Goal: Task Accomplishment & Management: Complete application form

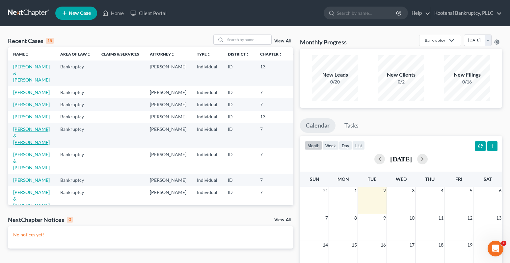
click at [23, 145] on link "[PERSON_NAME] & [PERSON_NAME]" at bounding box center [31, 135] width 37 height 19
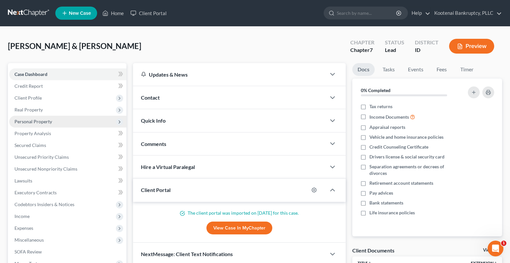
click at [30, 120] on span "Personal Property" at bounding box center [33, 122] width 38 height 6
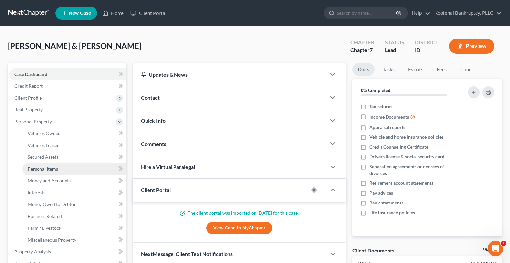
click at [49, 167] on span "Personal Items" at bounding box center [43, 169] width 30 height 6
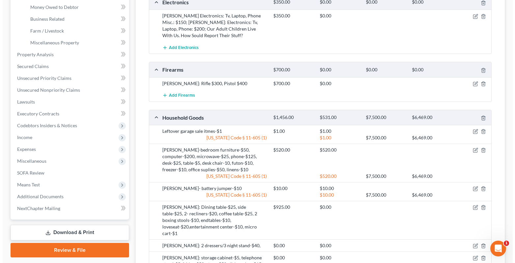
scroll to position [296, 0]
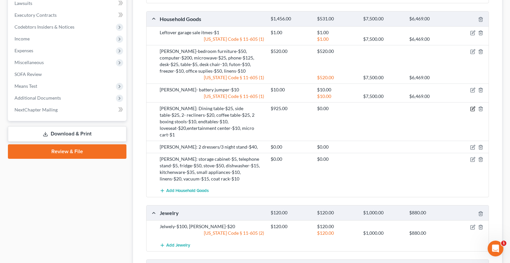
click at [474, 106] on icon "button" at bounding box center [472, 108] width 5 height 5
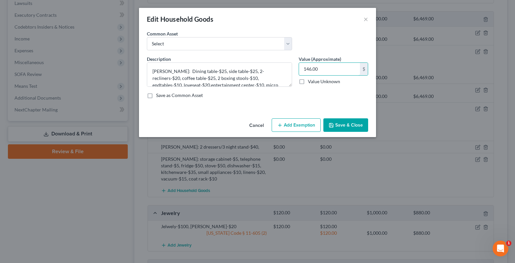
type input "146.00"
click at [291, 128] on button "Add Exemption" at bounding box center [296, 126] width 49 height 14
select select "2"
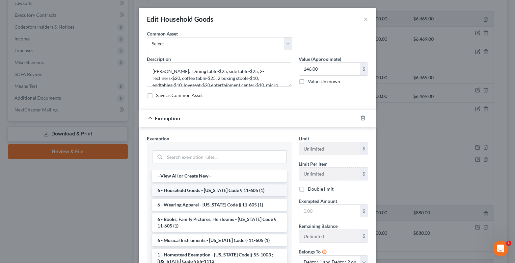
click at [171, 190] on li "6 - Household Goods - [US_STATE] Code § 11-605 (1)" at bounding box center [219, 191] width 135 height 12
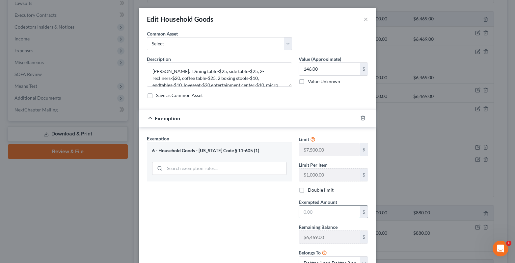
click at [308, 213] on input "text" at bounding box center [329, 212] width 61 height 13
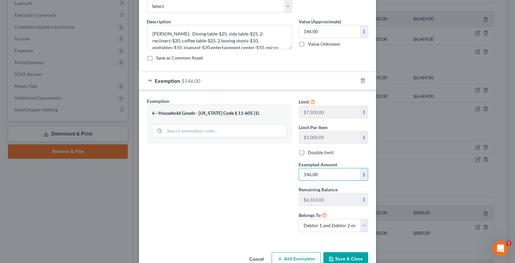
scroll to position [53, 0]
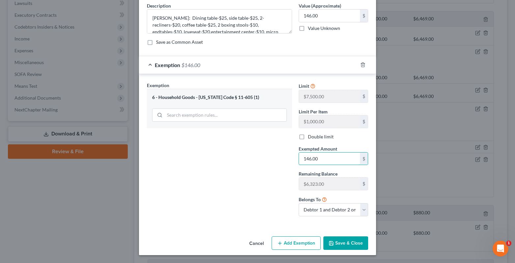
type input "146.00"
click at [344, 241] on button "Save & Close" at bounding box center [345, 244] width 45 height 14
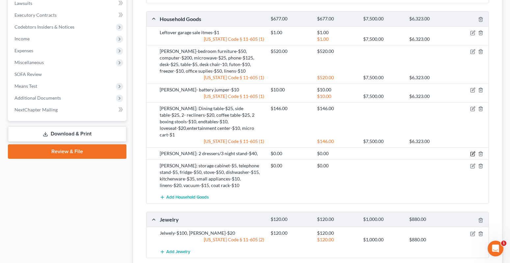
click at [472, 151] on icon "button" at bounding box center [472, 153] width 5 height 5
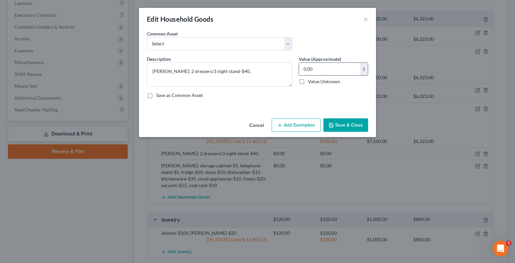
drag, startPoint x: 314, startPoint y: 73, endPoint x: 309, endPoint y: 73, distance: 4.9
click at [314, 73] on input "0.00" at bounding box center [329, 69] width 61 height 13
type input "40.00"
click at [295, 129] on button "Add Exemption" at bounding box center [296, 126] width 49 height 14
select select "2"
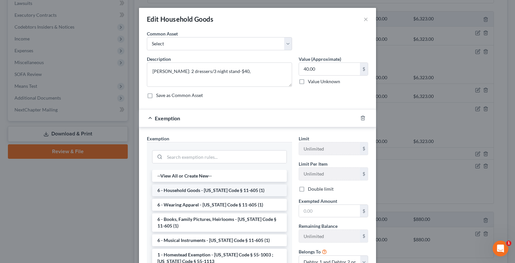
drag, startPoint x: 170, startPoint y: 191, endPoint x: 235, endPoint y: 198, distance: 66.2
click at [170, 191] on li "6 - Household Goods - [US_STATE] Code § 11-605 (1)" at bounding box center [219, 191] width 135 height 12
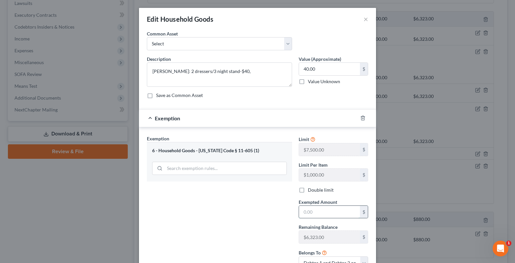
click at [309, 212] on input "text" at bounding box center [329, 212] width 61 height 13
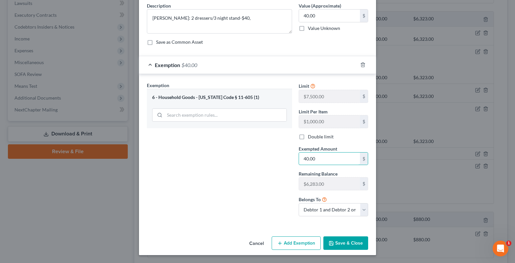
type input "40.00"
click at [345, 248] on button "Save & Close" at bounding box center [345, 244] width 45 height 14
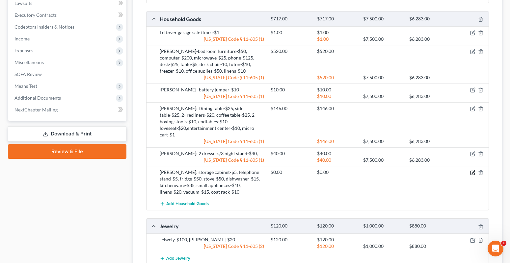
click at [474, 171] on icon "button" at bounding box center [473, 172] width 3 height 3
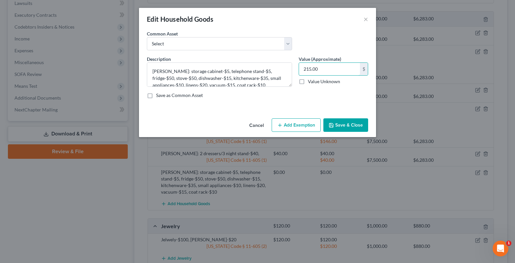
type input "215.00"
click at [295, 125] on button "Add Exemption" at bounding box center [296, 126] width 49 height 14
select select "2"
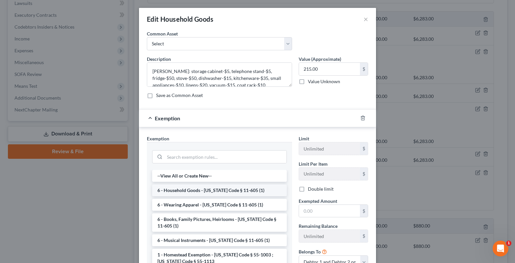
click at [195, 192] on li "6 - Household Goods - [US_STATE] Code § 11-605 (1)" at bounding box center [219, 191] width 135 height 12
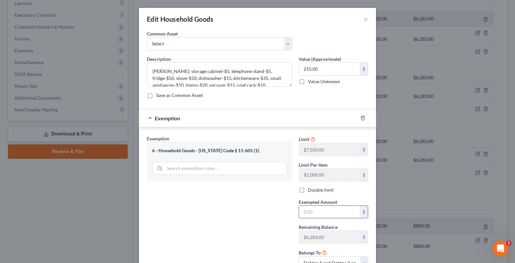
click at [308, 213] on input "text" at bounding box center [329, 212] width 61 height 13
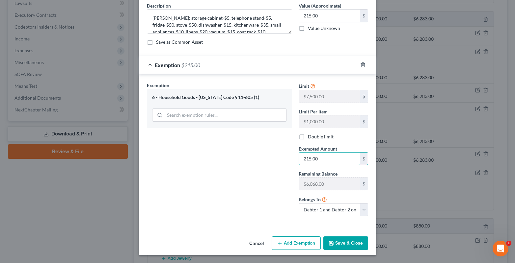
type input "215.00"
click at [349, 246] on button "Save & Close" at bounding box center [345, 244] width 45 height 14
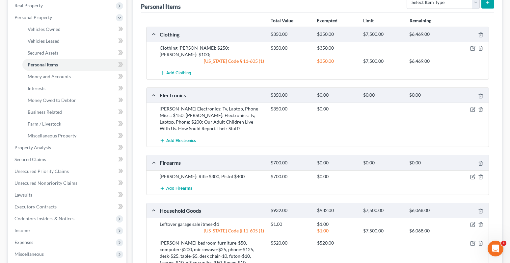
scroll to position [99, 0]
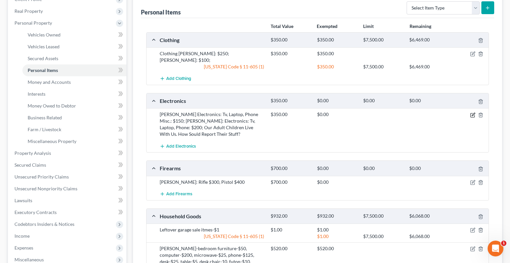
click at [474, 113] on icon "button" at bounding box center [472, 115] width 5 height 5
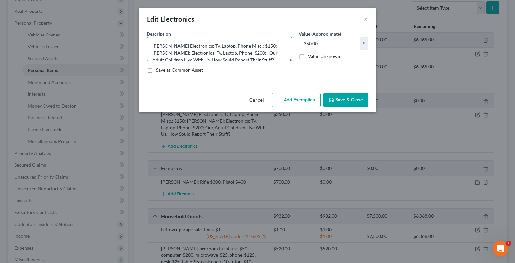
click at [198, 46] on textarea "William Electronics: Tv, Laptop, Phone Misc.: $150; Christine: Electronics: Tv,…" at bounding box center [219, 49] width 145 height 24
type textarea "[PERSON_NAME] Electronics: Tv-$20, Laptop, Phone Misc.: $150; [PERSON_NAME]: El…"
click at [338, 103] on button "Save & Close" at bounding box center [345, 100] width 45 height 14
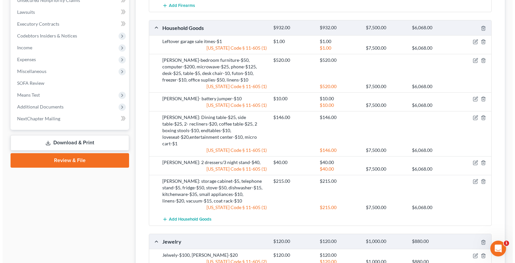
scroll to position [296, 0]
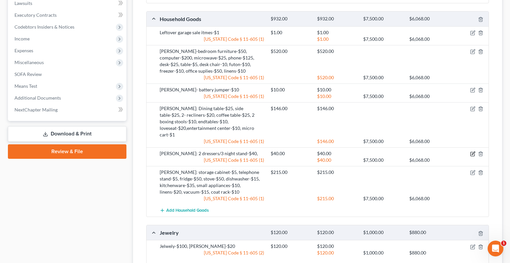
click at [475, 152] on icon "button" at bounding box center [473, 153] width 3 height 3
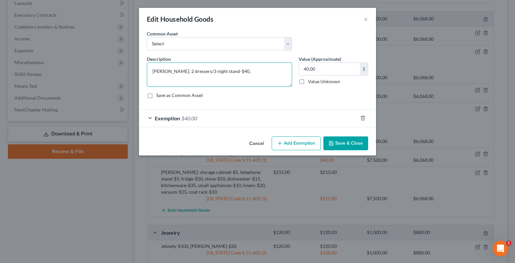
click at [232, 71] on textarea "William: 2 dressers/3 night stand-$40," at bounding box center [219, 75] width 145 height 24
drag, startPoint x: 262, startPoint y: 70, endPoint x: 263, endPoint y: 75, distance: 4.7
click at [261, 71] on textarea "William: 2 dressers/3 night stand-$40, lamps-$5, travelbags-$30" at bounding box center [219, 75] width 145 height 24
click at [262, 70] on textarea "William: 2 dressers/3 night stand-$40, lamps-$5, travelbags-$30" at bounding box center [219, 75] width 145 height 24
click at [283, 70] on textarea "William: 2 dressers/3 night stand-$40, lamps-$5, travel bags-$30" at bounding box center [219, 75] width 145 height 24
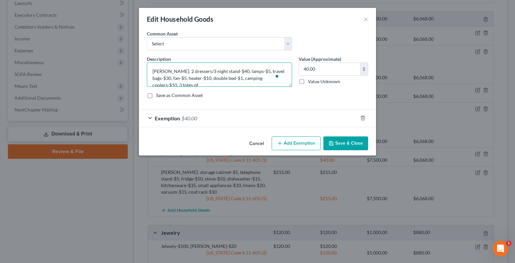
scroll to position [1, 0]
click at [232, 83] on textarea "William: 2 dressers/3 night stand-$40, lamps-$5, travel bags-$30, fan-$5, heate…" at bounding box center [219, 75] width 145 height 24
type textarea "[PERSON_NAME]: 2 dressers/3 night stand-$40, lamps-$5, travel bags-$30, fan-$5,…"
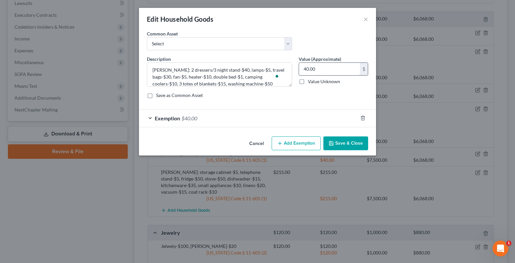
drag, startPoint x: 319, startPoint y: 68, endPoint x: 317, endPoint y: 64, distance: 3.7
click at [318, 68] on input "40.00" at bounding box center [329, 69] width 61 height 13
type input "166.00"
click at [149, 118] on div "Exemption $40.00" at bounding box center [248, 118] width 219 height 17
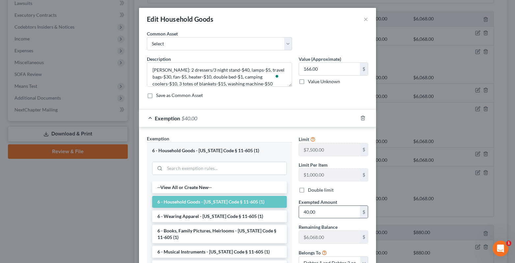
click at [321, 216] on input "40.00" at bounding box center [329, 212] width 61 height 13
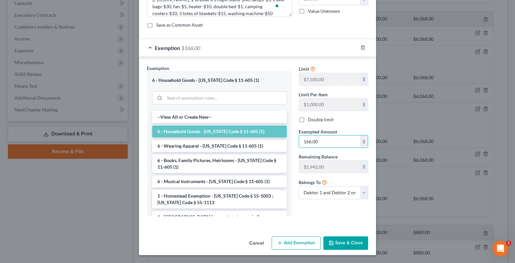
type input "166.00"
click at [344, 246] on button "Save & Close" at bounding box center [345, 244] width 45 height 14
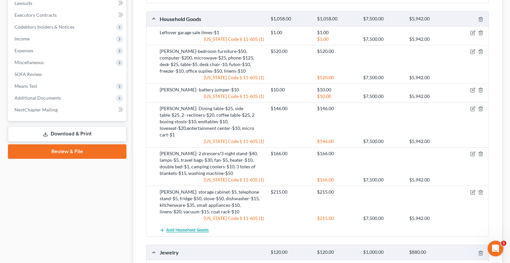
click at [188, 228] on span "Add Household Goods" at bounding box center [187, 230] width 42 height 5
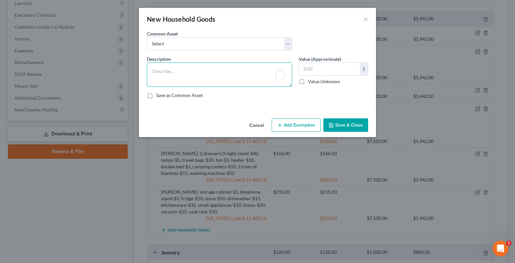
click at [150, 71] on textarea "To enrich screen reader interactions, please activate Accessibility in Grammarl…" at bounding box center [219, 75] width 145 height 24
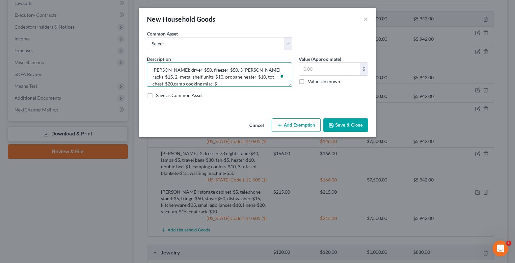
scroll to position [1, 0]
type textarea "William: dryer-$50, freezer-$50, 3 baker racks-$15, 2- metal shelf units-$10, p…"
click at [311, 73] on input "text" at bounding box center [329, 69] width 61 height 13
type input "9"
type input "190.00"
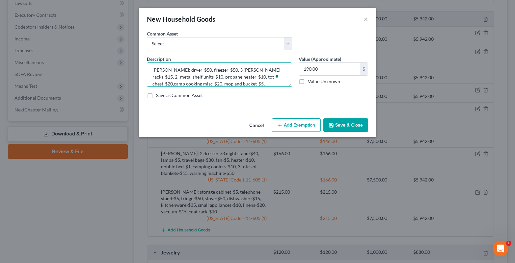
click at [231, 77] on textarea "William: dryer-$50, freezer-$50, 3 baker racks-$15, 2- metal shelf units-$10, p…" at bounding box center [219, 75] width 145 height 24
type textarea "William: dryer-$50, freezer-$50, 3 baker racks-$15, 2- metal shelf units-$10, p…"
click at [290, 124] on button "Add Exemption" at bounding box center [296, 126] width 49 height 14
select select "2"
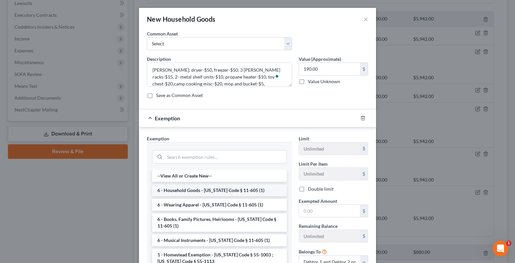
click at [174, 194] on li "6 - Household Goods - [US_STATE] Code § 11-605 (1)" at bounding box center [219, 191] width 135 height 12
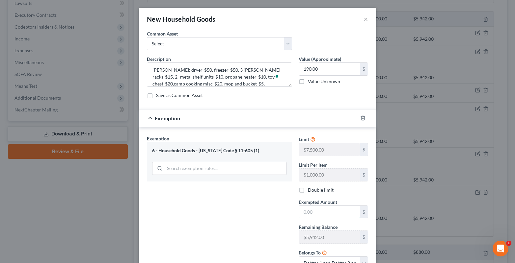
drag, startPoint x: 306, startPoint y: 213, endPoint x: 304, endPoint y: 204, distance: 9.3
click at [306, 213] on input "text" at bounding box center [329, 212] width 61 height 13
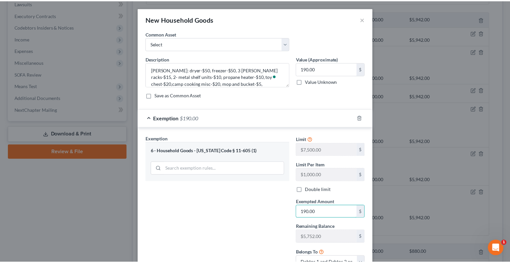
scroll to position [53, 0]
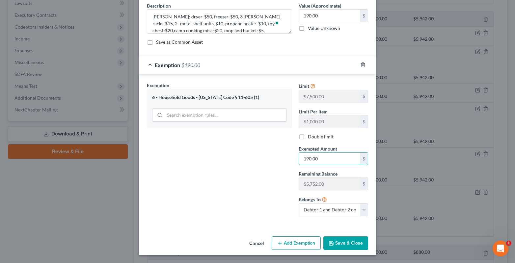
type input "190.00"
click at [344, 242] on button "Save & Close" at bounding box center [345, 244] width 45 height 14
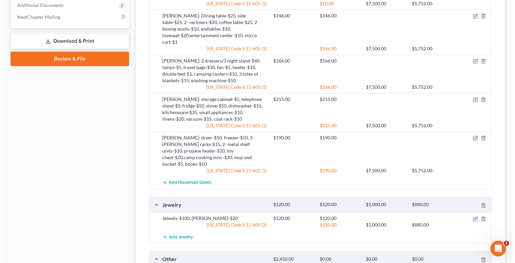
scroll to position [395, 0]
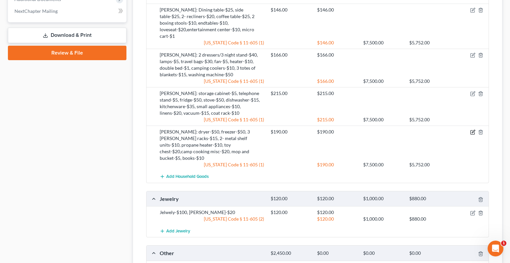
drag, startPoint x: 474, startPoint y: 127, endPoint x: 468, endPoint y: 128, distance: 6.3
click at [473, 130] on icon "button" at bounding box center [472, 132] width 5 height 5
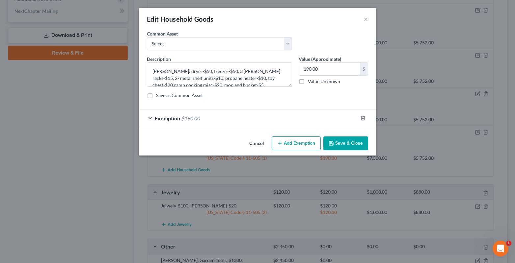
click at [148, 118] on div "Exemption $190.00" at bounding box center [248, 118] width 219 height 17
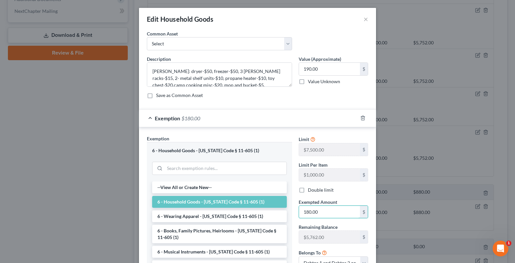
scroll to position [70, 0]
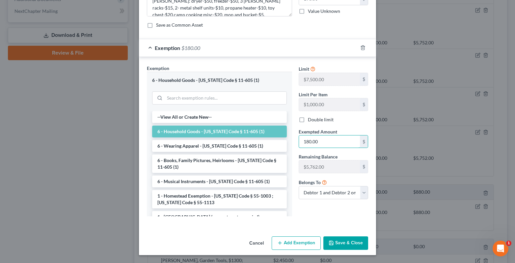
type input "180.00"
click at [330, 240] on button "Save & Close" at bounding box center [345, 244] width 45 height 14
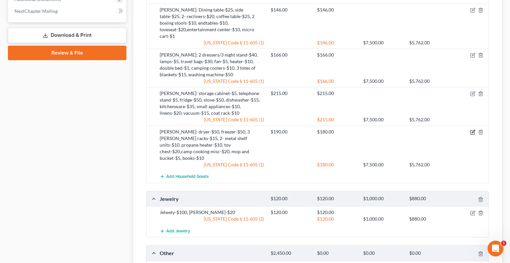
click at [473, 130] on icon "button" at bounding box center [472, 132] width 5 height 5
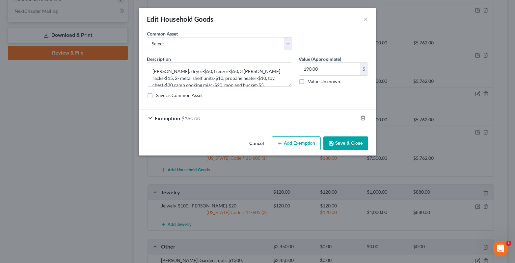
drag, startPoint x: 291, startPoint y: 147, endPoint x: 285, endPoint y: 149, distance: 7.3
click at [291, 147] on button "Add Exemption" at bounding box center [296, 144] width 49 height 14
select select "2"
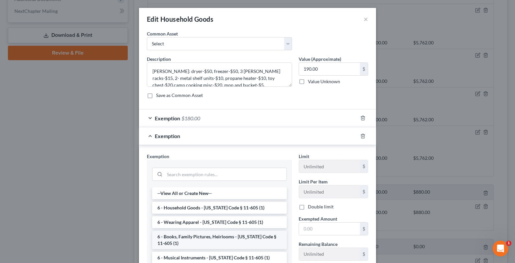
click at [175, 239] on li "6 - Books, Family Pictures, Heirlooms - [US_STATE] Code § 11-605 (1)" at bounding box center [219, 240] width 135 height 18
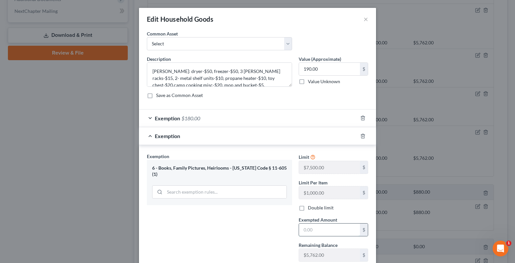
click at [312, 234] on input "text" at bounding box center [329, 230] width 61 height 13
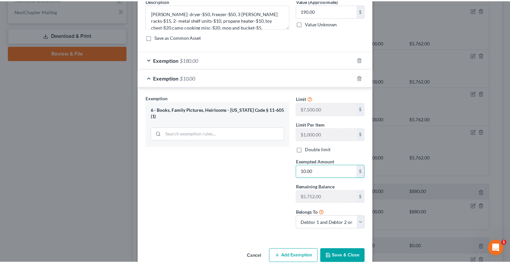
scroll to position [71, 0]
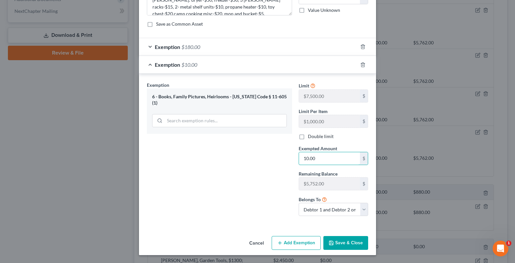
type input "10.00"
click at [337, 246] on button "Save & Close" at bounding box center [345, 243] width 45 height 14
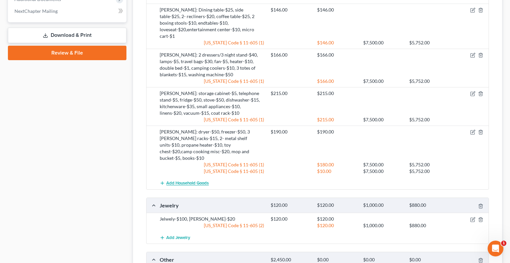
click at [190, 181] on span "Add Household Goods" at bounding box center [187, 183] width 42 height 5
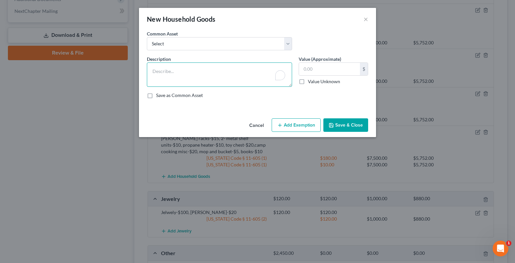
click at [152, 71] on textarea "To enrich screen reader interactions, please activate Accessibility in Grammarl…" at bounding box center [219, 75] width 145 height 24
type textarea "f"
click at [251, 72] on textarea "refrigerator-$25, freezer-$50, kitchen table-$10, office desk-$10" at bounding box center [219, 75] width 145 height 24
click at [269, 71] on textarea "refrigerator-$25, freezer-$50, kitchen table-$10, 2-desk-$10" at bounding box center [219, 75] width 145 height 24
click at [275, 72] on textarea "refrigerator-$25, freezer-$50, kitchen table-$10, 2-desk-$20" at bounding box center [219, 75] width 145 height 24
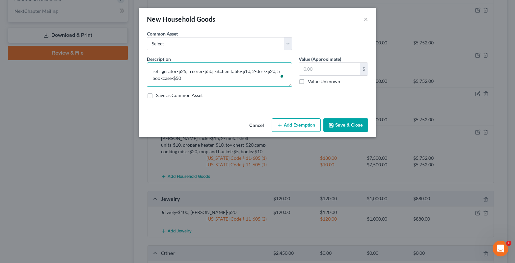
click at [171, 75] on textarea "refrigerator-$25, freezer-$50, kitchen table-$10, 2-desk-$20, 5 bookcase-$50" at bounding box center [219, 75] width 145 height 24
click at [183, 79] on textarea "refrigerator-$25, freezer-$50, kitchen table-$10, 2-desk-$20, 5 bookcases-$50" at bounding box center [219, 75] width 145 height 24
type textarea "refrigerator-$25, freezer-$50, kitchen table-$10, 2-desk-$20, 5 bookcases-$50, …"
click at [363, 128] on button "Save & Close" at bounding box center [345, 126] width 45 height 14
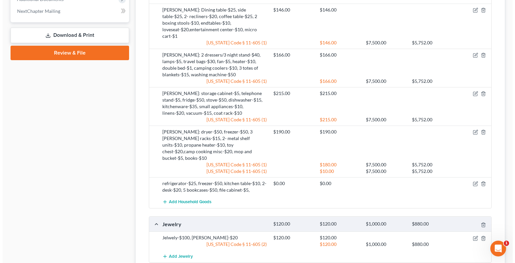
scroll to position [494, 0]
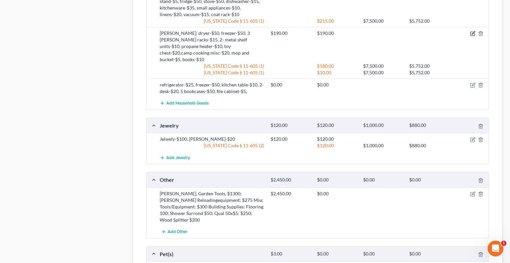
click at [473, 32] on icon "button" at bounding box center [473, 33] width 3 height 3
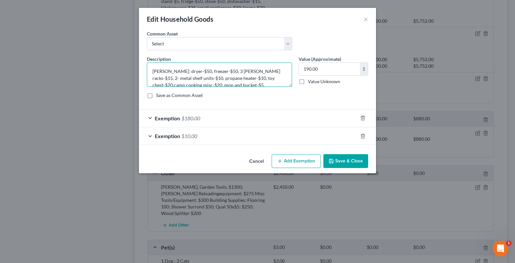
click at [248, 85] on textarea "William: dryer-$50, freezer-$50, 3 baker racks-$15, 2- metal shelf units-$10, p…" at bounding box center [219, 75] width 145 height 24
type textarea "[PERSON_NAME]: dryer-$50, freezer-$50, 3 [PERSON_NAME] racks-$15, 2- metal shel…"
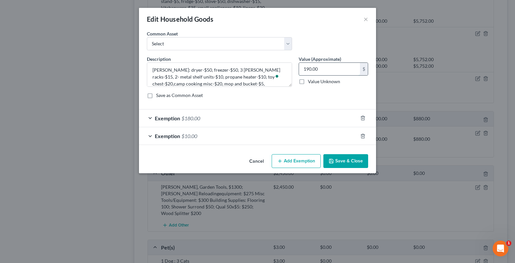
click at [304, 68] on input "190.00" at bounding box center [329, 69] width 61 height 13
type input "290.00"
click at [147, 136] on div "Exemption $10.00" at bounding box center [248, 135] width 219 height 17
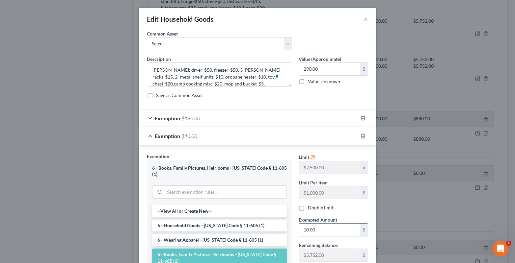
click at [301, 231] on input "10.00" at bounding box center [329, 230] width 61 height 13
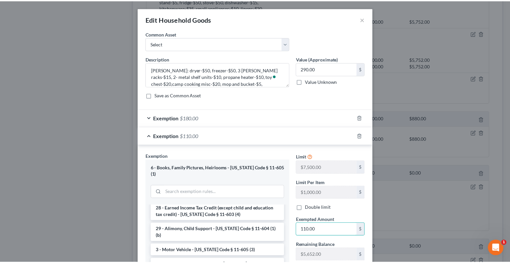
scroll to position [88, 0]
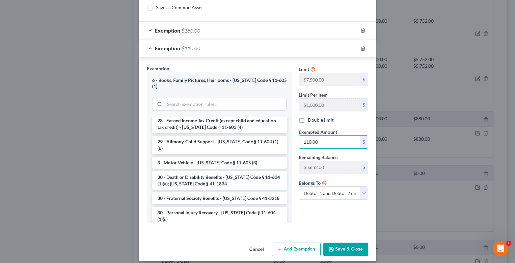
type input "110.00"
click at [346, 244] on button "Save & Close" at bounding box center [345, 250] width 45 height 14
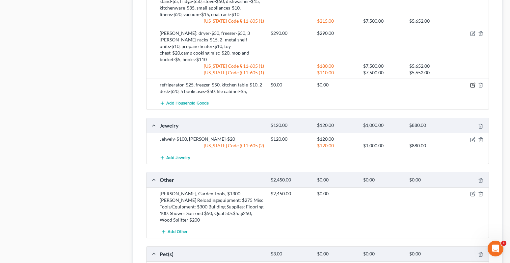
click at [471, 83] on icon "button" at bounding box center [472, 85] width 5 height 5
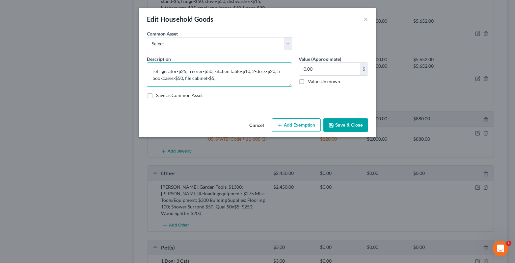
click at [150, 70] on textarea "refrigerator-$25, freezer-$50, kitchen table-$10, 2-desk-$20, 5 bookcases-$50, …" at bounding box center [219, 75] width 145 height 24
click at [246, 78] on textarea "William: refrigerator-$25, freezer-$50, kitchen table-$10, 2-desk-$20, 5 bookca…" at bounding box center [219, 75] width 145 height 24
type textarea "William: refrigerator-$25, freezer-$50, kitchen table-$10, 2-desk-$20, 5 bookca…"
click at [348, 124] on button "Save & Close" at bounding box center [345, 126] width 45 height 14
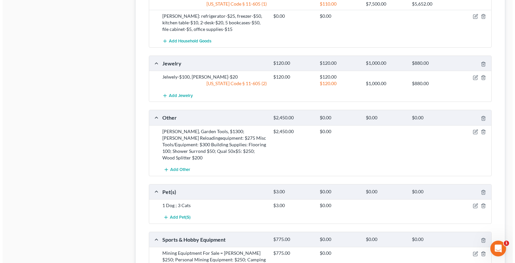
scroll to position [593, 0]
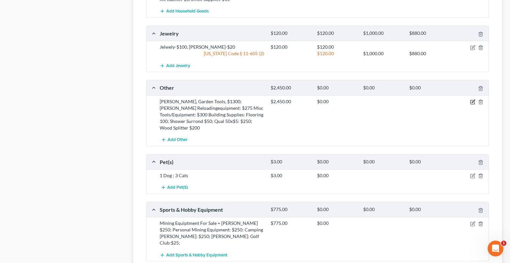
click at [473, 99] on icon "button" at bounding box center [472, 101] width 5 height 5
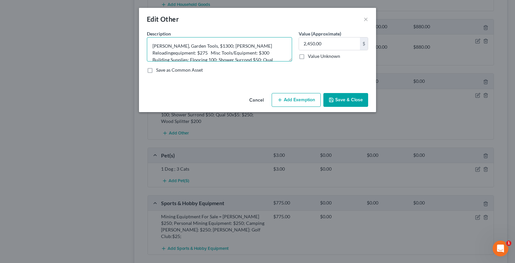
click at [168, 46] on textarea "William Tools, Garden Tools, $1300; William Reloadingequipment: $275 Misc Tools…" at bounding box center [219, 49] width 145 height 24
drag, startPoint x: 214, startPoint y: 46, endPoint x: 224, endPoint y: 47, distance: 10.6
click at [224, 47] on textarea "William: Tools, Garden Tools, $1300; William Reloadingequipment: $275 Misc Tool…" at bounding box center [219, 49] width 145 height 24
click at [225, 46] on textarea "William: Tools, Garden Tools, $35.00; William Reloadingequipment: $275 Misc Too…" at bounding box center [219, 49] width 145 height 24
click at [225, 46] on textarea "William: Tools, Garden Tools, $35.00reloadingequipment: $275 Misc Tools/Equipme…" at bounding box center [219, 49] width 145 height 24
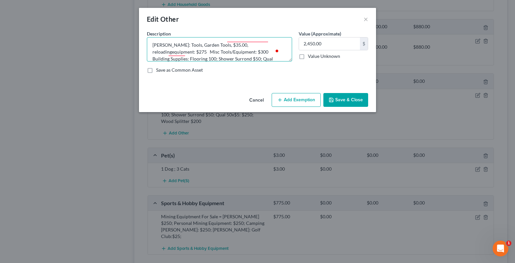
scroll to position [0, 0]
drag, startPoint x: 214, startPoint y: 46, endPoint x: 216, endPoint y: 49, distance: 3.8
click at [216, 49] on textarea "William: Tools, Garden Tools, $35.00, 6 non running lawn mowers-$50, lawn tract…" at bounding box center [219, 49] width 145 height 24
click at [270, 45] on textarea "William: Tools, Garden Tools, $65, 6 non running mowers-$100, lawn tractor-$100…" at bounding box center [219, 49] width 145 height 24
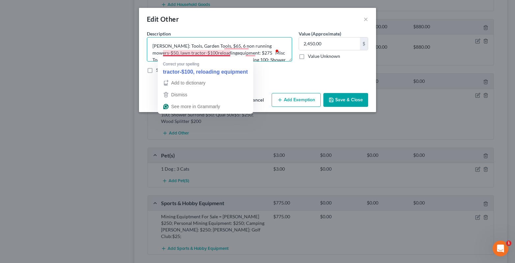
click at [189, 53] on textarea "William: Tools, Garden Tools, $65, 6 non running mowers-$50, lawn tractor-$100r…" at bounding box center [219, 49] width 145 height 24
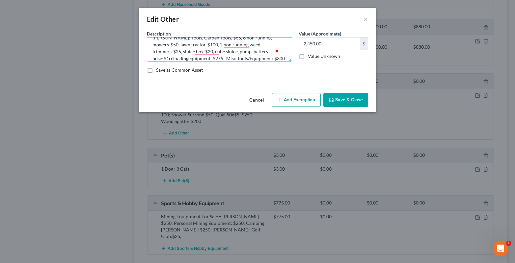
scroll to position [8, 0]
click at [192, 60] on textarea "William: Tools, Garden Tools, $65, 6 non running mowers-$50, lawn tractor-$100,…" at bounding box center [219, 49] width 145 height 24
click at [200, 59] on textarea "William: Tools, Garden Tools, $65, 6 non running mowers-$50, lawn tractor-$100,…" at bounding box center [219, 49] width 145 height 24
click at [207, 59] on textarea "William: Tools, Garden Tools, $65, 6 non running mowers-$50, lawn tractor-$100,…" at bounding box center [219, 49] width 145 height 24
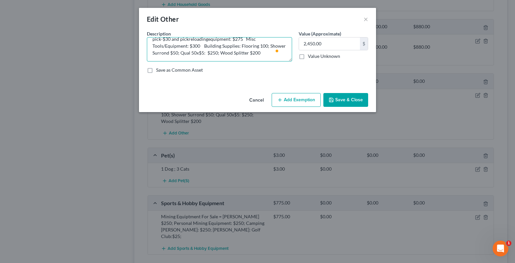
drag, startPoint x: 234, startPoint y: 59, endPoint x: 262, endPoint y: 64, distance: 28.2
click at [262, 64] on div "Description * William: Tools, Garden Tools, $65, 6 non running mowers-$50, lawn…" at bounding box center [258, 54] width 228 height 48
drag, startPoint x: 234, startPoint y: 53, endPoint x: 261, endPoint y: 59, distance: 27.2
click at [261, 59] on textarea "William: Tools, Garden Tools, $65, 6 non running mowers-$50, lawn tractor-$100,…" at bounding box center [219, 49] width 145 height 24
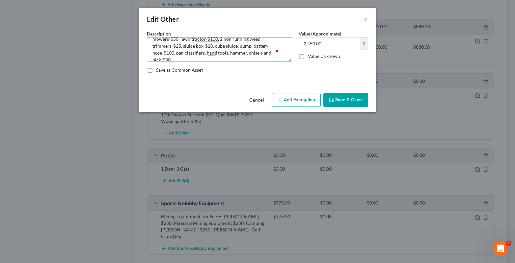
type textarea "[PERSON_NAME]: Tools, Garden Tools, $65, 6 non running mowers-$50, lawn tractor…"
click at [332, 47] on input "2,450.00" at bounding box center [329, 44] width 61 height 13
click at [339, 43] on input "305.00" at bounding box center [329, 44] width 61 height 13
type input "275"
click at [291, 105] on button "Add Exemption" at bounding box center [296, 100] width 49 height 14
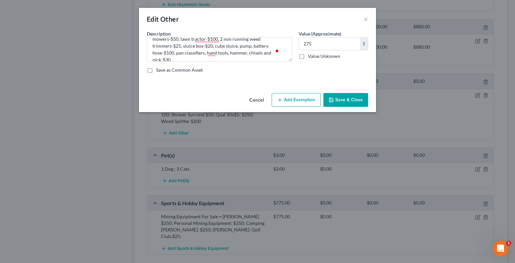
select select "2"
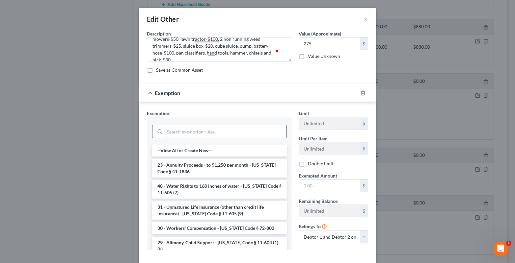
click at [166, 133] on input "search" at bounding box center [226, 131] width 122 height 13
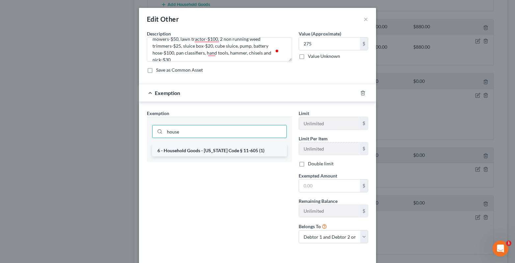
type input "house"
drag, startPoint x: 194, startPoint y: 150, endPoint x: 313, endPoint y: 198, distance: 127.7
click at [194, 150] on li "6 - Household Goods - [US_STATE] Code § 11-605 (1)" at bounding box center [219, 151] width 135 height 12
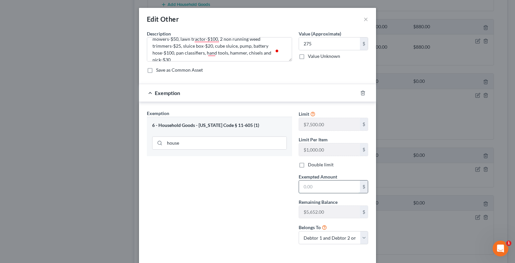
click at [311, 188] on input "text" at bounding box center [329, 187] width 61 height 13
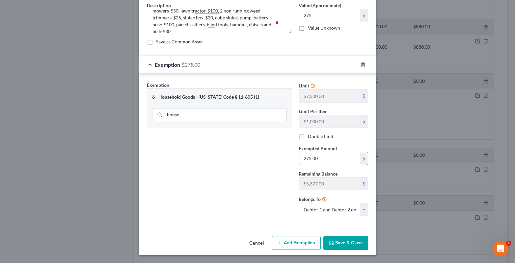
type input "275.00"
click at [335, 240] on button "Save & Close" at bounding box center [345, 243] width 45 height 14
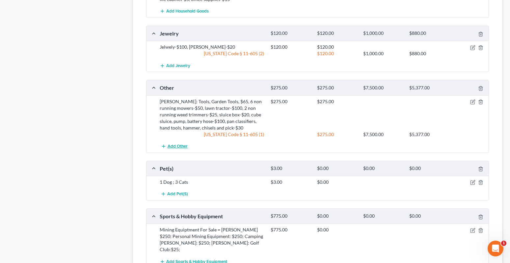
click at [176, 144] on span "Add Other" at bounding box center [178, 146] width 20 height 5
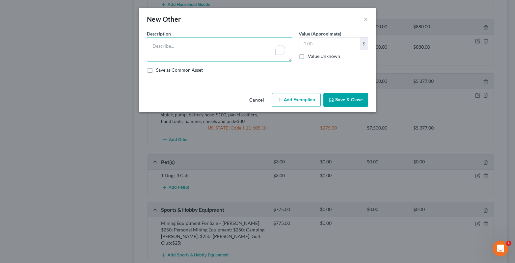
click at [156, 46] on textarea "To enrich screen reader interactions, please activate Accessibility in Grammarl…" at bounding box center [219, 49] width 145 height 24
type textarea "mercury & Nitric acid(Hazmat-$"
click at [212, 46] on textarea "mercury & Nitric acid(Hazmat-$1," at bounding box center [219, 49] width 145 height 24
click at [225, 46] on textarea "mercury & Nitric acid(Hazmat)-$1," at bounding box center [219, 49] width 145 height 24
drag, startPoint x: 257, startPoint y: 54, endPoint x: 254, endPoint y: 51, distance: 4.5
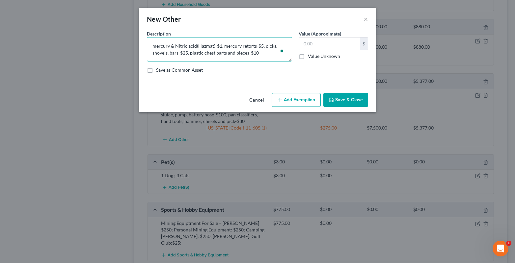
click at [257, 54] on textarea "mercury & Nitric acid(Hazmat)-$1, mercury retorts-$5, picks, shovels, bars-$25.…" at bounding box center [219, 49] width 145 height 24
click at [156, 60] on textarea "mercury & Nitric acid(Hazmat)-$1, mercury retorts-$5, picks, shovels, bars-$25.…" at bounding box center [219, 49] width 145 height 24
click at [184, 58] on textarea "mercury & Nitric acid(Hazmat)-$1, mercury retorts-$5, picks, shovels, bars-$25.…" at bounding box center [219, 49] width 145 height 24
type textarea "mercury & Nitric acid(Hazmat)-$1, mercury retorts-$5, picks, shovels, bars-$25.…"
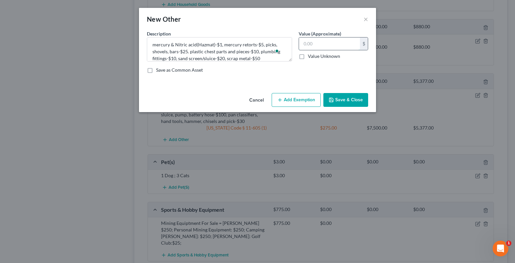
click at [317, 45] on input "text" at bounding box center [329, 44] width 61 height 13
type input "121.00"
drag, startPoint x: 294, startPoint y: 99, endPoint x: 304, endPoint y: 104, distance: 10.5
click at [301, 105] on button "Add Exemption" at bounding box center [296, 100] width 49 height 14
select select "2"
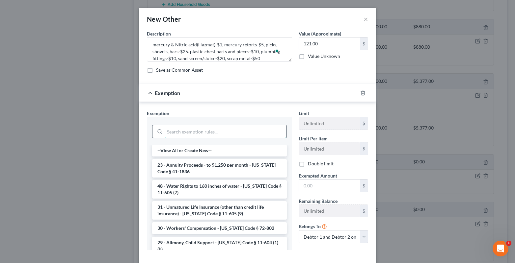
drag, startPoint x: 170, startPoint y: 131, endPoint x: 163, endPoint y: 130, distance: 7.0
click at [170, 131] on input "search" at bounding box center [226, 131] width 122 height 13
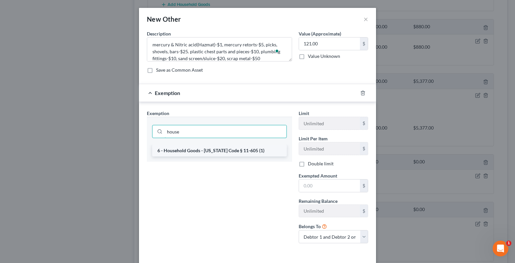
type input "house"
click at [168, 150] on li "6 - Household Goods - [US_STATE] Code § 11-605 (1)" at bounding box center [219, 151] width 135 height 12
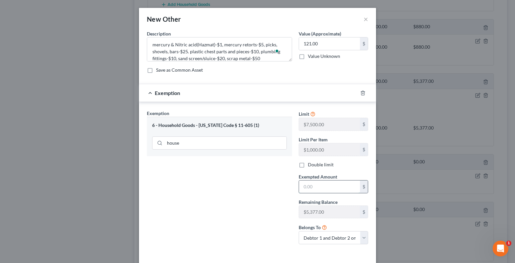
drag, startPoint x: 310, startPoint y: 189, endPoint x: 305, endPoint y: 185, distance: 6.8
click at [310, 189] on input "text" at bounding box center [329, 187] width 61 height 13
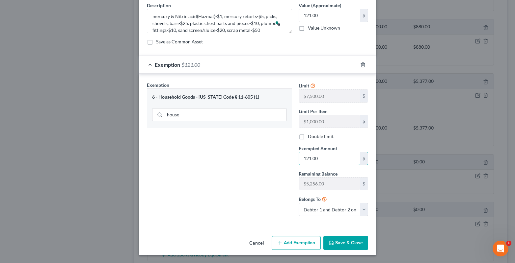
type input "121.00"
click at [335, 247] on button "Save & Close" at bounding box center [345, 243] width 45 height 14
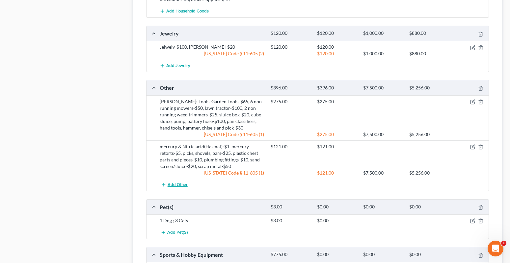
click at [172, 182] on span "Add Other" at bounding box center [178, 184] width 20 height 5
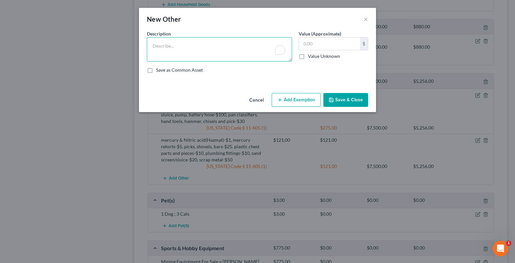
click at [150, 45] on textarea "To enrich screen reader interactions, please activate Accessibility in Grammarl…" at bounding box center [219, 49] width 145 height 24
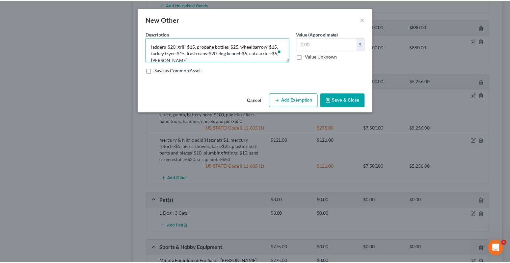
scroll to position [1, 0]
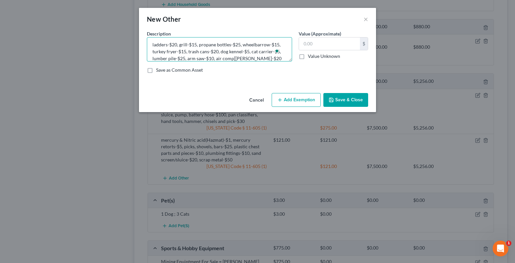
click at [232, 58] on textarea "ladders-$20, grill-$15, propane bottles-$25, wheelbarrow-$15, turkey fryer-$15,…" at bounding box center [219, 49] width 145 height 24
click at [236, 59] on textarea "ladders-$20, grill-$15, propane bottles-$25, wheelbarrow-$15, turkey fryer-$15,…" at bounding box center [219, 49] width 145 height 24
click at [238, 53] on textarea "ladders-$20, grill-$15, propane bottles-$25, wheelbarrow-$15, turkey fryer-$15,…" at bounding box center [219, 49] width 145 height 24
type textarea "ladders-$20, grill-$15, propane bottles-$25, wheelbarrow-$15, turkey fryer-$15,…"
click at [348, 103] on button "Save & Close" at bounding box center [345, 100] width 45 height 14
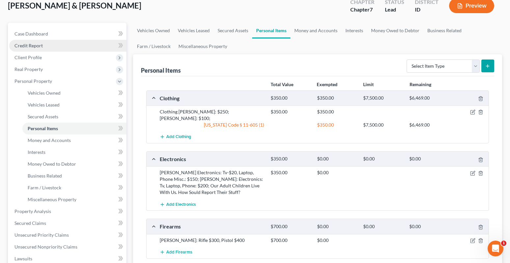
scroll to position [0, 0]
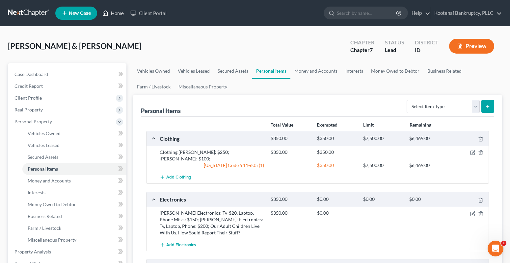
click at [119, 15] on link "Home" at bounding box center [113, 13] width 28 height 12
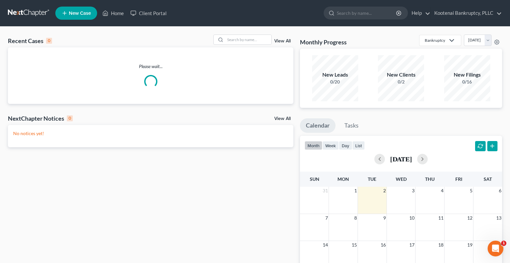
click at [81, 15] on span "New Case" at bounding box center [80, 13] width 22 height 5
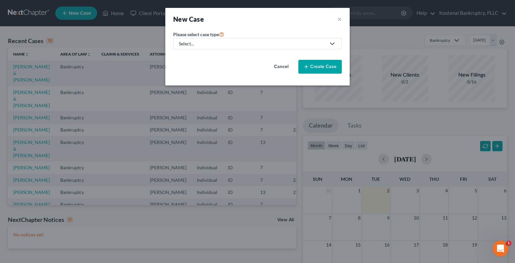
click at [188, 45] on div "Select..." at bounding box center [252, 44] width 147 height 7
click at [189, 60] on link "Bankruptcy" at bounding box center [191, 57] width 36 height 10
select select "23"
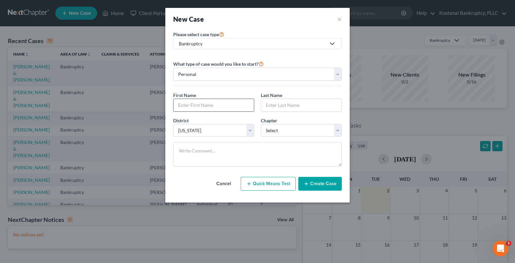
click at [191, 108] on input "text" at bounding box center [214, 105] width 80 height 13
type input "[PERSON_NAME]"
click at [272, 109] on input "text" at bounding box center [301, 105] width 80 height 13
click at [274, 104] on input "[PERSON_NAME]" at bounding box center [301, 105] width 80 height 13
type input "Hunter"
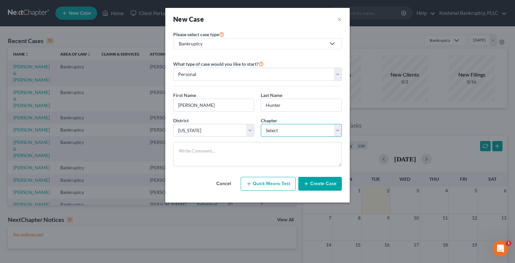
click at [270, 133] on select "Select 7 11 12 13" at bounding box center [301, 130] width 81 height 13
select select "0"
click at [261, 124] on select "Select 7 11 12 13" at bounding box center [301, 130] width 81 height 13
click at [332, 186] on button "Create Case" at bounding box center [319, 184] width 43 height 14
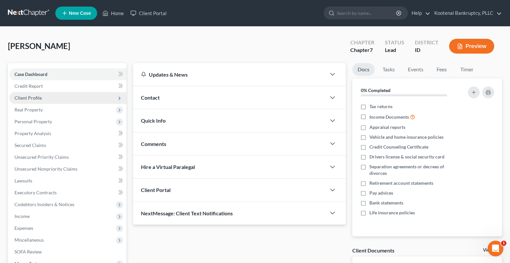
click at [25, 95] on span "Client Profile" at bounding box center [27, 98] width 27 height 6
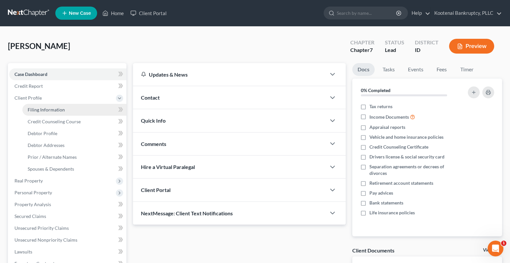
click at [44, 112] on span "Filing Information" at bounding box center [46, 110] width 37 height 6
select select "1"
select select "0"
select select "23"
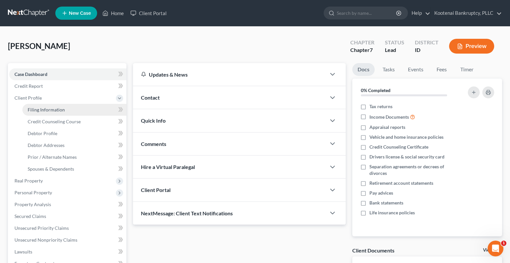
select select "13"
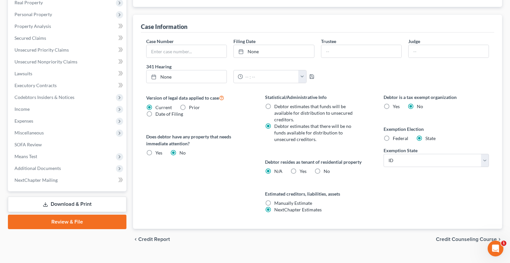
scroll to position [190, 0]
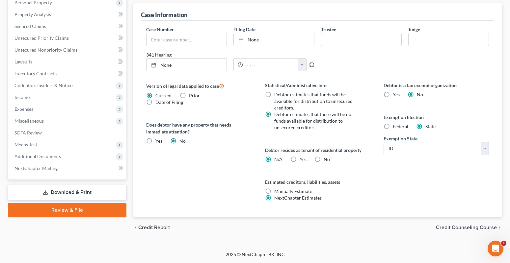
click at [300, 159] on label "Yes Yes" at bounding box center [303, 159] width 7 height 7
click at [302, 159] on input "Yes Yes" at bounding box center [304, 158] width 4 height 4
radio input "true"
radio input "false"
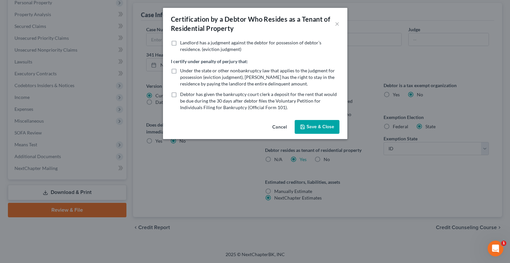
scroll to position [184, 0]
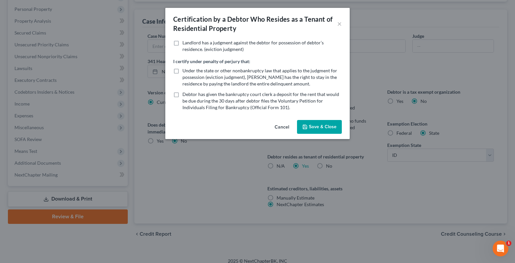
click at [307, 130] on button "Save & Close" at bounding box center [319, 127] width 45 height 14
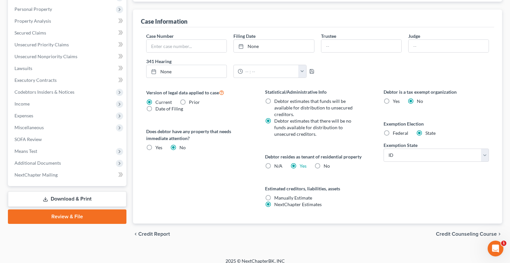
drag, startPoint x: 462, startPoint y: 233, endPoint x: 458, endPoint y: 233, distance: 4.0
click at [462, 233] on span "Credit Counseling Course" at bounding box center [466, 234] width 61 height 5
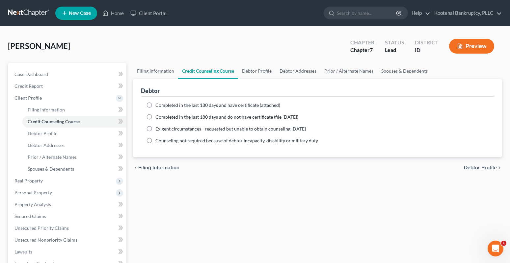
click at [473, 178] on div "chevron_left Filing Information Debtor Profile chevron_right" at bounding box center [317, 167] width 369 height 21
click at [476, 166] on span "Debtor Profile" at bounding box center [480, 167] width 33 height 5
select select "0"
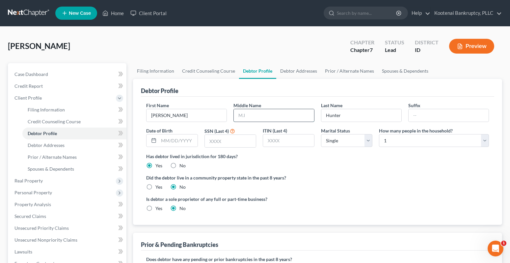
click at [243, 118] on input "text" at bounding box center [274, 115] width 80 height 13
type input "[PERSON_NAME]"
click at [168, 144] on input "text" at bounding box center [178, 141] width 39 height 13
type input "[DATE]"
click at [212, 143] on input "text" at bounding box center [230, 141] width 51 height 13
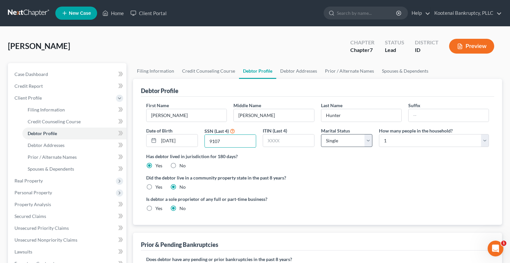
type input "9107"
click at [327, 137] on select "Select Single Married Separated Divorced Widowed" at bounding box center [347, 140] width 52 height 13
select select "1"
click at [321, 134] on select "Select Single Married Separated Divorced Widowed" at bounding box center [347, 140] width 52 height 13
click at [398, 145] on select "Select 1 2 3 4 5 6 7 8 9 10 11 12 13 14 15 16 17 18 19 20" at bounding box center [434, 140] width 110 height 13
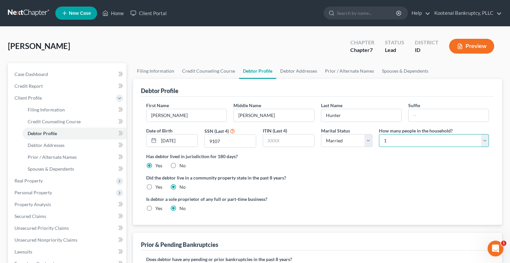
select select "1"
click at [379, 134] on select "Select 1 2 3 4 5 6 7 8 9 10 11 12 13 14 15 16 17 18 19 20" at bounding box center [434, 140] width 110 height 13
click at [155, 186] on label "Yes" at bounding box center [158, 187] width 7 height 7
click at [158, 186] on input "Yes" at bounding box center [160, 186] width 4 height 4
radio input "true"
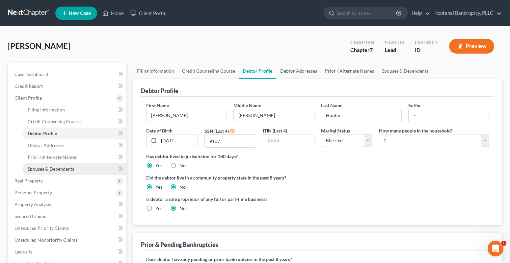
radio input "false"
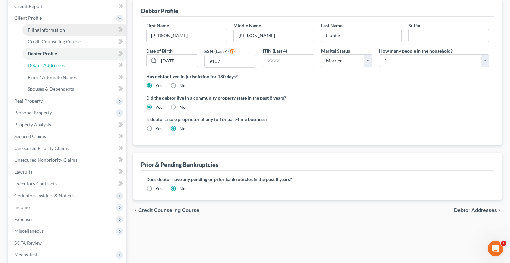
scroll to position [71, 0]
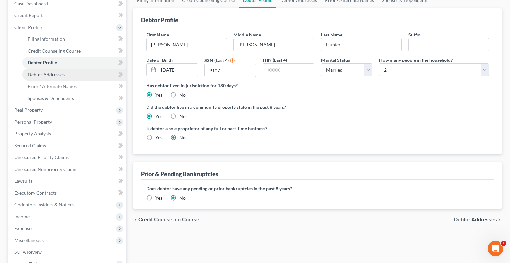
click at [48, 73] on span "Debtor Addresses" at bounding box center [46, 75] width 37 height 6
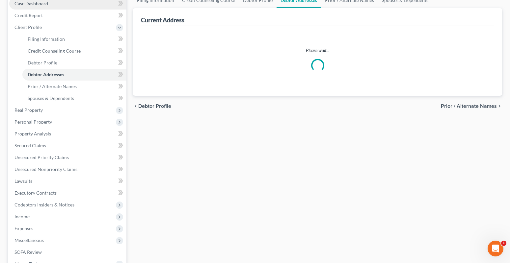
scroll to position [11, 0]
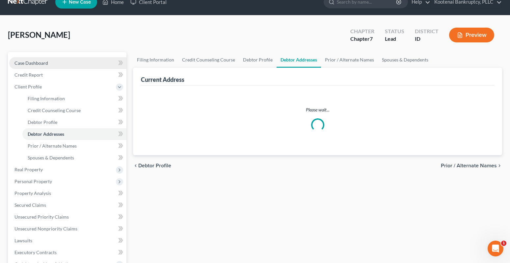
select select "0"
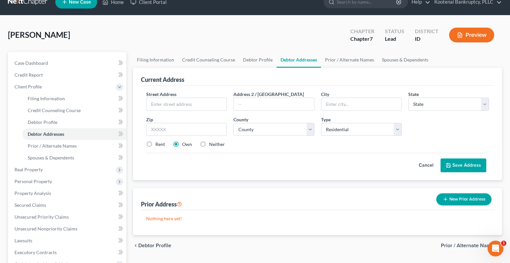
scroll to position [0, 0]
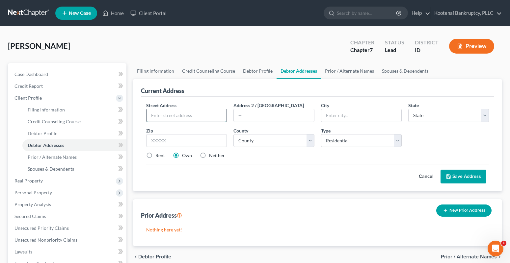
click at [163, 116] on input "text" at bounding box center [187, 115] width 80 height 13
type input "[STREET_ADDRESS]"
type input "[GEOGRAPHIC_DATA]"
select select "50"
type input "99216"
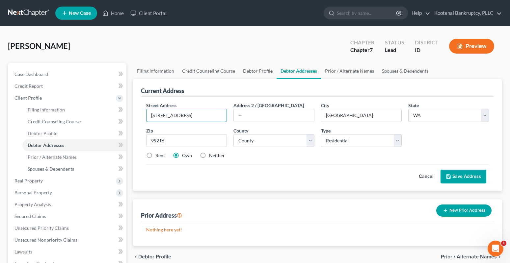
type input "[GEOGRAPHIC_DATA]"
drag, startPoint x: 193, startPoint y: 115, endPoint x: 212, endPoint y: 115, distance: 18.8
click at [212, 115] on input "[STREET_ADDRESS]" at bounding box center [187, 115] width 80 height 13
type input "[STREET_ADDRESS]"
paste input "Apt 160"
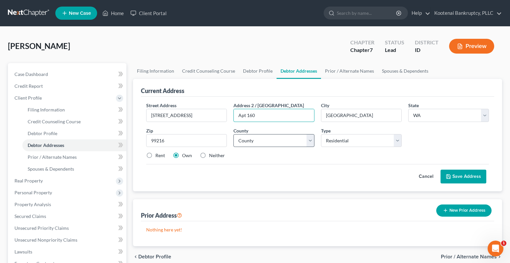
type input "Apt 160"
click at [246, 142] on select "County [GEOGRAPHIC_DATA] [GEOGRAPHIC_DATA] [GEOGRAPHIC_DATA] [GEOGRAPHIC_DATA] …" at bounding box center [273, 140] width 81 height 13
select select "31"
click at [233, 134] on select "County [GEOGRAPHIC_DATA] [GEOGRAPHIC_DATA] [GEOGRAPHIC_DATA] [GEOGRAPHIC_DATA] …" at bounding box center [273, 140] width 81 height 13
drag, startPoint x: 148, startPoint y: 156, endPoint x: 284, endPoint y: 154, distance: 135.7
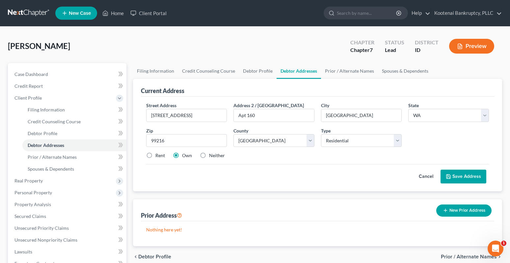
click at [155, 156] on label "Rent" at bounding box center [160, 155] width 10 height 7
click at [158, 156] on input "Rent" at bounding box center [160, 154] width 4 height 4
radio input "true"
click at [460, 176] on button "Save Address" at bounding box center [464, 177] width 46 height 14
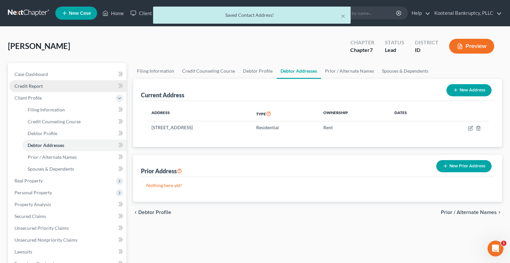
click at [29, 84] on span "Credit Report" at bounding box center [28, 86] width 28 height 6
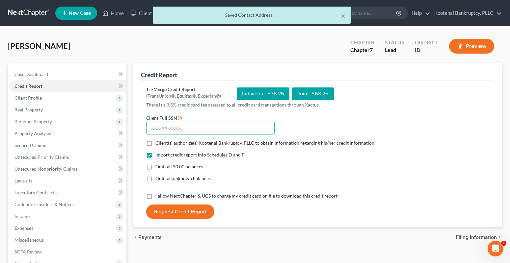
click at [156, 127] on input "text" at bounding box center [210, 128] width 128 height 13
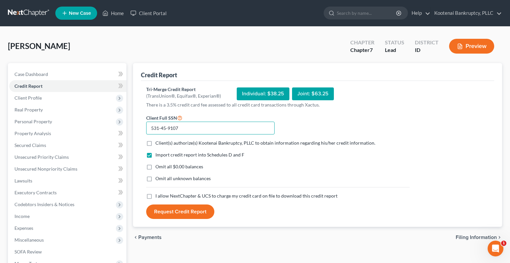
type input "531-45-9107"
click at [155, 143] on label "Client(s) authorize(s) Kootenai Bankruptcy, PLLC to obtain information regardin…" at bounding box center [265, 143] width 220 height 7
click at [158, 143] on input "Client(s) authorize(s) Kootenai Bankruptcy, PLLC to obtain information regardin…" at bounding box center [160, 142] width 4 height 4
checkbox input "true"
click at [155, 197] on label "I allow NextChapter & UCS to charge my credit card on file to download this cre…" at bounding box center [246, 196] width 182 height 7
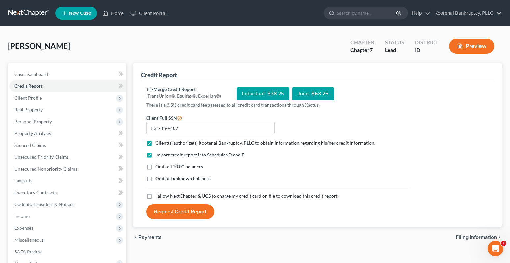
click at [158, 197] on input "I allow NextChapter & UCS to charge my credit card on file to download this cre…" at bounding box center [160, 195] width 4 height 4
checkbox input "true"
click at [174, 214] on button "Request Credit Report" at bounding box center [180, 212] width 68 height 14
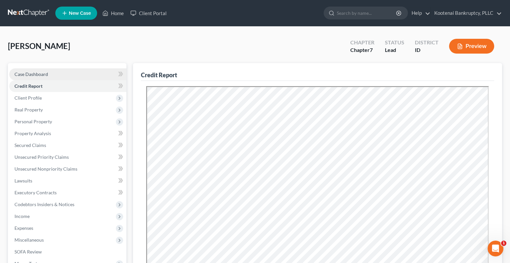
drag, startPoint x: 23, startPoint y: 75, endPoint x: 43, endPoint y: 73, distance: 20.8
click at [23, 75] on span "Case Dashboard" at bounding box center [31, 74] width 34 height 6
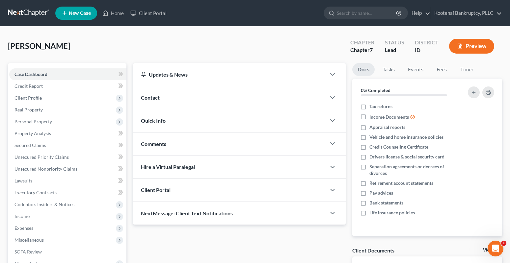
click at [177, 194] on div "Client Portal" at bounding box center [229, 190] width 193 height 23
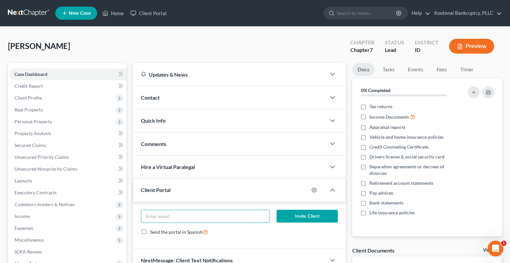
drag, startPoint x: 151, startPoint y: 217, endPoint x: 134, endPoint y: 214, distance: 17.8
click at [151, 217] on input "email" at bounding box center [205, 216] width 128 height 13
type input "[EMAIL_ADDRESS][DOMAIN_NAME]"
click at [304, 219] on button "Invite Client" at bounding box center [307, 216] width 61 height 13
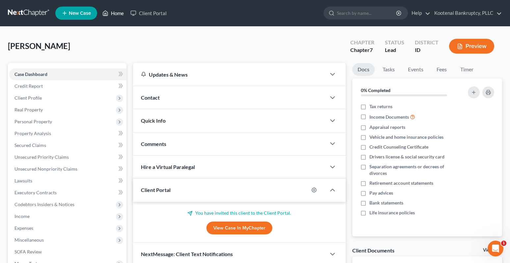
drag, startPoint x: 114, startPoint y: 15, endPoint x: 106, endPoint y: 15, distance: 7.6
click at [114, 15] on link "Home" at bounding box center [113, 13] width 28 height 12
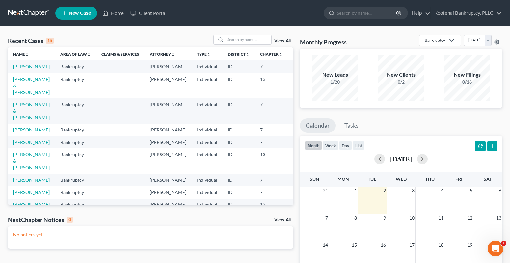
click at [18, 113] on link "[PERSON_NAME] & [PERSON_NAME]" at bounding box center [31, 111] width 37 height 19
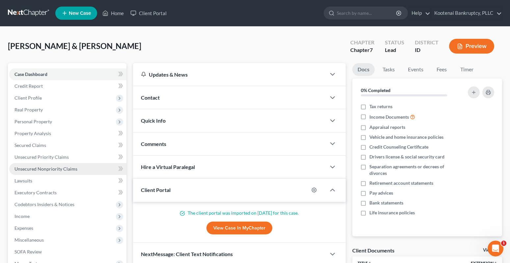
click at [32, 171] on span "Unsecured Nonpriority Claims" at bounding box center [45, 169] width 63 height 6
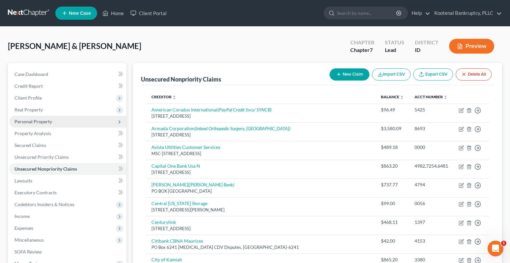
click at [20, 119] on span "Personal Property" at bounding box center [33, 122] width 38 height 6
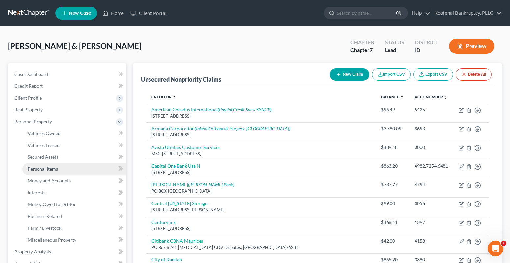
click at [35, 167] on span "Personal Items" at bounding box center [43, 169] width 30 height 6
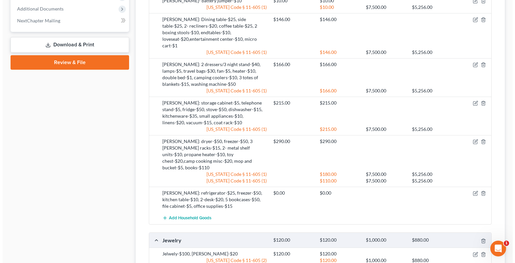
scroll to position [395, 0]
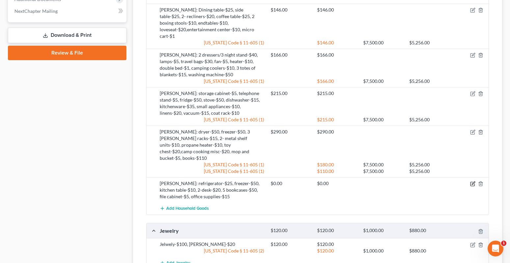
click at [471, 181] on icon "button" at bounding box center [472, 183] width 5 height 5
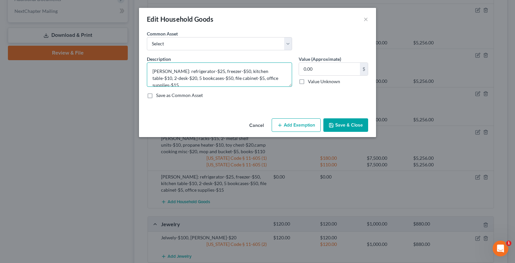
click at [278, 77] on textarea "William: refrigerator-$25, freezer-$50, kitchen table-$10, 2-desk-$20, 5 bookca…" at bounding box center [219, 75] width 145 height 24
click at [205, 85] on textarea "William: refrigerator-$25, freezer-$50, kitchen table-$10, 2-desk-$20, 5 bookca…" at bounding box center [219, 75] width 145 height 24
click at [190, 82] on textarea "William: refrigerator-$25, freezer-$50, kitchen table-$10, 2-desk-$20, 5 bookca…" at bounding box center [219, 75] width 145 height 24
click at [216, 82] on textarea "William: refrigerator-$25, freezer-$50, kitchen table-$10, 2-desk-$20, 5 bookca…" at bounding box center [219, 75] width 145 height 24
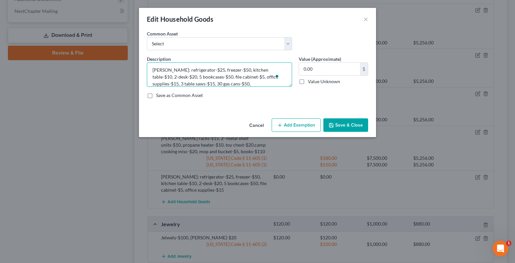
click at [225, 83] on textarea "William: refrigerator-$25, freezer-$50, kitchen table-$10, 2-desk-$20, 5 bookca…" at bounding box center [219, 75] width 145 height 24
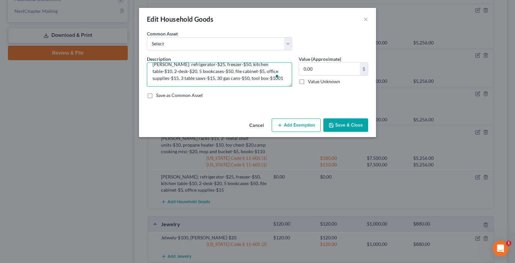
type textarea "William: refrigerator-$25, freezer-$50, kitchen table-$10, 2-desk-$20, 5 bookca…"
drag, startPoint x: 328, startPoint y: 71, endPoint x: 325, endPoint y: 70, distance: 3.9
click at [328, 71] on input "0.00" at bounding box center [329, 69] width 61 height 13
type input "340.00"
click at [305, 129] on button "Add Exemption" at bounding box center [296, 126] width 49 height 14
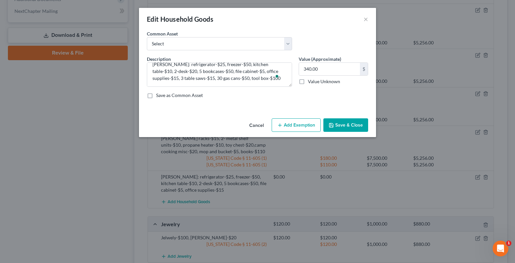
select select "2"
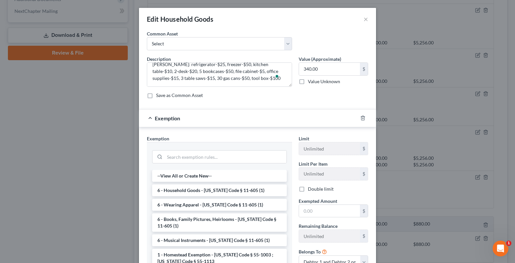
drag, startPoint x: 175, startPoint y: 190, endPoint x: 240, endPoint y: 192, distance: 65.2
click at [178, 189] on li "6 - Household Goods - [US_STATE] Code § 11-605 (1)" at bounding box center [219, 191] width 135 height 12
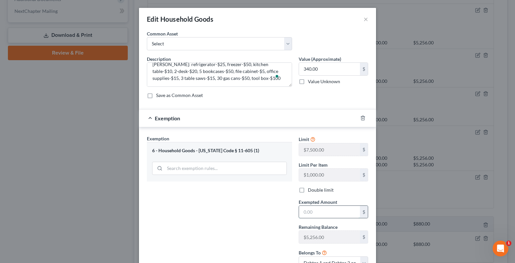
click at [305, 213] on input "text" at bounding box center [329, 212] width 61 height 13
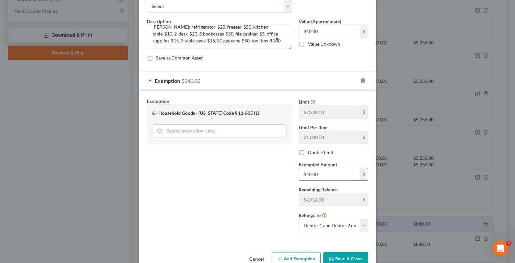
scroll to position [53, 0]
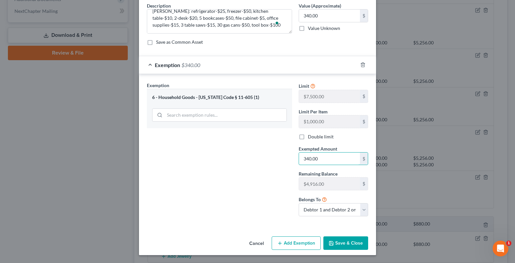
type input "340.00"
click at [340, 242] on button "Save & Close" at bounding box center [345, 244] width 45 height 14
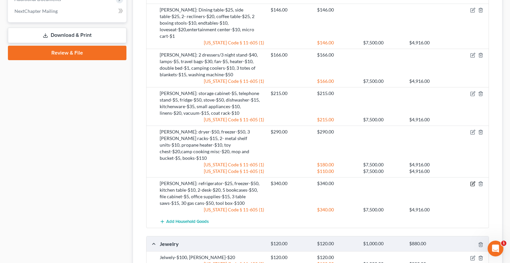
click at [472, 181] on icon "button" at bounding box center [472, 183] width 5 height 5
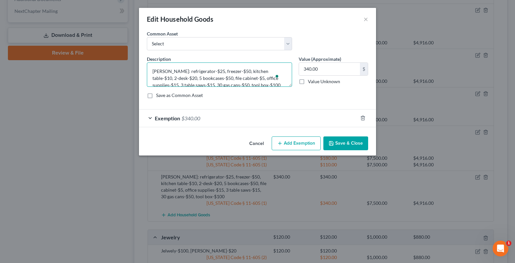
scroll to position [7, 0]
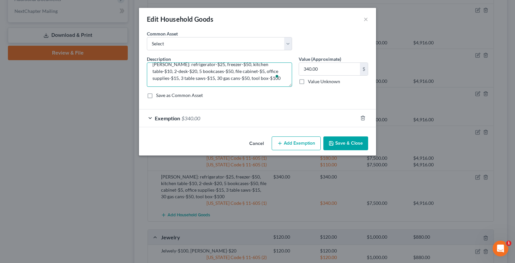
drag, startPoint x: 244, startPoint y: 84, endPoint x: 251, endPoint y: 86, distance: 7.4
click at [251, 86] on textarea "William: refrigerator-$25, freezer-$50, kitchen table-$10, 2-desk-$20, 5 bookca…" at bounding box center [219, 75] width 145 height 24
click at [239, 80] on textarea "William: refrigerator-$25, freezer-$50, kitchen table-$10, 2-desk-$20, 5 bookca…" at bounding box center [219, 75] width 145 height 24
type textarea "[PERSON_NAME]: refrigerator-$25, freezer-$50, kitchen table-$10, 2-desk-$20, 5 …"
type textarea "William: refrigerator-$25, freezer-$50, kitchen table-$10, 2-desk-$20, 5 bookca…"
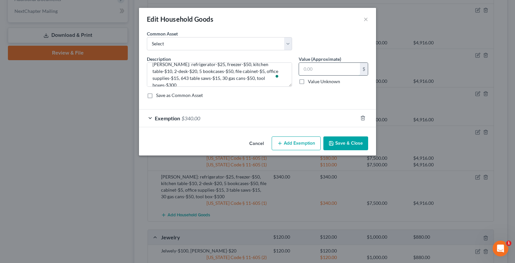
click at [313, 69] on input "text" at bounding box center [329, 69] width 61 height 13
type input "540.00"
click at [150, 121] on div "Exemption $340.00" at bounding box center [248, 118] width 219 height 17
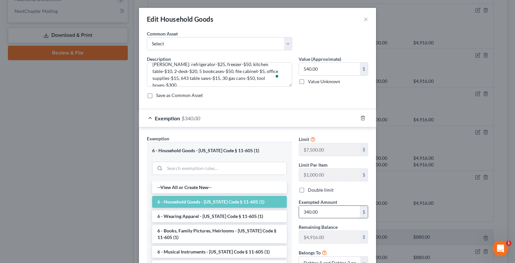
click at [322, 214] on input "340.00" at bounding box center [329, 212] width 61 height 13
type input "540.00"
click at [150, 80] on textarea "William: refrigerator-$25, freezer-$50, kitchen table-$10, 2-desk-$20, 5 bookca…" at bounding box center [219, 75] width 145 height 24
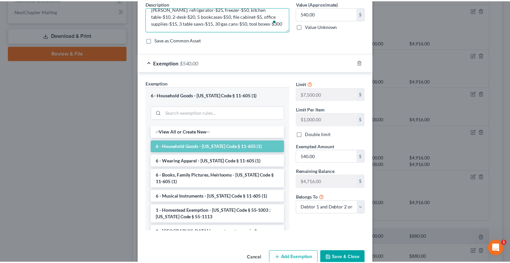
scroll to position [70, 0]
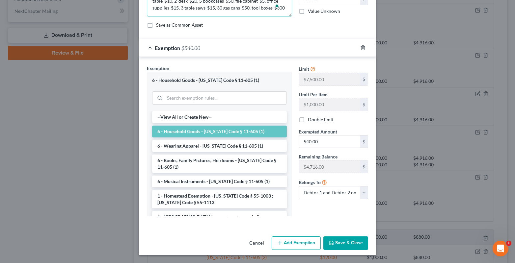
type textarea "[PERSON_NAME]: refrigerator-$25, freezer-$50, kitchen table-$10, 2-desk-$20, 5 …"
click at [345, 242] on button "Save & Close" at bounding box center [345, 244] width 45 height 14
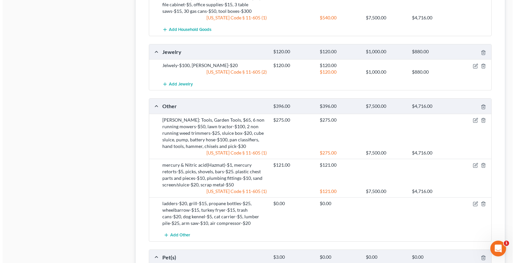
scroll to position [593, 0]
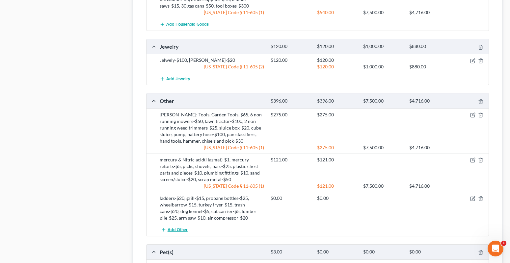
click at [171, 228] on span "Add Other" at bounding box center [178, 230] width 20 height 5
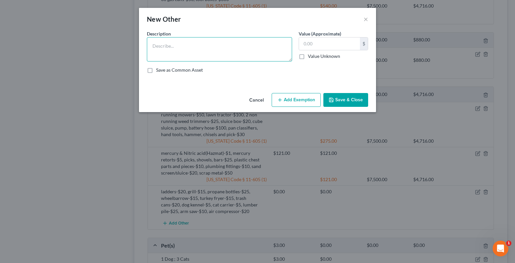
click at [155, 48] on textarea at bounding box center [219, 49] width 145 height 24
click at [174, 53] on textarea "carpentry tools$200, wood spliter-$350, lawn furinture-$10, camping ger-$100" at bounding box center [219, 49] width 145 height 24
click at [213, 47] on textarea "carpentry tools$200, wood spliter-$350, lawn furinture-$10, camping gear-$100" at bounding box center [219, 49] width 145 height 24
click at [210, 52] on textarea "carpentry tools$200, wood spliter-$350, lawn furinture-$10, camping gear-$100" at bounding box center [219, 49] width 145 height 24
type textarea "carpentry tools$200, wood splitter-$350, lawn furniture-$10, camping gear-$100"
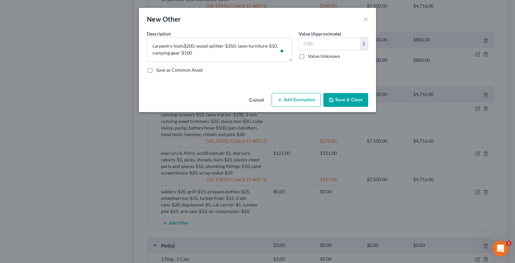
drag, startPoint x: 309, startPoint y: 42, endPoint x: 308, endPoint y: 32, distance: 9.6
click at [307, 41] on input "text" at bounding box center [329, 44] width 61 height 13
type input "660.00"
click at [183, 47] on textarea "carpentry tools$200, wood splitter-$350, lawn furniture-$10, camping gear-$100" at bounding box center [219, 49] width 145 height 24
type textarea "carpentry tools-$200, wood splitter-$350, lawn furniture-$10, camping gear-$100"
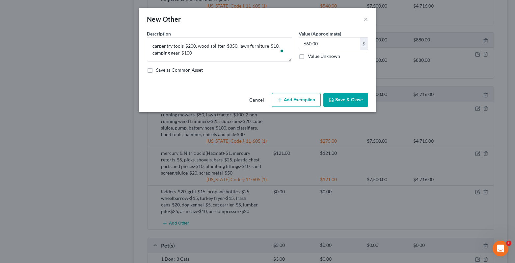
click at [301, 100] on button "Add Exemption" at bounding box center [296, 100] width 49 height 14
select select "2"
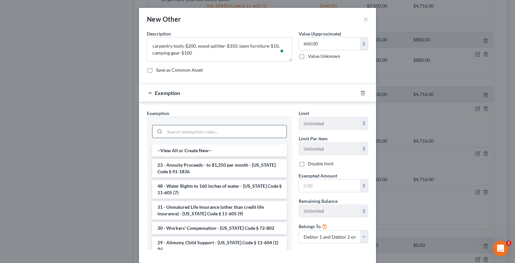
drag, startPoint x: 170, startPoint y: 135, endPoint x: 159, endPoint y: 132, distance: 11.2
click at [169, 135] on input "search" at bounding box center [226, 131] width 122 height 13
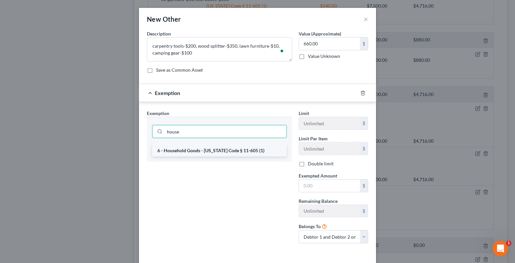
type input "house"
click at [170, 150] on li "6 - Household Goods - [US_STATE] Code § 11-605 (1)" at bounding box center [219, 151] width 135 height 12
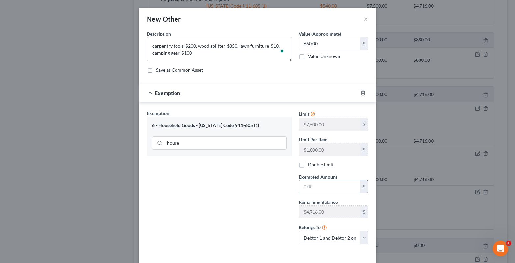
click at [308, 187] on input "text" at bounding box center [329, 187] width 61 height 13
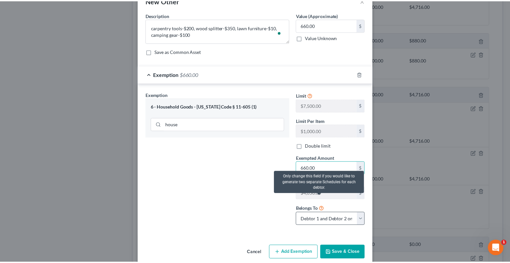
scroll to position [28, 0]
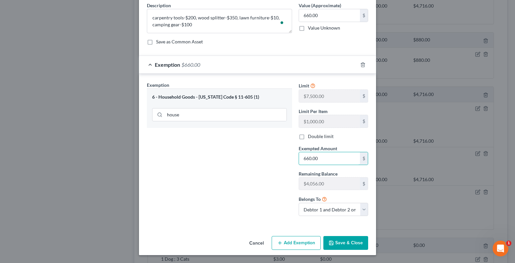
type input "660.00"
click at [338, 241] on button "Save & Close" at bounding box center [345, 243] width 45 height 14
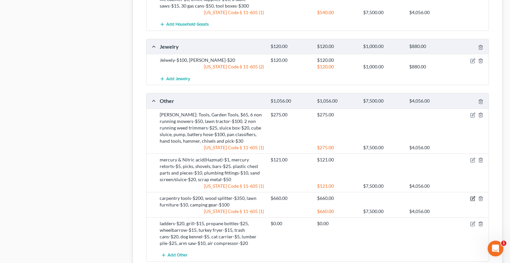
click at [473, 196] on icon "button" at bounding box center [472, 198] width 5 height 5
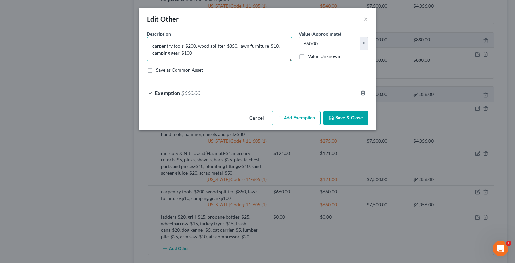
drag, startPoint x: 150, startPoint y: 45, endPoint x: 144, endPoint y: 46, distance: 6.5
click at [149, 45] on textarea "carpentry tools-$200, wood splitter-$350, lawn furniture-$10, camping gear-$100" at bounding box center [219, 49] width 145 height 24
type textarea "William: carpentry tools-$200, wood splitter-$350, lawn furniture-$10, camping …"
drag, startPoint x: 346, startPoint y: 122, endPoint x: 334, endPoint y: 133, distance: 16.3
click at [346, 122] on button "Save & Close" at bounding box center [345, 118] width 45 height 14
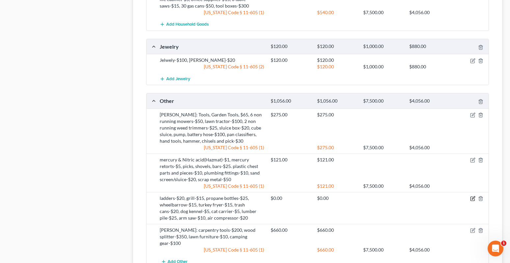
click at [472, 196] on icon "button" at bounding box center [472, 198] width 5 height 5
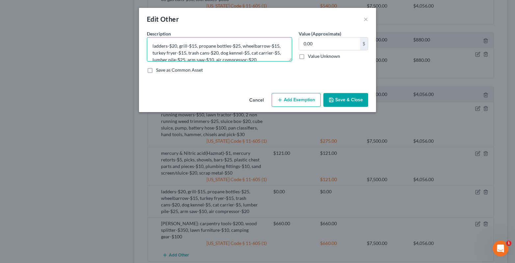
drag, startPoint x: 150, startPoint y: 43, endPoint x: 138, endPoint y: 41, distance: 12.1
click at [149, 43] on textarea "ladders-$20, grill-$15, propane bottles-$25, wheelbarrow-$15, turkey fryer-$15,…" at bounding box center [219, 49] width 145 height 24
type textarea "William: ladders-$20, grill-$15, propane bottles-$25, wheelbarrow-$15, turkey f…"
click at [343, 98] on button "Save & Close" at bounding box center [345, 100] width 45 height 14
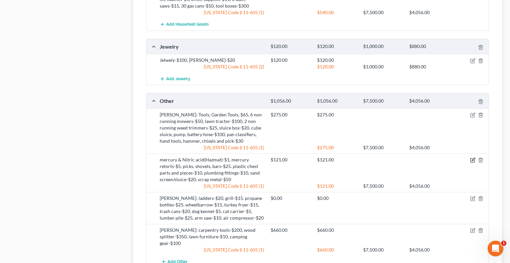
click at [471, 159] on icon "button" at bounding box center [473, 161] width 4 height 4
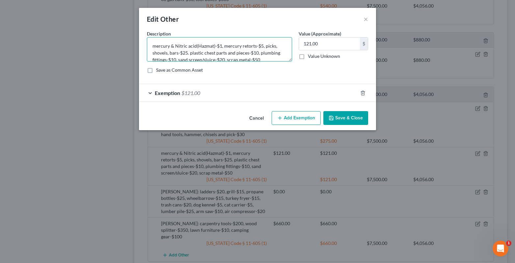
click at [150, 47] on textarea "mercury & Nitric acid(Hazmat)-$1, mercury retorts-$5, picks, shovels, bars-$25.…" at bounding box center [219, 49] width 145 height 24
type textarea "[PERSON_NAME]: mercury & Nitric acid(Hazmat)-$1, mercury retorts-$5, picks, sho…"
click at [333, 117] on icon "button" at bounding box center [331, 118] width 5 height 5
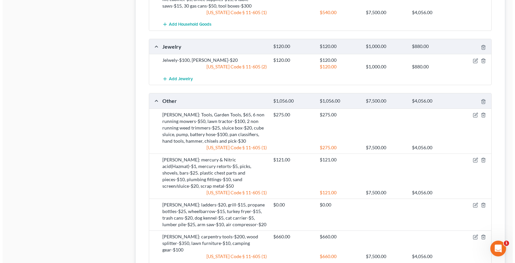
scroll to position [692, 0]
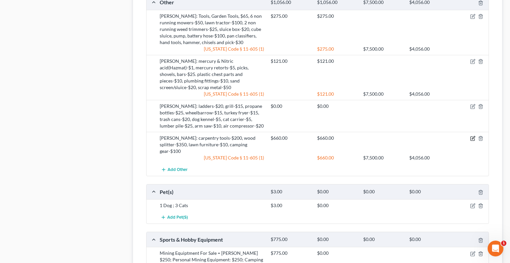
click at [475, 136] on icon "button" at bounding box center [472, 138] width 5 height 5
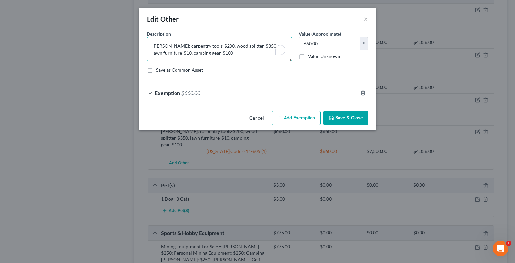
click at [223, 55] on textarea "William: carpentry tools-$200, wood splitter-$350, lawn furniture-$10, camping …" at bounding box center [219, 49] width 145 height 24
type textarea "William: carpentry tools-$200, wood splitter-$350, lawn furniture-$10, camping …"
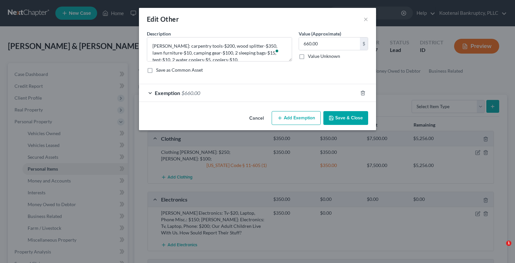
select select "2"
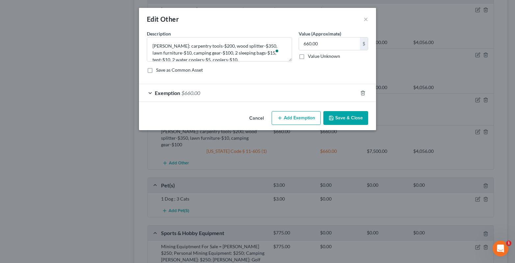
scroll to position [1, 0]
type textarea "William: carpentry tools-$200, wood splitter-$350, lawn furniture-$10, camping …"
type input "700.00"
click at [149, 94] on div "Exemption $660.00" at bounding box center [248, 92] width 219 height 17
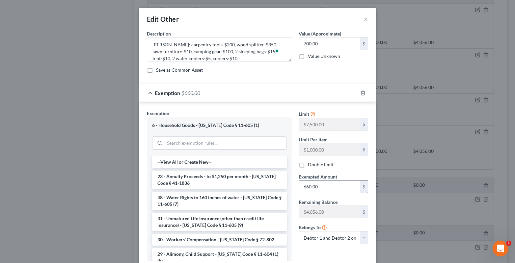
drag, startPoint x: 321, startPoint y: 187, endPoint x: 316, endPoint y: 176, distance: 12.1
click at [321, 187] on input "660.00" at bounding box center [329, 187] width 61 height 13
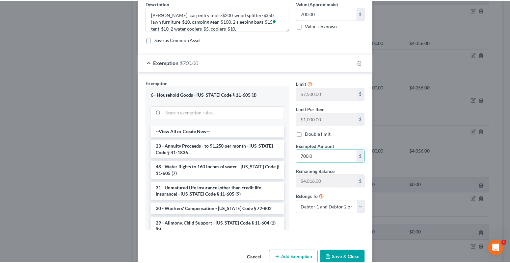
scroll to position [45, 0]
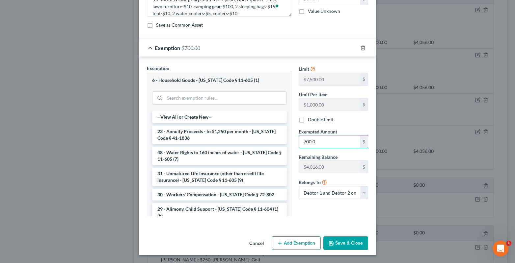
type input "700.0"
click at [333, 243] on button "Save & Close" at bounding box center [345, 244] width 45 height 14
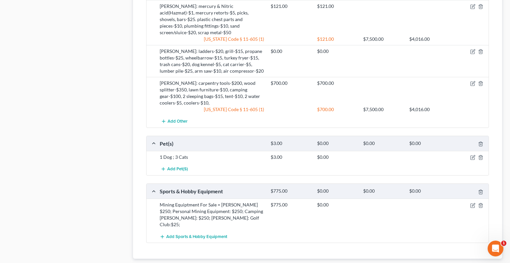
scroll to position [762, 0]
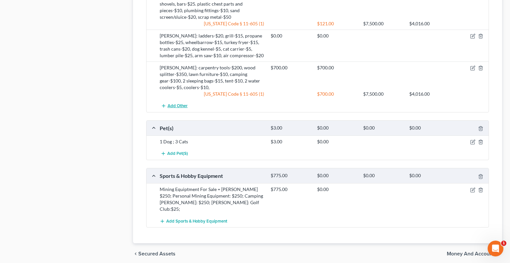
click at [178, 103] on span "Add Other" at bounding box center [178, 105] width 20 height 5
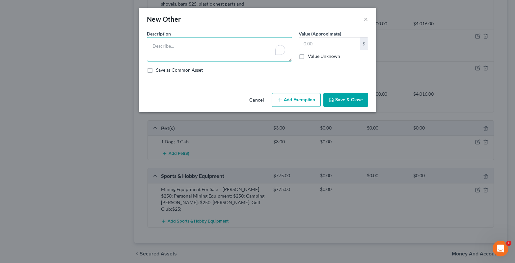
click at [152, 44] on textarea "To enrich screen reader interactions, please activate Accessibility in Grammarl…" at bounding box center [219, 49] width 145 height 24
click at [150, 43] on textarea "lunch cooler-$1, camp heater-$10, 2 air mattresses-$10, round table-$1, dog tie…" at bounding box center [219, 49] width 145 height 24
type textarea "William: lunch cooler-$1, camp heater-$10, 2 air mattresses-$10, round table-$1…"
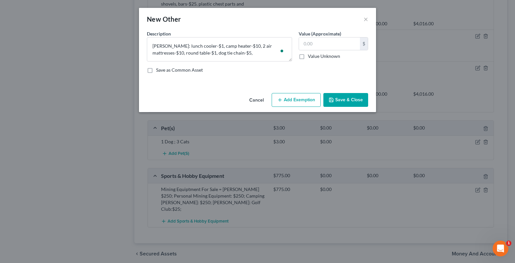
click at [332, 99] on icon "button" at bounding box center [331, 99] width 5 height 5
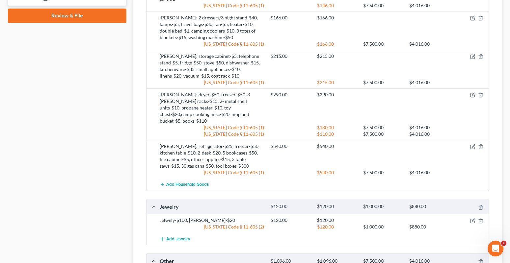
scroll to position [360, 0]
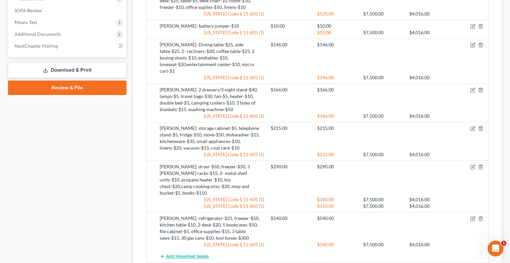
click at [183, 255] on span "Add Household Goods" at bounding box center [187, 257] width 42 height 5
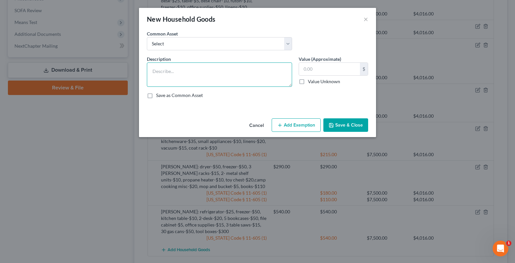
drag, startPoint x: 154, startPoint y: 72, endPoint x: 150, endPoint y: 69, distance: 4.9
click at [150, 72] on textarea at bounding box center [219, 75] width 145 height 24
type textarea "William: oak stool-$1, maple chair-$1, bookshelf-$1, 2 baby gates-$1, maple tab…"
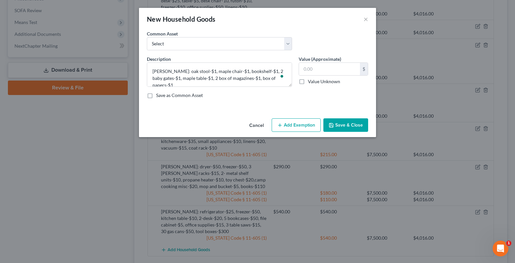
click at [346, 122] on button "Save & Close" at bounding box center [345, 126] width 45 height 14
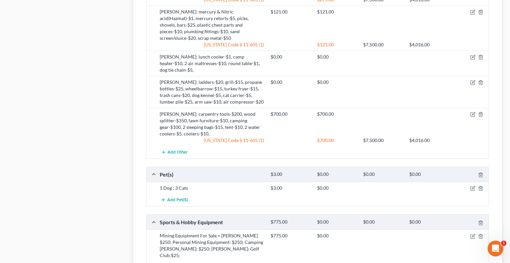
scroll to position [806, 0]
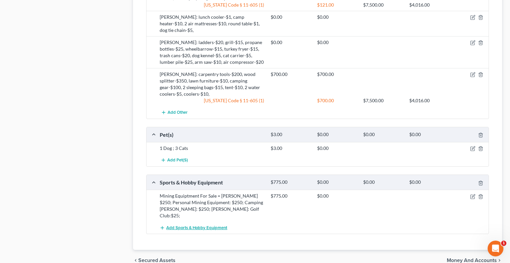
click at [201, 226] on span "Add Sports & Hobby Equipment" at bounding box center [196, 228] width 61 height 5
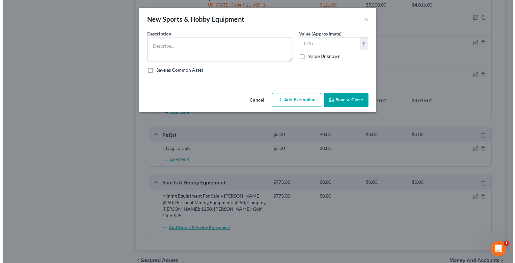
scroll to position [800, 0]
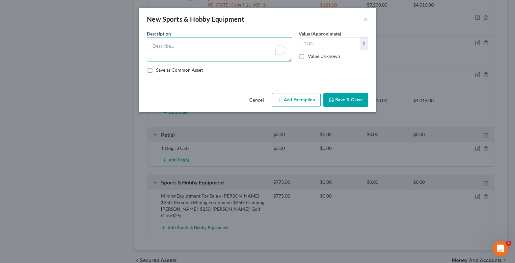
click at [159, 45] on textarea "To enrich screen reader interactions, please activate Accessibility in Grammarl…" at bounding box center [219, 49] width 145 height 24
type textarea "William: Nordic trak-$5,"
click at [350, 99] on button "Save & Close" at bounding box center [345, 100] width 45 height 14
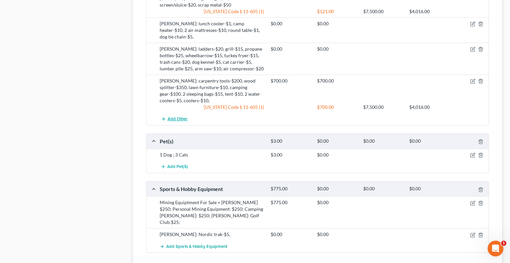
click at [168, 117] on span "Add Other" at bounding box center [178, 119] width 20 height 5
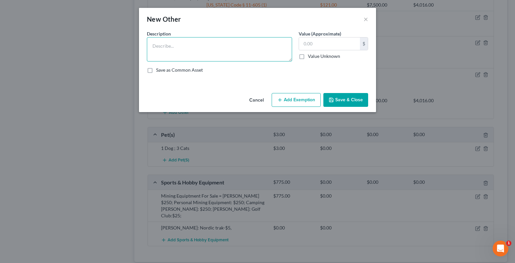
click at [162, 48] on textarea at bounding box center [219, 49] width 145 height 24
click at [148, 44] on textarea "junction box-$3" at bounding box center [219, 49] width 145 height 24
drag, startPoint x: 208, startPoint y: 46, endPoint x: 204, endPoint y: 48, distance: 4.7
click at [207, 47] on textarea "William: junction box-$3" at bounding box center [219, 49] width 145 height 24
click at [237, 46] on textarea "William: junction box-$3, 2 chainsaw boxes-$11" at bounding box center [219, 49] width 145 height 24
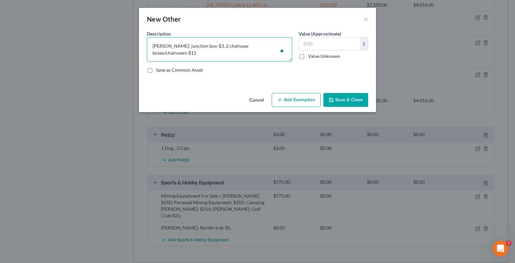
click at [272, 47] on textarea "William: junction box-$3, 2 chainsaw boxes/chainsaws-$11" at bounding box center [219, 49] width 145 height 24
click at [182, 51] on textarea "William: junction box-$3, 2 chainsaw boxes/chainsaws-$11, conveyor mat=-$5" at bounding box center [219, 49] width 145 height 24
click at [193, 53] on textarea "William: junction box-$3, 2 chainsaw boxes/chainsaws-$11, conveyor mat-$5" at bounding box center [219, 49] width 145 height 24
click at [253, 53] on textarea "William: junction box-$3, 2 chainsaw boxes/chainsaws-$11, conveyor mat-$5, 2 bu…" at bounding box center [219, 49] width 145 height 24
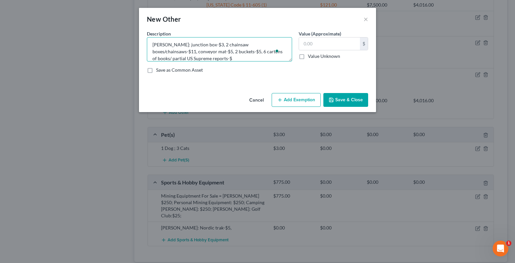
drag, startPoint x: 197, startPoint y: 56, endPoint x: 186, endPoint y: 56, distance: 10.5
click at [194, 57] on textarea "William: junction box-$3, 2 chainsaw boxes/chainsaws-$11, conveyor mat-$5, 2 bu…" at bounding box center [219, 49] width 145 height 24
type textarea "William: junction box-$3, 2 chainsaw boxes/chainsaws-$11, conveyor mat-$5, 2 bu…"
drag, startPoint x: 327, startPoint y: 45, endPoint x: 330, endPoint y: 27, distance: 18.5
click at [326, 45] on input "text" at bounding box center [329, 44] width 61 height 13
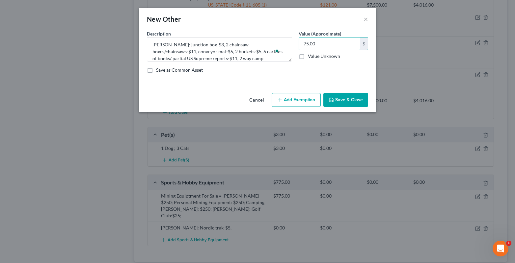
type input "75.00"
click at [291, 103] on button "Add Exemption" at bounding box center [296, 100] width 49 height 14
select select "2"
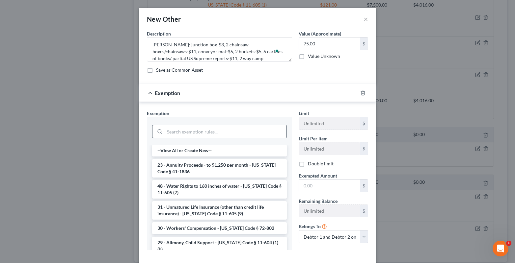
click at [180, 138] on div at bounding box center [219, 131] width 135 height 13
drag, startPoint x: 177, startPoint y: 135, endPoint x: 172, endPoint y: 134, distance: 4.7
click at [177, 135] on input "search" at bounding box center [226, 131] width 122 height 13
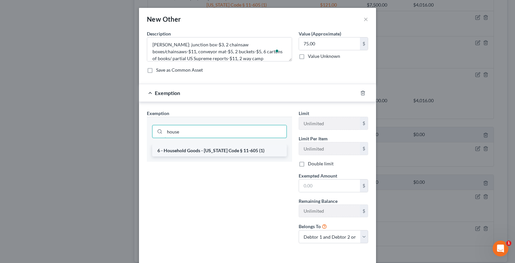
type input "house"
drag, startPoint x: 185, startPoint y: 152, endPoint x: 248, endPoint y: 167, distance: 64.2
click at [185, 152] on li "6 - Household Goods - [US_STATE] Code § 11-605 (1)" at bounding box center [219, 151] width 135 height 12
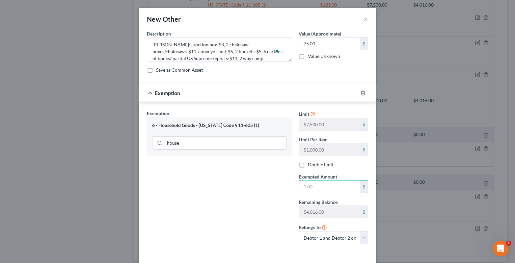
drag, startPoint x: 302, startPoint y: 186, endPoint x: 302, endPoint y: 176, distance: 9.9
click at [302, 186] on input "text" at bounding box center [329, 187] width 61 height 13
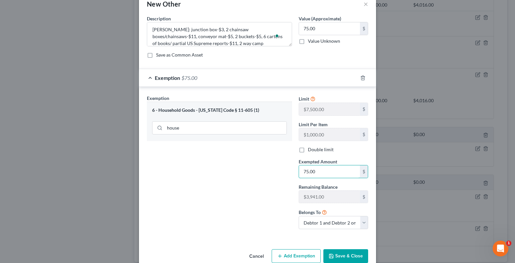
scroll to position [28, 0]
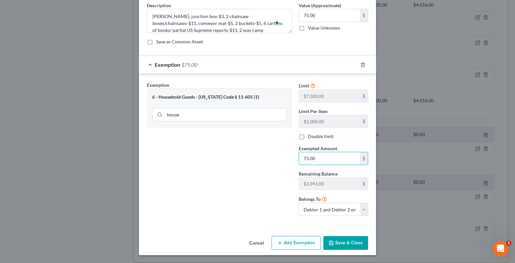
type input "75.00"
drag, startPoint x: 349, startPoint y: 243, endPoint x: 330, endPoint y: 236, distance: 20.4
click at [346, 244] on button "Save & Close" at bounding box center [345, 243] width 45 height 14
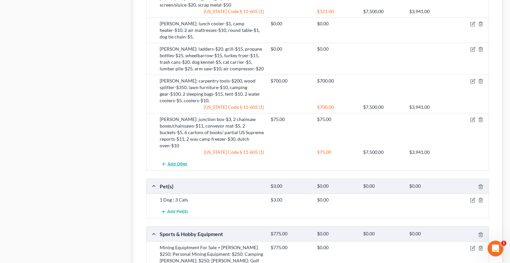
click at [168, 162] on span "Add Other" at bounding box center [178, 164] width 20 height 5
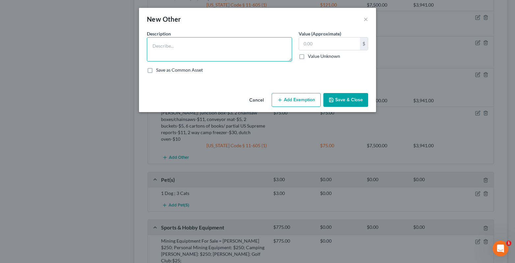
click at [159, 44] on textarea at bounding box center [219, 49] width 145 height 24
click at [153, 46] on textarea "william: card table-$1, alternator-$15, 5 pallets-$5, 10 plywood sheets-$10" at bounding box center [219, 49] width 145 height 24
type textarea "William: card table-$1, alternator-$15, 5 pallets-$5, 10 plywood sheets-$10"
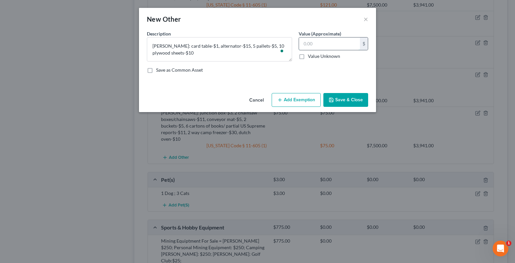
click at [318, 45] on input "text" at bounding box center [329, 44] width 61 height 13
type input "31.00"
drag, startPoint x: 306, startPoint y: 98, endPoint x: 291, endPoint y: 109, distance: 17.7
click at [304, 100] on button "Add Exemption" at bounding box center [296, 100] width 49 height 14
select select "2"
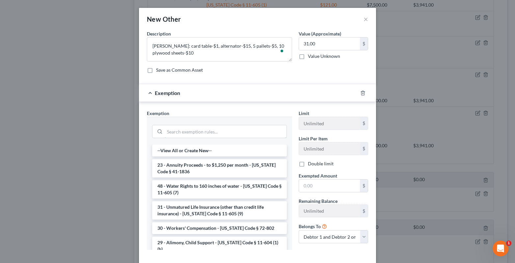
drag, startPoint x: 163, startPoint y: 135, endPoint x: 165, endPoint y: 123, distance: 12.7
click at [161, 135] on div at bounding box center [219, 131] width 135 height 13
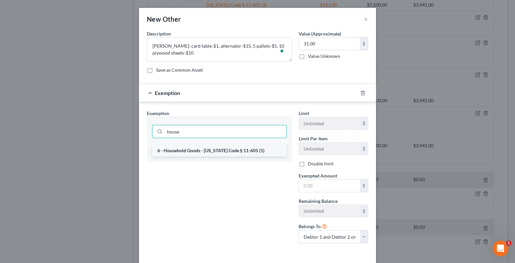
type input "house"
click at [169, 150] on li "6 - Household Goods - [US_STATE] Code § 11-605 (1)" at bounding box center [219, 151] width 135 height 12
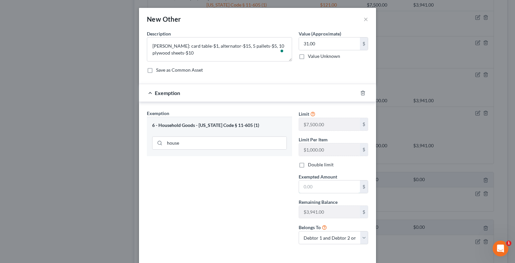
drag, startPoint x: 304, startPoint y: 186, endPoint x: 304, endPoint y: 173, distance: 12.8
click at [304, 186] on input "text" at bounding box center [329, 187] width 61 height 13
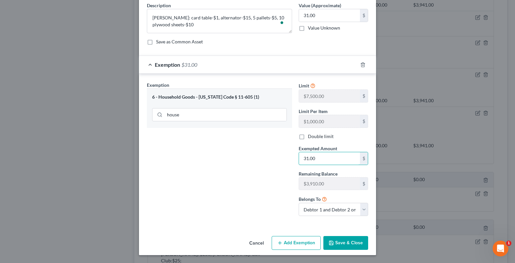
type input "31.00"
drag, startPoint x: 355, startPoint y: 241, endPoint x: 332, endPoint y: 207, distance: 40.7
click at [354, 241] on button "Save & Close" at bounding box center [345, 243] width 45 height 14
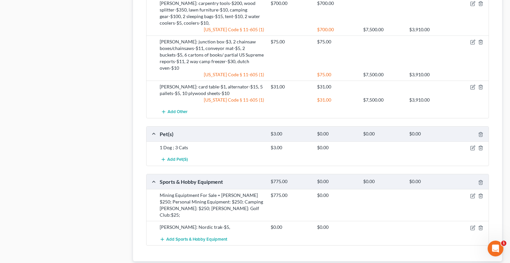
scroll to position [889, 0]
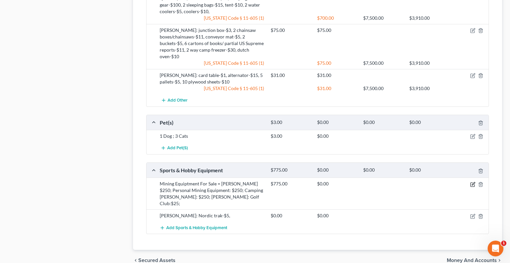
click at [473, 182] on icon "button" at bounding box center [473, 183] width 3 height 3
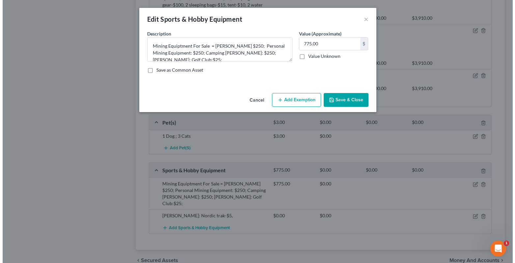
scroll to position [882, 0]
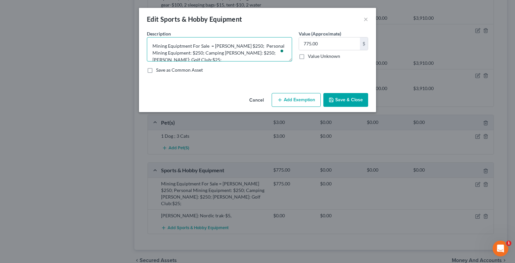
drag, startPoint x: 212, startPoint y: 45, endPoint x: 132, endPoint y: 51, distance: 80.6
click at [150, 49] on textarea "Mining Equiptment For Sale = [PERSON_NAME] $250; Personal Mining Equipment: $25…" at bounding box center [219, 49] width 145 height 24
click at [152, 46] on textarea "Mining Equiptment For Sale =Equipment: $250; Camping Grear: $250; Christine: Go…" at bounding box center [219, 49] width 145 height 24
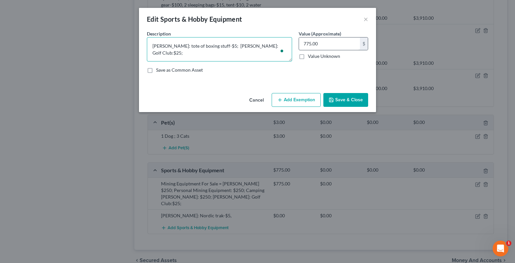
type textarea "William: tote of boxing stuff-$5; Christine: Golf Club:$25;"
type input "30.00"
click at [297, 104] on button "Add Exemption" at bounding box center [296, 100] width 49 height 14
select select "2"
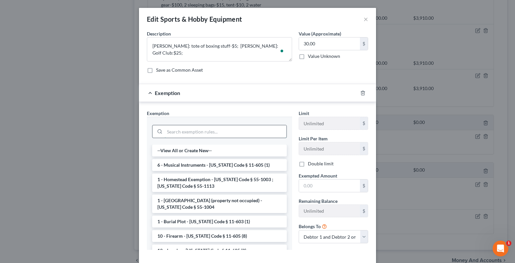
click at [172, 135] on input "search" at bounding box center [226, 131] width 122 height 13
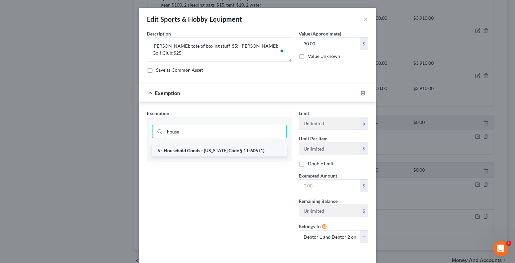
type input "house"
click at [160, 152] on li "6 - Household Goods - [US_STATE] Code § 11-605 (1)" at bounding box center [219, 151] width 135 height 12
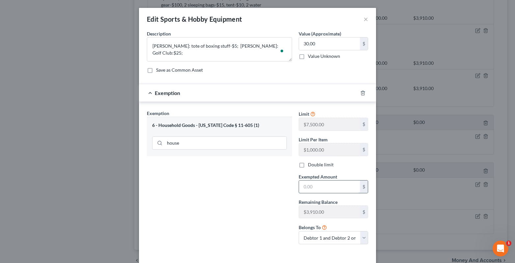
click at [312, 189] on input "text" at bounding box center [329, 187] width 61 height 13
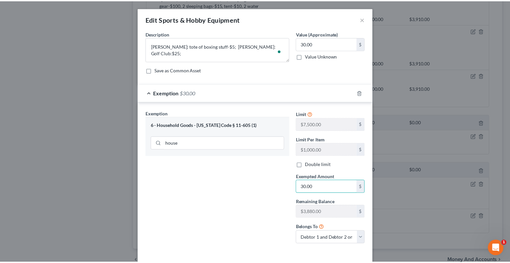
scroll to position [28, 0]
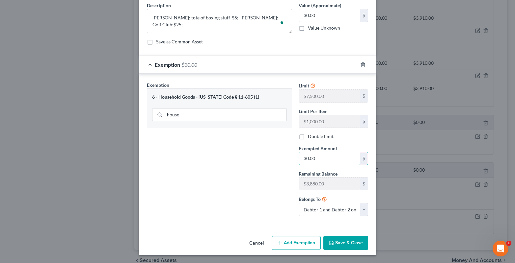
type input "30.00"
click at [339, 245] on button "Save & Close" at bounding box center [345, 243] width 45 height 14
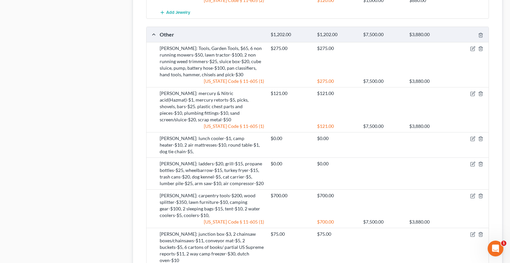
scroll to position [783, 0]
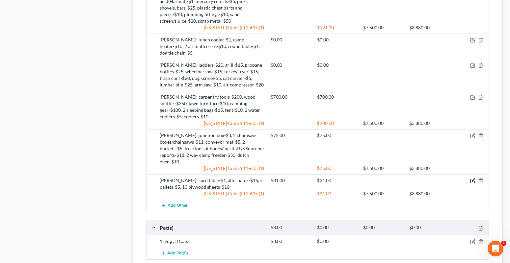
click at [473, 178] on icon "button" at bounding box center [472, 180] width 5 height 5
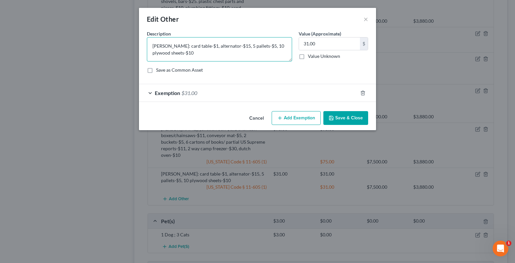
click at [180, 54] on textarea "William: card table-$1, alternator-$15, 5 pallets-$5, 10 plywood sheets-$10" at bounding box center [219, 49] width 145 height 24
click at [207, 54] on textarea "William: card table-$1, alternator-$15, 5 pallets-$5, 10 plywood sheets-$10, 2 …" at bounding box center [219, 49] width 145 height 24
click at [217, 53] on textarea "William: card table-$1, alternator-$15, 5 pallets-$5, 10 plywood sheets-$10, 2 …" at bounding box center [219, 49] width 145 height 24
click at [247, 53] on textarea "William: card table-$1, alternator-$15, 5 pallets-$5, 10 plywood sheets-$10, 2 …" at bounding box center [219, 49] width 145 height 24
type textarea "William: card table-$1, alternator-$15, 5 pallets-$5, 10 plywood sheets-$10, 2 …"
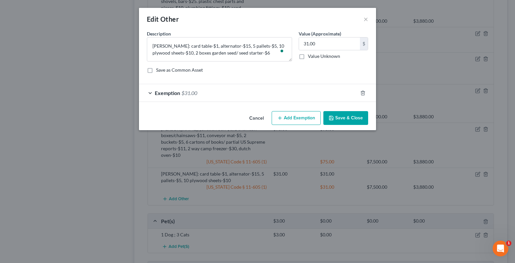
click at [345, 117] on button "Save & Close" at bounding box center [345, 118] width 45 height 14
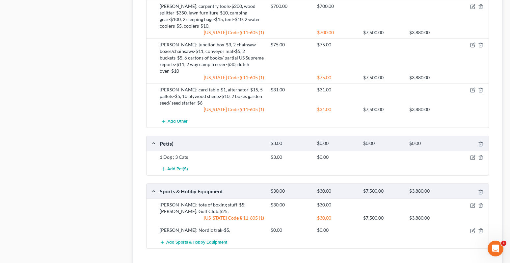
scroll to position [895, 0]
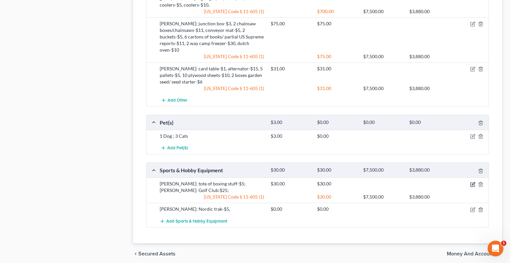
click at [470, 182] on icon "button" at bounding box center [472, 184] width 5 height 5
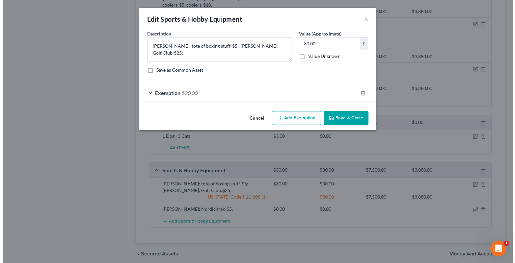
scroll to position [889, 0]
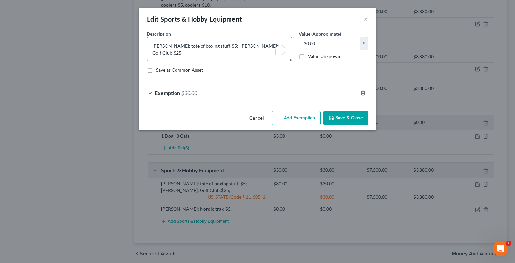
click at [215, 46] on textarea "William: tote of boxing stuff-$5; Christine: Golf Club:$25;" at bounding box center [219, 49] width 145 height 24
type textarea "William: tote of boxing stuff-$5, fish poles and tackle-$; Christine: Golf Club…"
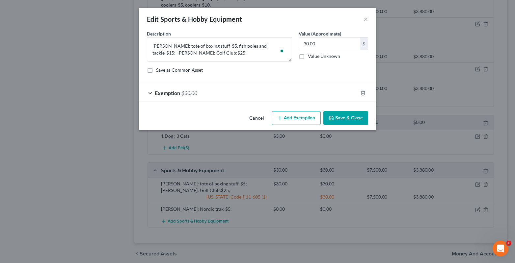
type textarea "William: tote of boxing stuff-$5, fish poles and tackle-$15; Christine: Golf Cl…"
click at [334, 116] on icon "button" at bounding box center [331, 118] width 5 height 5
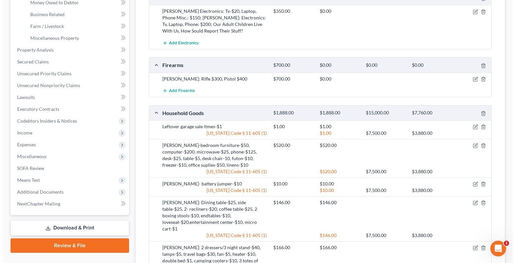
scroll to position [98, 0]
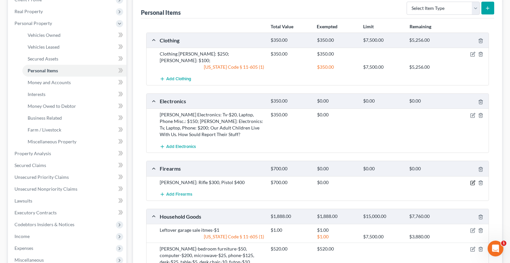
click at [472, 180] on icon "button" at bounding box center [472, 182] width 5 height 5
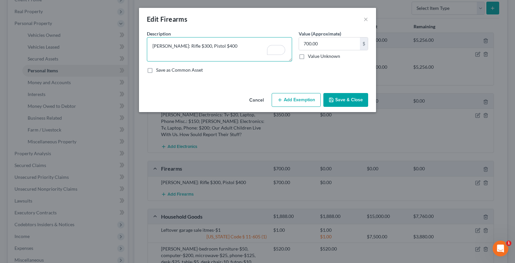
drag, startPoint x: 152, startPoint y: 47, endPoint x: 236, endPoint y: 42, distance: 84.4
click at [236, 42] on textarea "[PERSON_NAME]: Rifle $300, Pistol $400" at bounding box center [219, 49] width 145 height 24
type input "300.00"
drag, startPoint x: 190, startPoint y: 46, endPoint x: 216, endPoint y: 48, distance: 26.1
click at [216, 48] on textarea "[PERSON_NAME]: Rifle $300, Pistol $400" at bounding box center [219, 49] width 145 height 24
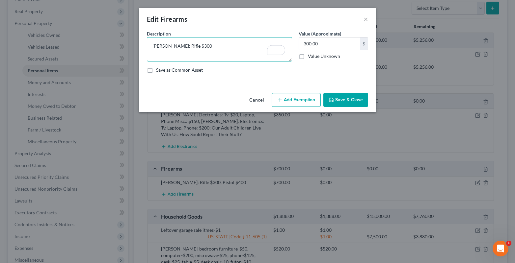
type textarea "William: Rifle $300"
click at [290, 101] on button "Add Exemption" at bounding box center [296, 100] width 49 height 14
select select "2"
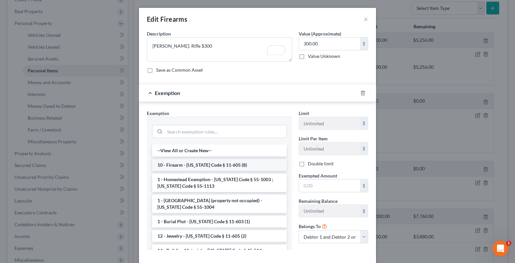
click at [182, 165] on li "10 - Firearm - [US_STATE] Code § 11-605 (8)" at bounding box center [219, 165] width 135 height 12
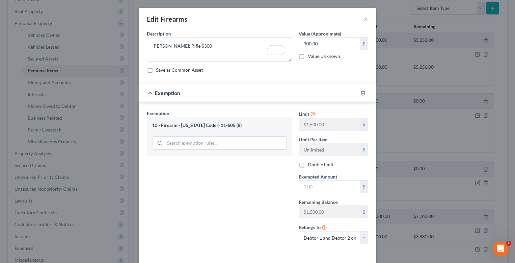
click at [308, 165] on label "Double limit" at bounding box center [321, 165] width 26 height 7
click at [311, 165] on input "Double limit" at bounding box center [313, 164] width 4 height 4
checkbox input "true"
drag, startPoint x: 307, startPoint y: 188, endPoint x: 295, endPoint y: 157, distance: 33.0
click at [306, 188] on input "text" at bounding box center [329, 187] width 61 height 13
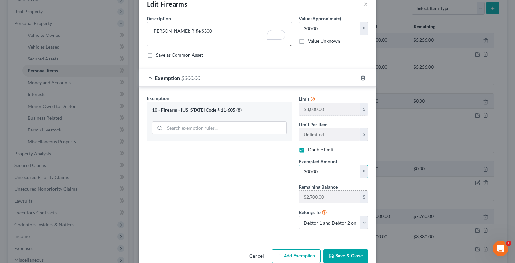
scroll to position [28, 0]
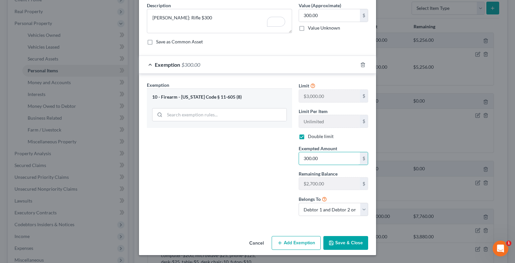
type input "300.00"
drag, startPoint x: 356, startPoint y: 241, endPoint x: 287, endPoint y: 235, distance: 68.8
click at [354, 242] on button "Save & Close" at bounding box center [345, 243] width 45 height 14
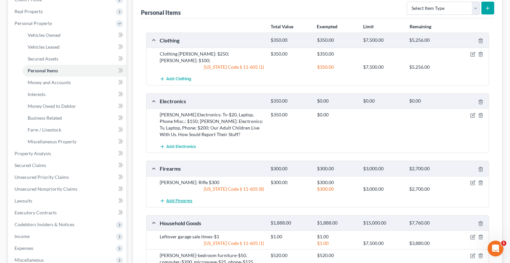
click at [183, 199] on span "Add Firearms" at bounding box center [179, 201] width 26 height 5
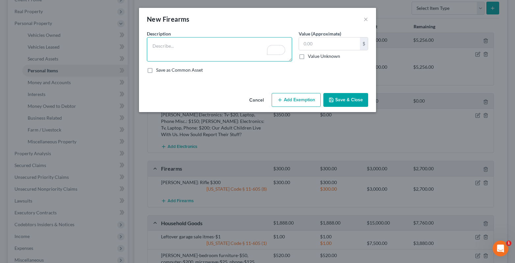
paste textarea ", Pistol $400"
click at [152, 48] on textarea ", Pistol $400" at bounding box center [219, 49] width 145 height 24
type textarea "Pistol $400"
click at [303, 45] on input "text" at bounding box center [329, 44] width 61 height 13
type input "400.00"
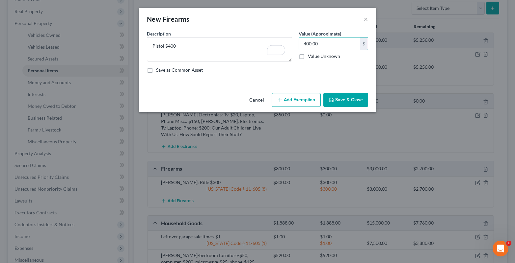
click at [302, 101] on button "Add Exemption" at bounding box center [296, 100] width 49 height 14
select select "2"
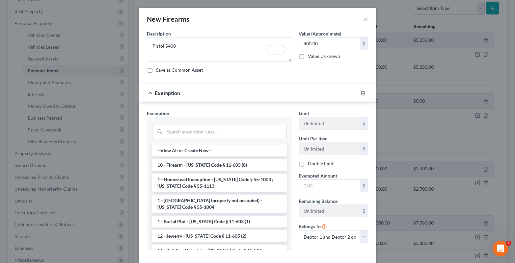
drag, startPoint x: 168, startPoint y: 166, endPoint x: 261, endPoint y: 181, distance: 94.4
click at [170, 168] on li "10 - Firearm - [US_STATE] Code § 11-605 (8)" at bounding box center [219, 165] width 135 height 12
checkbox input "true"
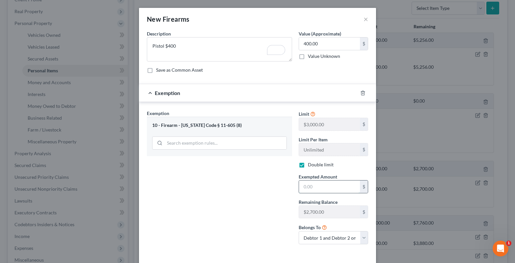
click at [305, 189] on input "text" at bounding box center [329, 187] width 61 height 13
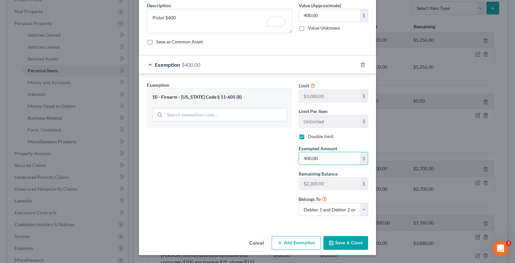
type input "400.00"
click at [342, 242] on button "Save & Close" at bounding box center [345, 243] width 45 height 14
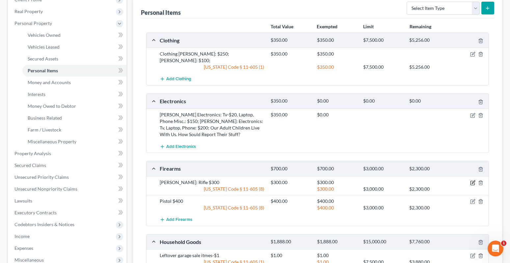
click at [472, 180] on icon "button" at bounding box center [472, 182] width 5 height 5
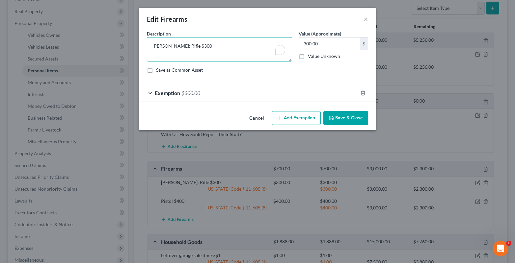
click at [171, 46] on textarea "William: Rifle $300" at bounding box center [219, 49] width 145 height 24
type textarea "William: Shornet Rifle $300"
click at [349, 123] on button "Save & Close" at bounding box center [345, 118] width 45 height 14
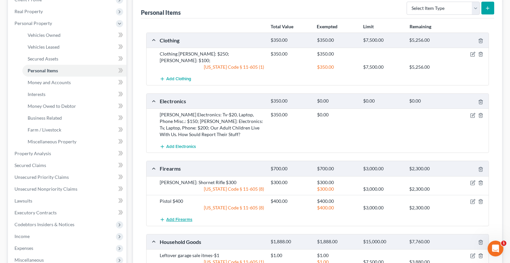
click at [175, 217] on span "Add Firearms" at bounding box center [179, 219] width 26 height 5
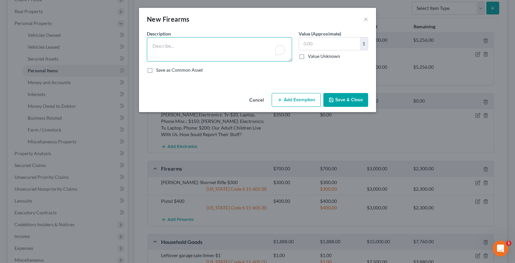
click at [159, 46] on textarea "To enrich screen reader interactions, please activate Accessibility in Grammarl…" at bounding box center [219, 49] width 145 height 24
drag, startPoint x: 186, startPoint y: 44, endPoint x: 186, endPoint y: 40, distance: 4.9
click at [185, 44] on textarea "5 boxes ammo-$" at bounding box center [219, 49] width 145 height 24
type textarea "5 boxes ammo-$50, Reloading dies-$15"
drag, startPoint x: 319, startPoint y: 41, endPoint x: 315, endPoint y: 19, distance: 21.4
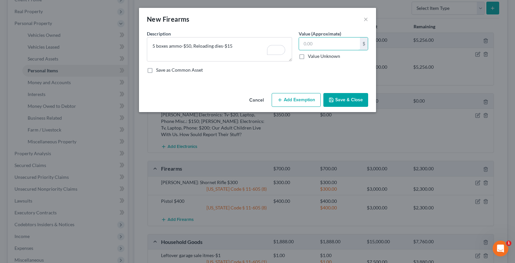
click at [316, 41] on input "text" at bounding box center [329, 44] width 61 height 13
type input "65.00"
click at [308, 103] on button "Add Exemption" at bounding box center [296, 100] width 49 height 14
select select "2"
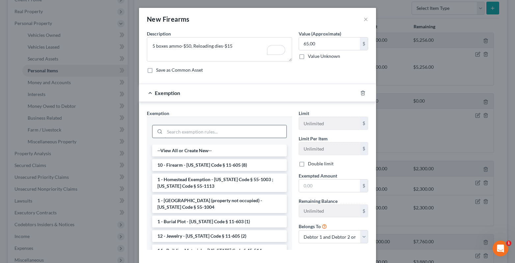
click at [167, 137] on input "search" at bounding box center [226, 131] width 122 height 13
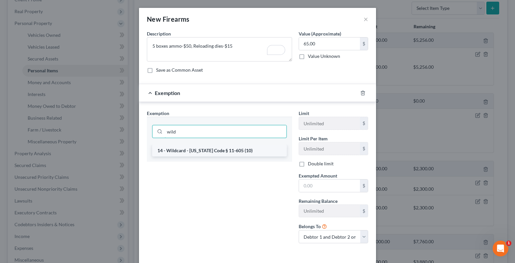
type input "wild"
click at [195, 152] on li "14 - Wildcard - [US_STATE] Code § 11-605 (10)" at bounding box center [219, 151] width 135 height 12
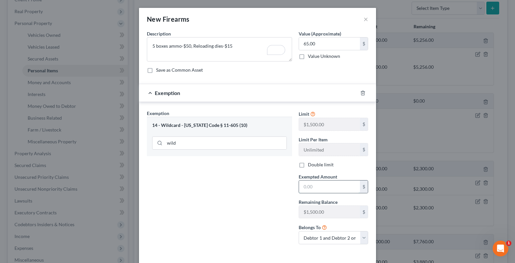
click at [306, 189] on input "text" at bounding box center [329, 187] width 61 height 13
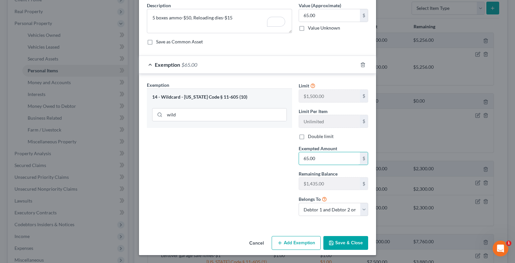
type input "65.00"
drag, startPoint x: 359, startPoint y: 241, endPoint x: 359, endPoint y: 233, distance: 8.6
click at [359, 236] on div "Cancel Add Exemption Save & Close" at bounding box center [257, 245] width 237 height 22
click at [340, 246] on button "Save & Close" at bounding box center [345, 243] width 45 height 14
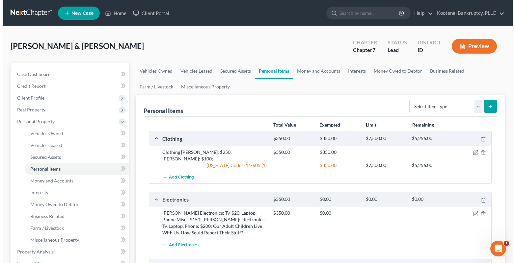
scroll to position [99, 0]
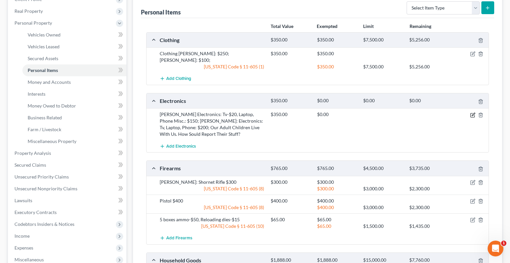
click at [474, 113] on icon "button" at bounding box center [473, 114] width 3 height 3
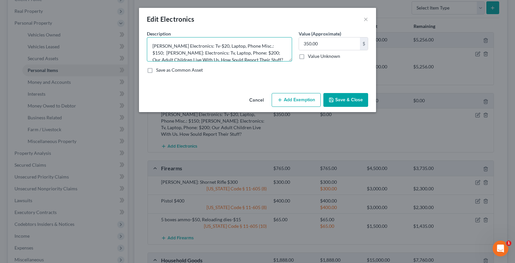
click at [210, 46] on textarea "[PERSON_NAME] Electronics: Tv-$20, Laptop, Phone Misc.: $150; [PERSON_NAME]: El…" at bounding box center [219, 49] width 145 height 24
click at [168, 46] on textarea "[PERSON_NAME] Electronics: Tv-$20, Laptop, Phone Misc.: $150; [PERSON_NAME]: El…" at bounding box center [219, 49] width 145 height 24
click at [186, 44] on textarea "William: Tv-$20, Laptop, Phone Misc.: $150; Christine: Electronics: Tv, Laptop,…" at bounding box center [219, 49] width 145 height 24
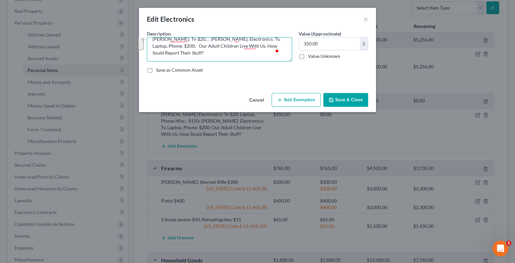
drag, startPoint x: 189, startPoint y: 45, endPoint x: 209, endPoint y: 46, distance: 19.8
click at [252, 57] on textarea "William: Tv-$20, ; Christine: Electronics: Tv, Laptop, Phone: $200; Our Adult C…" at bounding box center [219, 49] width 145 height 24
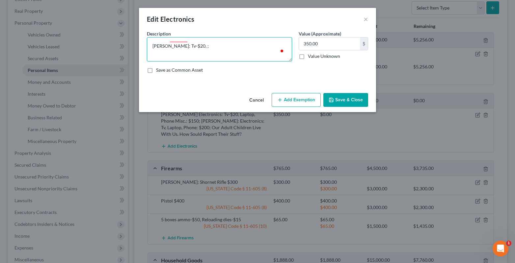
scroll to position [0, 0]
type textarea "William: Tv-$20"
click at [318, 41] on input "350.00" at bounding box center [329, 44] width 61 height 13
type input "20.00"
click at [306, 99] on button "Add Exemption" at bounding box center [296, 100] width 49 height 14
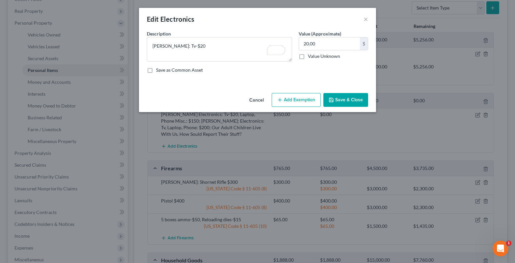
select select "2"
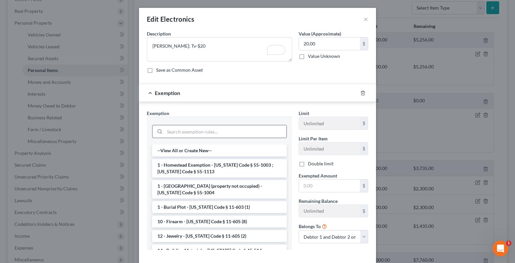
click at [169, 133] on input "search" at bounding box center [226, 131] width 122 height 13
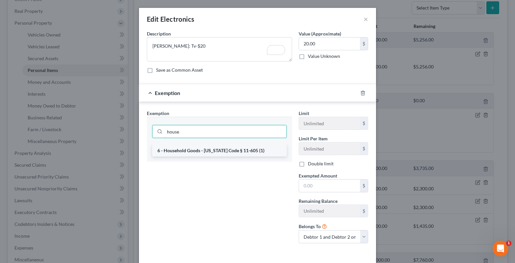
type input "house"
click at [171, 150] on li "6 - Household Goods - [US_STATE] Code § 11-605 (1)" at bounding box center [219, 151] width 135 height 12
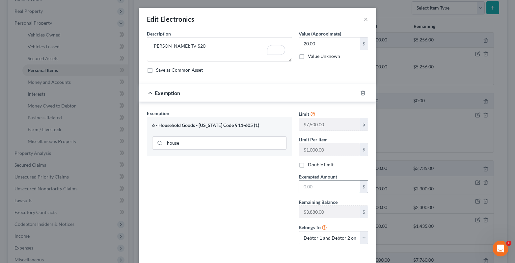
drag, startPoint x: 317, startPoint y: 189, endPoint x: 313, endPoint y: 188, distance: 3.7
click at [315, 189] on input "text" at bounding box center [329, 187] width 61 height 13
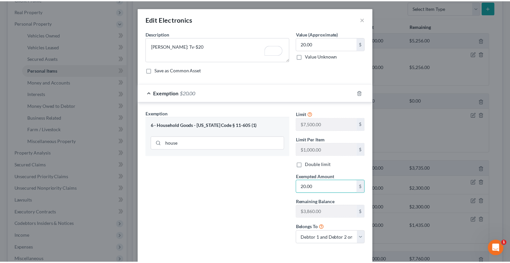
scroll to position [28, 0]
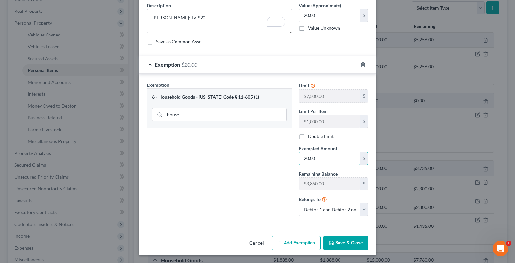
type input "20.00"
click at [340, 242] on button "Save & Close" at bounding box center [345, 243] width 45 height 14
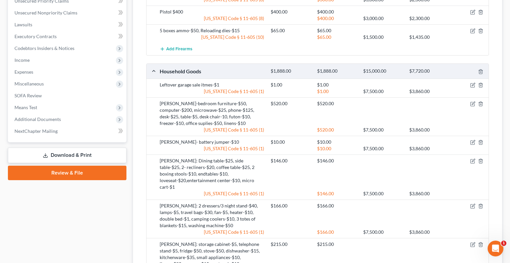
scroll to position [296, 0]
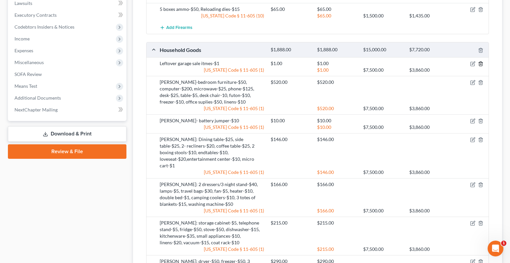
click at [481, 61] on icon "button" at bounding box center [480, 63] width 5 height 5
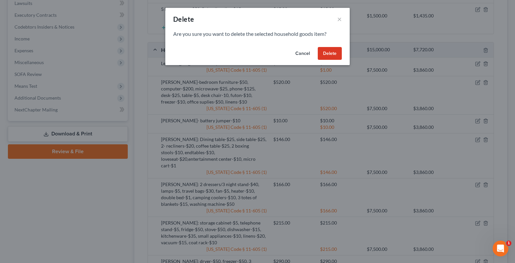
click at [334, 57] on button "Delete" at bounding box center [330, 53] width 24 height 13
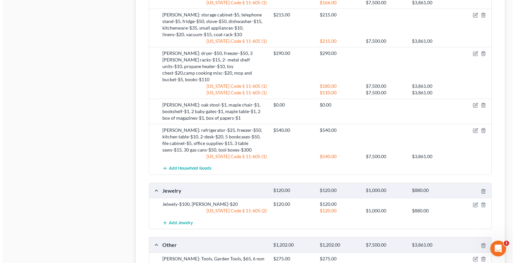
scroll to position [494, 0]
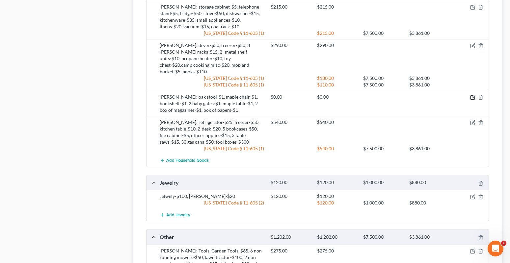
click at [472, 95] on icon "button" at bounding box center [472, 97] width 5 height 5
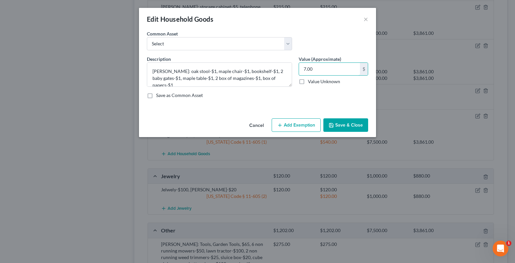
type input "7.00"
drag, startPoint x: 305, startPoint y: 128, endPoint x: 303, endPoint y: 131, distance: 3.8
click at [305, 128] on button "Add Exemption" at bounding box center [296, 126] width 49 height 14
select select "2"
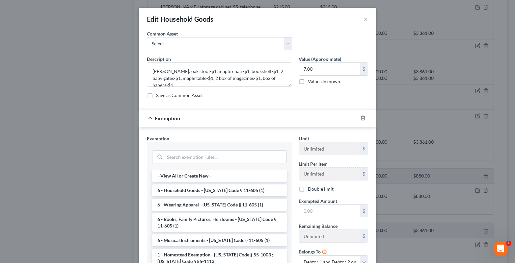
drag, startPoint x: 189, startPoint y: 191, endPoint x: 355, endPoint y: 200, distance: 165.9
click at [192, 191] on li "6 - Household Goods - [US_STATE] Code § 11-605 (1)" at bounding box center [219, 191] width 135 height 12
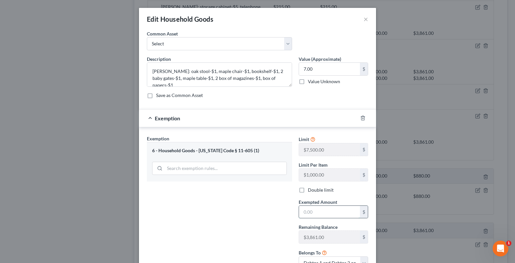
click at [318, 218] on input "text" at bounding box center [329, 212] width 61 height 13
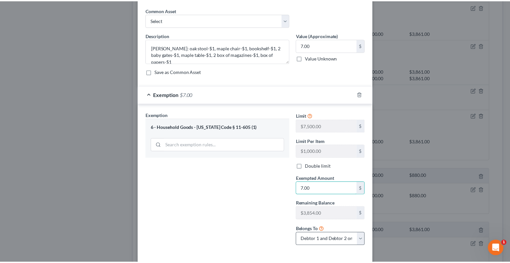
scroll to position [53, 0]
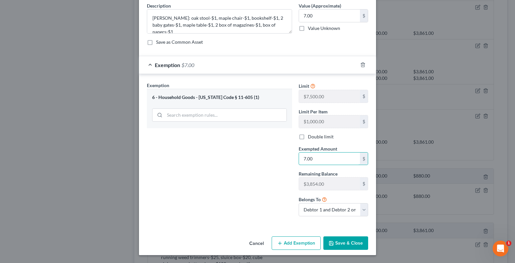
type input "7.00"
drag, startPoint x: 349, startPoint y: 246, endPoint x: 346, endPoint y: 249, distance: 4.2
click at [349, 246] on button "Save & Close" at bounding box center [345, 244] width 45 height 14
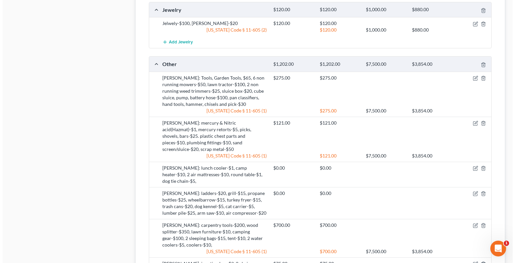
scroll to position [692, 0]
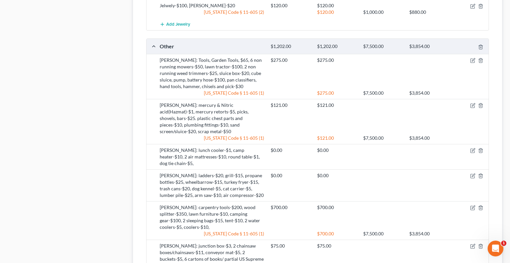
click at [477, 147] on div at bounding box center [470, 150] width 37 height 7
click at [474, 148] on icon "button" at bounding box center [472, 150] width 5 height 5
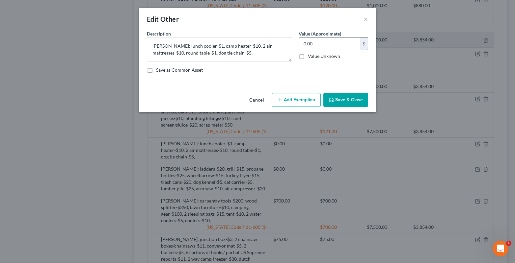
click at [312, 47] on input "0.00" at bounding box center [329, 44] width 61 height 13
type input "27.00"
click at [292, 101] on button "Add Exemption" at bounding box center [296, 100] width 49 height 14
select select "2"
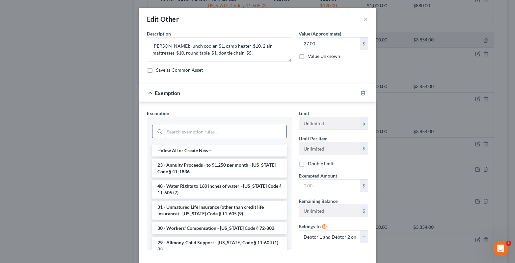
drag, startPoint x: 177, startPoint y: 132, endPoint x: 168, endPoint y: 135, distance: 10.1
click at [171, 134] on input "search" at bounding box center [226, 131] width 122 height 13
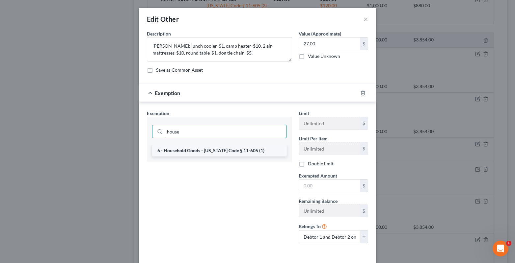
type input "house"
drag, startPoint x: 173, startPoint y: 152, endPoint x: 287, endPoint y: 173, distance: 115.5
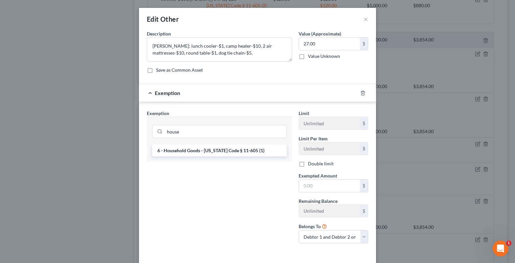
click at [173, 152] on li "6 - Household Goods - [US_STATE] Code § 11-605 (1)" at bounding box center [219, 151] width 135 height 12
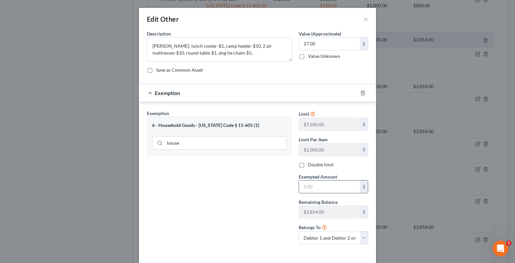
click at [314, 186] on input "text" at bounding box center [329, 187] width 61 height 13
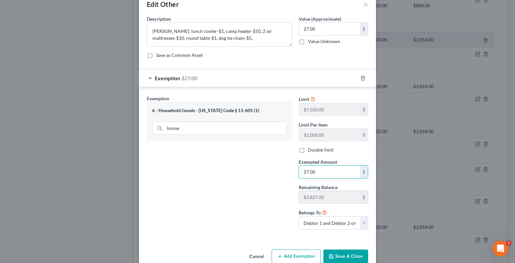
scroll to position [28, 0]
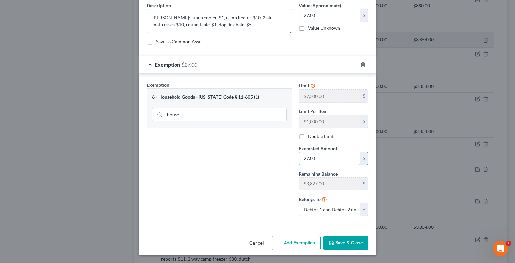
type input "27.00"
click at [343, 249] on button "Save & Close" at bounding box center [345, 243] width 45 height 14
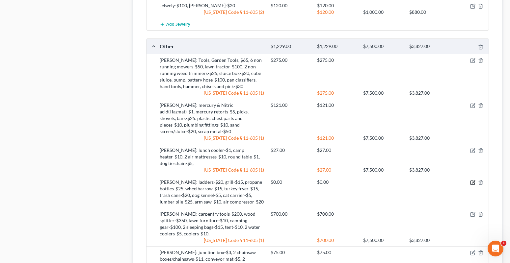
click at [474, 180] on icon "button" at bounding box center [472, 182] width 5 height 5
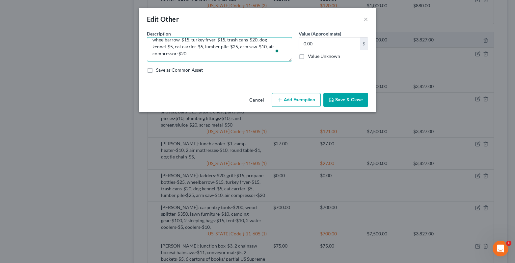
scroll to position [13, 0]
drag, startPoint x: 264, startPoint y: 46, endPoint x: 271, endPoint y: 50, distance: 8.1
click at [271, 50] on textarea "William: ladders-$20, grill-$15, propane bottles-$25, wheelbarrow-$15, turkey f…" at bounding box center [219, 49] width 145 height 24
type textarea "[PERSON_NAME]: ladders-$20, grill-$15, propane bottles-$25, wheelbarrow-$15, tu…"
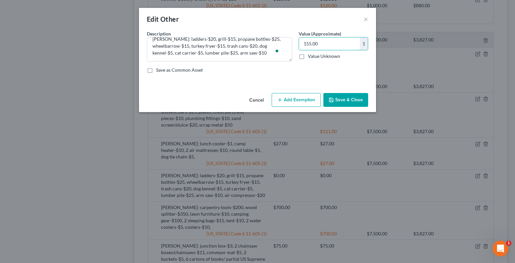
type input "155.00"
click at [308, 105] on button "Add Exemption" at bounding box center [296, 100] width 49 height 14
select select "2"
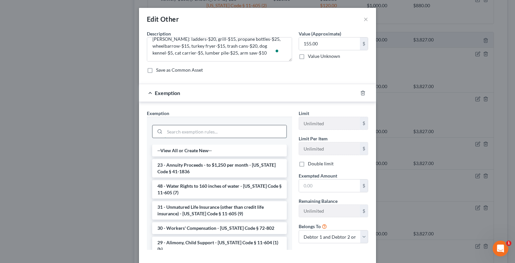
click at [169, 132] on input "search" at bounding box center [226, 131] width 122 height 13
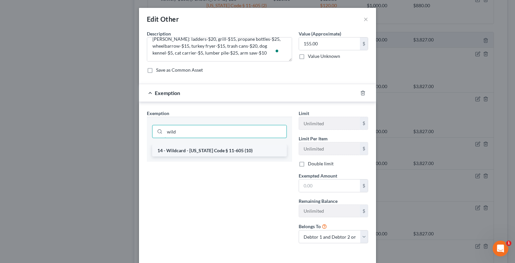
type input "wild"
drag, startPoint x: 177, startPoint y: 150, endPoint x: 303, endPoint y: 156, distance: 126.0
click at [185, 149] on li "14 - Wildcard - [US_STATE] Code § 11-605 (10)" at bounding box center [219, 151] width 135 height 12
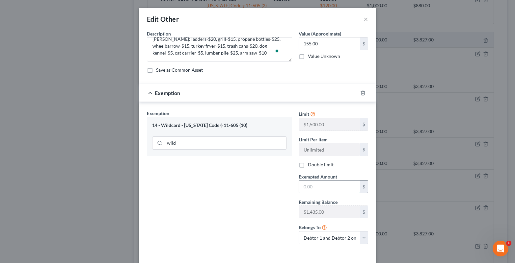
click at [315, 186] on input "text" at bounding box center [329, 187] width 61 height 13
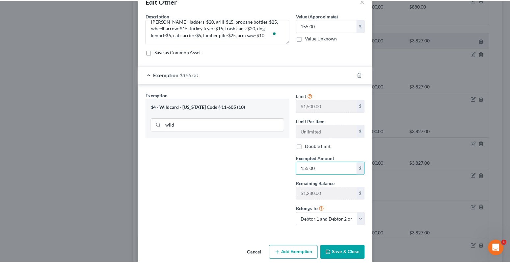
scroll to position [28, 0]
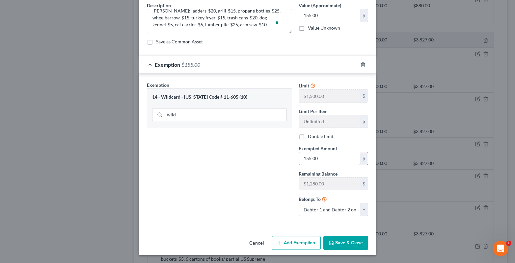
type input "155.00"
drag, startPoint x: 353, startPoint y: 247, endPoint x: 342, endPoint y: 234, distance: 16.6
click at [353, 247] on button "Save & Close" at bounding box center [345, 243] width 45 height 14
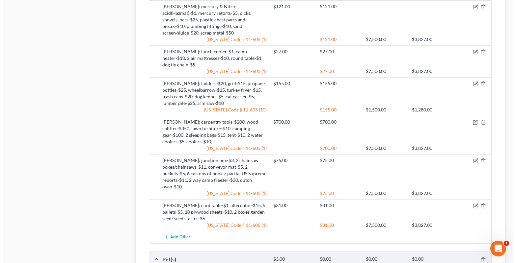
scroll to position [889, 0]
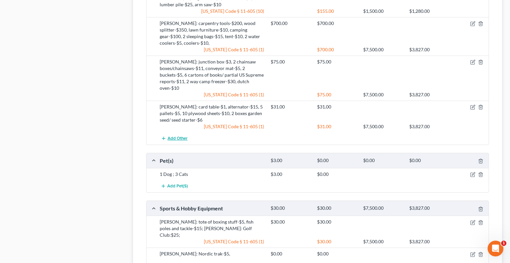
click at [181, 136] on span "Add Other" at bounding box center [178, 138] width 20 height 5
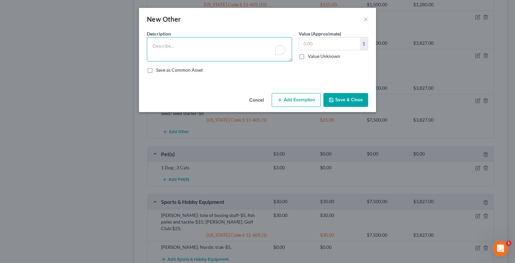
click at [150, 47] on textarea "To enrich screen reader interactions, please activate Accessibility in Grammarl…" at bounding box center [219, 49] width 145 height 24
paste textarea ", air compressor-$20"
type textarea "[PERSON_NAME]:, air compressor-$20"
drag, startPoint x: 312, startPoint y: 36, endPoint x: 308, endPoint y: 37, distance: 3.4
click at [311, 36] on label "Value (Approximate)" at bounding box center [320, 33] width 42 height 7
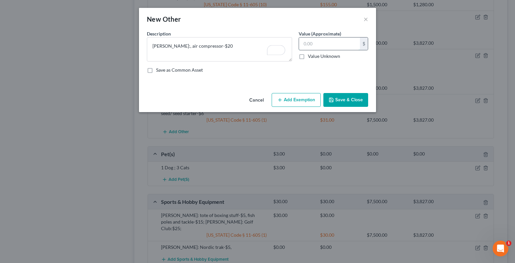
click at [314, 42] on input "text" at bounding box center [329, 44] width 61 height 13
type input "20.00"
click at [298, 102] on button "Add Exemption" at bounding box center [296, 100] width 49 height 14
select select "2"
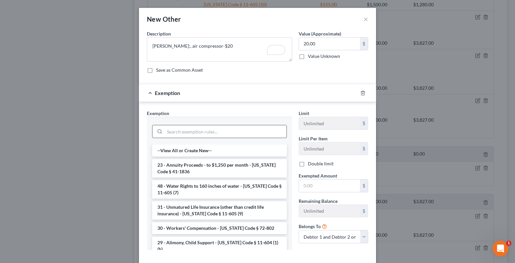
drag, startPoint x: 172, startPoint y: 132, endPoint x: 167, endPoint y: 131, distance: 5.4
click at [168, 133] on input "search" at bounding box center [226, 131] width 122 height 13
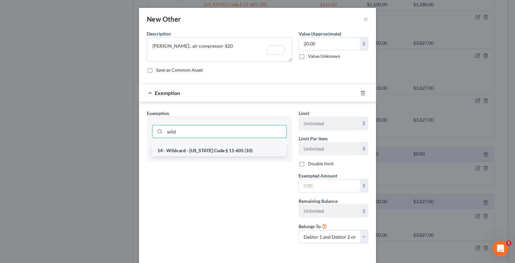
type input "wild"
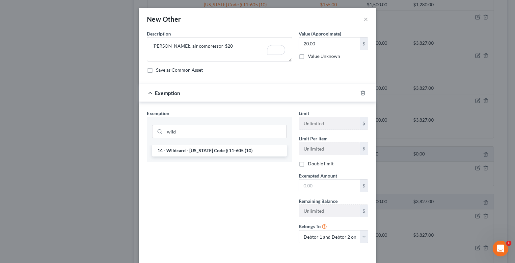
drag, startPoint x: 182, startPoint y: 153, endPoint x: 307, endPoint y: 168, distance: 125.1
click at [183, 153] on li "14 - Wildcard - [US_STATE] Code § 11-605 (10)" at bounding box center [219, 151] width 135 height 12
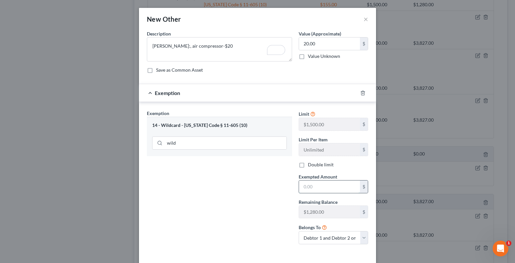
click at [317, 191] on input "text" at bounding box center [329, 187] width 61 height 13
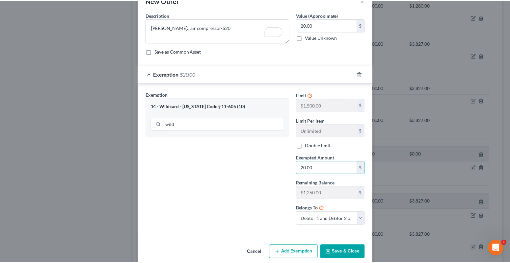
scroll to position [28, 0]
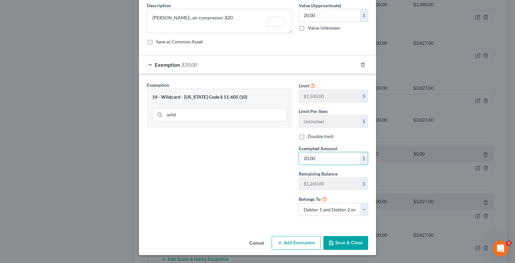
type input "20.00"
click at [341, 246] on button "Save & Close" at bounding box center [345, 243] width 45 height 14
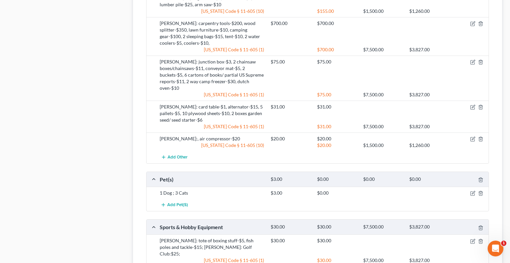
scroll to position [946, 0]
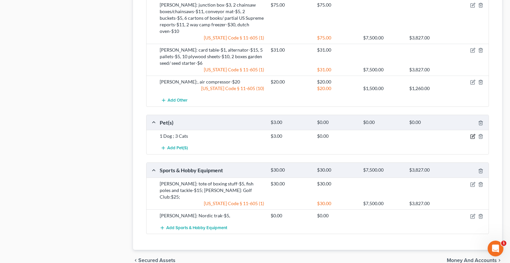
click at [474, 134] on icon "button" at bounding box center [472, 136] width 5 height 5
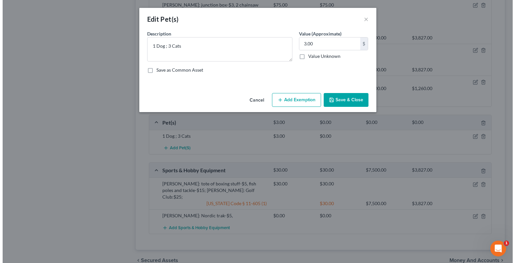
scroll to position [940, 0]
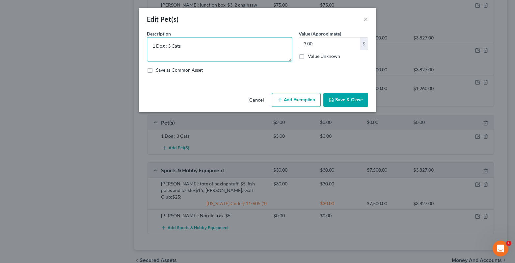
click at [164, 46] on textarea "1 Dog ; 3 Cats" at bounding box center [219, 49] width 145 height 24
click at [152, 44] on textarea "1 Dog ; 3 Cats" at bounding box center [219, 49] width 145 height 24
click at [160, 46] on textarea "Dog ; 3 Cats" at bounding box center [219, 49] width 145 height 24
click at [184, 49] on textarea "Do-$1 ; 3 Cats" at bounding box center [219, 49] width 145 height 24
type textarea "Do-$1 ; 3 Cats-$2"
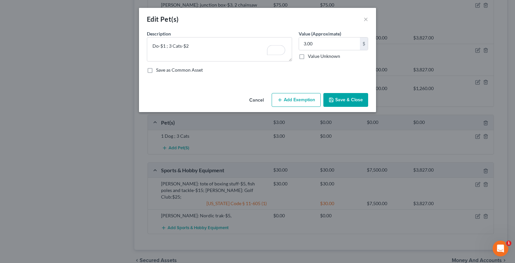
click at [296, 104] on button "Add Exemption" at bounding box center [296, 100] width 49 height 14
select select "2"
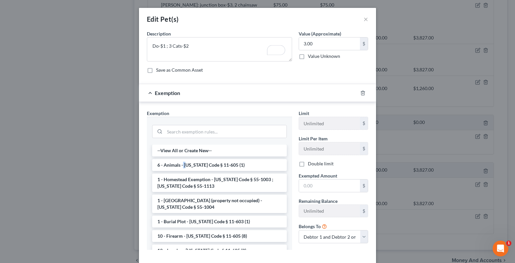
drag, startPoint x: 180, startPoint y: 165, endPoint x: 334, endPoint y: 168, distance: 153.8
click at [194, 161] on li "6 - Animals - [US_STATE] Code § 11-605 (1)" at bounding box center [219, 165] width 135 height 12
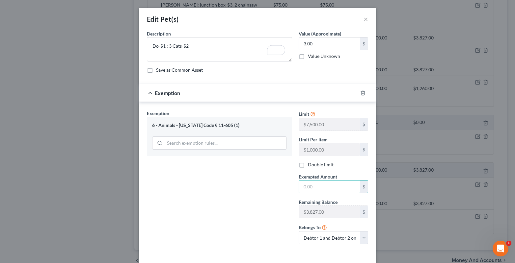
drag, startPoint x: 314, startPoint y: 186, endPoint x: 301, endPoint y: 172, distance: 20.0
click at [312, 187] on input "text" at bounding box center [329, 187] width 61 height 13
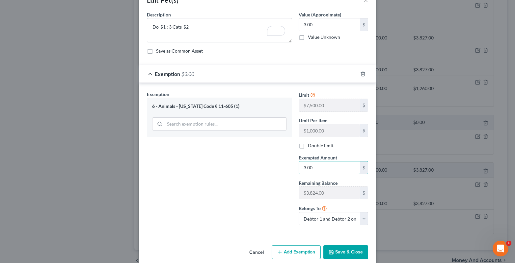
scroll to position [28, 0]
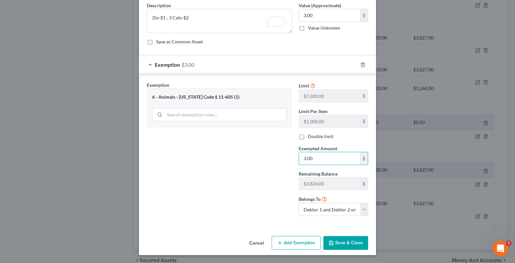
type input "3.00"
drag, startPoint x: 351, startPoint y: 232, endPoint x: 351, endPoint y: 236, distance: 4.3
click at [351, 233] on div "An exemption set must first be selected from the Filing Information section. Co…" at bounding box center [257, 118] width 237 height 232
click at [350, 242] on button "Save & Close" at bounding box center [345, 243] width 45 height 14
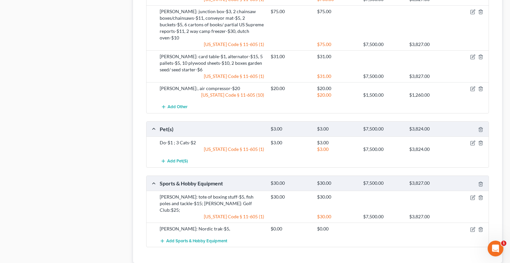
click at [476, 226] on div at bounding box center [470, 229] width 37 height 7
click at [470, 227] on icon "button" at bounding box center [472, 229] width 5 height 5
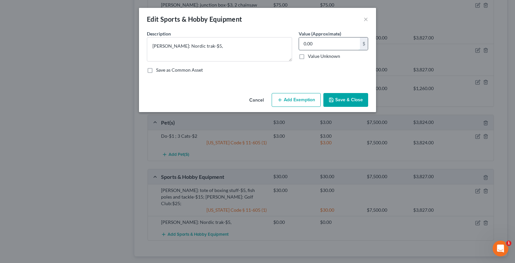
click at [311, 45] on input "0.00" at bounding box center [329, 44] width 61 height 13
type input "5.00"
click at [301, 99] on button "Add Exemption" at bounding box center [296, 100] width 49 height 14
select select "2"
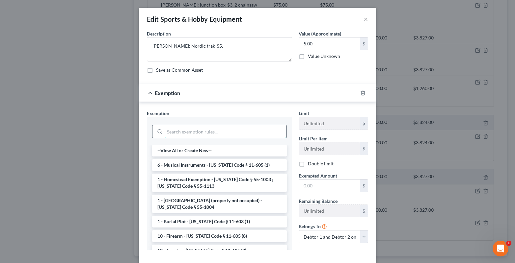
click at [170, 134] on input "search" at bounding box center [226, 131] width 122 height 13
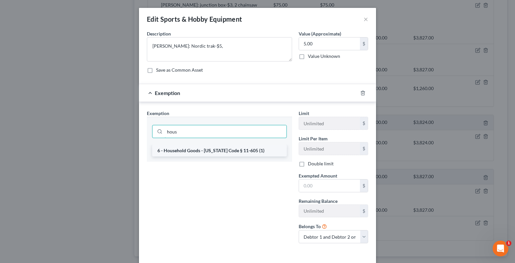
type input "hous"
click at [175, 150] on li "6 - Household Goods - [US_STATE] Code § 11-605 (1)" at bounding box center [219, 151] width 135 height 12
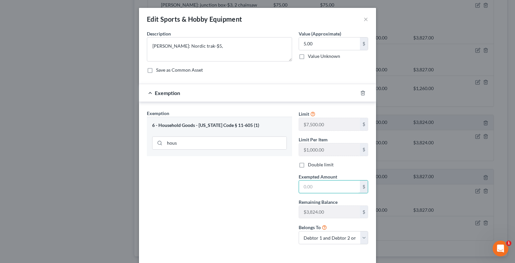
drag, startPoint x: 306, startPoint y: 187, endPoint x: 304, endPoint y: 179, distance: 7.5
click at [306, 187] on input "text" at bounding box center [329, 187] width 61 height 13
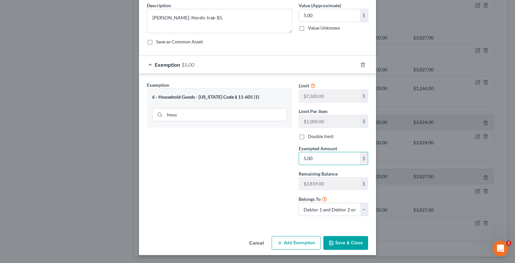
type input "5.00"
click at [337, 242] on button "Save & Close" at bounding box center [345, 243] width 45 height 14
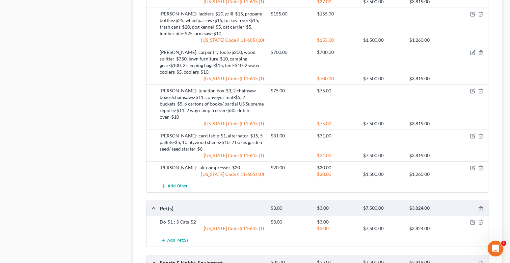
scroll to position [841, 0]
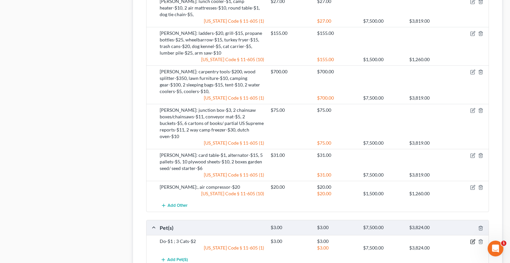
click at [472, 240] on icon "button" at bounding box center [473, 242] width 4 height 4
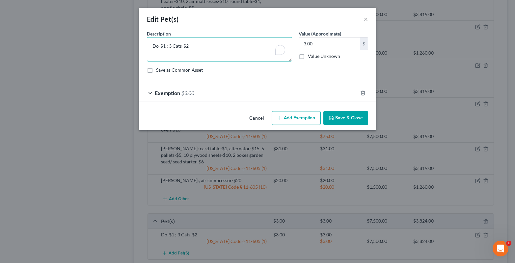
drag, startPoint x: 158, startPoint y: 46, endPoint x: 141, endPoint y: 26, distance: 26.4
click at [157, 46] on textarea "Do-$1 ; 3 Cats-$2" at bounding box center [219, 49] width 145 height 24
type textarea "Dog-$1 ; 3 Cats-$2"
drag, startPoint x: 352, startPoint y: 118, endPoint x: 348, endPoint y: 126, distance: 9.3
click at [352, 118] on button "Save & Close" at bounding box center [345, 118] width 45 height 14
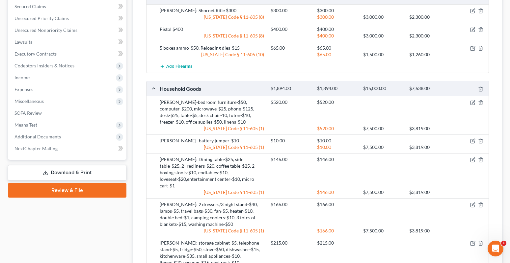
scroll to position [248, 0]
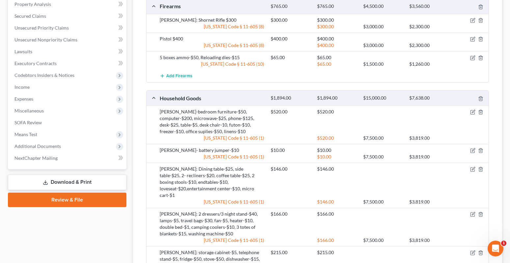
click at [468, 109] on div at bounding box center [470, 112] width 37 height 7
click at [471, 111] on icon "button" at bounding box center [473, 113] width 4 height 4
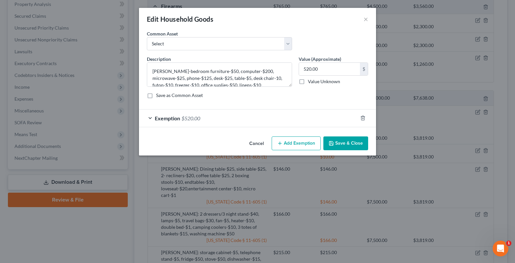
click at [359, 144] on button "Save & Close" at bounding box center [345, 144] width 45 height 14
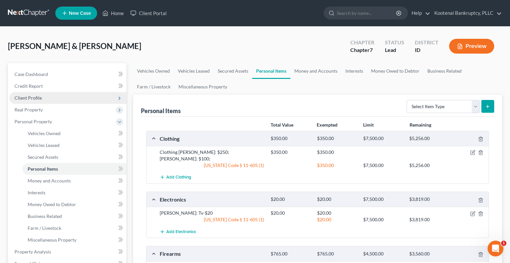
click at [33, 100] on span "Client Profile" at bounding box center [27, 98] width 27 height 6
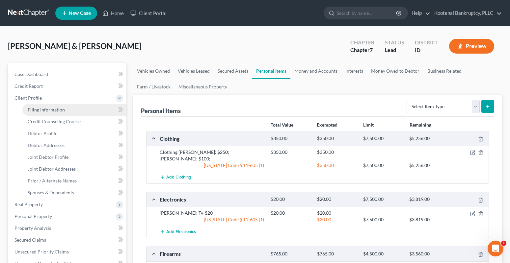
click at [41, 107] on span "Filing Information" at bounding box center [46, 110] width 37 height 6
select select "1"
select select "0"
select select "23"
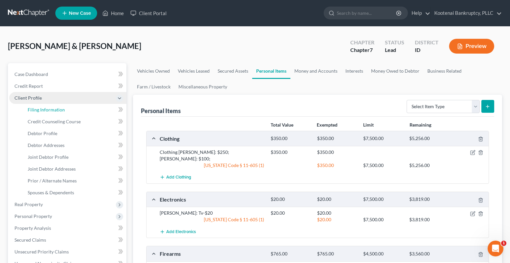
select select "0"
select select "13"
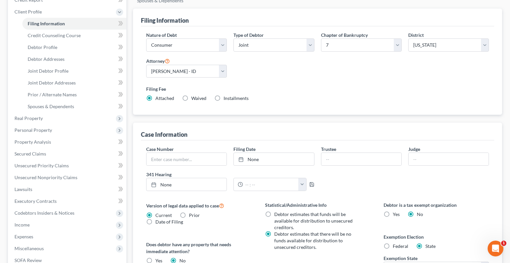
scroll to position [198, 0]
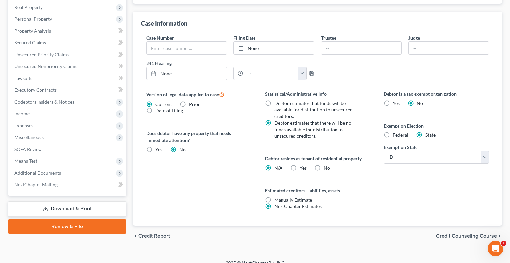
click at [454, 234] on span "Credit Counseling Course" at bounding box center [466, 236] width 61 height 5
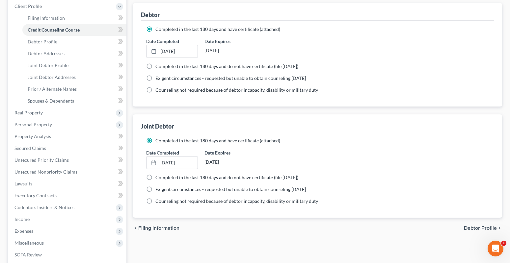
scroll to position [99, 0]
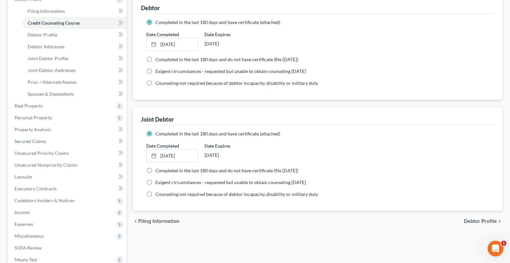
click at [484, 219] on span "Debtor Profile" at bounding box center [480, 221] width 33 height 5
select select "2"
select select "1"
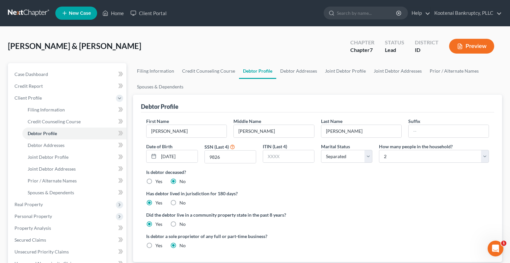
scroll to position [99, 0]
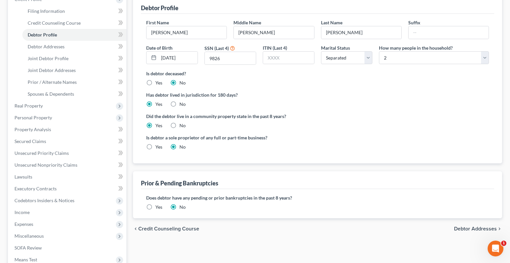
click at [469, 230] on span "Debtor Addresses" at bounding box center [475, 229] width 43 height 5
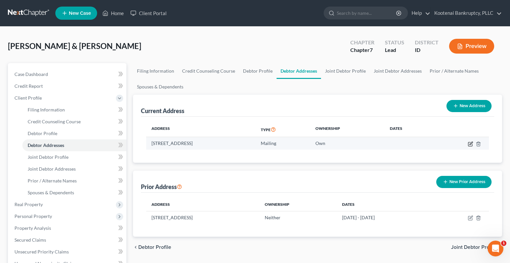
click at [470, 144] on icon "button" at bounding box center [471, 143] width 3 height 3
select select "13"
select select "1"
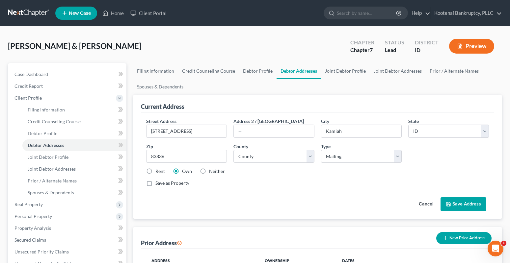
click at [209, 170] on label "Neither" at bounding box center [217, 171] width 16 height 7
click at [212, 170] on input "Neither" at bounding box center [214, 170] width 4 height 4
radio input "true"
click at [462, 205] on button "Save Address" at bounding box center [464, 205] width 46 height 14
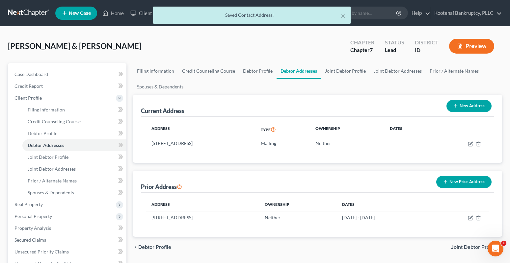
click at [461, 107] on button "New Address" at bounding box center [469, 106] width 45 height 12
select select "0"
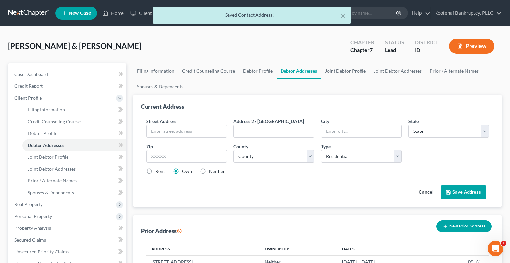
click at [422, 192] on button "Cancel" at bounding box center [426, 192] width 29 height 13
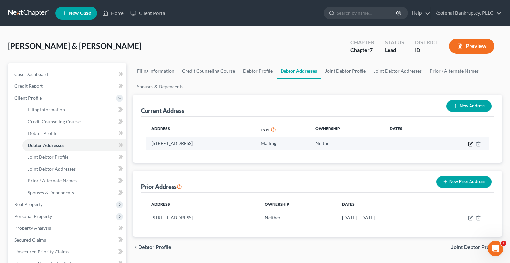
click at [470, 147] on icon "button" at bounding box center [470, 144] width 5 height 5
select select "13"
select select "30"
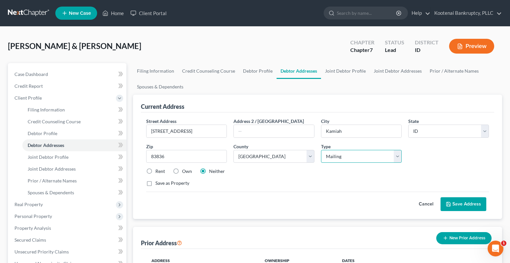
click at [337, 159] on select "Select Residential Mailing Rental Business" at bounding box center [361, 156] width 81 height 13
select select "0"
click at [321, 150] on select "Select Residential Mailing Rental Business" at bounding box center [361, 156] width 81 height 13
click at [182, 171] on label "Own" at bounding box center [187, 171] width 10 height 7
click at [185, 171] on input "Own" at bounding box center [187, 170] width 4 height 4
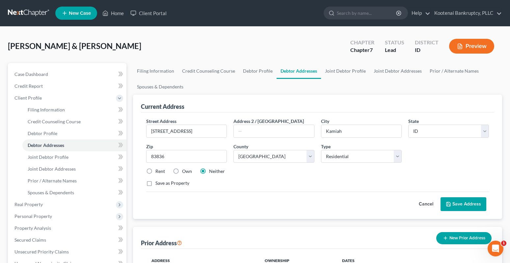
radio input "true"
click at [468, 204] on button "Save Address" at bounding box center [464, 205] width 46 height 14
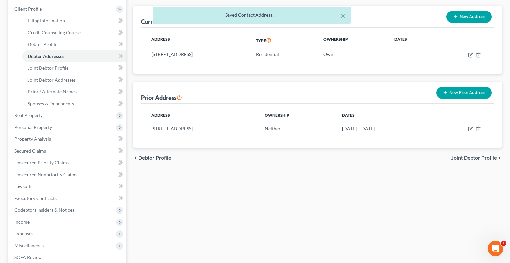
scroll to position [99, 0]
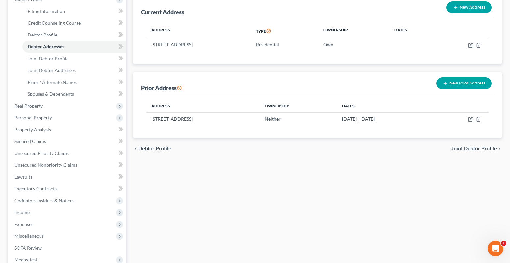
click at [469, 147] on span "Joint Debtor Profile" at bounding box center [474, 148] width 46 height 5
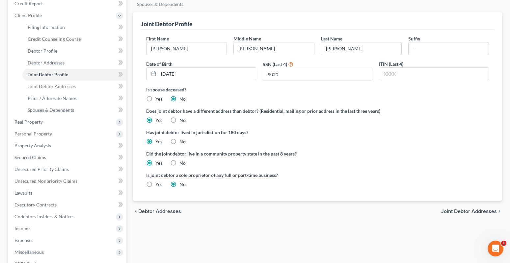
scroll to position [99, 0]
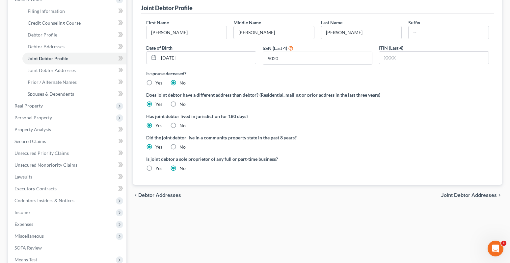
click at [462, 197] on span "Joint Debtor Addresses" at bounding box center [469, 195] width 56 height 5
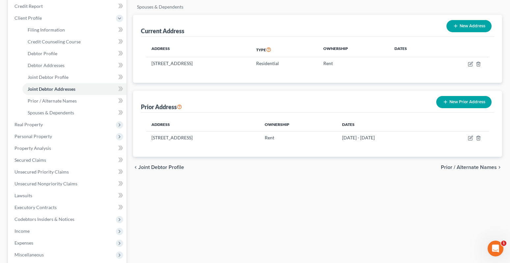
scroll to position [99, 0]
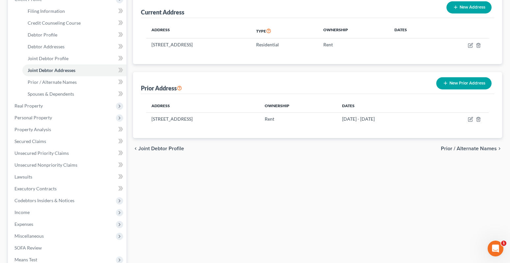
click at [457, 148] on span "Prior / Alternate Names" at bounding box center [469, 148] width 56 height 5
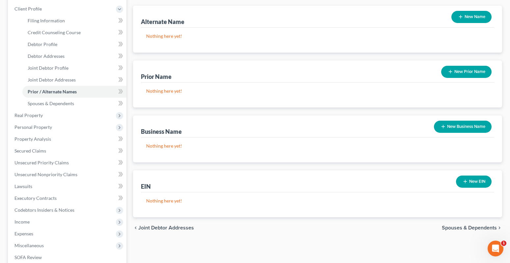
scroll to position [99, 0]
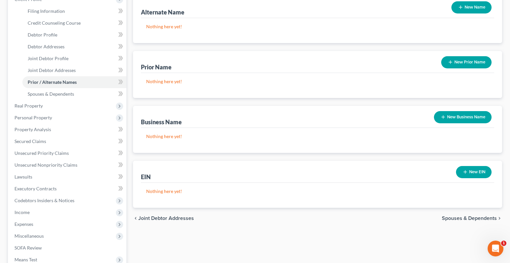
click at [452, 217] on span "Spouses & Dependents" at bounding box center [469, 218] width 55 height 5
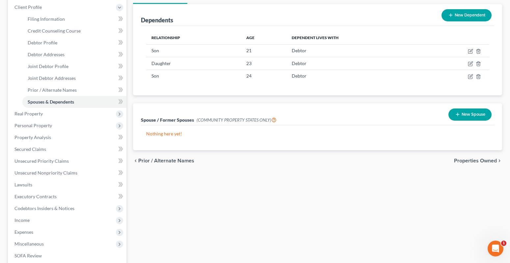
scroll to position [99, 0]
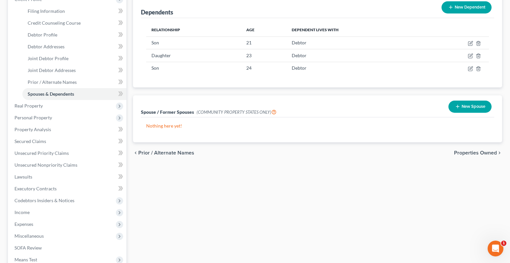
click at [463, 151] on span "Properties Owned" at bounding box center [475, 152] width 43 height 5
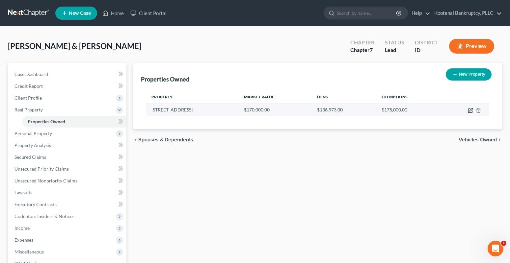
click at [470, 111] on icon "button" at bounding box center [471, 109] width 3 height 3
select select "13"
select select "4"
select select "0"
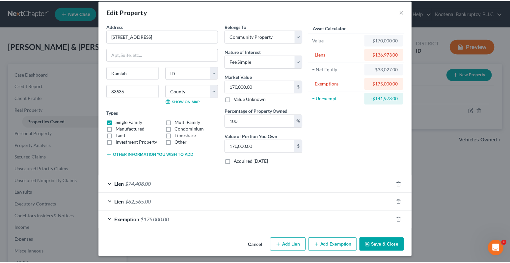
scroll to position [10, 0]
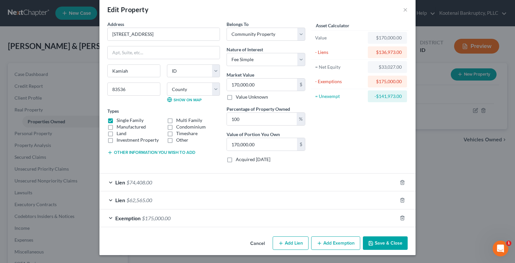
click at [382, 245] on button "Save & Close" at bounding box center [385, 244] width 45 height 14
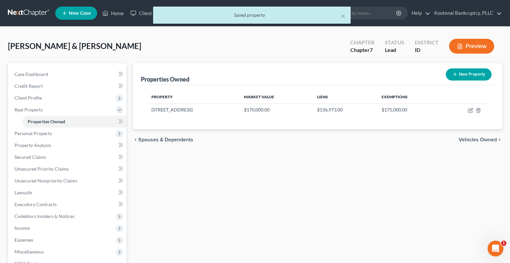
click at [477, 139] on span "Vehicles Owned" at bounding box center [478, 139] width 38 height 5
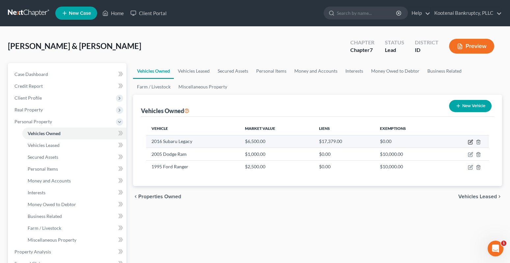
click at [471, 141] on icon "button" at bounding box center [470, 142] width 5 height 5
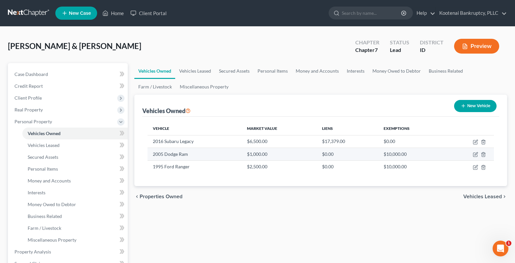
select select "0"
select select "10"
select select "2"
select select "4"
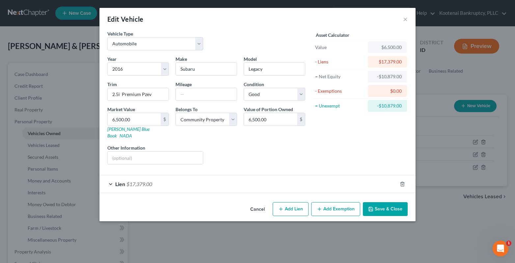
click at [389, 203] on button "Save & Close" at bounding box center [385, 210] width 45 height 14
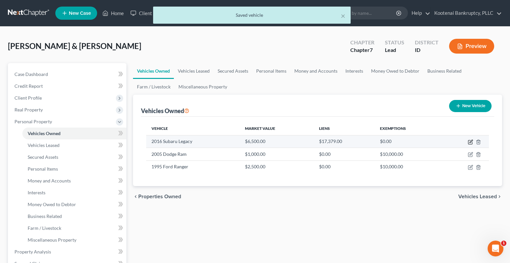
click at [470, 142] on icon "button" at bounding box center [471, 141] width 3 height 3
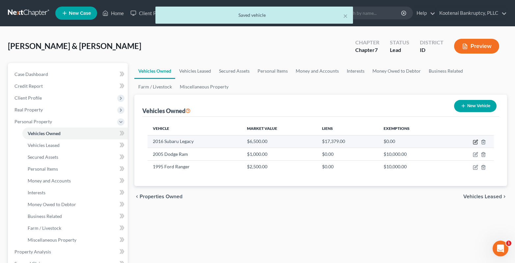
select select "0"
select select "10"
select select "2"
select select "4"
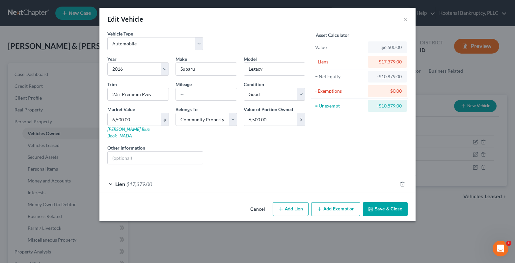
click at [403, 203] on button "Save & Close" at bounding box center [385, 210] width 45 height 14
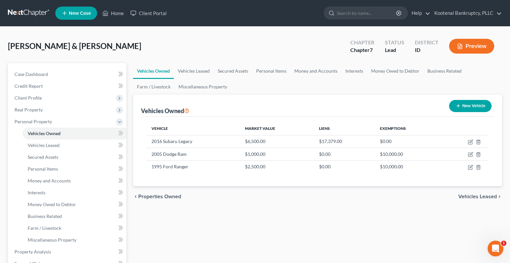
click at [483, 199] on span "Vehicles Leased" at bounding box center [477, 196] width 39 height 5
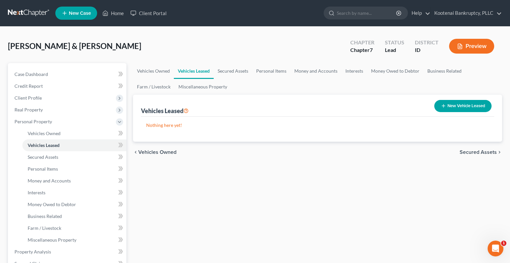
click at [471, 155] on span "Secured Assets" at bounding box center [478, 152] width 37 height 5
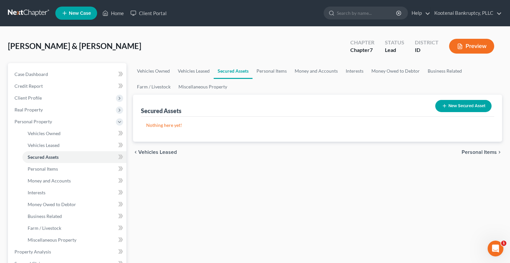
click at [470, 152] on span "Personal Items" at bounding box center [479, 152] width 35 height 5
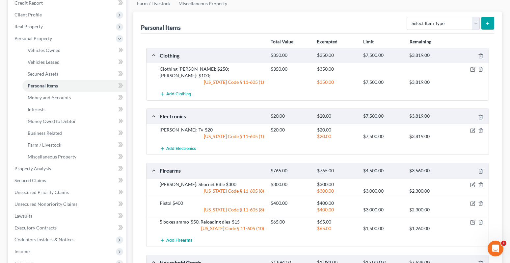
scroll to position [99, 0]
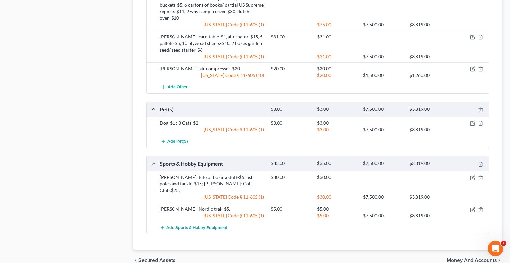
click at [462, 258] on span "Money and Accounts" at bounding box center [472, 260] width 50 height 5
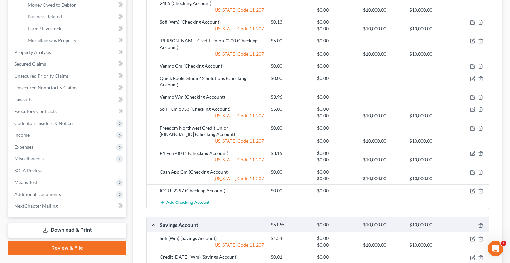
scroll to position [296, 0]
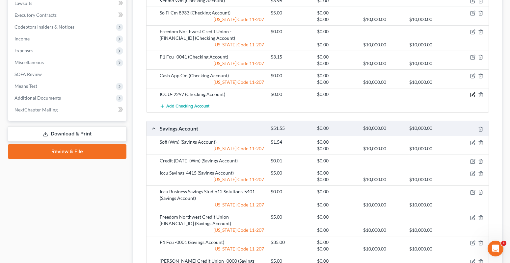
click at [474, 92] on icon "button" at bounding box center [472, 94] width 5 height 5
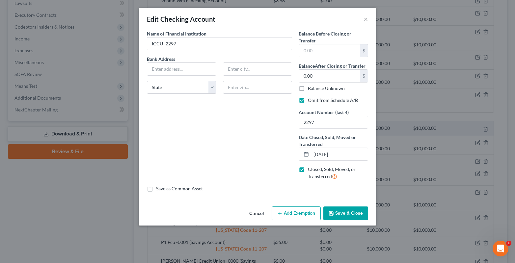
click at [357, 214] on button "Save & Close" at bounding box center [345, 214] width 45 height 14
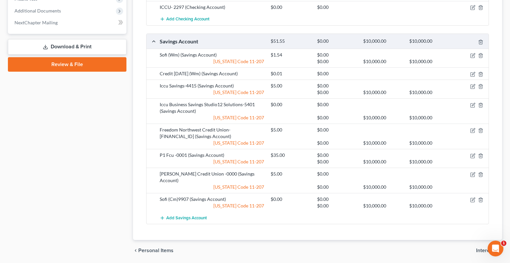
scroll to position [394, 0]
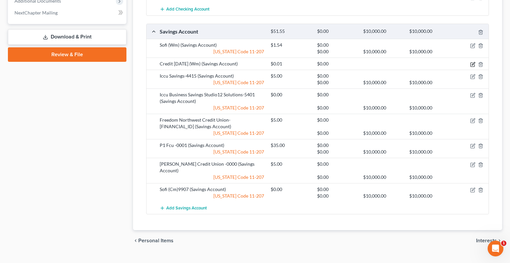
click at [472, 63] on icon "button" at bounding box center [473, 65] width 4 height 4
select select "1"
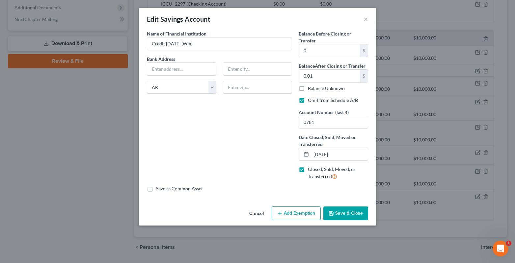
click at [349, 217] on button "Save & Close" at bounding box center [345, 214] width 45 height 14
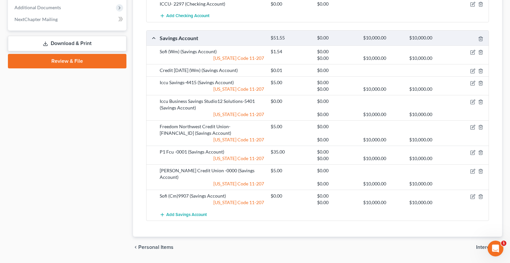
click at [480, 245] on span "Interests" at bounding box center [486, 247] width 21 height 5
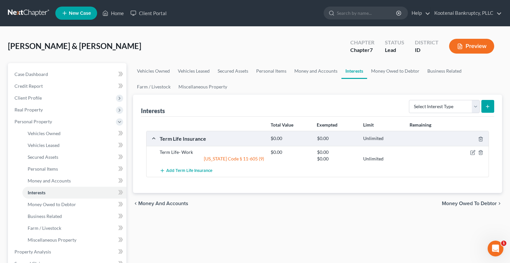
click at [475, 202] on span "Money Owed to Debtor" at bounding box center [469, 203] width 55 height 5
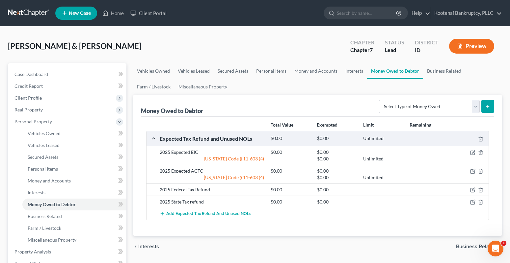
click at [461, 246] on span "Business Related" at bounding box center [476, 246] width 41 height 5
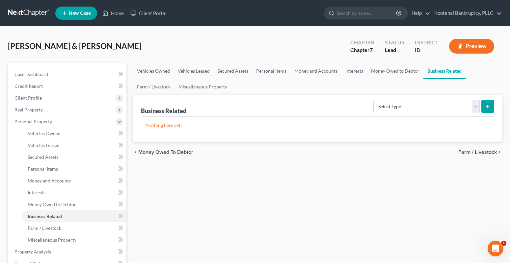
click at [469, 154] on span "Farm / Livestock" at bounding box center [477, 152] width 39 height 5
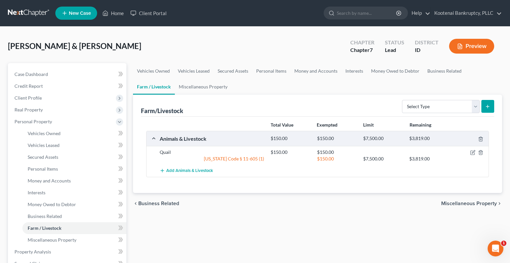
click at [459, 204] on span "Miscellaneous Property" at bounding box center [469, 203] width 56 height 5
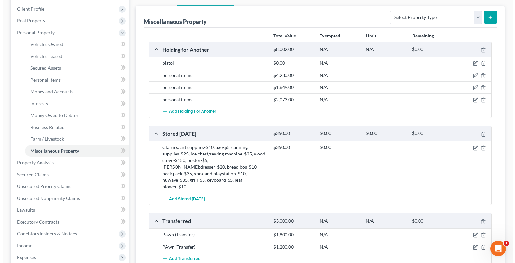
scroll to position [99, 0]
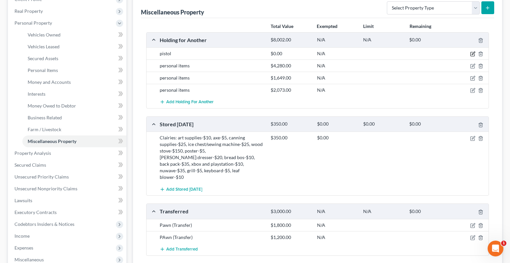
click at [471, 54] on icon "button" at bounding box center [472, 53] width 5 height 5
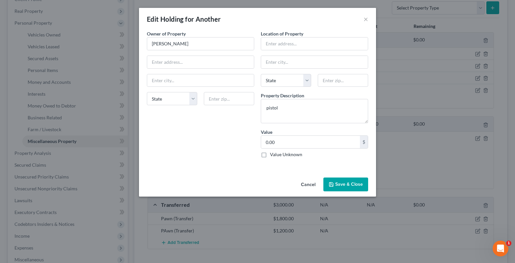
click at [330, 183] on icon "button" at bounding box center [331, 184] width 5 height 5
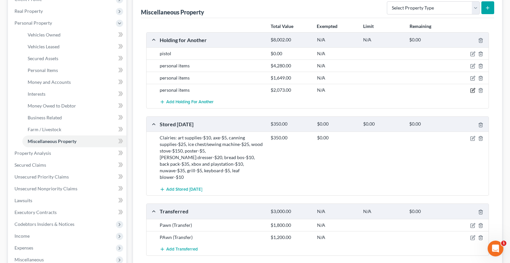
click at [472, 90] on icon "button" at bounding box center [472, 90] width 5 height 5
select select "13"
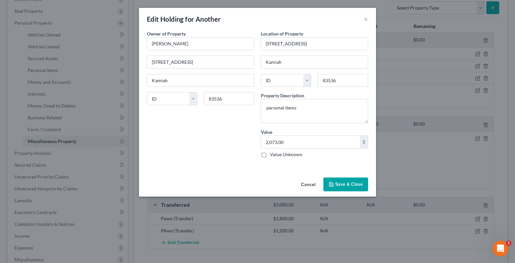
click at [339, 184] on button "Save & Close" at bounding box center [345, 185] width 45 height 14
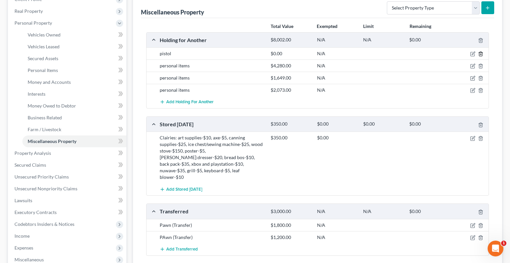
click at [481, 53] on icon "button" at bounding box center [480, 53] width 5 height 5
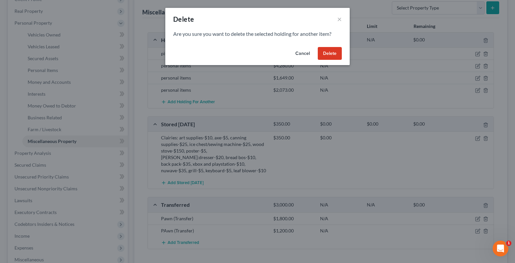
click at [323, 51] on button "Delete" at bounding box center [330, 53] width 24 height 13
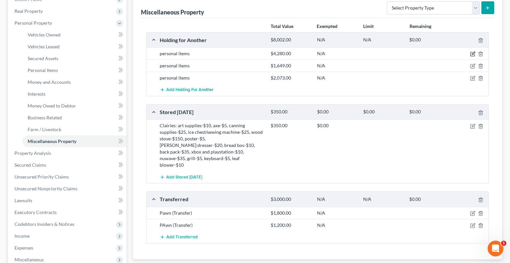
click at [473, 54] on icon "button" at bounding box center [472, 53] width 5 height 5
select select "13"
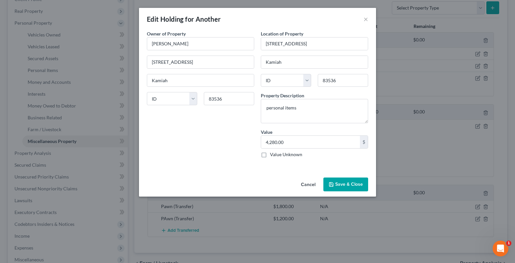
click at [334, 182] on icon "button" at bounding box center [331, 184] width 5 height 5
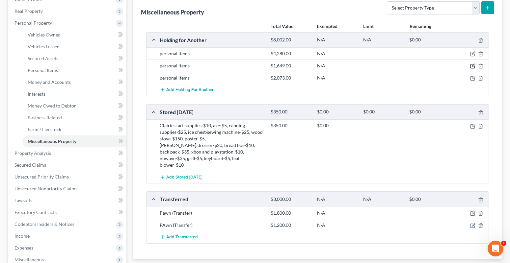
click at [473, 69] on icon "button" at bounding box center [472, 66] width 5 height 5
select select "13"
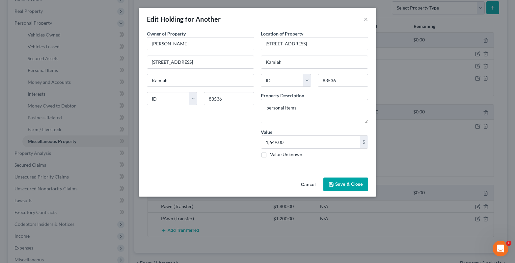
drag, startPoint x: 356, startPoint y: 184, endPoint x: 433, endPoint y: 131, distance: 93.7
click at [356, 184] on button "Save & Close" at bounding box center [345, 185] width 45 height 14
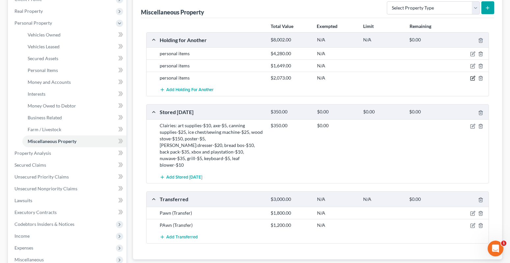
click at [473, 81] on icon "button" at bounding box center [473, 79] width 4 height 4
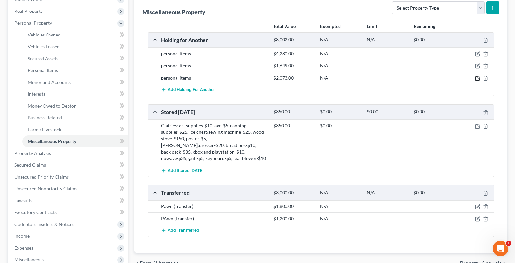
select select "13"
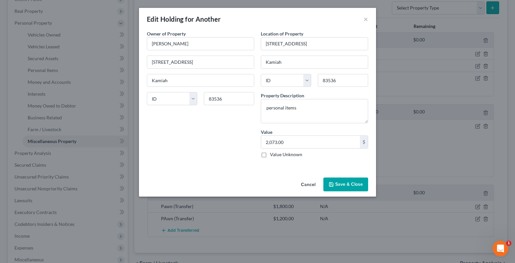
click at [348, 185] on button "Save & Close" at bounding box center [345, 185] width 45 height 14
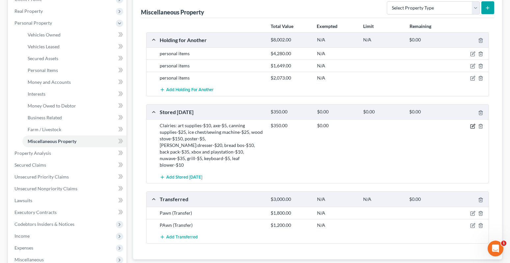
click at [473, 128] on icon "button" at bounding box center [472, 126] width 5 height 5
select select "13"
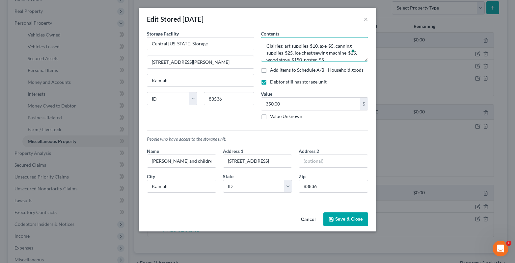
scroll to position [0, 0]
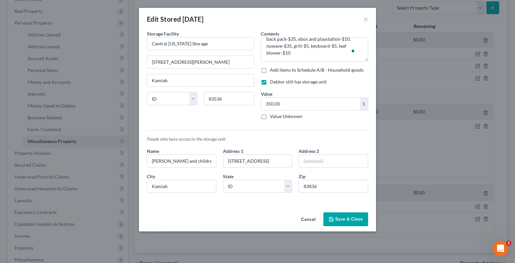
click at [339, 219] on button "Save & Close" at bounding box center [345, 220] width 45 height 14
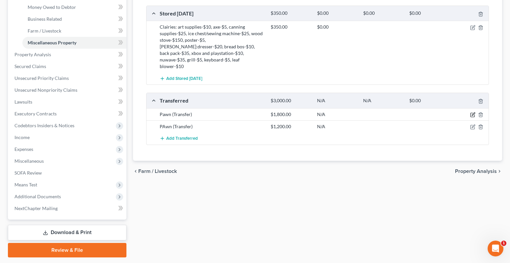
click at [472, 112] on icon "button" at bounding box center [472, 114] width 5 height 5
select select "Ordinary ([DATE])"
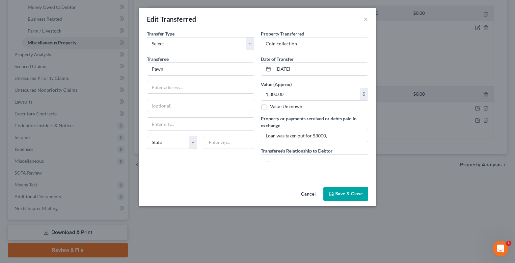
click at [350, 196] on button "Save & Close" at bounding box center [345, 194] width 45 height 14
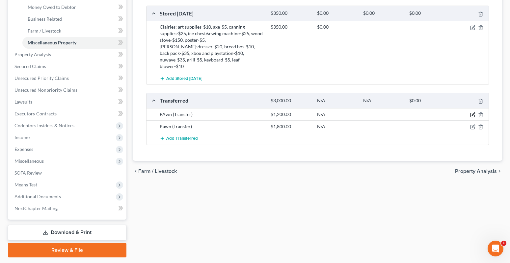
click at [473, 112] on icon "button" at bounding box center [472, 114] width 5 height 5
select select "Ordinary ([DATE])"
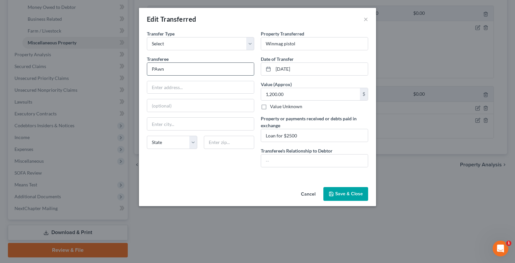
drag, startPoint x: 155, startPoint y: 68, endPoint x: 165, endPoint y: 73, distance: 11.6
click at [155, 68] on input "PAwn" at bounding box center [200, 69] width 107 height 13
type input "Pawn"
drag, startPoint x: 340, startPoint y: 196, endPoint x: 320, endPoint y: 196, distance: 19.8
click at [340, 196] on button "Save & Close" at bounding box center [345, 194] width 45 height 14
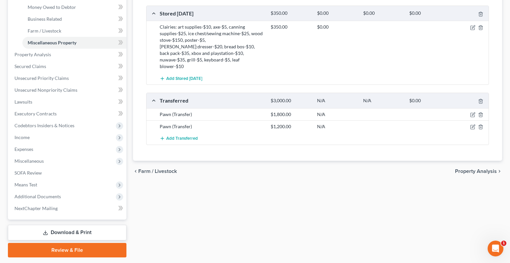
click at [473, 169] on span "Property Analysis" at bounding box center [476, 171] width 42 height 5
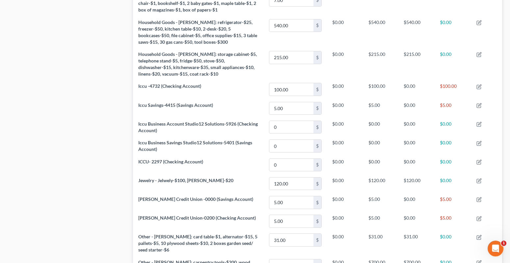
scroll to position [790, 0]
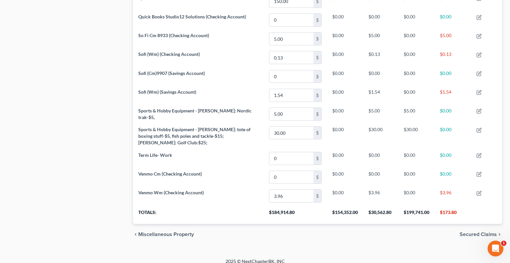
click at [477, 232] on span "Secured Claims" at bounding box center [478, 234] width 37 height 5
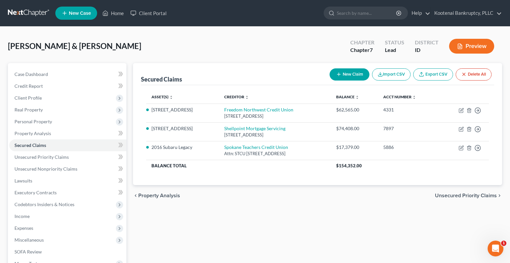
click at [471, 196] on span "Unsecured Priority Claims" at bounding box center [466, 195] width 62 height 5
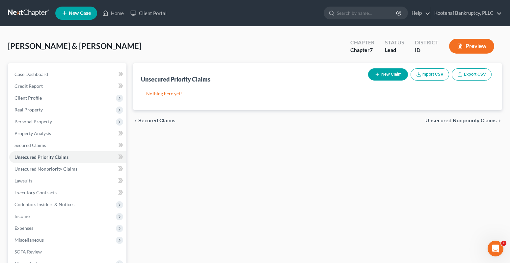
click at [450, 125] on div "chevron_left Secured Claims Unsecured Nonpriority Claims chevron_right" at bounding box center [317, 120] width 369 height 21
click at [451, 123] on span "Unsecured Nonpriority Claims" at bounding box center [460, 120] width 71 height 5
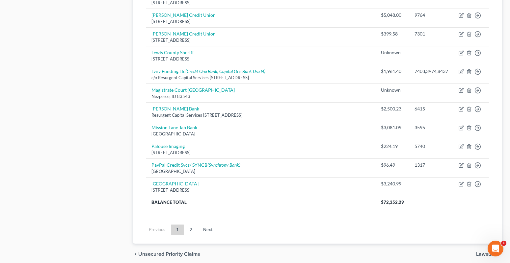
scroll to position [494, 0]
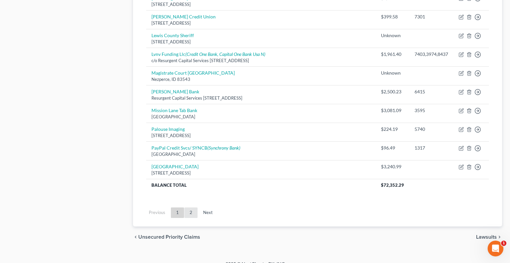
click at [191, 208] on link "2" at bounding box center [190, 213] width 13 height 11
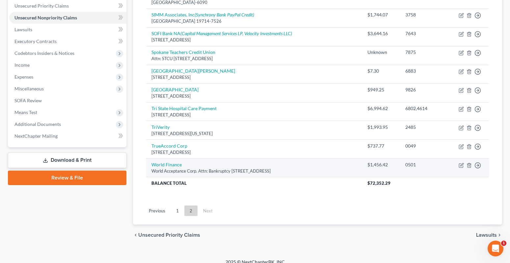
scroll to position [159, 0]
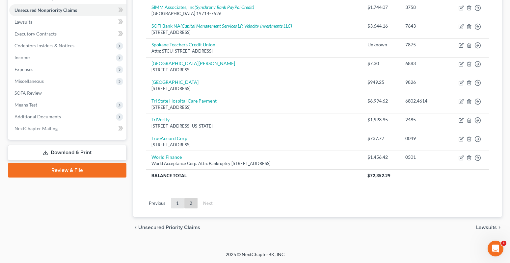
click at [178, 201] on link "1" at bounding box center [177, 203] width 13 height 11
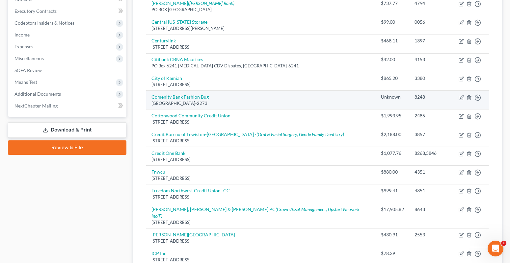
scroll to position [198, 0]
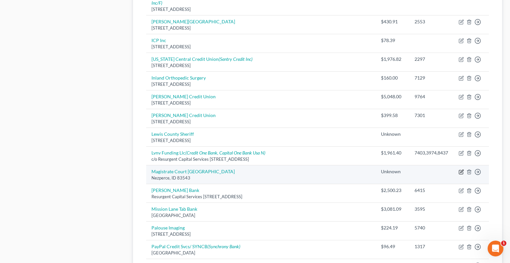
click at [461, 170] on icon "button" at bounding box center [461, 172] width 5 height 5
select select "13"
select select "14"
select select "4"
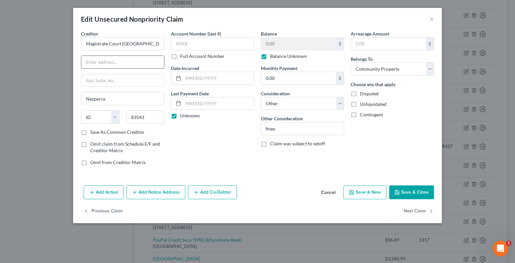
click at [118, 64] on input "text" at bounding box center [122, 62] width 83 height 13
type input "117 Court Ave"
click at [83, 81] on input "text" at bounding box center [122, 80] width 83 height 13
type input "Room 143"
drag, startPoint x: 120, startPoint y: 64, endPoint x: 80, endPoint y: 62, distance: 39.9
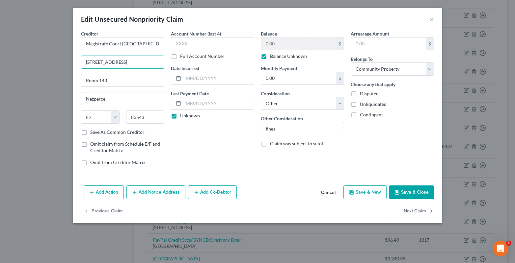
click at [80, 62] on div "Creditor * Magistrate Court Lewis County 117 Court Ave Room 143 Nezperce State …" at bounding box center [123, 100] width 90 height 141
type input "510 Oak St"
drag, startPoint x: 102, startPoint y: 80, endPoint x: 111, endPoint y: 80, distance: 8.9
click at [111, 80] on input "Room 143" at bounding box center [122, 80] width 83 height 13
type input "Room 1"
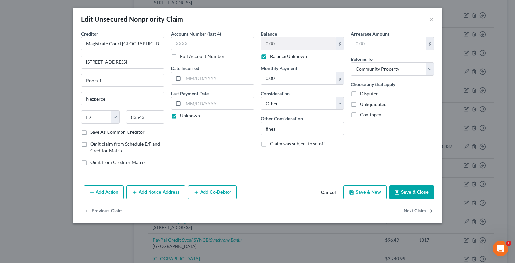
click at [413, 192] on button "Save & Close" at bounding box center [411, 193] width 45 height 14
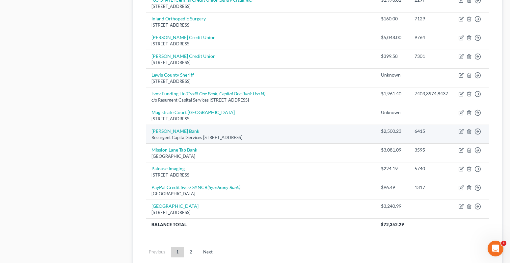
scroll to position [497, 0]
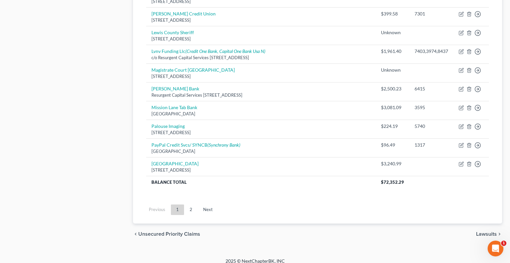
click at [486, 232] on span "Lawsuits" at bounding box center [486, 234] width 21 height 5
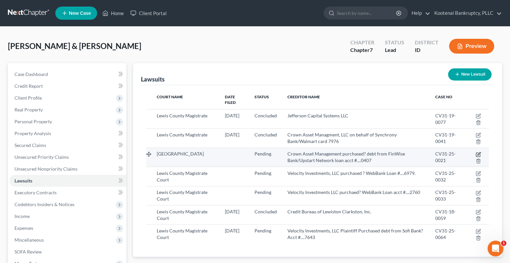
click at [479, 152] on icon "button" at bounding box center [479, 153] width 3 height 3
select select "13"
select select "0"
select select "4"
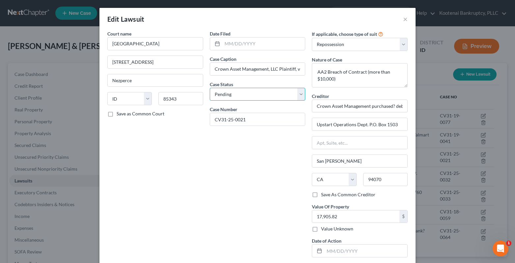
click at [219, 97] on select "Select Pending On Appeal Concluded" at bounding box center [258, 94] width 96 height 13
select select "2"
click at [210, 88] on select "Select Pending On Appeal Concluded" at bounding box center [258, 94] width 96 height 13
click at [219, 43] on div at bounding box center [258, 43] width 96 height 13
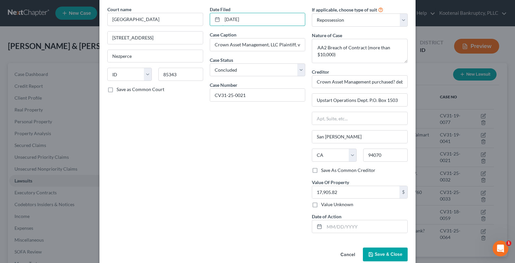
scroll to position [36, 0]
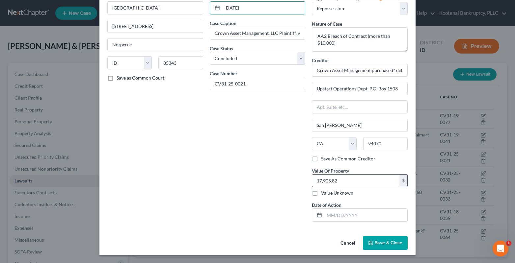
type input "02/27/2025"
click at [345, 185] on input "17,905.82" at bounding box center [355, 181] width 87 height 13
type input "0"
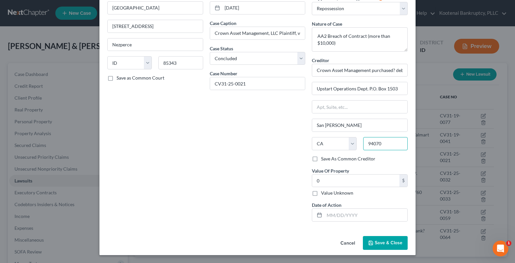
click at [386, 144] on input "94070" at bounding box center [385, 143] width 44 height 13
drag, startPoint x: 385, startPoint y: 145, endPoint x: 348, endPoint y: 150, distance: 36.9
click at [348, 150] on div "State AL AK AR AZ CA CO CT DE DC FL GA GU HI ID IL IN IA KS KY LA ME MD MA MI M…" at bounding box center [360, 146] width 102 height 18
drag, startPoint x: 327, startPoint y: 146, endPoint x: 313, endPoint y: 147, distance: 14.5
click at [313, 147] on select "State AL AK AR AZ CA CO CT DE DC FL GA GU HI ID IL IN IA KS KY LA ME MD MA MI M…" at bounding box center [334, 143] width 44 height 13
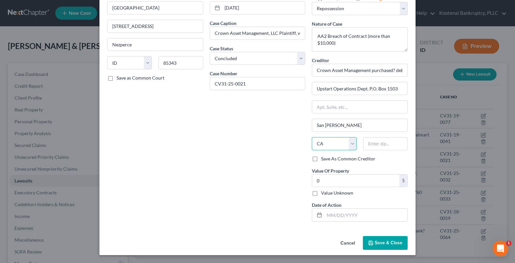
select select
click at [312, 137] on select "State AL AK AR AZ CA CO CT DE DC FL GA GU HI ID IL IN IA KS KY LA ME MD MA MI M…" at bounding box center [334, 143] width 44 height 13
drag, startPoint x: 342, startPoint y: 125, endPoint x: 311, endPoint y: 131, distance: 31.8
click at [312, 131] on input "San Carlos" at bounding box center [359, 125] width 95 height 13
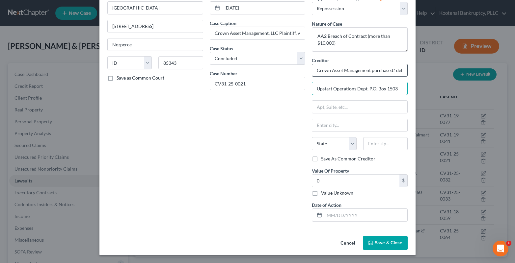
drag, startPoint x: 397, startPoint y: 89, endPoint x: 355, endPoint y: 73, distance: 45.0
click at [315, 94] on input "Upstart Operations Dept. P.O. Box 1503" at bounding box center [359, 88] width 95 height 13
drag, startPoint x: 392, startPoint y: 75, endPoint x: 318, endPoint y: 76, distance: 73.1
click at [312, 80] on div "Creditor * Crown Asset Management purchased? debt from FinWise Bank/Upstart Net…" at bounding box center [360, 106] width 96 height 99
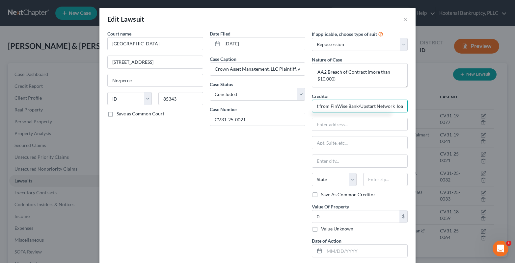
drag, startPoint x: 403, startPoint y: 105, endPoint x: 312, endPoint y: 105, distance: 91.6
click at [312, 106] on input "t from FinWise Bank/Upstart Network loan acct #....0407" at bounding box center [360, 106] width 96 height 13
type input "cct #....0407"
drag, startPoint x: 314, startPoint y: 106, endPoint x: 352, endPoint y: 103, distance: 38.7
click at [352, 103] on input "cct #....0407" at bounding box center [360, 106] width 96 height 13
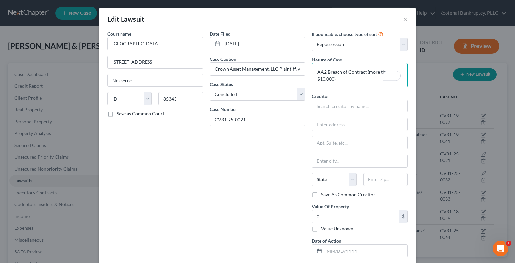
drag, startPoint x: 350, startPoint y: 82, endPoint x: 350, endPoint y: 58, distance: 24.0
click at [313, 73] on textarea "AA2 Breach of Contract (more than $10,000)" at bounding box center [360, 75] width 96 height 24
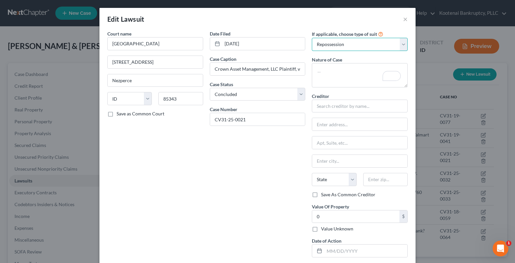
drag, startPoint x: 401, startPoint y: 46, endPoint x: 398, endPoint y: 47, distance: 3.8
click at [401, 46] on select "Select Repossession Garnishment Foreclosure Attached, Seized, Or Levied Other" at bounding box center [360, 44] width 96 height 13
select select
click at [312, 38] on select "Select Repossession Garnishment Foreclosure Attached, Seized, Or Levied Other" at bounding box center [360, 44] width 96 height 13
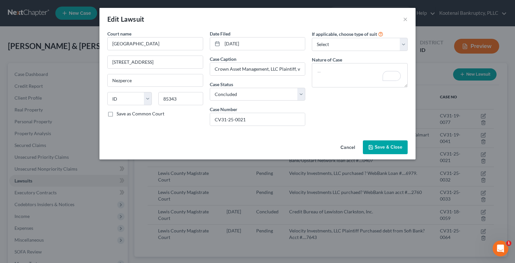
click at [381, 149] on span "Save & Close" at bounding box center [389, 148] width 28 height 6
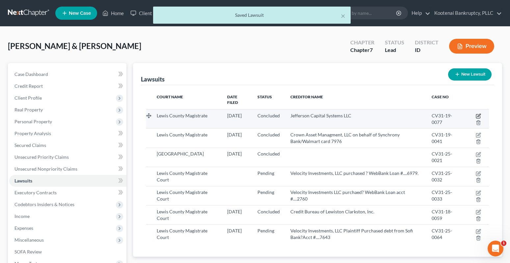
click at [479, 114] on icon "button" at bounding box center [479, 115] width 3 height 3
select select "13"
select select "2"
select select "0"
select select "24"
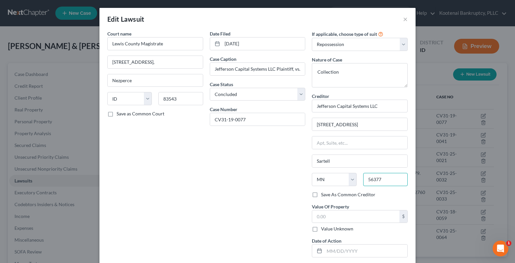
click at [384, 176] on input "56377" at bounding box center [385, 179] width 44 height 13
drag, startPoint x: 383, startPoint y: 176, endPoint x: 361, endPoint y: 179, distance: 22.3
click at [363, 179] on input "56377" at bounding box center [385, 179] width 44 height 13
click at [325, 180] on select "State AL AK AR AZ CA CO CT DE DC FL GA GU HI ID IL IN IA KS KY LA ME MD MA MI M…" at bounding box center [334, 179] width 44 height 13
select select
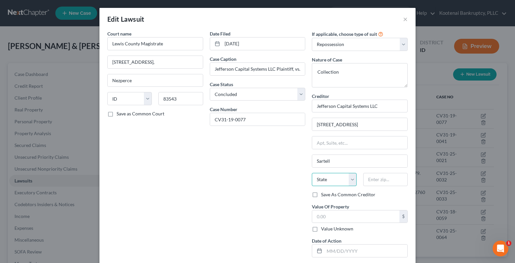
click at [312, 173] on select "State AL AK AR AZ CA CO CT DE DC FL GA GU HI ID IL IN IA KS KY LA ME MD MA MI M…" at bounding box center [334, 179] width 44 height 13
drag, startPoint x: 332, startPoint y: 164, endPoint x: 310, endPoint y: 167, distance: 22.6
click at [312, 167] on div "Sartell" at bounding box center [360, 161] width 96 height 13
drag, startPoint x: 363, startPoint y: 120, endPoint x: 360, endPoint y: 106, distance: 14.9
click at [312, 123] on input "200 14th Ave E" at bounding box center [359, 124] width 95 height 13
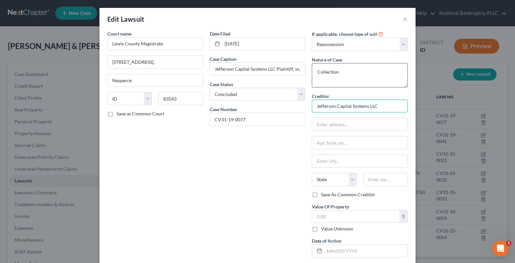
drag, startPoint x: 376, startPoint y: 103, endPoint x: 365, endPoint y: 71, distance: 33.7
click at [312, 102] on input "Jefferson Capital Systems LLC" at bounding box center [360, 106] width 96 height 13
drag, startPoint x: 360, startPoint y: 70, endPoint x: 404, endPoint y: 45, distance: 51.3
click at [309, 68] on div "If applicable, choose type of suit Select Repossession Garnishment Foreclosure …" at bounding box center [360, 146] width 102 height 233
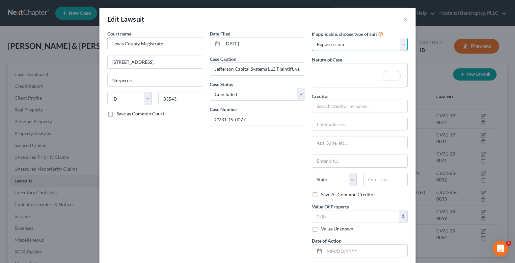
drag, startPoint x: 401, startPoint y: 46, endPoint x: 392, endPoint y: 50, distance: 10.5
click at [401, 46] on select "Select Repossession Garnishment Foreclosure Attached, Seized, Or Levied Other" at bounding box center [360, 44] width 96 height 13
select select
click at [312, 38] on select "Select Repossession Garnishment Foreclosure Attached, Seized, Or Levied Other" at bounding box center [360, 44] width 96 height 13
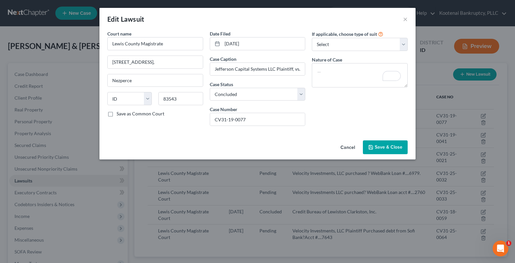
click at [384, 145] on span "Save & Close" at bounding box center [389, 148] width 28 height 6
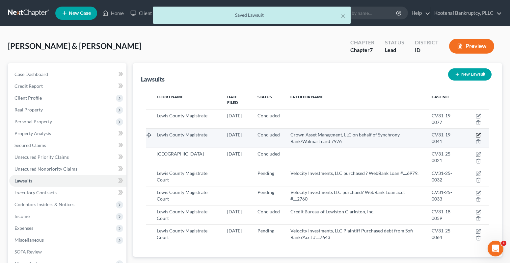
click at [477, 133] on icon "button" at bounding box center [478, 135] width 5 height 5
select select "13"
select select "2"
select select "0"
select select "10"
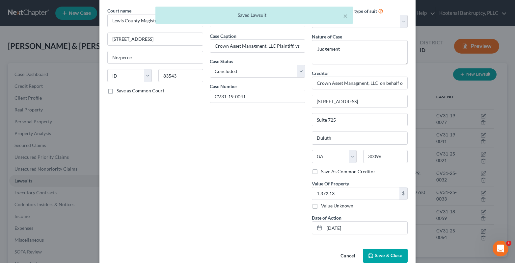
scroll to position [36, 0]
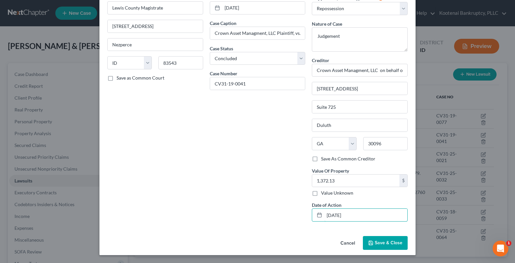
drag, startPoint x: 357, startPoint y: 216, endPoint x: 308, endPoint y: 220, distance: 49.6
click at [309, 220] on div "If applicable, choose type of suit Select Repossession Garnishment Foreclosure …" at bounding box center [360, 110] width 102 height 233
drag, startPoint x: 330, startPoint y: 139, endPoint x: 315, endPoint y: 142, distance: 15.1
click at [315, 142] on select "State AL AK AR AZ CA CO CT DE DC FL GA GU HI ID IL IN IA KS KY LA ME MD MA MI M…" at bounding box center [334, 143] width 44 height 13
select select
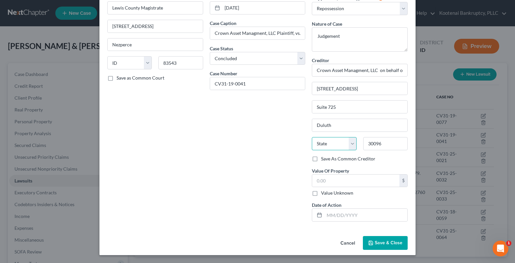
click at [312, 137] on select "State AL AK AR AZ CA CO CT DE DC FL GA GU HI ID IL IN IA KS KY LA ME MD MA MI M…" at bounding box center [334, 143] width 44 height 13
click at [385, 147] on input "30096" at bounding box center [385, 143] width 44 height 13
drag, startPoint x: 384, startPoint y: 146, endPoint x: 352, endPoint y: 148, distance: 32.7
click at [352, 148] on div "State AL AK AR AZ CA CO CT DE DC FL GA GU HI ID IL IN IA KS KY LA ME MD MA MI M…" at bounding box center [360, 146] width 102 height 18
drag, startPoint x: 330, startPoint y: 126, endPoint x: 335, endPoint y: 110, distance: 16.9
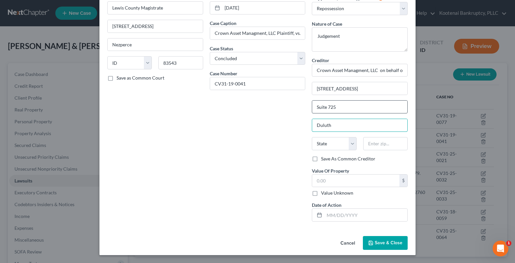
click at [317, 121] on input "Duluth" at bounding box center [359, 125] width 95 height 13
type input "D"
drag, startPoint x: 335, startPoint y: 109, endPoint x: 356, endPoint y: 94, distance: 26.2
click at [314, 109] on input "Suite 725" at bounding box center [359, 107] width 95 height 13
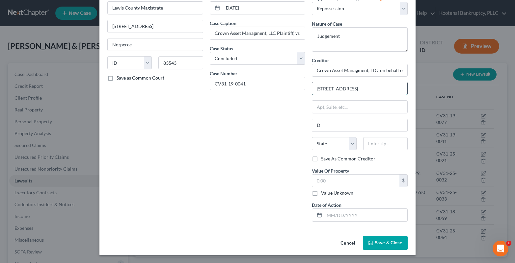
drag, startPoint x: 379, startPoint y: 87, endPoint x: 354, endPoint y: 84, distance: 25.9
click at [314, 95] on input "3100 Breckinridge Boulevard" at bounding box center [359, 88] width 95 height 13
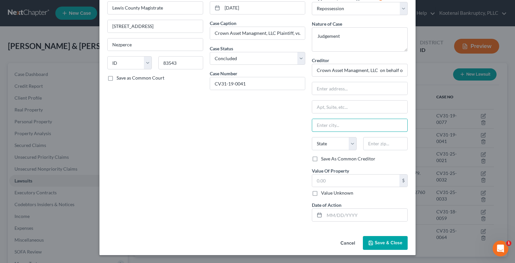
drag, startPoint x: 327, startPoint y: 123, endPoint x: 308, endPoint y: 125, distance: 18.9
click at [309, 125] on div "If applicable, choose type of suit Select Repossession Garnishment Foreclosure …" at bounding box center [360, 110] width 102 height 233
drag, startPoint x: 313, startPoint y: 72, endPoint x: 408, endPoint y: 65, distance: 95.5
click at [427, 63] on div "Edit Lawsuit × Court name * Lewis County Magistrate 510 Oak St # 1 Nezperce Sta…" at bounding box center [257, 131] width 515 height 263
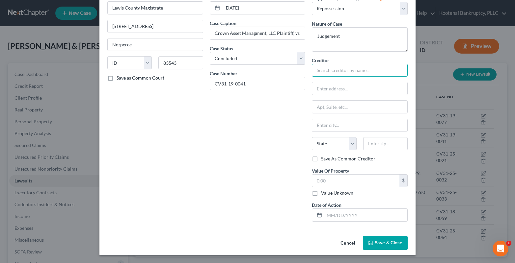
scroll to position [0, 0]
drag, startPoint x: 350, startPoint y: 38, endPoint x: 298, endPoint y: 26, distance: 52.9
click at [298, 26] on div "Court name * Lewis County Magistrate 510 Oak St # 1 Nezperce State AL AK AR AZ …" at bounding box center [257, 110] width 307 height 233
click at [338, 10] on select "Select Repossession Garnishment Foreclosure Attached, Seized, Or Levied Other" at bounding box center [360, 8] width 96 height 13
select select
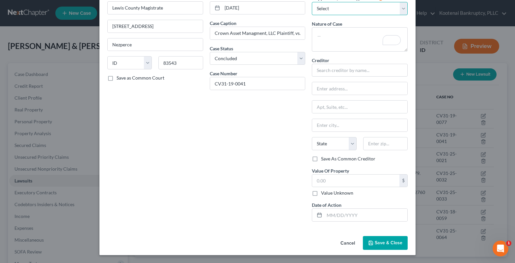
click at [312, 15] on select "Select Repossession Garnishment Foreclosure Attached, Seized, Or Levied Other" at bounding box center [360, 8] width 96 height 13
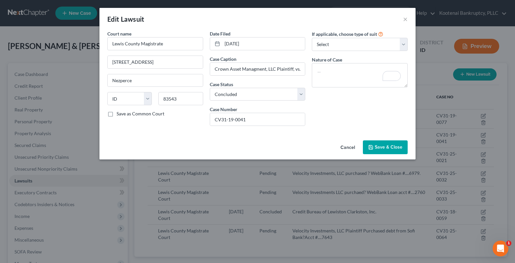
click at [392, 156] on div "Cancel Save & Close" at bounding box center [257, 149] width 316 height 22
click at [391, 151] on button "Save & Close" at bounding box center [385, 148] width 45 height 14
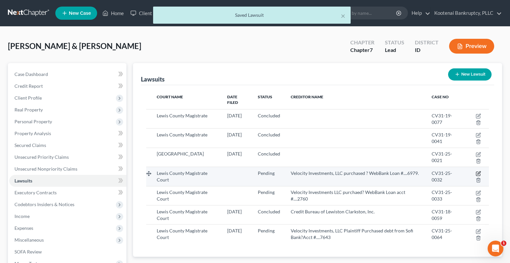
click at [479, 171] on icon "button" at bounding box center [478, 173] width 5 height 5
select select "13"
select select "0"
select select "32"
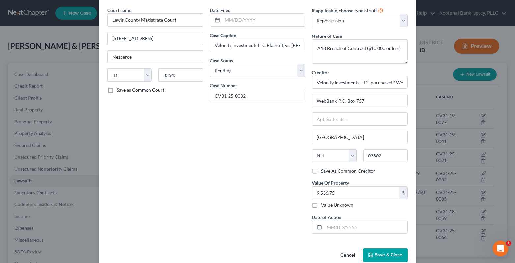
scroll to position [36, 0]
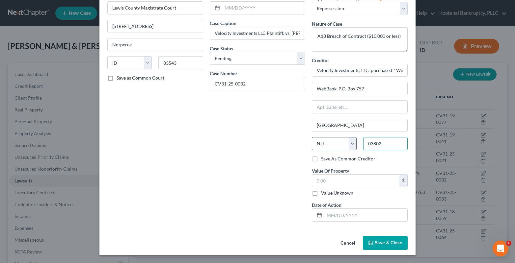
drag, startPoint x: 388, startPoint y: 141, endPoint x: 348, endPoint y: 148, distance: 40.1
click at [348, 148] on div "State AL AK AR AZ CA CO CT DE DC FL GA GU HI ID IL IN IA KS KY LA ME MD MA MI M…" at bounding box center [360, 146] width 102 height 18
click at [347, 143] on select "State AL AK AR AZ CA CO CT DE DC FL GA GU HI ID IL IN IA KS KY LA ME MD MA MI M…" at bounding box center [334, 143] width 44 height 13
select select
click at [312, 137] on select "State AL AK AR AZ CA CO CT DE DC FL GA GU HI ID IL IN IA KS KY LA ME MD MA MI M…" at bounding box center [334, 143] width 44 height 13
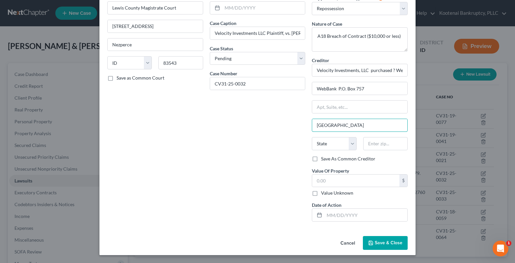
drag, startPoint x: 325, startPoint y: 129, endPoint x: 334, endPoint y: 107, distance: 23.9
click at [301, 133] on div "Court name * Lewis County Magistrate Court 510 Oak Street #1 Nezperce State AL …" at bounding box center [257, 110] width 307 height 233
drag, startPoint x: 323, startPoint y: 93, endPoint x: 322, endPoint y: 81, distance: 11.9
click at [305, 95] on div "Court name * Lewis County Magistrate Court 510 Oak Street #1 Nezperce State AL …" at bounding box center [257, 110] width 307 height 233
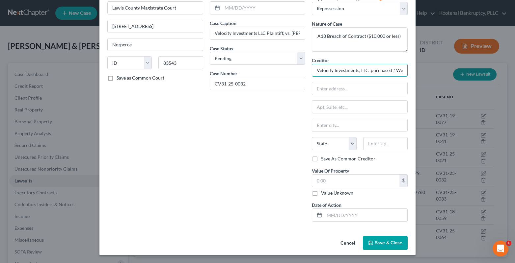
scroll to position [0, 42]
drag, startPoint x: 311, startPoint y: 68, endPoint x: 455, endPoint y: 56, distance: 144.7
click at [455, 56] on div "Edit Lawsuit × Court name * Lewis County Magistrate Court 510 Oak Street #1 Nez…" at bounding box center [257, 131] width 515 height 263
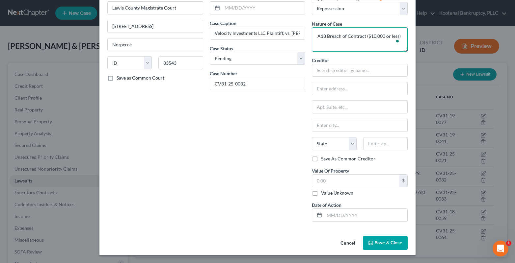
drag, startPoint x: 387, startPoint y: 33, endPoint x: 288, endPoint y: 45, distance: 99.8
click at [288, 45] on div "Court name * Lewis County Magistrate Court 510 Oak Street #1 Nezperce State AL …" at bounding box center [257, 110] width 307 height 233
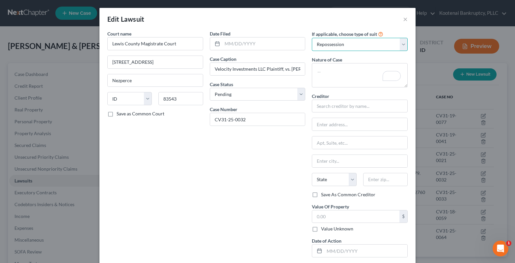
drag, startPoint x: 400, startPoint y: 43, endPoint x: 367, endPoint y: 51, distance: 33.5
click at [400, 43] on select "Select Repossession Garnishment Foreclosure Attached, Seized, Or Levied Other" at bounding box center [360, 44] width 96 height 13
select select
click at [312, 38] on select "Select Repossession Garnishment Foreclosure Attached, Seized, Or Levied Other" at bounding box center [360, 44] width 96 height 13
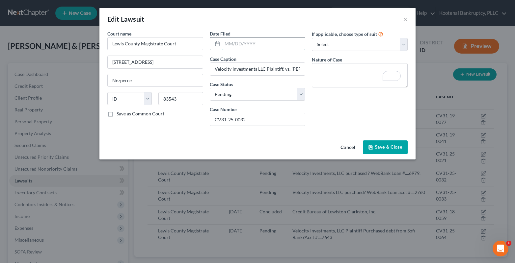
drag, startPoint x: 236, startPoint y: 43, endPoint x: 231, endPoint y: 41, distance: 5.5
click at [235, 45] on input "text" at bounding box center [263, 44] width 83 height 13
type input "03/28/2025"
click at [397, 147] on span "Save & Close" at bounding box center [389, 148] width 28 height 6
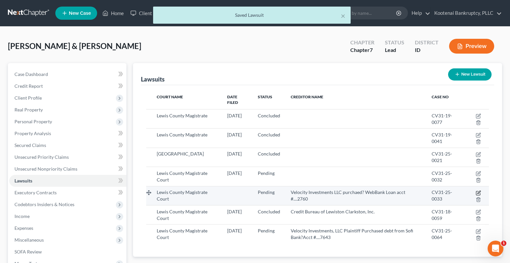
click at [478, 191] on icon "button" at bounding box center [478, 193] width 5 height 5
select select "13"
select select "0"
select select "46"
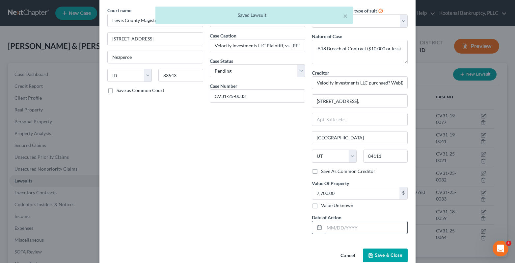
scroll to position [36, 0]
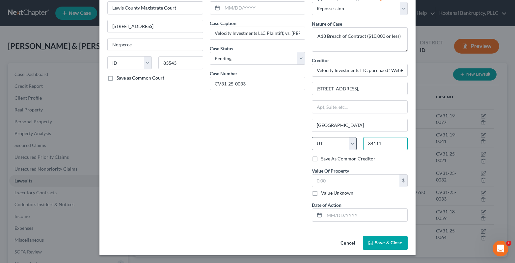
drag, startPoint x: 388, startPoint y: 147, endPoint x: 347, endPoint y: 148, distance: 41.5
click at [347, 148] on div "State AL AK AR AZ CA CO CT DE DC FL GA GU HI ID IL IN IA KS KY LA ME MD MA MI M…" at bounding box center [360, 146] width 102 height 18
click at [320, 144] on select "State AL AK AR AZ CA CO CT DE DC FL GA GU HI ID IL IN IA KS KY LA ME MD MA MI M…" at bounding box center [334, 143] width 44 height 13
select select
click at [312, 137] on select "State AL AK AR AZ CA CO CT DE DC FL GA GU HI ID IL IN IA KS KY LA ME MD MA MI M…" at bounding box center [334, 143] width 44 height 13
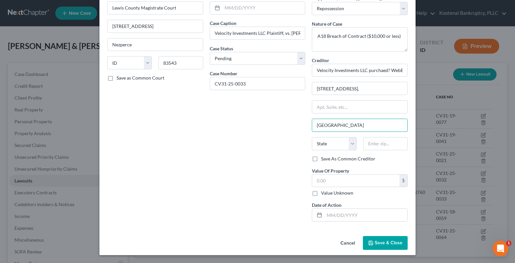
drag, startPoint x: 314, startPoint y: 128, endPoint x: 305, endPoint y: 129, distance: 9.6
click at [305, 129] on div "Court name * Lewis County Magistrate Court 510 Oak Street #1 Nezperce State AL …" at bounding box center [257, 110] width 307 height 233
drag, startPoint x: 347, startPoint y: 91, endPoint x: 410, endPoint y: 58, distance: 71.2
click at [294, 96] on div "Court name * Lewis County Magistrate Court 510 Oak Street #1 Nezperce State AL …" at bounding box center [257, 110] width 307 height 233
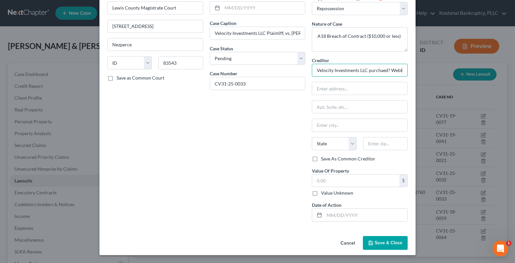
scroll to position [0, 46]
drag, startPoint x: 313, startPoint y: 71, endPoint x: 442, endPoint y: 62, distance: 129.8
click at [442, 62] on div "Edit Lawsuit × Court name * Lewis County Magistrate Court 510 Oak Street #1 Nez…" at bounding box center [257, 131] width 515 height 263
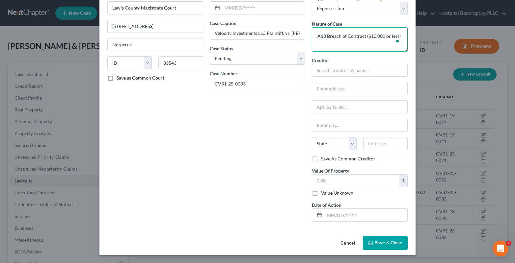
drag, startPoint x: 398, startPoint y: 35, endPoint x: 304, endPoint y: 45, distance: 94.7
click at [304, 45] on div "Court name * Lewis County Magistrate Court 510 Oak Street #1 Nezperce State AL …" at bounding box center [257, 110] width 307 height 233
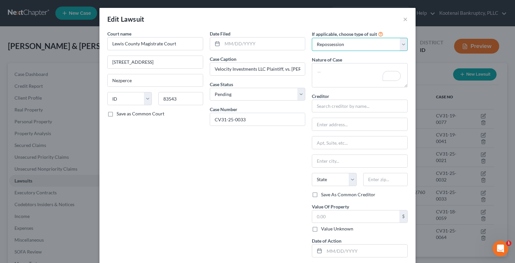
click at [402, 45] on select "Select Repossession Garnishment Foreclosure Attached, Seized, Or Levied Other" at bounding box center [360, 44] width 96 height 13
select select
click at [312, 38] on select "Select Repossession Garnishment Foreclosure Attached, Seized, Or Levied Other" at bounding box center [360, 44] width 96 height 13
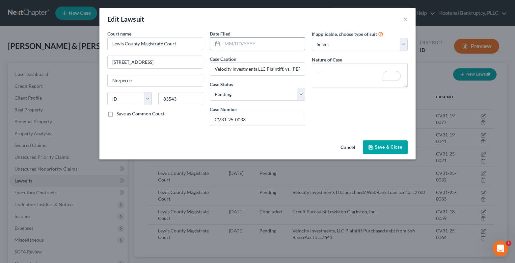
click at [236, 48] on input "text" at bounding box center [263, 44] width 83 height 13
type input "03/28/2025"
click at [385, 145] on span "Save & Close" at bounding box center [389, 148] width 28 height 6
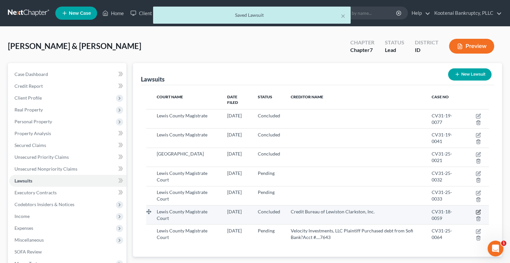
click at [479, 210] on icon "button" at bounding box center [478, 212] width 5 height 5
select select "13"
select select "2"
select select "1"
select select "13"
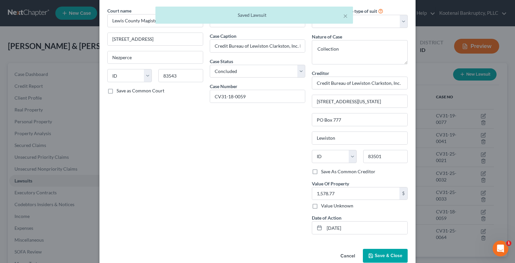
scroll to position [36, 0]
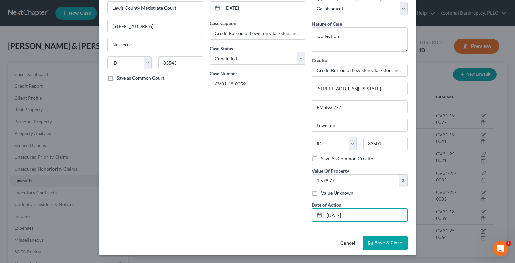
drag, startPoint x: 352, startPoint y: 215, endPoint x: 309, endPoint y: 216, distance: 43.5
click at [309, 216] on div "If applicable, choose type of suit Select Repossession Garnishment Foreclosure …" at bounding box center [360, 110] width 102 height 233
drag, startPoint x: 378, startPoint y: 143, endPoint x: 363, endPoint y: 146, distance: 15.8
click at [363, 146] on input "83501" at bounding box center [385, 143] width 44 height 13
click at [323, 144] on select "State AL AK AR AZ CA CO CT DE DC FL GA GU HI ID IL IN IA KS KY LA ME MD MA MI M…" at bounding box center [334, 143] width 44 height 13
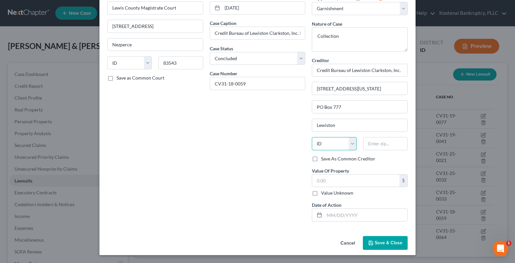
select select
click at [312, 137] on select "State AL AK AR AZ CA CO CT DE DC FL GA GU HI ID IL IN IA KS KY LA ME MD MA MI M…" at bounding box center [334, 143] width 44 height 13
drag, startPoint x: 335, startPoint y: 123, endPoint x: 307, endPoint y: 125, distance: 28.1
click at [309, 125] on div "If applicable, choose type of suit Select Repossession Garnishment Foreclosure …" at bounding box center [360, 110] width 102 height 233
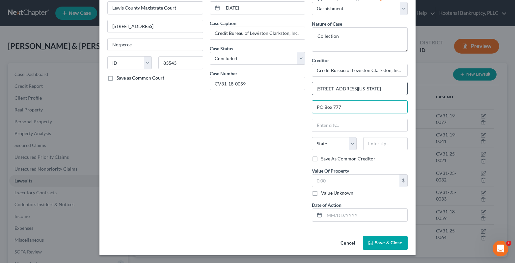
drag, startPoint x: 338, startPoint y: 105, endPoint x: 346, endPoint y: 91, distance: 16.5
click at [301, 108] on div "Court name * Lewis County Magistrate Court 510 Oak Street #1 Nezperce State AL …" at bounding box center [257, 110] width 307 height 233
drag, startPoint x: 351, startPoint y: 88, endPoint x: 316, endPoint y: 89, distance: 34.6
click at [316, 90] on input "1324 Idaho Street" at bounding box center [359, 88] width 95 height 13
click at [316, 89] on input "1324 Idaho Street" at bounding box center [359, 88] width 95 height 13
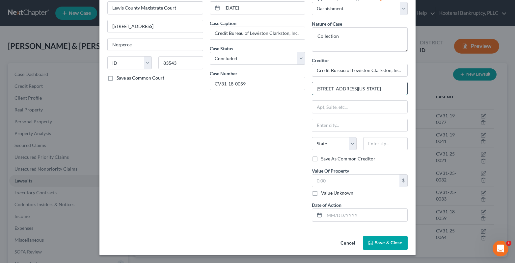
type input "124 Idaho Street"
drag, startPoint x: 311, startPoint y: 88, endPoint x: 362, endPoint y: 83, distance: 50.7
click at [362, 83] on input "124 Idaho Street" at bounding box center [359, 88] width 95 height 13
drag, startPoint x: 313, startPoint y: 68, endPoint x: 409, endPoint y: 63, distance: 96.3
click at [409, 63] on div "Court name * Lewis County Magistrate Court 510 Oak Street #1 Nezperce State AL …" at bounding box center [257, 113] width 316 height 239
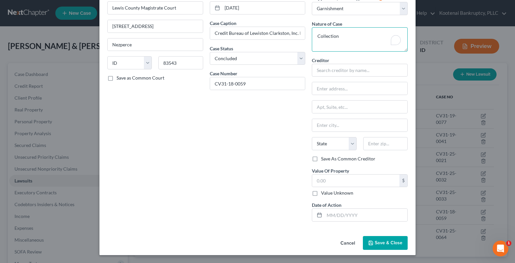
drag, startPoint x: 343, startPoint y: 42, endPoint x: 310, endPoint y: 43, distance: 33.3
click at [312, 43] on textarea "Collection" at bounding box center [360, 39] width 96 height 24
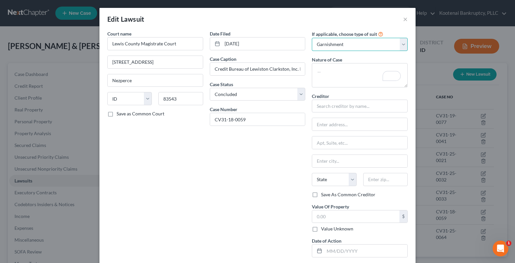
drag, startPoint x: 343, startPoint y: 46, endPoint x: 342, endPoint y: 50, distance: 4.6
click at [343, 46] on select "Select Repossession Garnishment Foreclosure Attached, Seized, Or Levied Other" at bounding box center [360, 44] width 96 height 13
select select
click at [312, 38] on select "Select Repossession Garnishment Foreclosure Attached, Seized, Or Levied Other" at bounding box center [360, 44] width 96 height 13
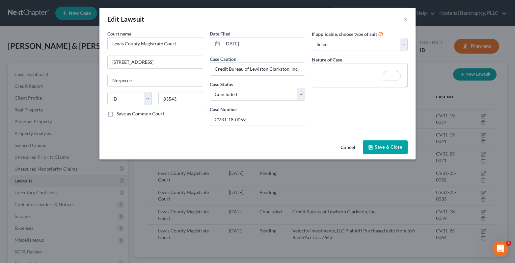
click at [380, 146] on span "Save & Close" at bounding box center [389, 148] width 28 height 6
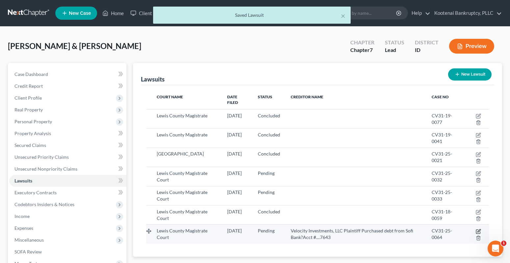
click at [478, 229] on icon "button" at bounding box center [478, 231] width 5 height 5
select select "13"
select select "0"
select select "22"
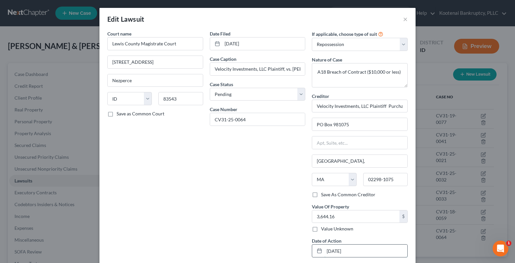
drag, startPoint x: 349, startPoint y: 251, endPoint x: 320, endPoint y: 251, distance: 28.7
click at [320, 251] on div "06/09/2025" at bounding box center [360, 251] width 96 height 13
drag, startPoint x: 396, startPoint y: 176, endPoint x: 363, endPoint y: 185, distance: 34.9
click at [363, 185] on input "02298-1075" at bounding box center [385, 179] width 44 height 13
click at [349, 178] on select "State AL AK AR AZ CA CO CT DE DC FL GA GU HI ID IL IN IA KS KY LA ME MD MA MI M…" at bounding box center [334, 179] width 44 height 13
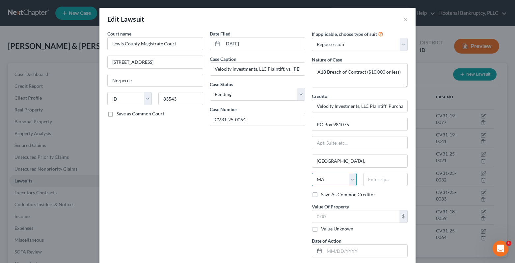
select select
click at [312, 173] on select "State AL AK AR AZ CA CO CT DE DC FL GA GU HI ID IL IN IA KS KY LA ME MD MA MI M…" at bounding box center [334, 179] width 44 height 13
click at [314, 163] on input "Boston," at bounding box center [359, 161] width 95 height 13
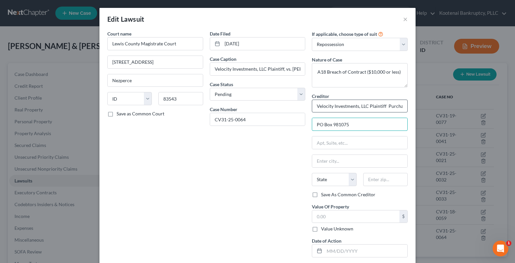
drag, startPoint x: 366, startPoint y: 126, endPoint x: 346, endPoint y: 112, distance: 24.0
click at [309, 130] on div "If applicable, choose type of suit Select Repossession Garnishment Foreclosure …" at bounding box center [360, 146] width 102 height 233
drag, startPoint x: 313, startPoint y: 105, endPoint x: 433, endPoint y: 97, distance: 119.8
click at [433, 97] on div "Edit Lawsuit × Court name * Lewis County Magistrate Court 510 Oak Street Nezper…" at bounding box center [257, 131] width 515 height 263
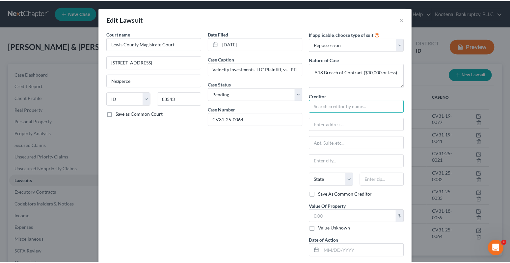
scroll to position [0, 0]
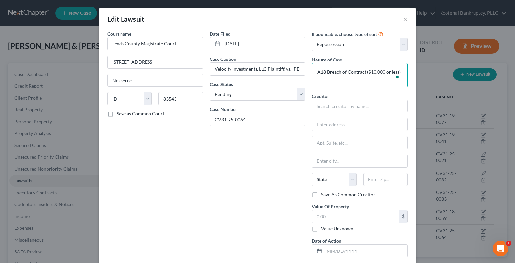
drag, startPoint x: 400, startPoint y: 75, endPoint x: 300, endPoint y: 84, distance: 100.5
click at [300, 84] on div "Court name * Lewis County Magistrate Court 510 Oak Street Nezperce State AL AK …" at bounding box center [257, 146] width 307 height 233
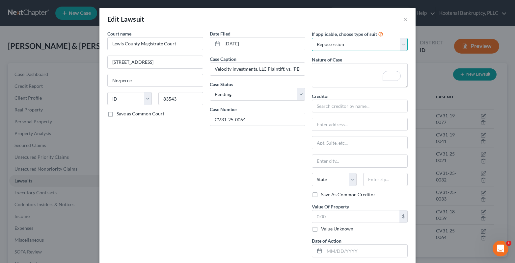
drag, startPoint x: 399, startPoint y: 44, endPoint x: 362, endPoint y: 50, distance: 38.1
click at [399, 44] on select "Select Repossession Garnishment Foreclosure Attached, Seized, Or Levied Other" at bounding box center [360, 44] width 96 height 13
select select
click at [312, 38] on select "Select Repossession Garnishment Foreclosure Attached, Seized, Or Levied Other" at bounding box center [360, 44] width 96 height 13
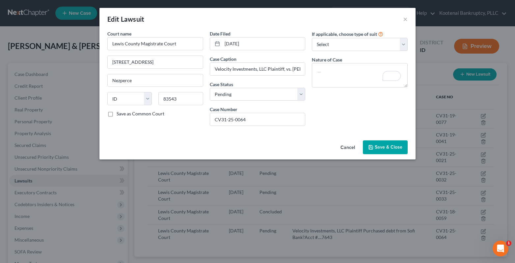
drag, startPoint x: 398, startPoint y: 148, endPoint x: 8, endPoint y: 188, distance: 392.0
click at [398, 146] on span "Save & Close" at bounding box center [389, 148] width 28 height 6
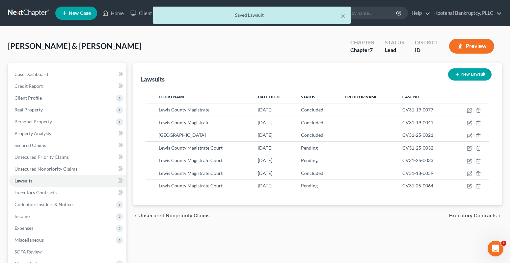
click at [474, 215] on span "Executory Contracts" at bounding box center [473, 215] width 48 height 5
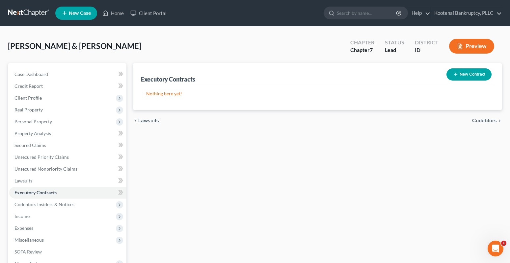
click at [488, 121] on span "Codebtors" at bounding box center [484, 120] width 25 height 5
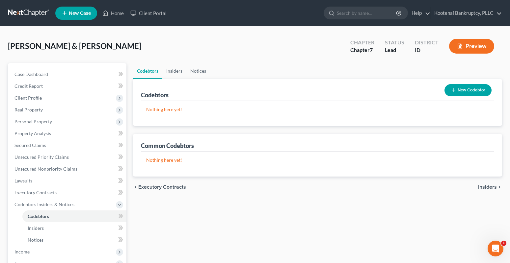
click at [487, 188] on span "Insiders" at bounding box center [487, 187] width 19 height 5
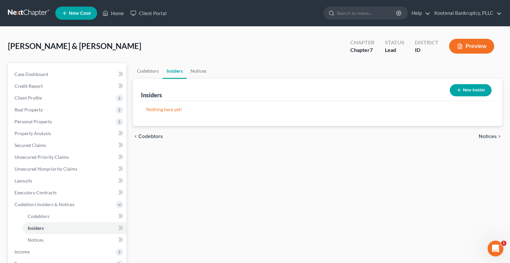
click at [486, 138] on span "Notices" at bounding box center [488, 136] width 18 height 5
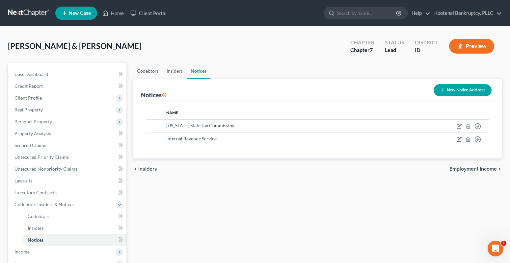
click at [487, 168] on span "Employment Income" at bounding box center [473, 169] width 47 height 5
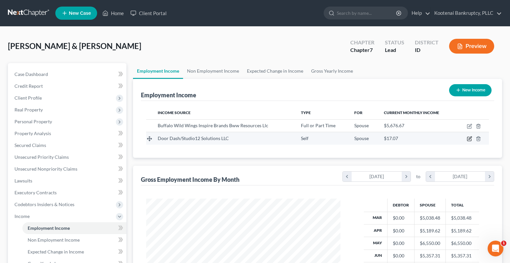
click at [472, 138] on icon "button" at bounding box center [469, 138] width 5 height 5
select select "1"
select select "13"
select select "0"
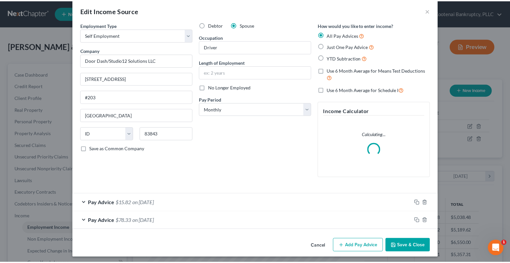
scroll to position [11, 0]
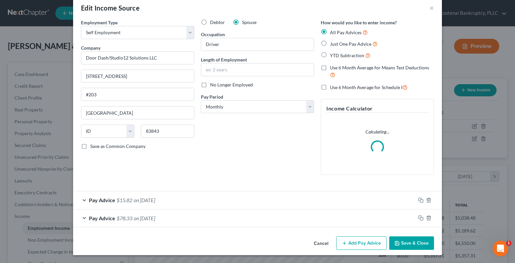
click at [402, 242] on button "Save & Close" at bounding box center [411, 244] width 45 height 14
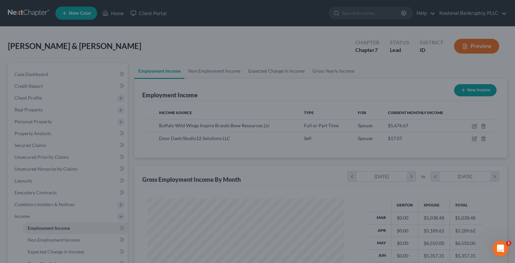
scroll to position [329203, 329113]
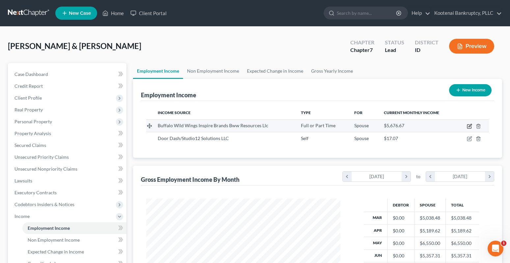
click at [470, 127] on icon "button" at bounding box center [470, 125] width 3 height 3
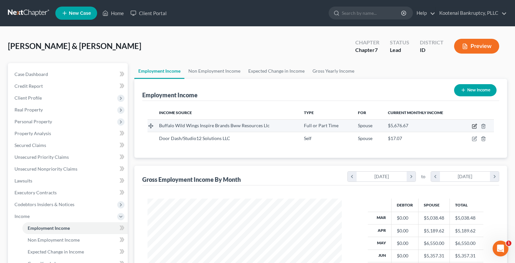
select select "0"
select select "10"
select select "3"
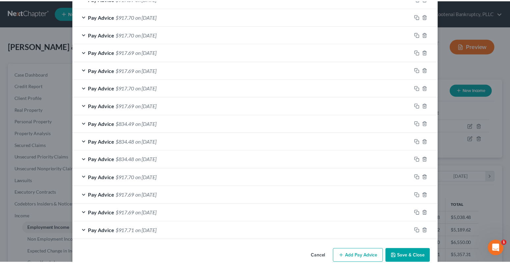
scroll to position [532, 0]
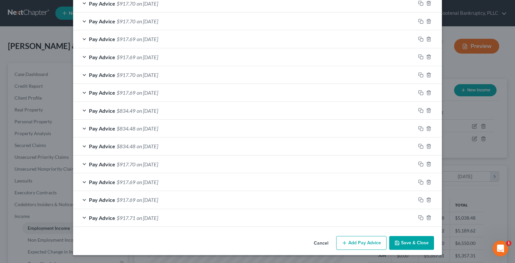
click at [415, 243] on button "Save & Close" at bounding box center [411, 243] width 45 height 14
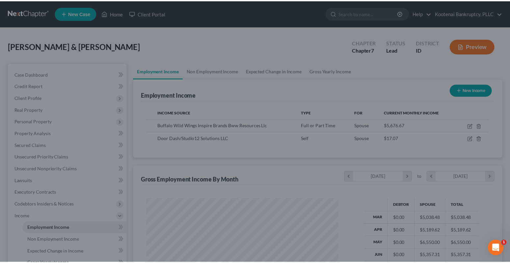
scroll to position [329203, 329113]
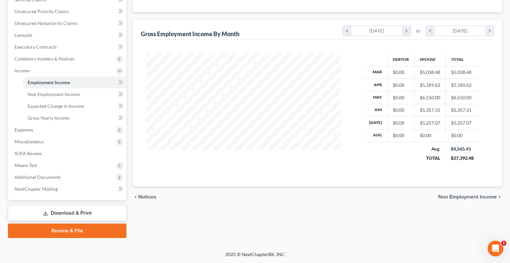
drag, startPoint x: 455, startPoint y: 197, endPoint x: 283, endPoint y: 195, distance: 172.9
click at [455, 198] on span "Non Employment Income" at bounding box center [467, 197] width 59 height 5
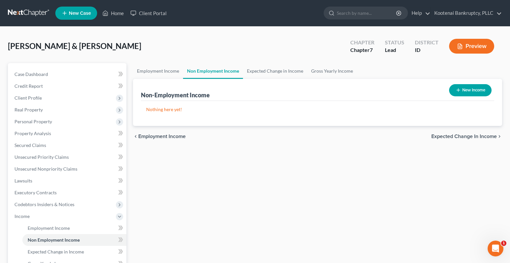
click at [468, 138] on span "Expected Change in Income" at bounding box center [464, 136] width 66 height 5
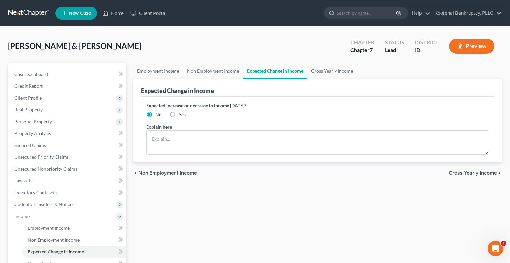
click at [466, 174] on span "Gross Yearly Income" at bounding box center [473, 173] width 48 height 5
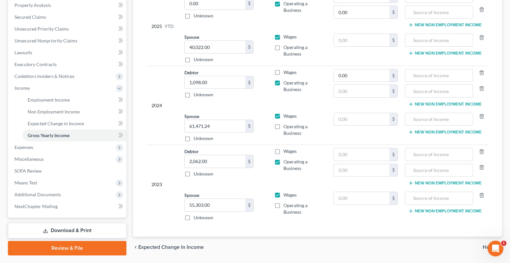
scroll to position [148, 0]
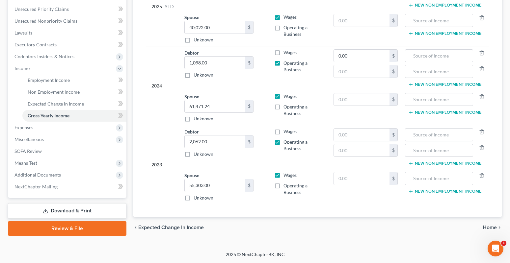
click at [483, 228] on span "Home" at bounding box center [490, 227] width 14 height 5
click at [488, 229] on div "chevron_left Expected Change in Income Home chevron_right" at bounding box center [317, 227] width 369 height 21
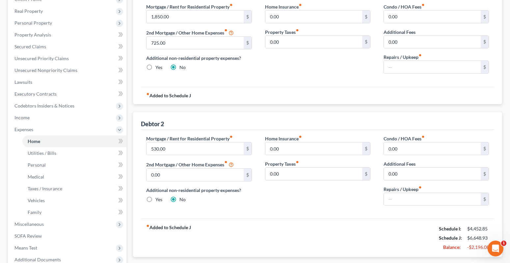
scroll to position [181, 0]
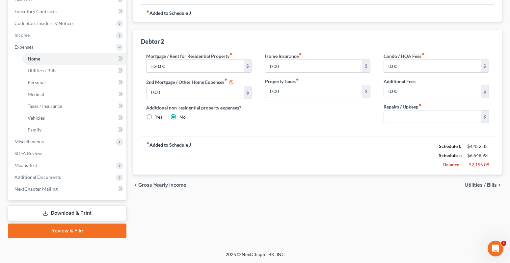
drag, startPoint x: 475, startPoint y: 184, endPoint x: 349, endPoint y: 194, distance: 126.9
click at [475, 183] on span "Utilities / Bills" at bounding box center [481, 185] width 32 height 5
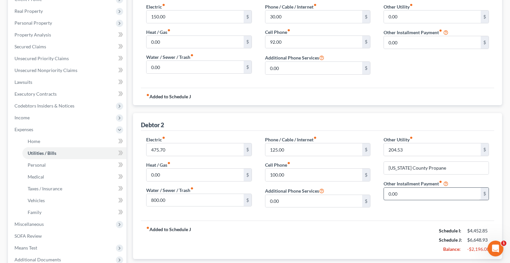
scroll to position [181, 0]
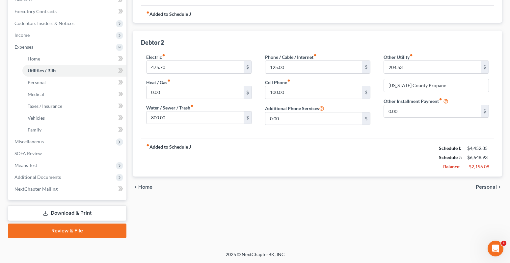
click at [491, 188] on span "Personal" at bounding box center [486, 187] width 21 height 5
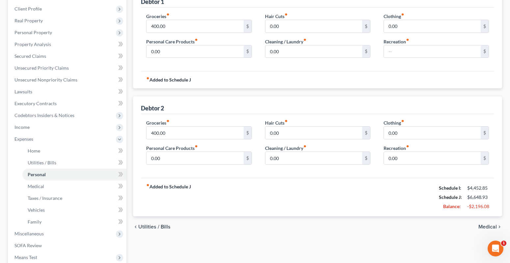
scroll to position [99, 0]
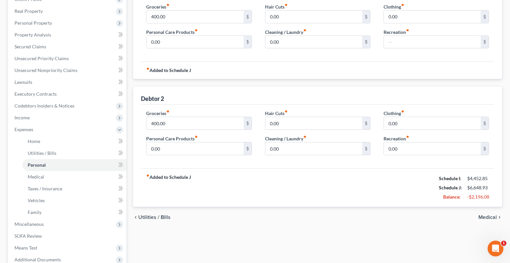
click at [484, 219] on span "Medical" at bounding box center [488, 217] width 18 height 5
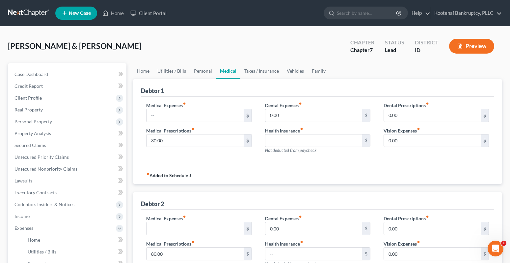
scroll to position [181, 0]
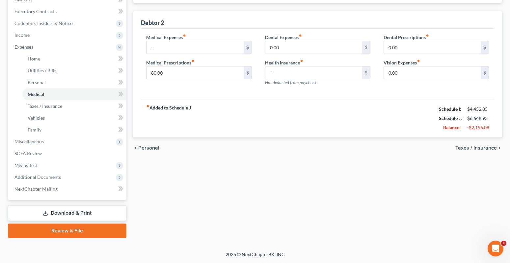
click at [484, 149] on span "Taxes / Insurance" at bounding box center [475, 148] width 41 height 5
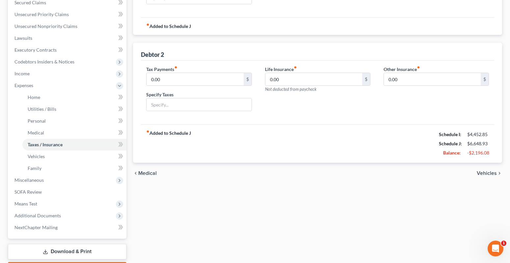
scroll to position [181, 0]
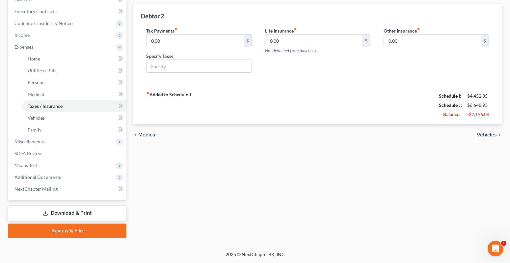
click at [490, 134] on span "Vehicles" at bounding box center [487, 134] width 20 height 5
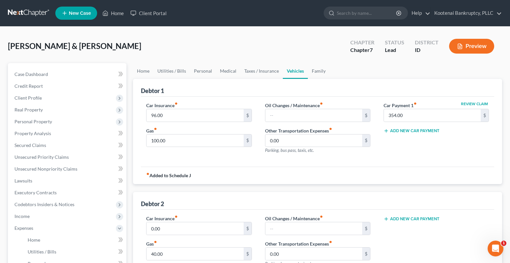
scroll to position [99, 0]
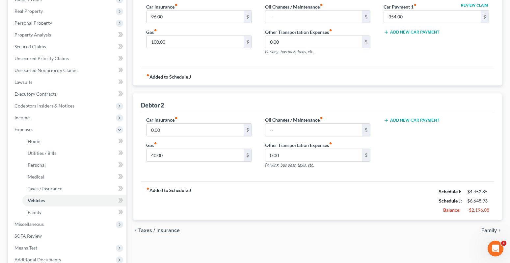
click at [488, 228] on span "Family" at bounding box center [488, 230] width 15 height 5
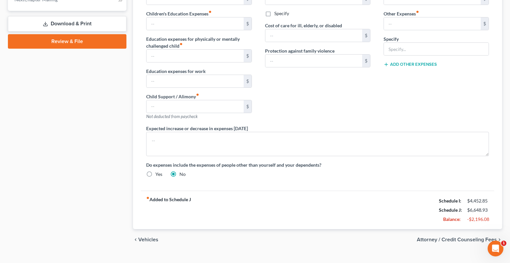
scroll to position [383, 0]
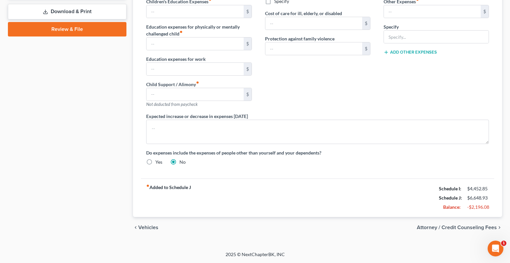
click at [461, 226] on span "Attorney / Credit Counseling Fees" at bounding box center [457, 227] width 80 height 5
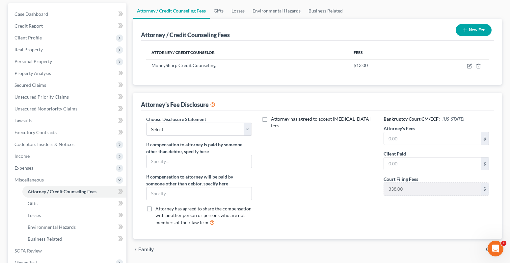
scroll to position [4, 0]
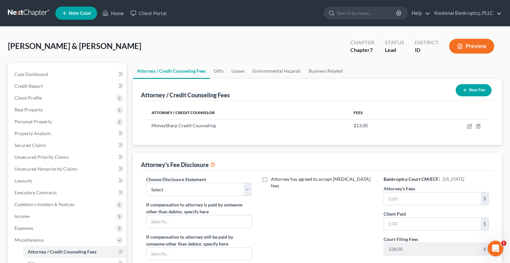
click at [475, 89] on button "New Fee" at bounding box center [474, 90] width 36 height 12
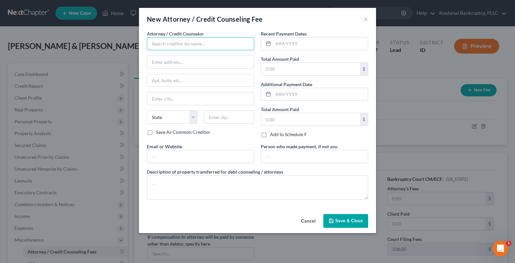
click at [165, 46] on input "text" at bounding box center [200, 43] width 107 height 13
type input "l"
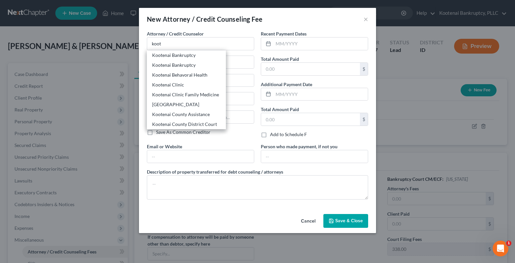
drag, startPoint x: 167, startPoint y: 54, endPoint x: 14, endPoint y: 78, distance: 155.4
click at [167, 54] on div "Kootenai Bankruptcy" at bounding box center [186, 55] width 68 height 7
type input "Kootenai Bankruptcy"
type input "8475 N Government Way"
type input "Ste 101"
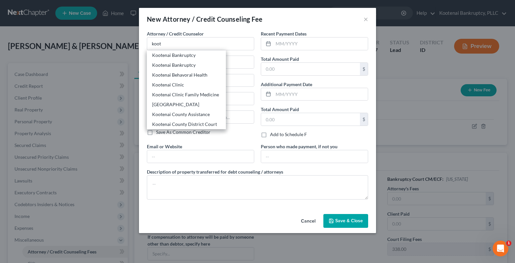
type input "Hayden"
select select "13"
type input "83835"
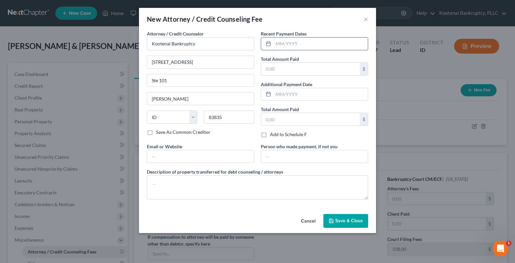
click at [284, 43] on input "text" at bounding box center [320, 44] width 95 height 13
type input "05/27/2025"
drag, startPoint x: 278, startPoint y: 69, endPoint x: 276, endPoint y: 66, distance: 4.1
click at [278, 69] on input "text" at bounding box center [310, 69] width 99 height 13
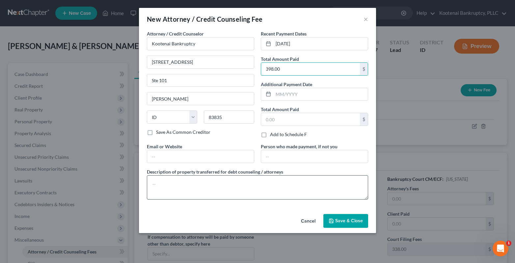
type input "398.00"
click at [149, 183] on textarea at bounding box center [257, 188] width 221 height 24
select select "13"
type textarea "$1600- Atty fee to be paid by Metlife, $60- Credit report, $338- Filng fee"
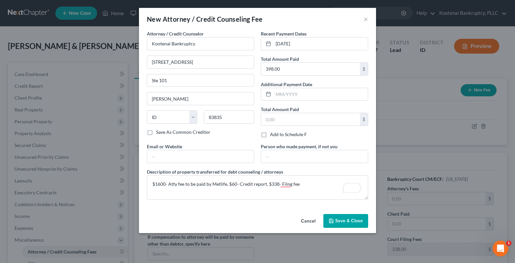
click at [342, 224] on span "Save & Close" at bounding box center [349, 221] width 28 height 6
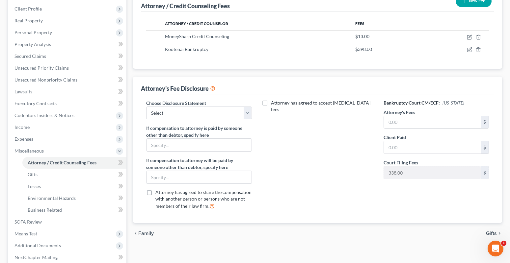
scroll to position [99, 0]
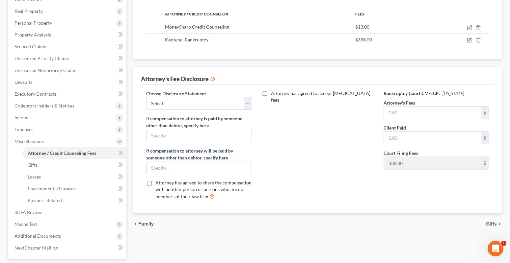
drag, startPoint x: 156, startPoint y: 171, endPoint x: 169, endPoint y: 181, distance: 15.7
click at [156, 171] on input "text" at bounding box center [199, 168] width 105 height 13
type input "Metlife"
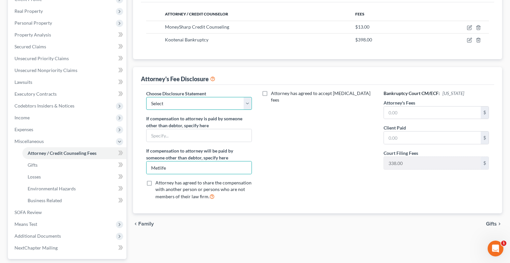
click at [159, 108] on select "Select Conversion from Chapter 13 to 7 Ch 13 Hourly Rate Disclosure Ch 13 Flat …" at bounding box center [198, 103] width 105 height 13
select select "3"
click at [146, 97] on select "Select Conversion from Chapter 13 to 7 Ch 13 Hourly Rate Disclosure Ch 13 Flat …" at bounding box center [198, 103] width 105 height 13
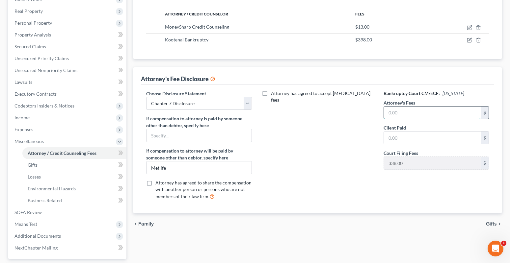
click at [393, 112] on input "text" at bounding box center [432, 113] width 97 height 13
type input "1,600.00"
click at [403, 142] on input "text" at bounding box center [432, 138] width 97 height 13
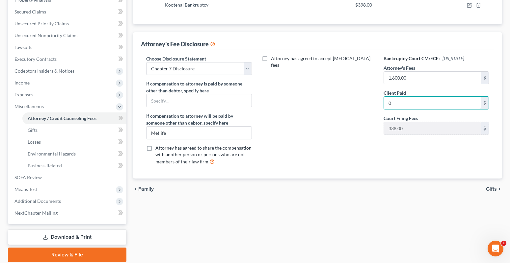
scroll to position [158, 0]
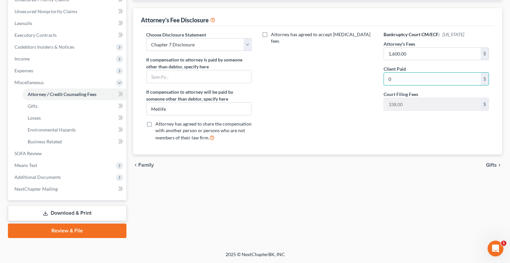
type input "0"
click at [490, 162] on div "chevron_left Family Gifts chevron_right" at bounding box center [317, 165] width 369 height 21
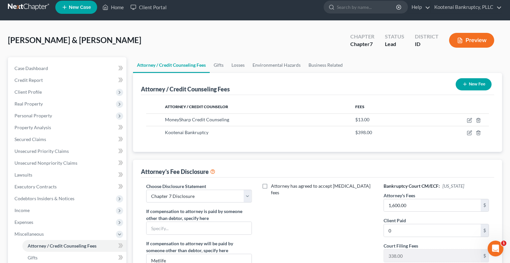
scroll to position [0, 0]
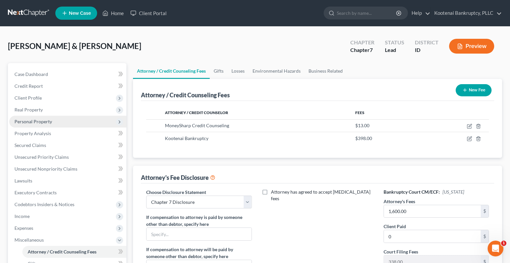
drag, startPoint x: 26, startPoint y: 120, endPoint x: 30, endPoint y: 124, distance: 5.4
click at [26, 121] on span "Personal Property" at bounding box center [33, 122] width 38 height 6
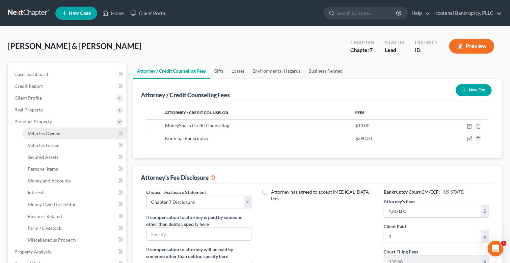
click at [45, 137] on link "Vehicles Owned" at bounding box center [74, 134] width 104 height 12
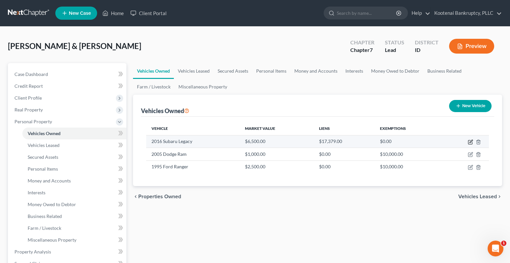
click at [471, 140] on icon "button" at bounding box center [470, 142] width 5 height 5
select select "0"
select select "10"
select select "2"
select select "4"
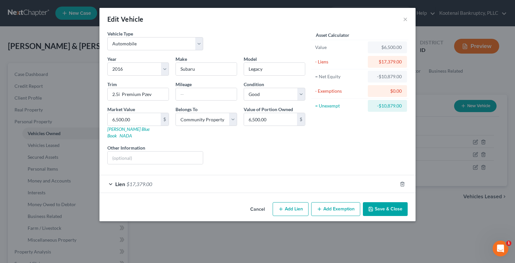
click at [384, 204] on button "Save & Close" at bounding box center [385, 210] width 45 height 14
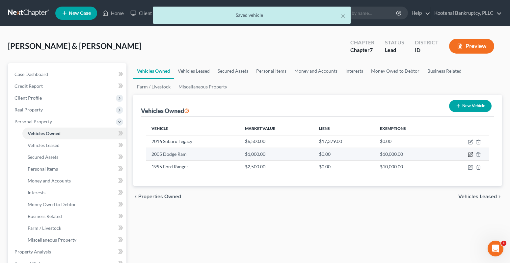
click at [469, 153] on icon "button" at bounding box center [470, 155] width 4 height 4
select select "0"
select select "21"
select select "3"
select select "4"
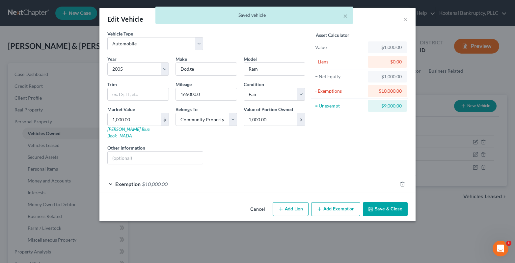
click at [385, 203] on button "Save & Close" at bounding box center [385, 210] width 45 height 14
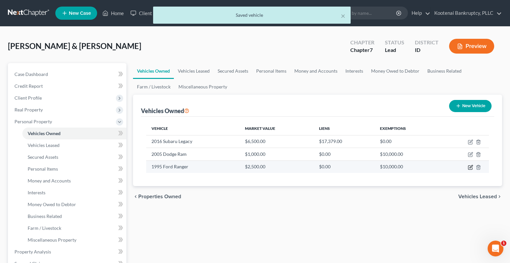
click at [471, 168] on icon "button" at bounding box center [470, 167] width 5 height 5
select select "0"
select select "31"
select select "2"
select select "4"
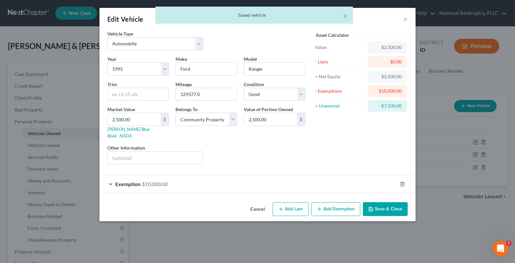
click at [394, 203] on button "Save & Close" at bounding box center [385, 210] width 45 height 14
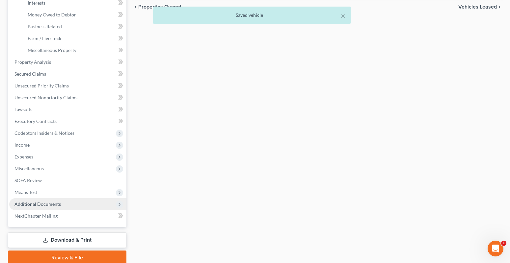
scroll to position [198, 0]
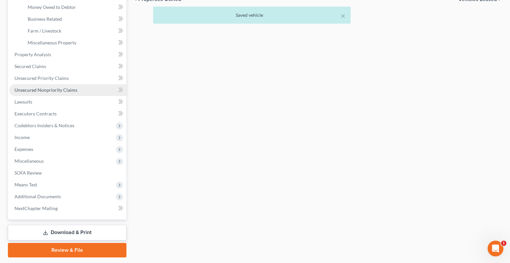
drag, startPoint x: 30, startPoint y: 93, endPoint x: 21, endPoint y: 97, distance: 9.6
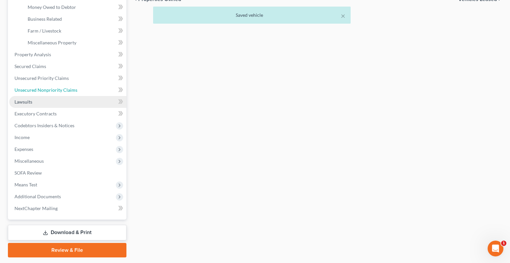
click at [29, 93] on span "Unsecured Nonpriority Claims" at bounding box center [45, 90] width 63 height 6
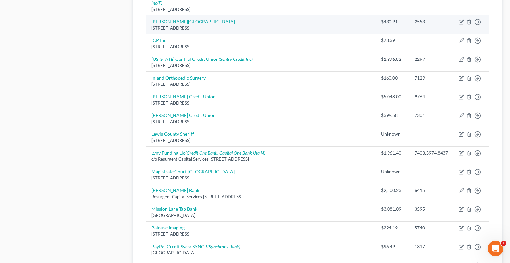
scroll to position [497, 0]
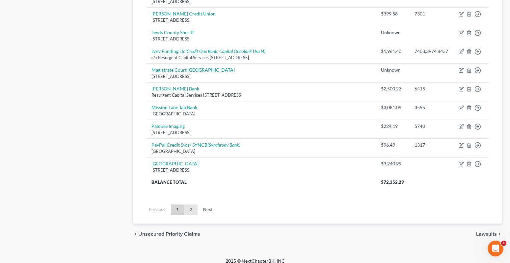
click at [189, 205] on link "2" at bounding box center [190, 210] width 13 height 11
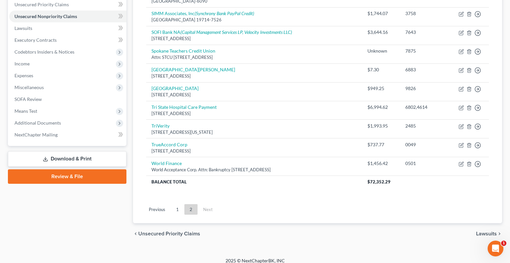
scroll to position [159, 0]
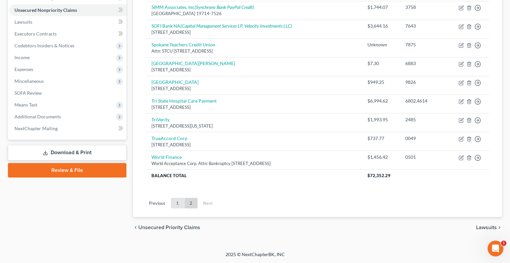
click at [178, 201] on link "1" at bounding box center [177, 203] width 13 height 11
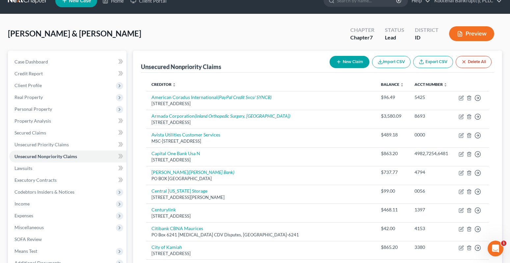
scroll to position [3, 0]
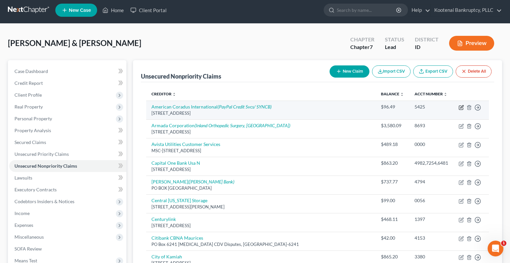
click at [463, 109] on icon "button" at bounding box center [461, 107] width 5 height 5
select select "35"
select select "1"
select select "4"
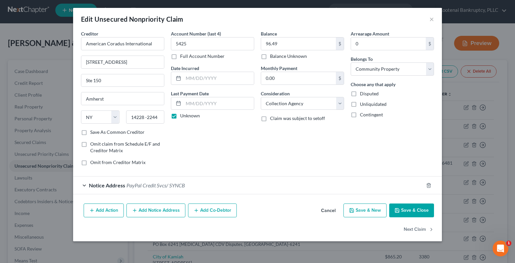
click at [426, 214] on button "Save & Close" at bounding box center [411, 211] width 45 height 14
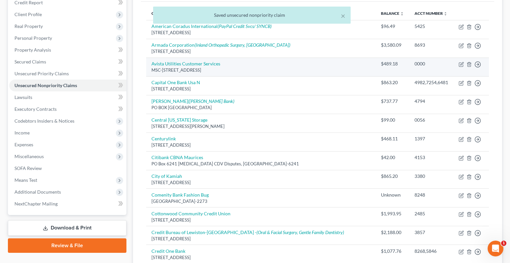
scroll to position [102, 0]
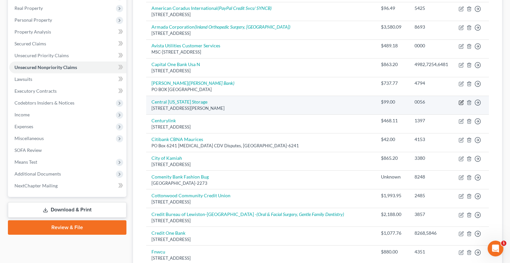
click at [464, 102] on icon "button" at bounding box center [461, 102] width 5 height 5
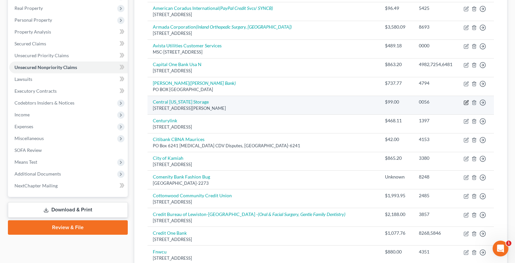
select select "13"
select select "14"
select select "4"
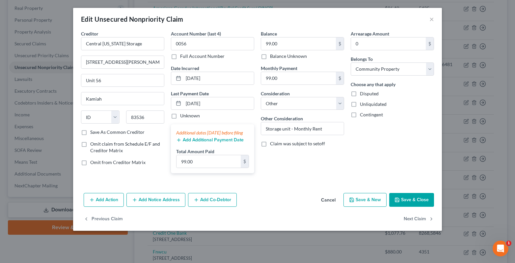
click at [423, 207] on button "Save & Close" at bounding box center [411, 200] width 45 height 14
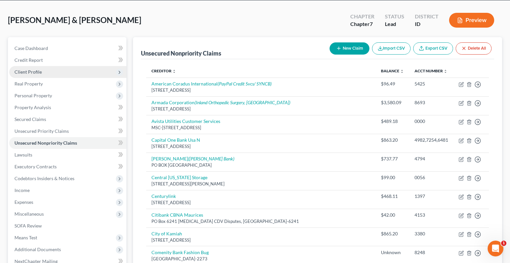
scroll to position [0, 0]
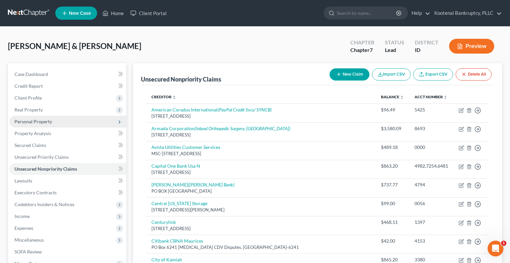
click at [20, 118] on span "Personal Property" at bounding box center [67, 122] width 117 height 12
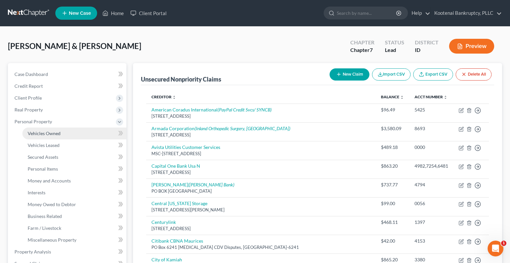
click at [39, 135] on span "Vehicles Owned" at bounding box center [44, 134] width 33 height 6
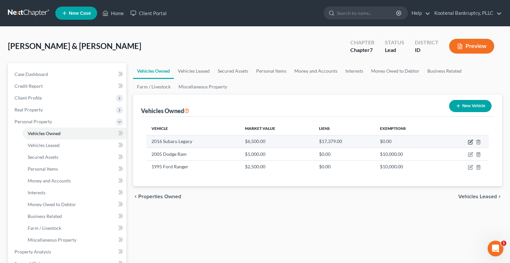
click at [472, 142] on icon "button" at bounding box center [471, 141] width 3 height 3
select select "0"
select select "10"
select select "2"
select select "4"
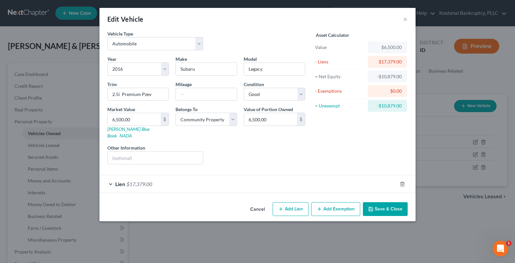
click at [392, 203] on button "Save & Close" at bounding box center [385, 210] width 45 height 14
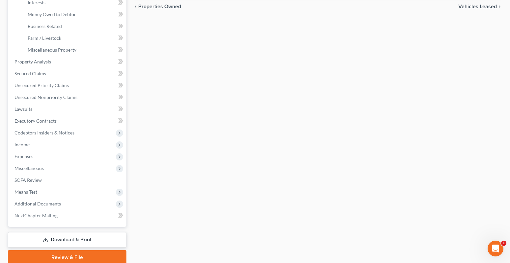
scroll to position [217, 0]
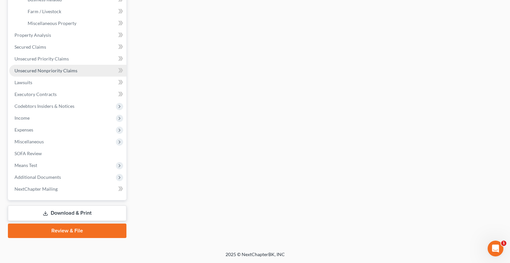
click at [43, 70] on span "Unsecured Nonpriority Claims" at bounding box center [45, 71] width 63 height 6
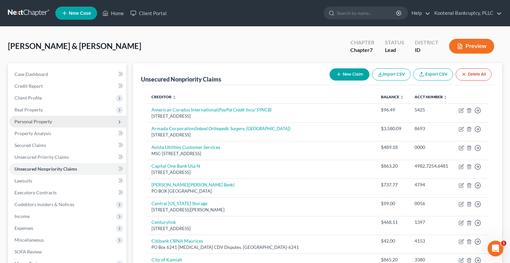
click at [26, 124] on span "Personal Property" at bounding box center [33, 122] width 38 height 6
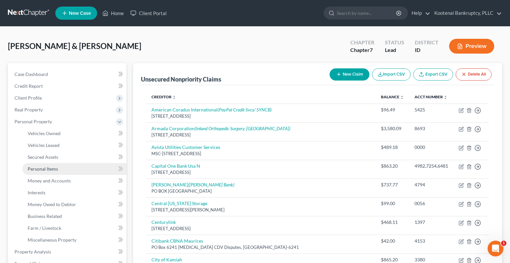
click at [43, 171] on span "Personal Items" at bounding box center [43, 169] width 30 height 6
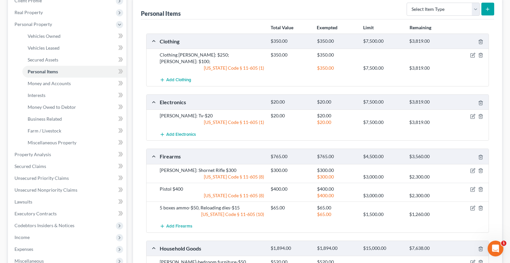
scroll to position [198, 0]
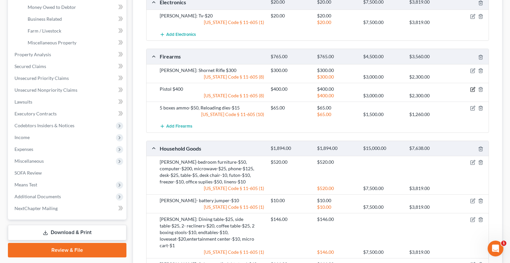
click at [471, 88] on icon "button" at bounding box center [473, 90] width 4 height 4
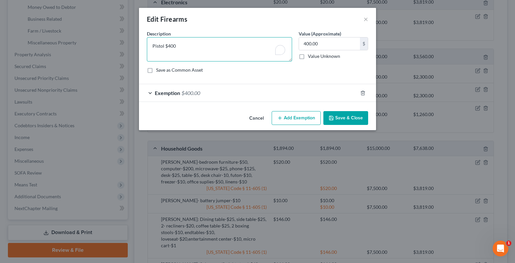
click at [151, 44] on textarea "Pistol $400" at bounding box center [219, 49] width 145 height 24
type textarea "Tisas 1911A1 sevice Pistol $400"
click at [344, 117] on button "Save & Close" at bounding box center [345, 118] width 45 height 14
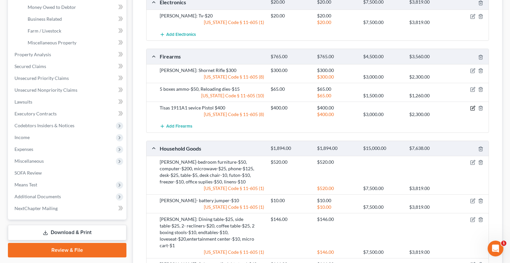
drag, startPoint x: 471, startPoint y: 102, endPoint x: 358, endPoint y: 101, distance: 113.3
click at [471, 106] on icon "button" at bounding box center [472, 108] width 5 height 5
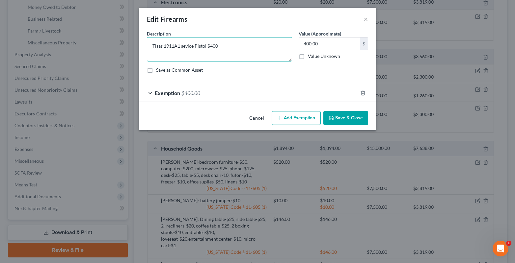
drag, startPoint x: 152, startPoint y: 46, endPoint x: 154, endPoint y: 58, distance: 11.4
click at [152, 46] on textarea "Tisas 1911A1 sevice Pistol $400" at bounding box center [219, 49] width 145 height 24
type textarea "Springfield Garrison Pistol $400"
drag, startPoint x: 344, startPoint y: 119, endPoint x: 320, endPoint y: 130, distance: 25.9
click at [344, 119] on button "Save & Close" at bounding box center [345, 118] width 45 height 14
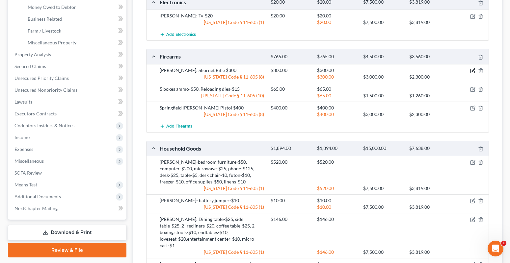
click at [474, 68] on icon "button" at bounding box center [473, 69] width 3 height 3
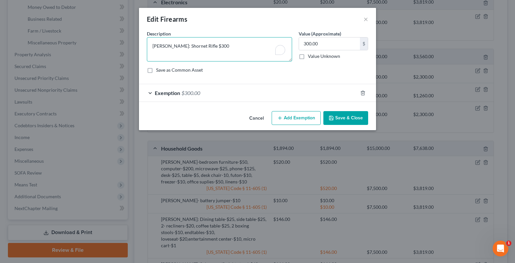
click at [153, 46] on textarea "William: Shornet Rifle $300" at bounding box center [219, 49] width 145 height 24
type textarea "Hornet Rifle $300"
click at [341, 120] on button "Save & Close" at bounding box center [345, 118] width 45 height 14
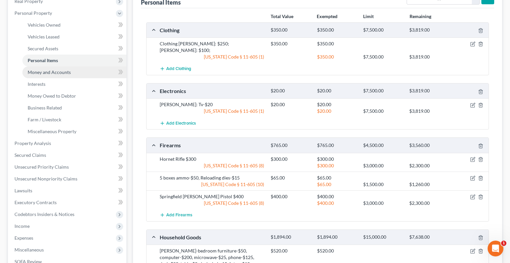
scroll to position [99, 0]
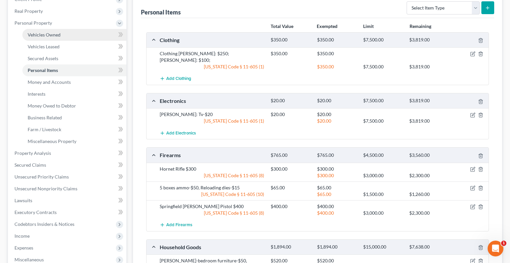
click at [39, 37] on span "Vehicles Owned" at bounding box center [44, 35] width 33 height 6
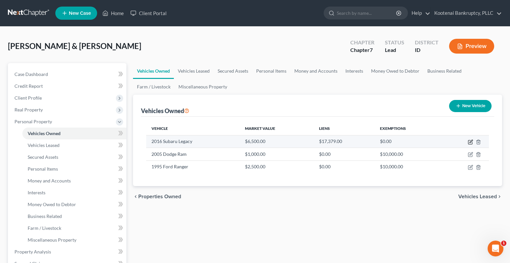
click at [469, 141] on icon "button" at bounding box center [470, 143] width 4 height 4
select select "0"
select select "10"
select select "2"
select select "4"
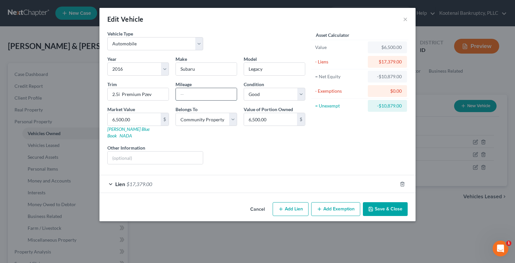
click at [186, 96] on input "text" at bounding box center [206, 94] width 61 height 13
type input "86702"
click at [375, 203] on button "Save & Close" at bounding box center [385, 210] width 45 height 14
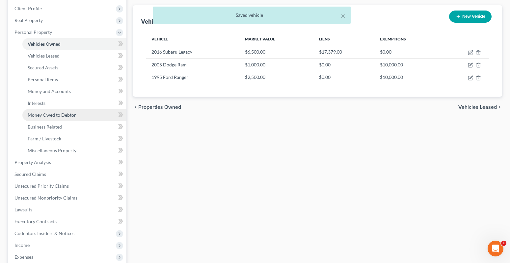
scroll to position [99, 0]
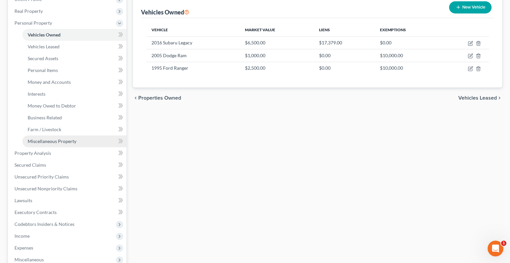
click at [52, 142] on span "Miscellaneous Property" at bounding box center [52, 142] width 49 height 6
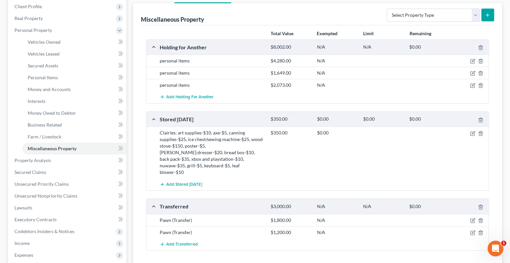
scroll to position [99, 0]
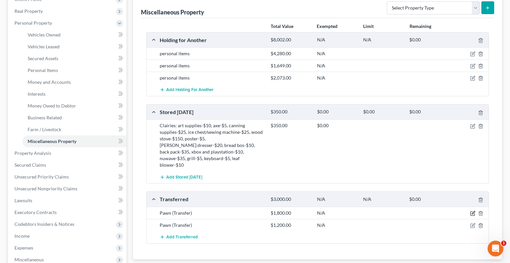
click at [472, 211] on icon "button" at bounding box center [473, 212] width 3 height 3
select select "Ordinary ([DATE])"
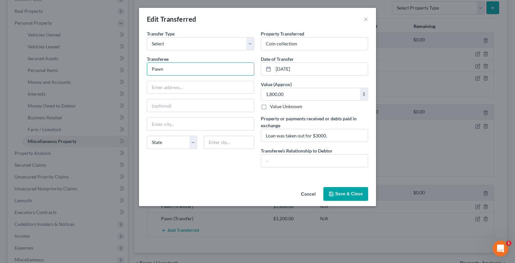
drag, startPoint x: 170, startPoint y: 71, endPoint x: 119, endPoint y: 77, distance: 51.1
click at [131, 73] on div "Edit Transferred × An exemption set must first be selected from the Filing Info…" at bounding box center [257, 131] width 515 height 263
type input "1st Interstate Pawn"
drag, startPoint x: 157, startPoint y: 87, endPoint x: 145, endPoint y: 99, distance: 17.2
click at [159, 86] on input "text" at bounding box center [200, 87] width 107 height 13
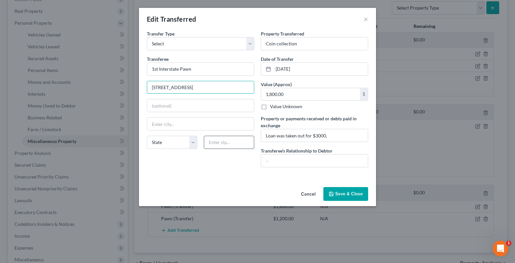
type input "1625 G St"
drag, startPoint x: 218, startPoint y: 145, endPoint x: 211, endPoint y: 148, distance: 7.7
click at [218, 145] on input "text" at bounding box center [229, 142] width 50 height 13
type input "83501"
type input "Lewiston"
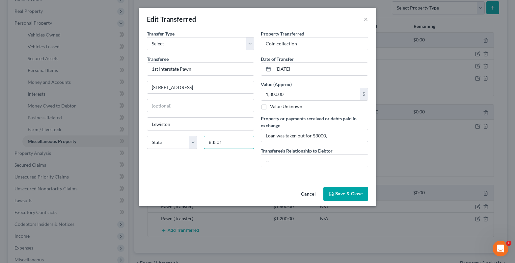
type input "83501"
click at [355, 194] on button "Save & Close" at bounding box center [345, 194] width 45 height 14
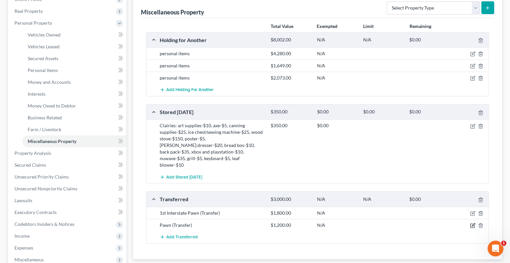
click at [473, 223] on icon "button" at bounding box center [472, 225] width 5 height 5
select select "Ordinary ([DATE])"
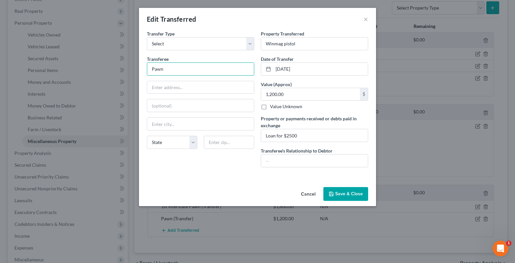
drag, startPoint x: 176, startPoint y: 70, endPoint x: 131, endPoint y: 76, distance: 45.8
click at [131, 74] on div "Edit Transferred × An exemption set must first be selected from the Filing Info…" at bounding box center [257, 131] width 515 height 263
type input "1st Interstate Pawn"
click at [212, 147] on input "text" at bounding box center [229, 142] width 50 height 13
type input "83501"
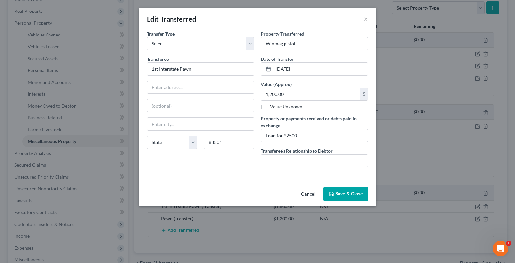
type input "Lewiston"
click at [146, 174] on div "An exemption set must first be selected from the Filing Information section. Tr…" at bounding box center [257, 107] width 237 height 154
click at [352, 196] on button "Save & Close" at bounding box center [345, 194] width 45 height 14
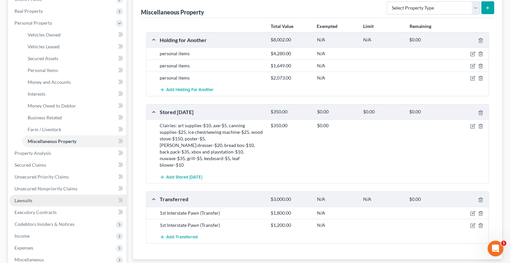
click at [28, 202] on span "Lawsuits" at bounding box center [23, 201] width 18 height 6
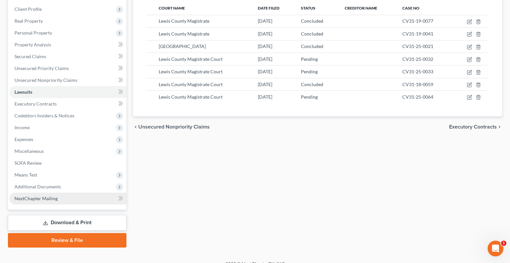
scroll to position [98, 0]
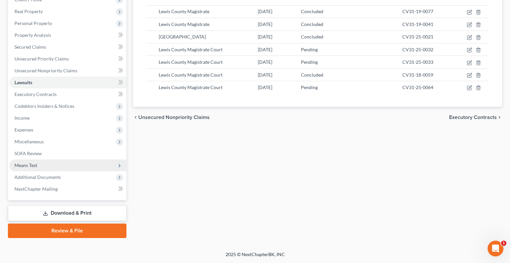
click at [28, 168] on span "Means Test" at bounding box center [25, 166] width 23 height 6
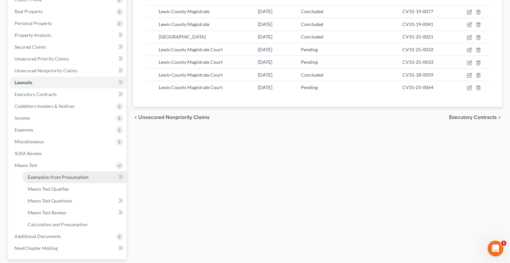
click at [47, 177] on span "Exemption from Presumption" at bounding box center [58, 178] width 61 height 6
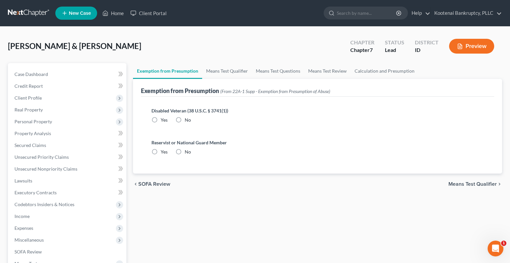
radio input "true"
click at [477, 185] on span "Means Test Qualifier" at bounding box center [473, 184] width 48 height 5
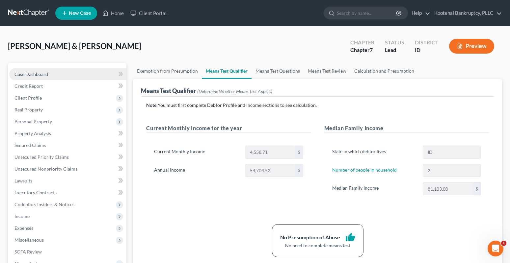
drag, startPoint x: 39, startPoint y: 74, endPoint x: 1, endPoint y: 72, distance: 37.9
click at [39, 74] on span "Case Dashboard" at bounding box center [31, 74] width 34 height 6
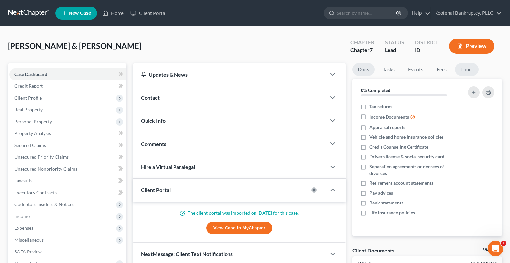
drag, startPoint x: 467, startPoint y: 70, endPoint x: 6, endPoint y: 158, distance: 469.4
click at [467, 70] on link "Timer" at bounding box center [467, 69] width 24 height 13
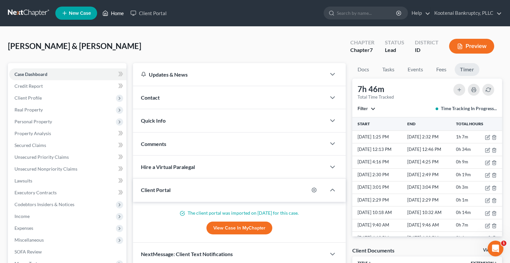
drag, startPoint x: 123, startPoint y: 14, endPoint x: 116, endPoint y: 19, distance: 8.7
click at [123, 14] on link "Home" at bounding box center [113, 13] width 28 height 12
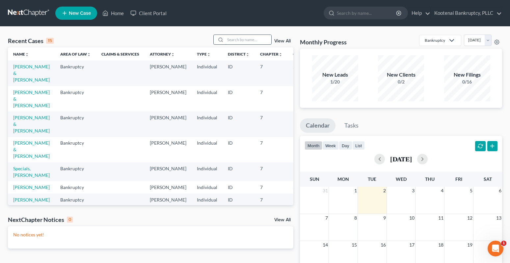
click at [235, 39] on input "search" at bounding box center [248, 40] width 46 height 10
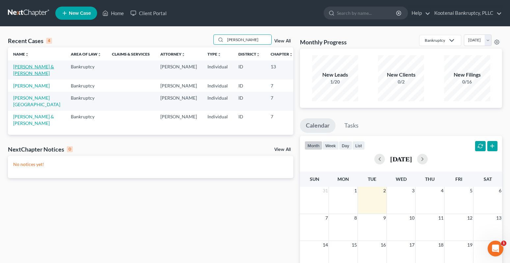
type input "foster"
click at [21, 67] on link "[PERSON_NAME] & [PERSON_NAME]" at bounding box center [33, 70] width 41 height 12
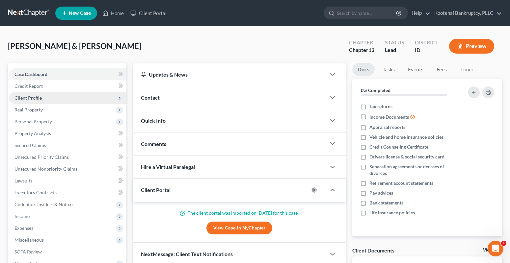
click at [41, 99] on span "Client Profile" at bounding box center [27, 98] width 27 height 6
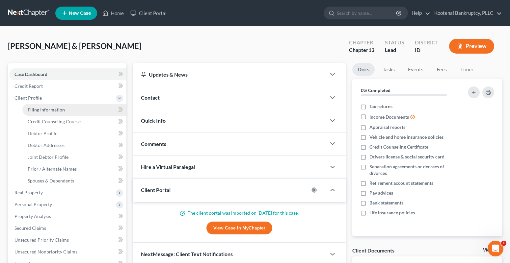
click at [36, 112] on span "Filing Information" at bounding box center [46, 110] width 37 height 6
select select "1"
select select "3"
select select "23"
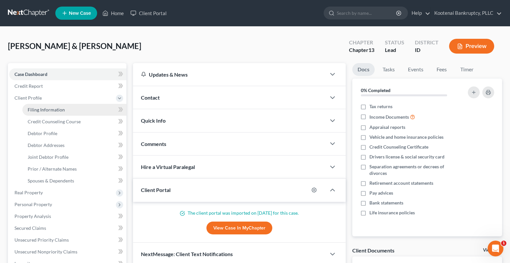
select select "0"
select select "13"
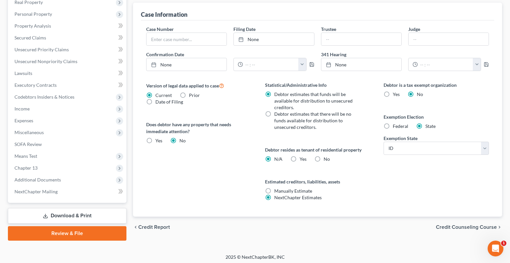
scroll to position [193, 0]
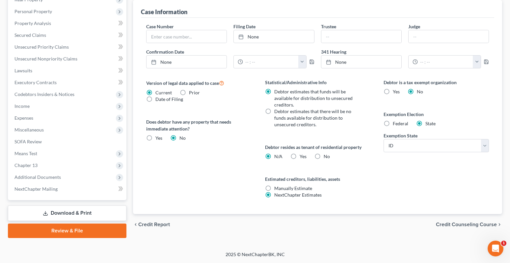
click at [466, 225] on span "Credit Counseling Course" at bounding box center [466, 224] width 61 height 5
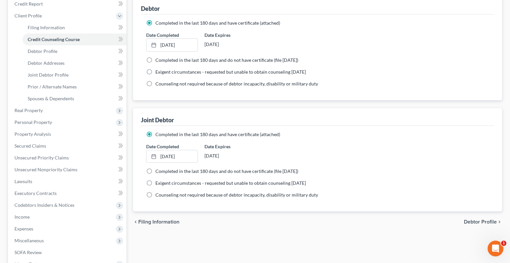
scroll to position [193, 0]
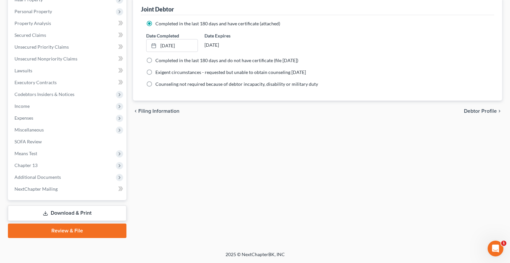
click at [482, 111] on span "Debtor Profile" at bounding box center [480, 111] width 33 height 5
select select "1"
select select "4"
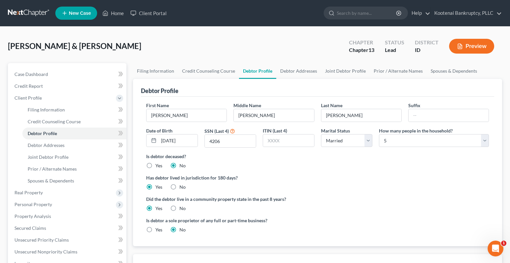
scroll to position [99, 0]
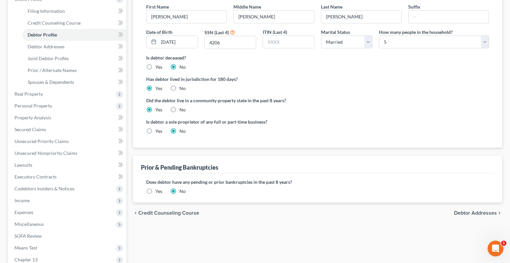
click at [476, 212] on span "Debtor Addresses" at bounding box center [475, 213] width 43 height 5
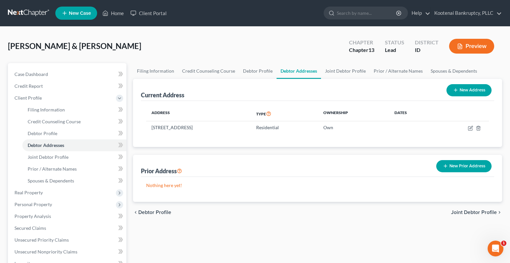
click at [474, 214] on span "Joint Debtor Profile" at bounding box center [474, 212] width 46 height 5
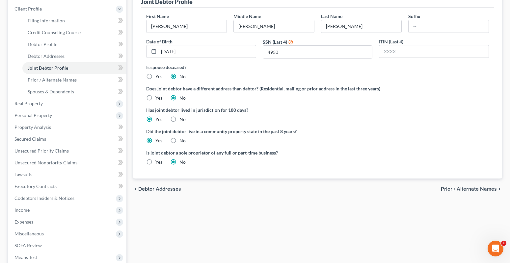
scroll to position [99, 0]
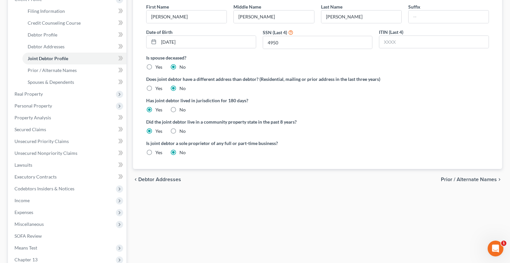
click at [464, 179] on span "Prior / Alternate Names" at bounding box center [469, 179] width 56 height 5
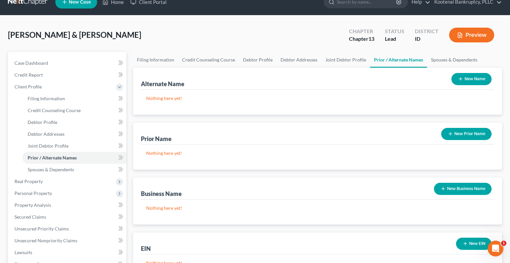
scroll to position [99, 0]
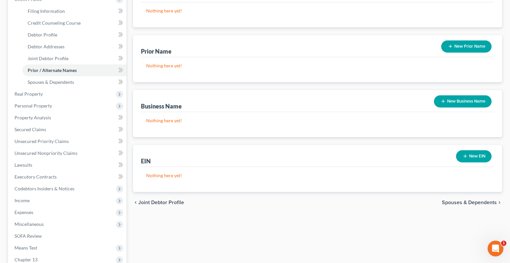
click at [458, 203] on span "Spouses & Dependents" at bounding box center [469, 202] width 55 height 5
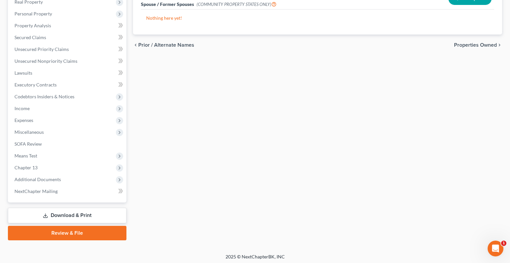
scroll to position [193, 0]
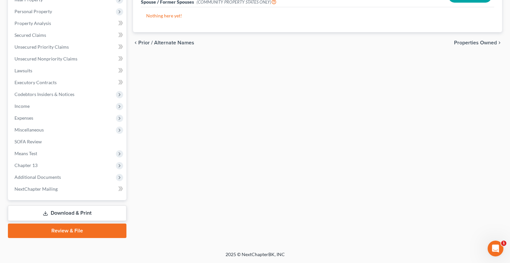
drag, startPoint x: 480, startPoint y: 43, endPoint x: 478, endPoint y: 52, distance: 8.9
click at [480, 43] on span "Properties Owned" at bounding box center [475, 42] width 43 height 5
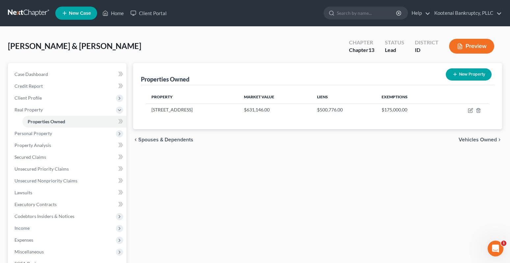
click at [476, 139] on span "Vehicles Owned" at bounding box center [478, 139] width 38 height 5
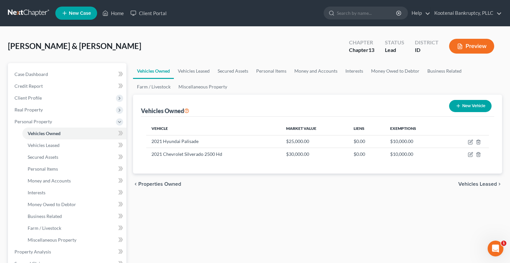
click at [479, 183] on span "Vehicles Leased" at bounding box center [477, 184] width 39 height 5
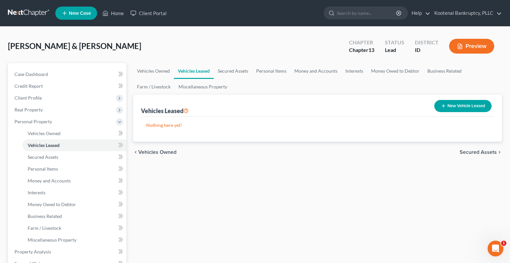
click at [466, 153] on span "Secured Assets" at bounding box center [478, 152] width 37 height 5
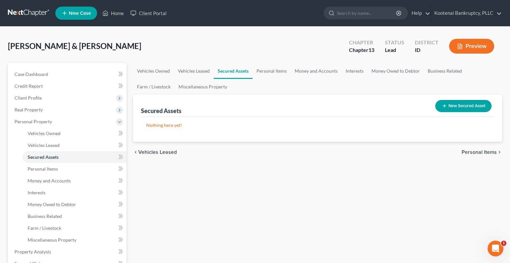
click at [471, 155] on span "Personal Items" at bounding box center [479, 152] width 35 height 5
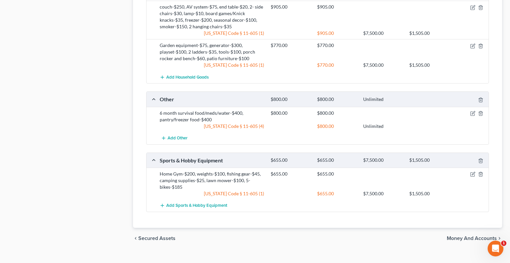
scroll to position [525, 0]
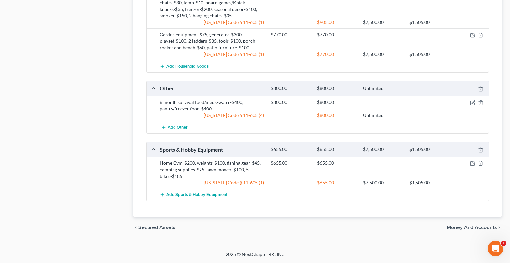
click at [468, 227] on span "Money and Accounts" at bounding box center [472, 227] width 50 height 5
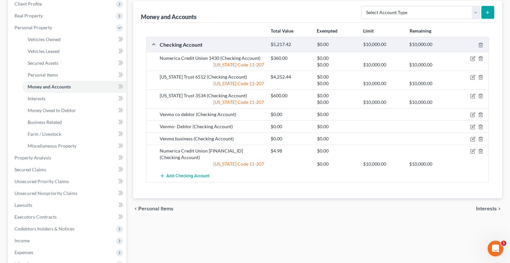
scroll to position [99, 0]
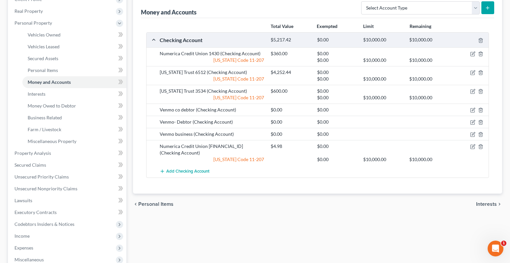
click at [486, 203] on span "Interests" at bounding box center [486, 204] width 21 height 5
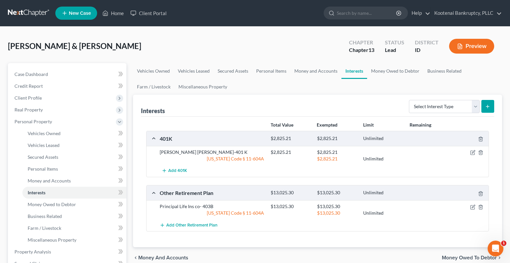
scroll to position [99, 0]
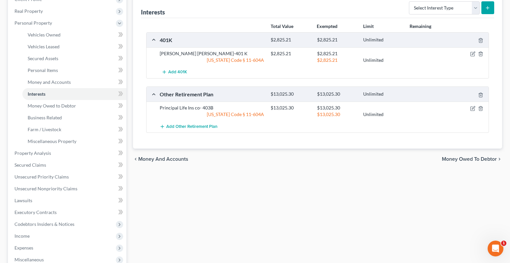
click at [455, 157] on span "Money Owed to Debtor" at bounding box center [469, 159] width 55 height 5
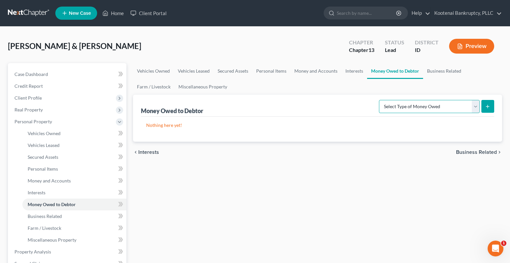
click at [477, 107] on select "Select Type of Money Owed Accounts Receivable Alimony Child Support Claims Agai…" at bounding box center [429, 106] width 101 height 13
select select "expected_tax_refund"
click at [380, 100] on select "Select Type of Money Owed Accounts Receivable Alimony Child Support Claims Agai…" at bounding box center [429, 106] width 101 height 13
click at [490, 102] on button "submit" at bounding box center [487, 106] width 13 height 13
select select "0"
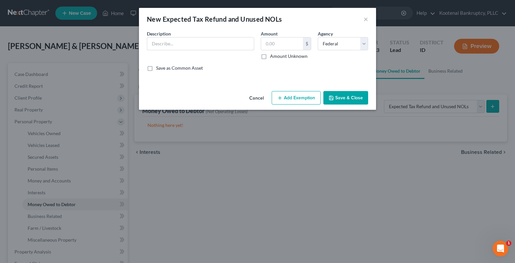
drag, startPoint x: 156, startPoint y: 39, endPoint x: 156, endPoint y: 42, distance: 4.0
click at [156, 40] on div "Common Asset Select Description * Amount $ Amount Unknown Balance Undetermined …" at bounding box center [257, 53] width 221 height 46
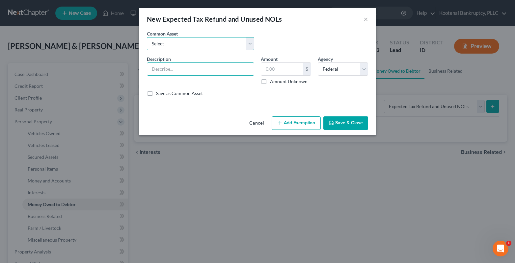
click at [164, 46] on select "Select 2023 Federal Tax Refund 2023 Expected EIC 2023 State Tax Refund 2023 Exp…" at bounding box center [200, 43] width 107 height 13
select select "8"
click at [147, 37] on select "Select 2023 Federal Tax Refund 2023 Expected EIC 2023 State Tax Refund 2023 Exp…" at bounding box center [200, 43] width 107 height 13
type input "2025 Expected ACTC"
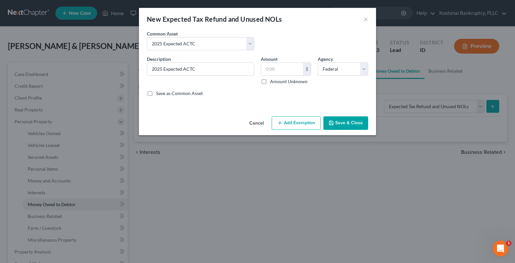
click at [270, 81] on label "Amount Unknown" at bounding box center [289, 81] width 38 height 7
click at [273, 81] on input "Amount Unknown" at bounding box center [275, 80] width 4 height 4
checkbox input "true"
type input "0.00"
click at [288, 128] on button "Add Exemption" at bounding box center [296, 124] width 49 height 14
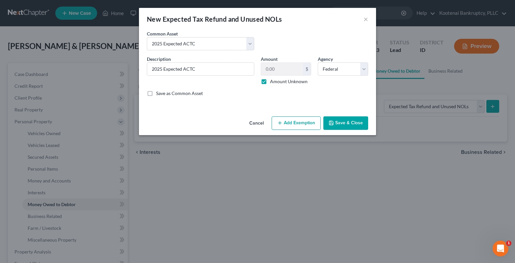
select select "2"
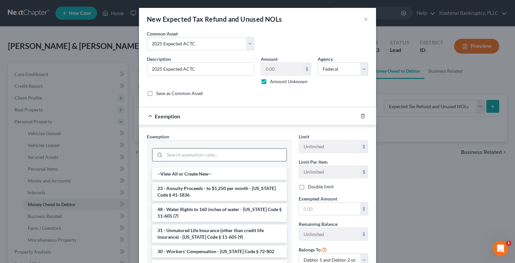
click at [175, 156] on input "search" at bounding box center [226, 155] width 122 height 13
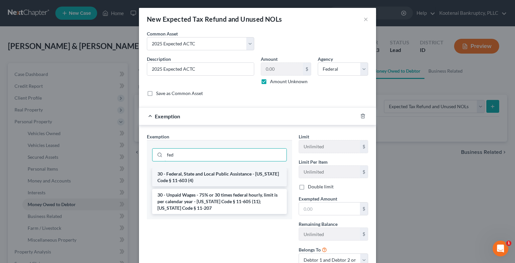
type input "fed"
click at [177, 177] on li "30 - Federal, State and Local Public Assistance - [US_STATE] Code § 11-603 (4)" at bounding box center [219, 177] width 135 height 18
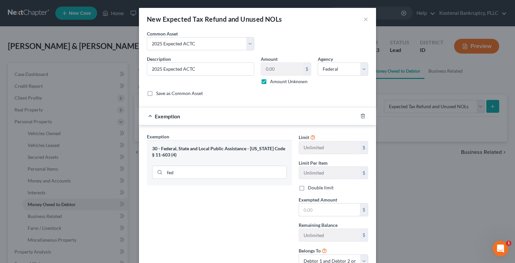
drag, startPoint x: 302, startPoint y: 210, endPoint x: 276, endPoint y: 205, distance: 26.5
click at [299, 207] on input "text" at bounding box center [329, 210] width 61 height 13
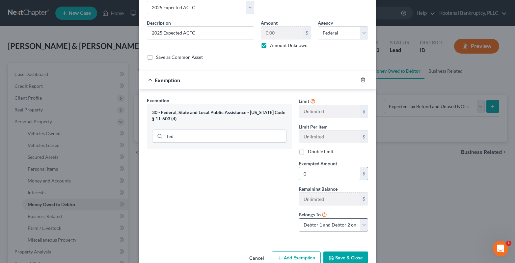
scroll to position [51, 0]
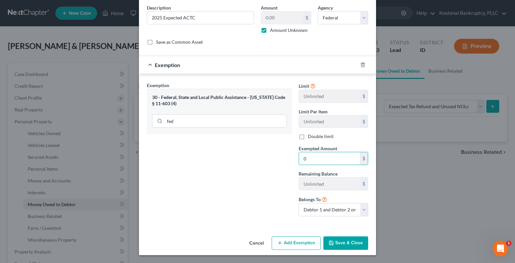
type input "0"
click at [334, 245] on button "Save & Close" at bounding box center [345, 244] width 45 height 14
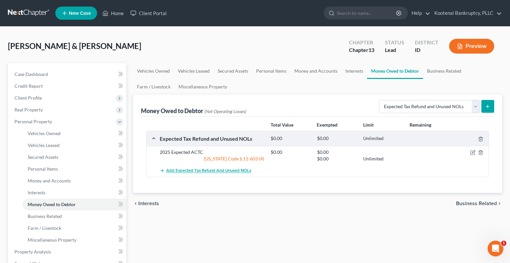
click at [203, 171] on span "Add Expected Tax Refund and Unused NOLs" at bounding box center [208, 171] width 85 height 5
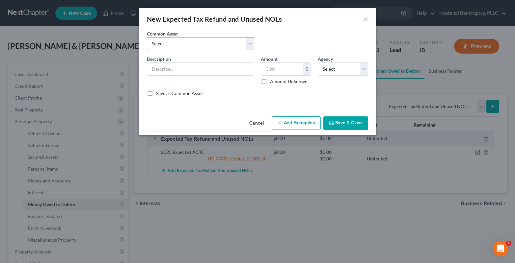
drag, startPoint x: 165, startPoint y: 43, endPoint x: 165, endPoint y: 49, distance: 6.6
click at [165, 43] on select "Select 2023 Federal Tax Refund 2023 Expected EIC 2023 State Tax Refund 2023 Exp…" at bounding box center [200, 43] width 107 height 13
select select "9"
click at [147, 37] on select "Select 2023 Federal Tax Refund 2023 Expected EIC 2023 State Tax Refund 2023 Exp…" at bounding box center [200, 43] width 107 height 13
type input "2025 Expected EIC"
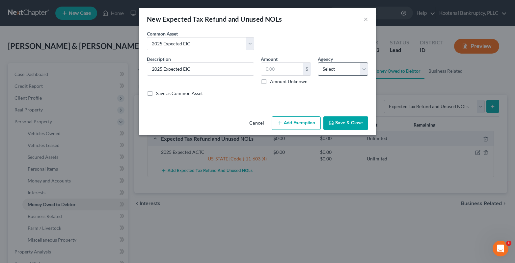
drag, startPoint x: 266, startPoint y: 79, endPoint x: 336, endPoint y: 68, distance: 70.8
click at [270, 80] on label "Amount Unknown" at bounding box center [289, 81] width 38 height 7
click at [273, 80] on input "Amount Unknown" at bounding box center [275, 80] width 4 height 4
checkbox input "true"
type input "0.00"
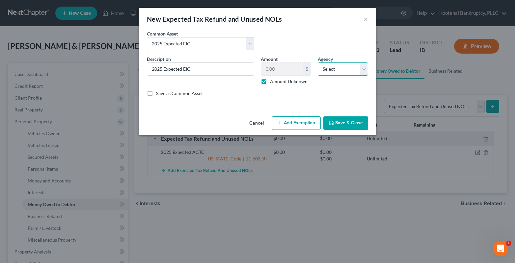
drag, startPoint x: 335, startPoint y: 68, endPoint x: 333, endPoint y: 75, distance: 7.4
click at [335, 69] on select "Select Federal State Local" at bounding box center [343, 69] width 50 height 13
select select "0"
click at [318, 63] on select "Select Federal State Local" at bounding box center [343, 69] width 50 height 13
click at [298, 120] on button "Add Exemption" at bounding box center [296, 124] width 49 height 14
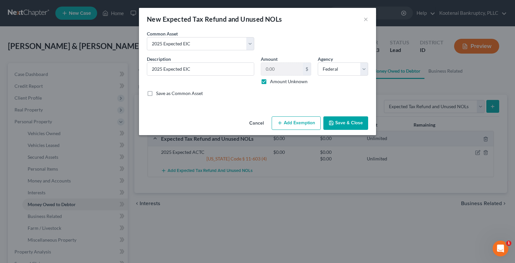
select select "2"
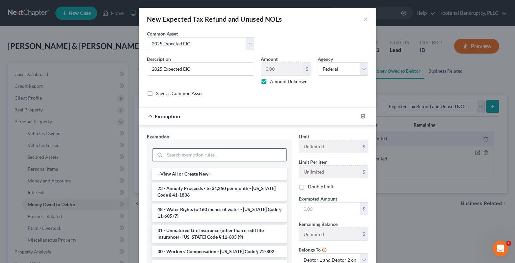
click at [179, 150] on input "search" at bounding box center [226, 155] width 122 height 13
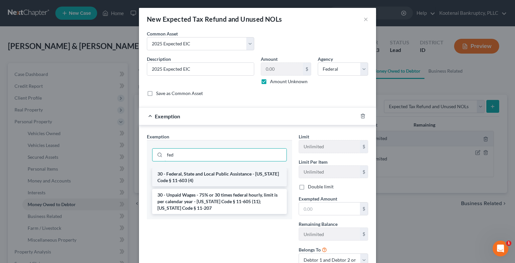
type input "fed"
drag, startPoint x: 187, startPoint y: 173, endPoint x: 310, endPoint y: 188, distance: 123.8
click at [187, 174] on li "30 - Federal, State and Local Public Assistance - [US_STATE] Code § 11-603 (4)" at bounding box center [219, 177] width 135 height 18
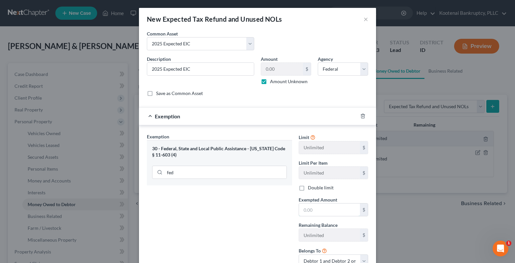
drag, startPoint x: 311, startPoint y: 208, endPoint x: 302, endPoint y: 202, distance: 10.8
click at [310, 208] on input "text" at bounding box center [329, 210] width 61 height 13
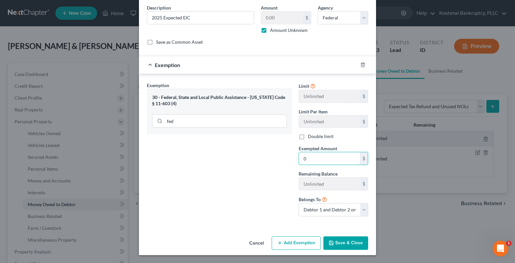
type input "0"
drag, startPoint x: 329, startPoint y: 243, endPoint x: 205, endPoint y: 246, distance: 124.5
click at [329, 244] on icon "button" at bounding box center [331, 243] width 5 height 5
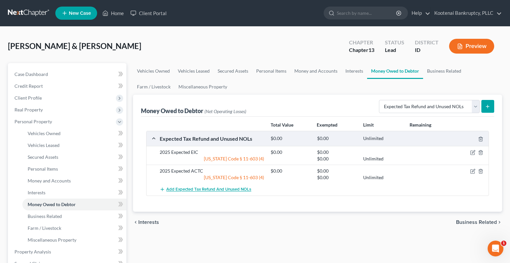
click at [187, 188] on span "Add Expected Tax Refund and Unused NOLs" at bounding box center [208, 189] width 85 height 5
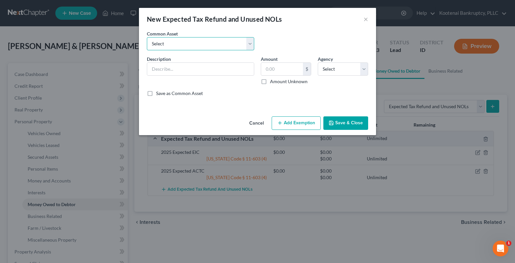
drag, startPoint x: 170, startPoint y: 45, endPoint x: 170, endPoint y: 49, distance: 4.3
click at [170, 45] on select "Select 2023 Federal Tax Refund 2023 Expected EIC 2023 State Tax Refund 2023 Exp…" at bounding box center [200, 43] width 107 height 13
select select "10"
click at [147, 37] on select "Select 2023 Federal Tax Refund 2023 Expected EIC 2023 State Tax Refund 2023 Exp…" at bounding box center [200, 43] width 107 height 13
type input "2025 Federal Tax Refund"
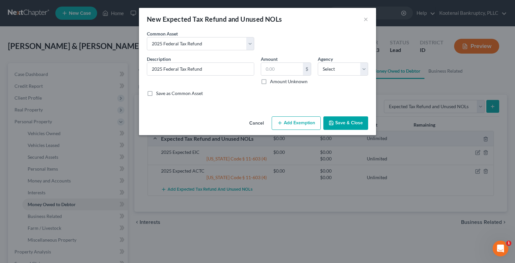
drag, startPoint x: 263, startPoint y: 81, endPoint x: 334, endPoint y: 61, distance: 74.2
click at [270, 81] on label "Amount Unknown" at bounding box center [289, 81] width 38 height 7
click at [273, 81] on input "Amount Unknown" at bounding box center [275, 80] width 4 height 4
checkbox input "true"
type input "0.00"
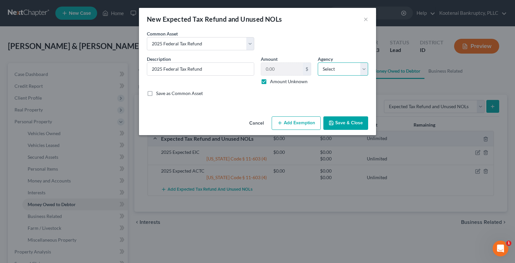
click at [331, 69] on select "Select Federal State Local" at bounding box center [343, 69] width 50 height 13
select select "0"
click at [318, 63] on select "Select Federal State Local" at bounding box center [343, 69] width 50 height 13
click at [335, 123] on button "Save & Close" at bounding box center [345, 124] width 45 height 14
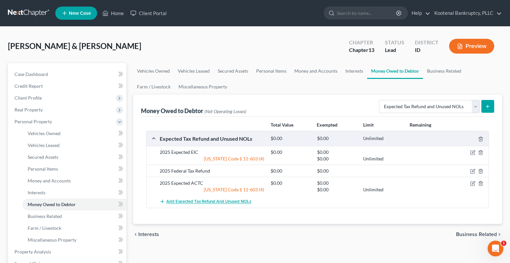
click at [200, 202] on span "Add Expected Tax Refund and Unused NOLs" at bounding box center [208, 202] width 85 height 5
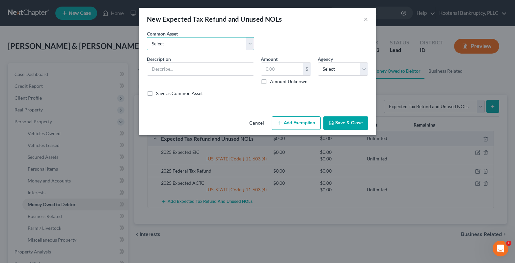
drag, startPoint x: 161, startPoint y: 42, endPoint x: 161, endPoint y: 49, distance: 6.3
click at [161, 44] on select "Select 2023 Federal Tax Refund 2023 Expected EIC 2023 State Tax Refund 2023 Exp…" at bounding box center [200, 43] width 107 height 13
select select "11"
click at [147, 37] on select "Select 2023 Federal Tax Refund 2023 Expected EIC 2023 State Tax Refund 2023 Exp…" at bounding box center [200, 43] width 107 height 13
type input "2025 State Tax refund"
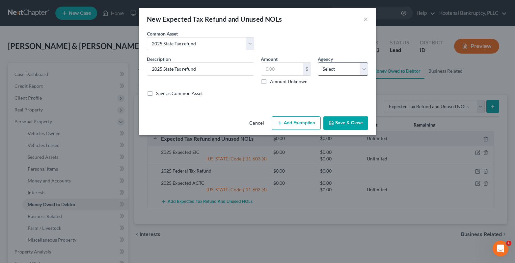
drag, startPoint x: 265, startPoint y: 82, endPoint x: 326, endPoint y: 66, distance: 63.1
click at [270, 81] on label "Amount Unknown" at bounding box center [289, 81] width 38 height 7
click at [273, 81] on input "Amount Unknown" at bounding box center [275, 80] width 4 height 4
checkbox input "true"
type input "0.00"
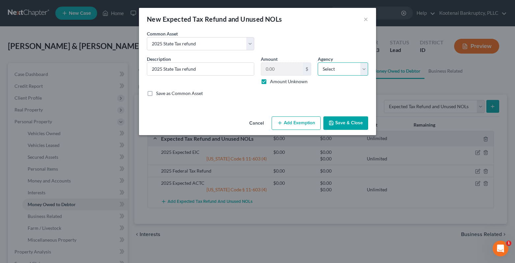
drag, startPoint x: 329, startPoint y: 67, endPoint x: 329, endPoint y: 75, distance: 7.6
click at [329, 67] on select "Select Federal State Local" at bounding box center [343, 69] width 50 height 13
select select "1"
click at [318, 63] on select "Select Federal State Local" at bounding box center [343, 69] width 50 height 13
drag, startPoint x: 332, startPoint y: 123, endPoint x: 432, endPoint y: 210, distance: 133.0
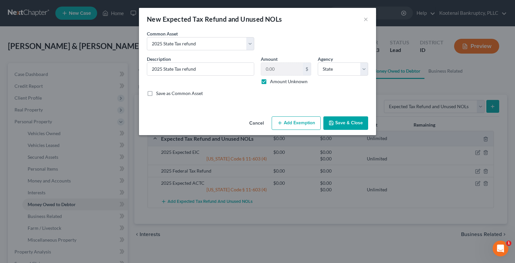
click at [332, 122] on icon "button" at bounding box center [331, 123] width 5 height 5
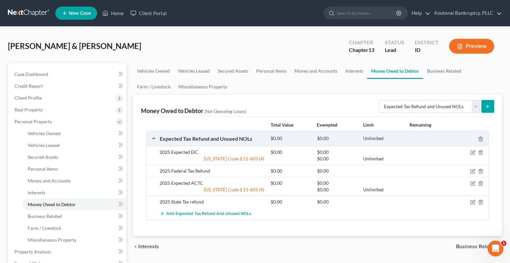
click at [471, 246] on span "Business Related" at bounding box center [476, 246] width 41 height 5
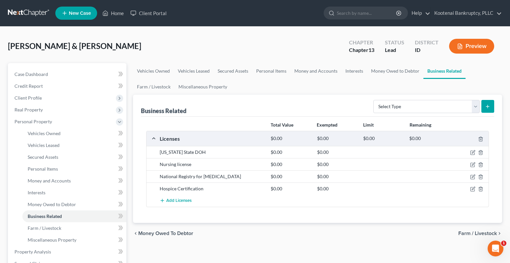
click at [469, 234] on span "Farm / Livestock" at bounding box center [477, 233] width 39 height 5
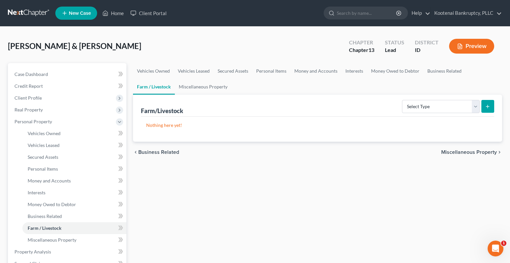
click at [455, 152] on span "Miscellaneous Property" at bounding box center [469, 152] width 56 height 5
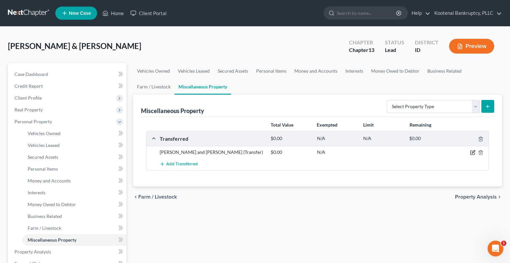
click at [472, 154] on icon "button" at bounding box center [473, 152] width 3 height 3
select select "Ordinary ([DATE])"
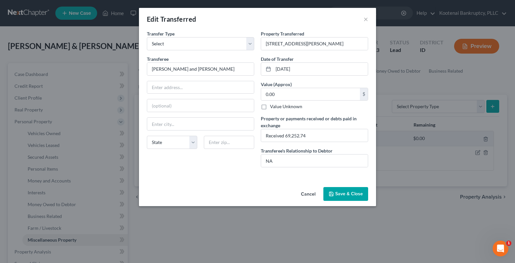
drag, startPoint x: 344, startPoint y: 190, endPoint x: 377, endPoint y: 176, distance: 35.5
click at [344, 191] on button "Save & Close" at bounding box center [345, 194] width 45 height 14
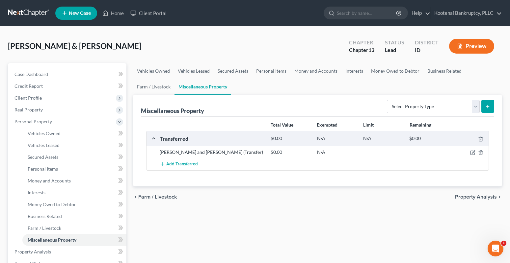
click at [472, 198] on span "Property Analysis" at bounding box center [476, 197] width 42 height 5
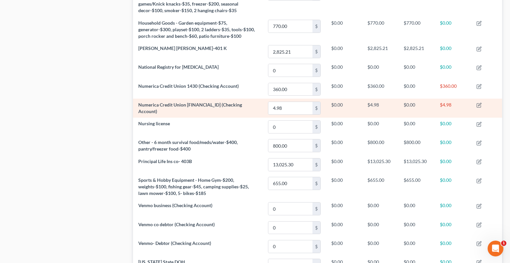
scroll to position [716, 0]
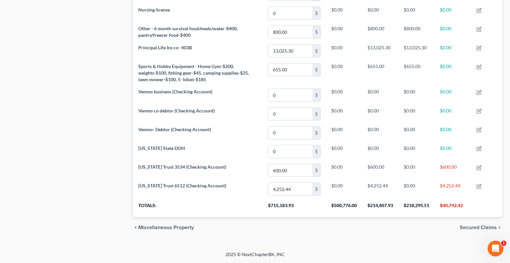
drag, startPoint x: 469, startPoint y: 228, endPoint x: 362, endPoint y: 218, distance: 108.2
click at [469, 229] on span "Secured Claims" at bounding box center [478, 227] width 37 height 5
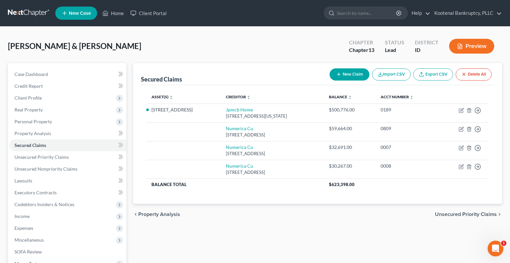
click at [444, 215] on span "Unsecured Priority Claims" at bounding box center [466, 214] width 62 height 5
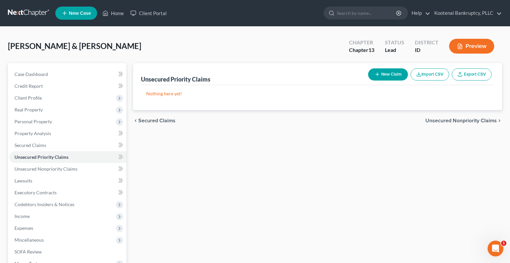
click at [435, 123] on span "Unsecured Nonpriority Claims" at bounding box center [460, 120] width 71 height 5
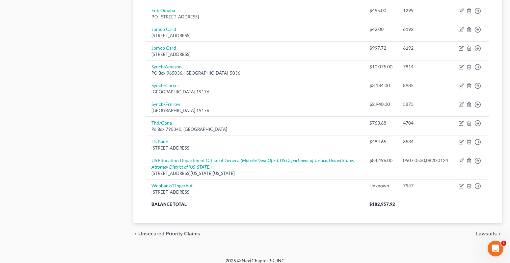
scroll to position [425, 0]
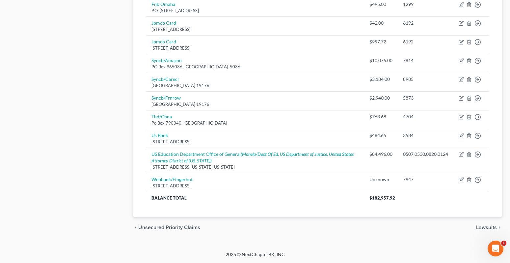
click at [485, 226] on span "Lawsuits" at bounding box center [486, 227] width 21 height 5
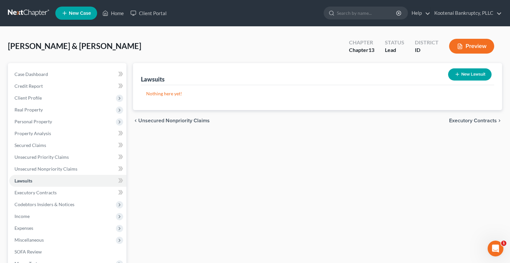
click at [462, 120] on span "Executory Contracts" at bounding box center [473, 120] width 48 height 5
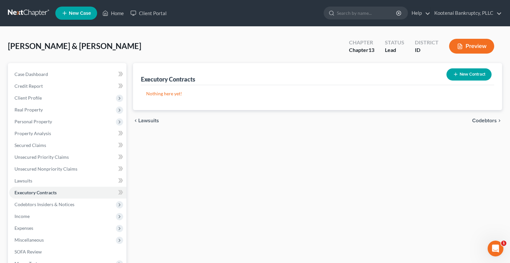
click at [481, 122] on span "Codebtors" at bounding box center [484, 120] width 25 height 5
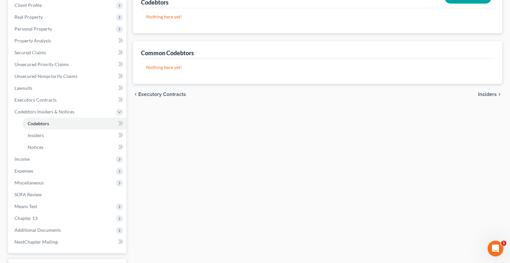
scroll to position [146, 0]
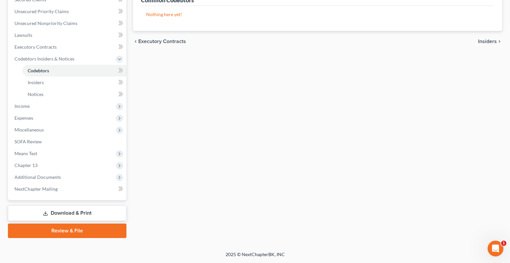
click at [481, 43] on span "Insiders" at bounding box center [487, 41] width 19 height 5
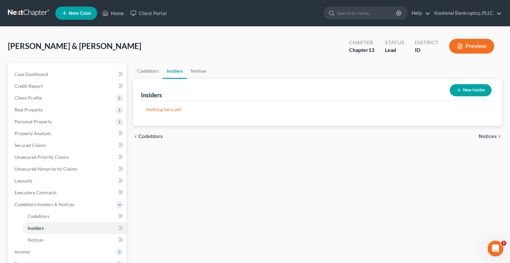
click at [485, 137] on span "Notices" at bounding box center [488, 136] width 18 height 5
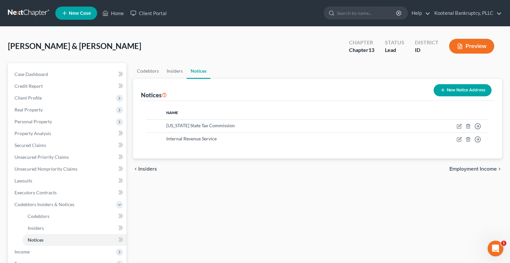
drag, startPoint x: 487, startPoint y: 167, endPoint x: 472, endPoint y: 176, distance: 17.7
click at [487, 167] on span "Employment Income" at bounding box center [473, 169] width 47 height 5
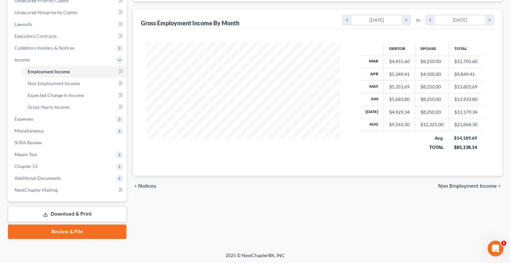
scroll to position [158, 0]
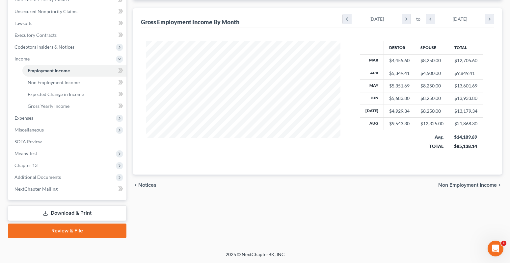
click at [473, 187] on span "Non Employment Income" at bounding box center [467, 185] width 59 height 5
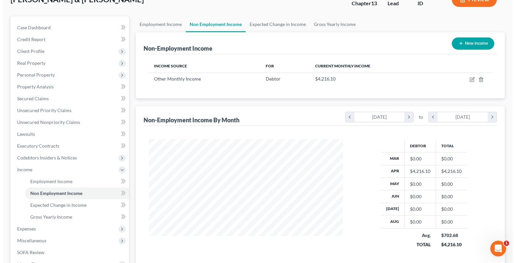
scroll to position [99, 0]
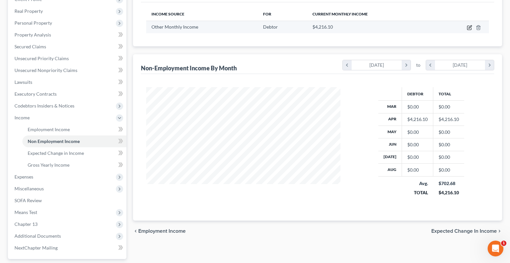
click at [469, 27] on icon "button" at bounding box center [469, 27] width 5 height 5
select select "13"
select select "0"
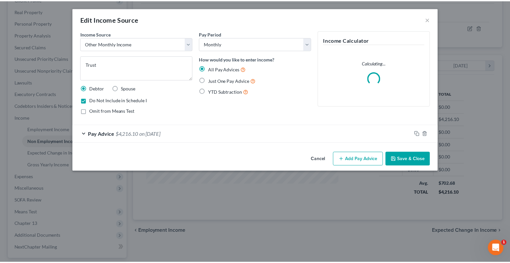
scroll to position [118, 210]
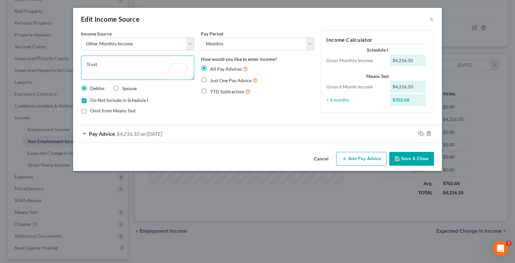
drag, startPoint x: 98, startPoint y: 65, endPoint x: 83, endPoint y: 71, distance: 16.0
click at [80, 65] on div "Income Source * Select Unemployment Disability (from employer) Pension Retireme…" at bounding box center [138, 74] width 120 height 89
type textarea "Inheritance"
click at [403, 159] on button "Save & Close" at bounding box center [411, 159] width 45 height 14
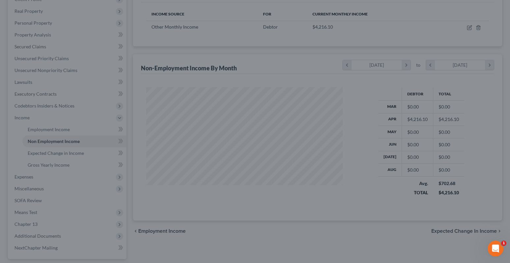
scroll to position [329203, 329113]
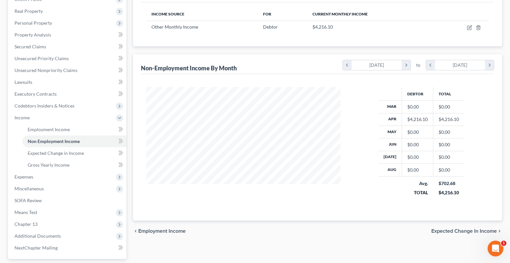
click at [438, 232] on span "Expected Change in Income" at bounding box center [464, 231] width 66 height 5
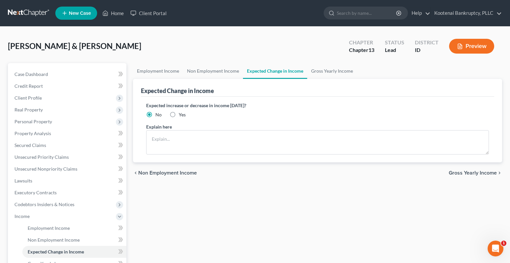
click at [476, 173] on span "Gross Yearly Income" at bounding box center [473, 173] width 48 height 5
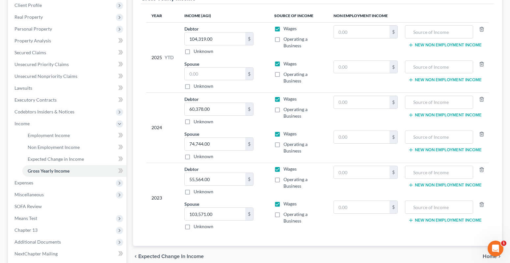
scroll to position [99, 0]
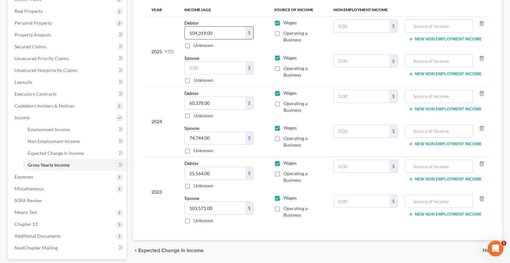
click at [222, 34] on input "104,319.00" at bounding box center [215, 33] width 61 height 13
type input "45,969.53"
click at [193, 68] on input "text" at bounding box center [215, 68] width 61 height 13
type input "71,721.50"
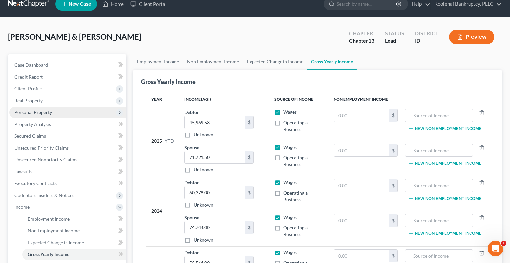
scroll to position [0, 0]
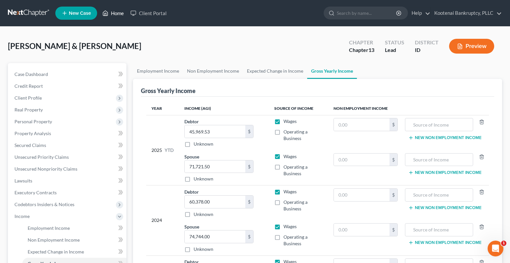
click at [117, 12] on link "Home" at bounding box center [113, 13] width 28 height 12
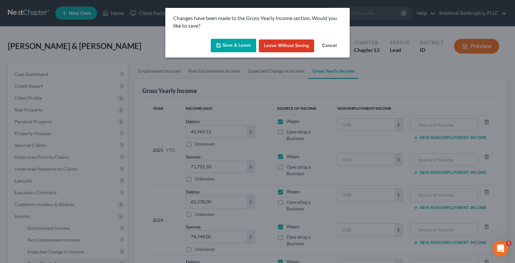
click at [249, 47] on button "Save & Leave" at bounding box center [233, 46] width 45 height 14
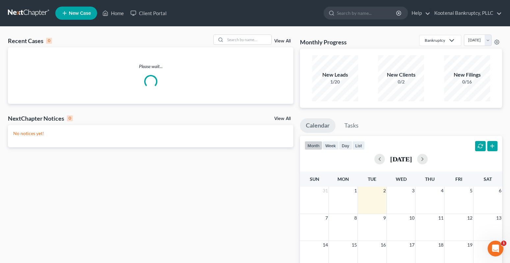
click at [75, 16] on span "New Case" at bounding box center [80, 13] width 22 height 5
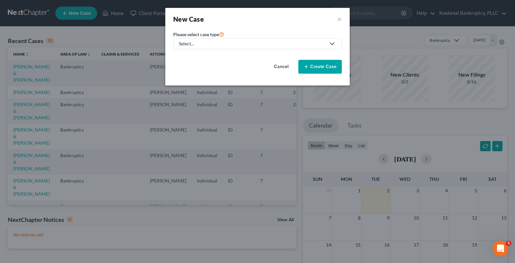
drag, startPoint x: 286, startPoint y: 66, endPoint x: 271, endPoint y: 69, distance: 14.8
click at [285, 67] on button "Cancel" at bounding box center [281, 66] width 29 height 13
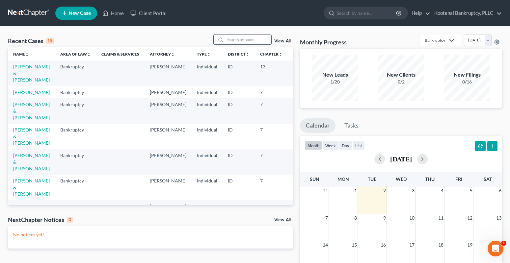
click at [231, 41] on input "search" at bounding box center [248, 40] width 46 height 10
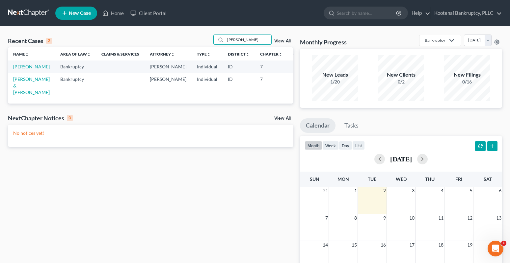
type input "gibson"
click at [86, 15] on span "New Case" at bounding box center [80, 13] width 22 height 5
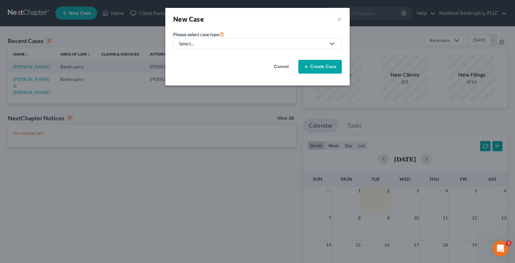
click at [187, 45] on div "Select..." at bounding box center [252, 44] width 147 height 7
click at [187, 61] on link "Bankruptcy" at bounding box center [191, 57] width 36 height 10
select select "23"
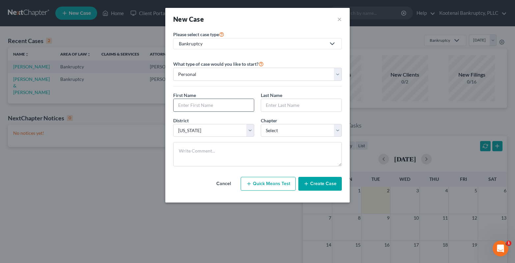
click at [187, 108] on input "text" at bounding box center [214, 105] width 80 height 13
type input "Steven"
click at [267, 104] on input "text" at bounding box center [301, 105] width 80 height 13
type input "Gibson-Hupalo"
click at [274, 133] on select "Select 7 11 12 13" at bounding box center [301, 130] width 81 height 13
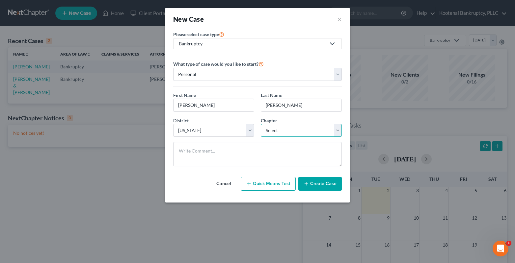
select select "0"
click at [261, 124] on select "Select 7 11 12 13" at bounding box center [301, 130] width 81 height 13
click at [312, 186] on button "Create Case" at bounding box center [319, 184] width 43 height 14
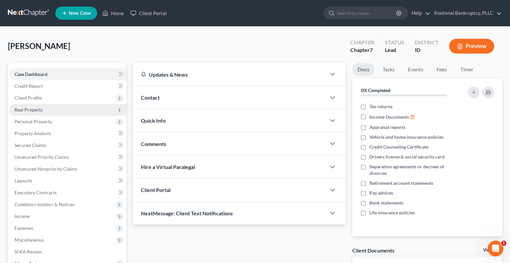
drag, startPoint x: 22, startPoint y: 97, endPoint x: 33, endPoint y: 106, distance: 14.3
click at [22, 97] on span "Client Profile" at bounding box center [27, 98] width 27 height 6
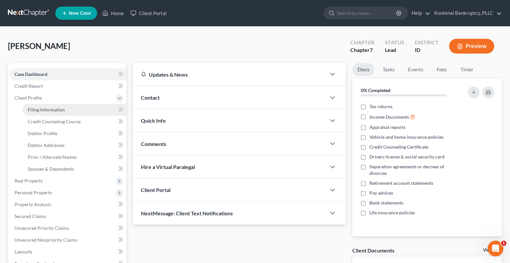
click at [36, 108] on span "Filing Information" at bounding box center [46, 110] width 37 height 6
select select "1"
select select "0"
select select "23"
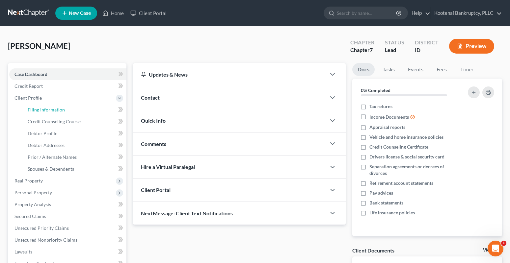
select select "0"
select select "13"
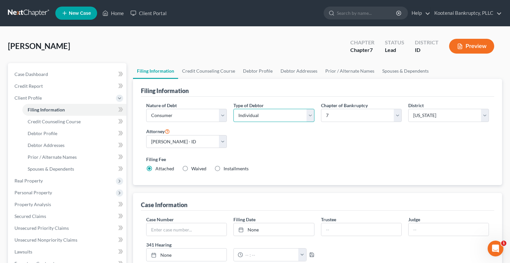
click at [276, 118] on select "Select Individual Joint" at bounding box center [273, 115] width 81 height 13
select select "1"
click at [233, 109] on select "Select Individual Joint" at bounding box center [273, 115] width 81 height 13
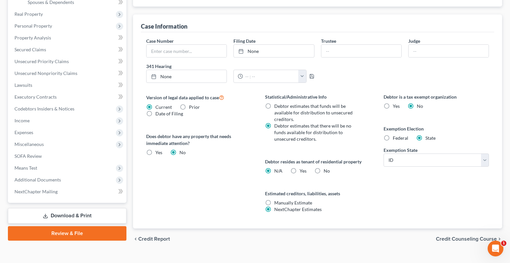
scroll to position [190, 0]
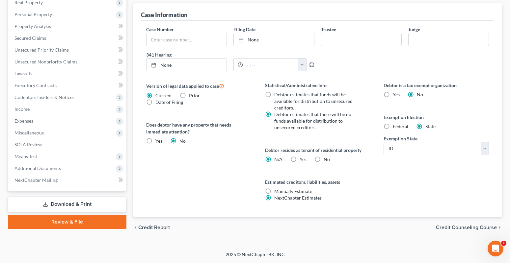
click at [300, 158] on label "Yes Yes" at bounding box center [303, 159] width 7 height 7
click at [302, 158] on input "Yes Yes" at bounding box center [304, 158] width 4 height 4
radio input "true"
radio input "false"
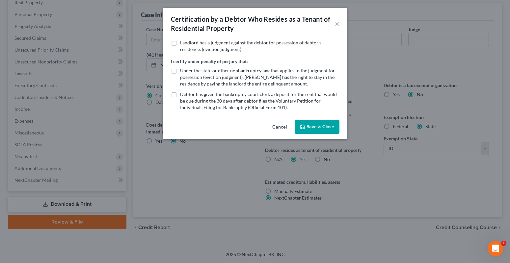
scroll to position [184, 0]
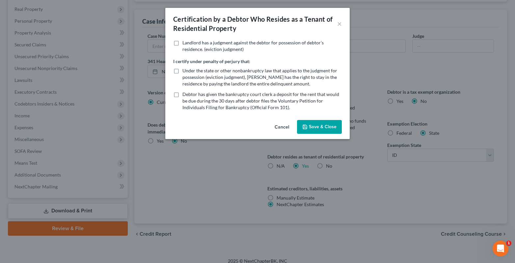
click at [310, 125] on button "Save & Close" at bounding box center [319, 127] width 45 height 14
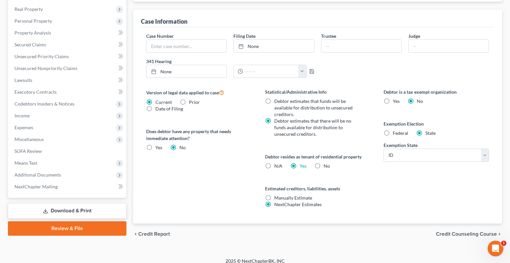
drag, startPoint x: 466, startPoint y: 234, endPoint x: 317, endPoint y: 77, distance: 216.9
click at [466, 234] on span "Credit Counseling Course" at bounding box center [466, 234] width 61 height 5
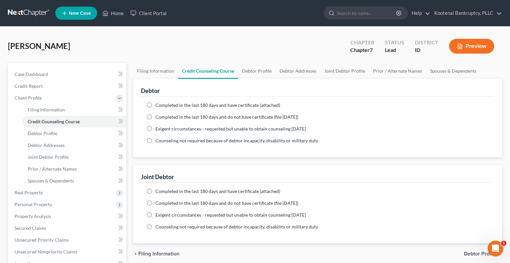
click at [474, 253] on span "Debtor Profile" at bounding box center [480, 254] width 33 height 5
select select "1"
select select "0"
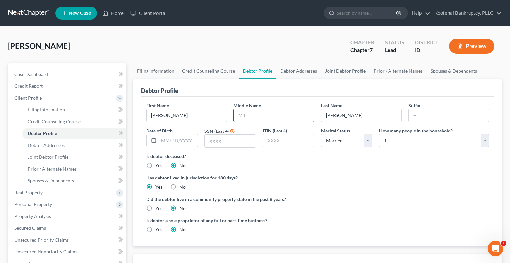
click at [250, 118] on input "text" at bounding box center [274, 115] width 80 height 13
type input "Edward"
click at [432, 116] on input "text" at bounding box center [449, 115] width 80 height 13
type input "Jr"
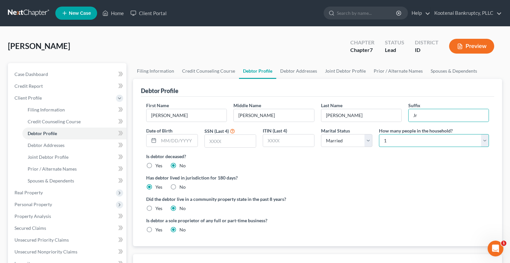
drag, startPoint x: 408, startPoint y: 143, endPoint x: 391, endPoint y: 153, distance: 20.0
click at [408, 143] on select "Select 1 2 3 4 5 6 7 8 9 10 11 12 13 14 15 16 17 18 19 20" at bounding box center [434, 140] width 110 height 13
select select "3"
click at [379, 134] on select "Select 1 2 3 4 5 6 7 8 9 10 11 12 13 14 15 16 17 18 19 20" at bounding box center [434, 140] width 110 height 13
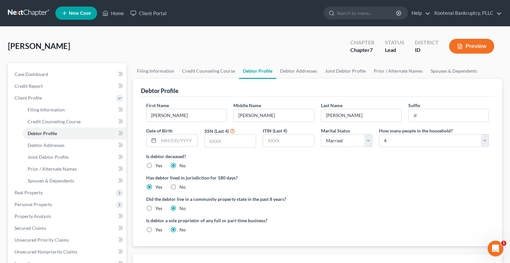
click at [155, 207] on label "Yes" at bounding box center [158, 208] width 7 height 7
click at [158, 207] on input "Yes" at bounding box center [160, 207] width 4 height 4
radio input "true"
radio input "false"
click at [52, 147] on span "Debtor Addresses" at bounding box center [46, 146] width 37 height 6
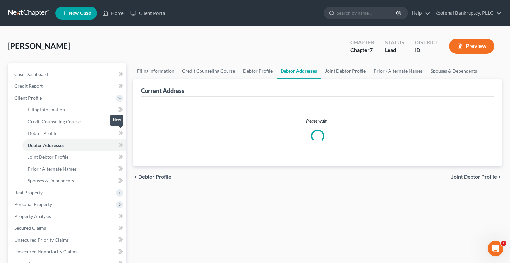
select select "0"
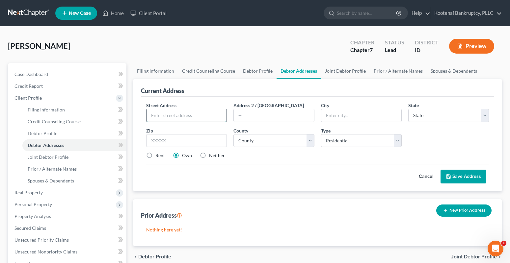
drag, startPoint x: 154, startPoint y: 115, endPoint x: 147, endPoint y: 109, distance: 9.8
click at [154, 115] on input "text" at bounding box center [187, 115] width 80 height 13
type input "1625 E Coeur d Alene"
drag, startPoint x: 236, startPoint y: 120, endPoint x: 232, endPoint y: 113, distance: 7.7
click at [236, 120] on input "text" at bounding box center [274, 115] width 80 height 13
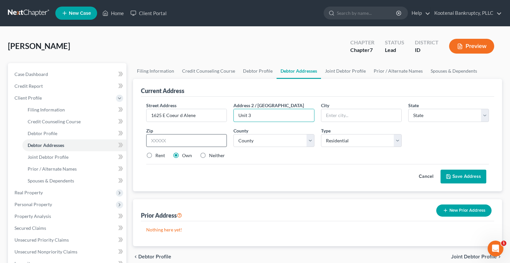
type input "Unit 3"
click at [165, 142] on input "text" at bounding box center [186, 140] width 81 height 13
type input "83854"
type input "Post Falls"
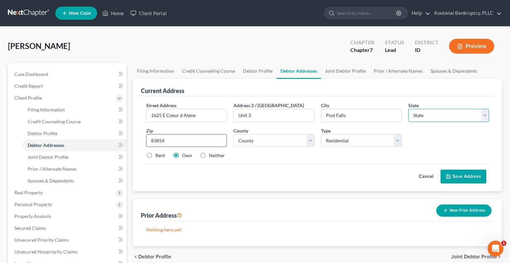
select select "13"
type input "83854"
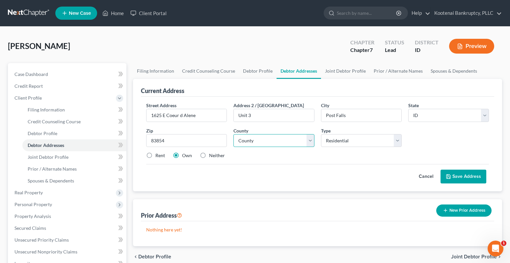
click at [246, 139] on select "County Ada County Adams County Bannock County Bear Lake County Benewah County B…" at bounding box center [273, 140] width 81 height 13
select select "27"
click at [233, 134] on select "County Ada County Adams County Bannock County Bear Lake County Benewah County B…" at bounding box center [273, 140] width 81 height 13
click at [155, 154] on label "Rent" at bounding box center [160, 155] width 10 height 7
click at [158, 154] on input "Rent" at bounding box center [160, 154] width 4 height 4
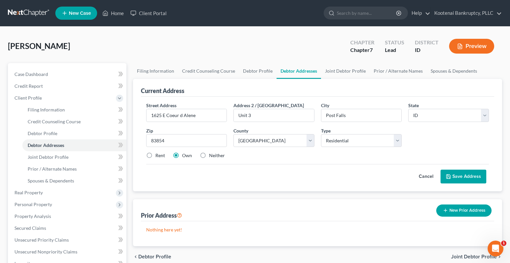
radio input "true"
click at [462, 176] on button "Save Address" at bounding box center [464, 177] width 46 height 14
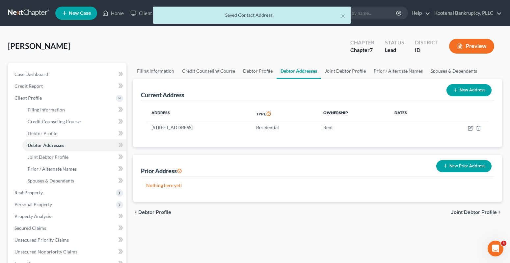
click at [477, 212] on span "Joint Debtor Profile" at bounding box center [474, 212] width 46 height 5
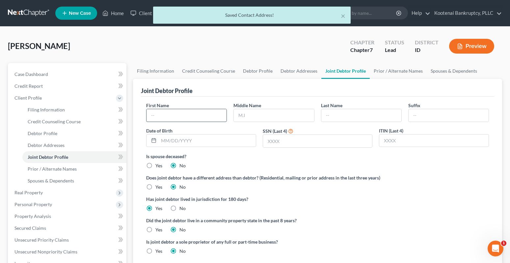
click at [158, 118] on input "text" at bounding box center [187, 115] width 80 height 13
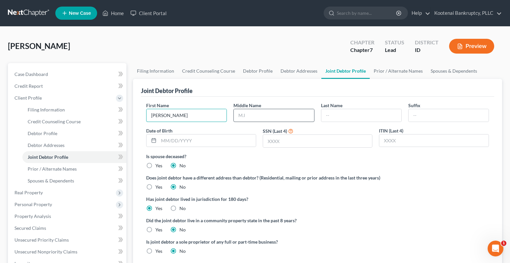
type input "Brittany"
click at [247, 118] on input "text" at bounding box center [274, 115] width 80 height 13
type input "Zane"
drag, startPoint x: 327, startPoint y: 116, endPoint x: 327, endPoint y: 110, distance: 6.6
click at [328, 116] on input "text" at bounding box center [361, 115] width 80 height 13
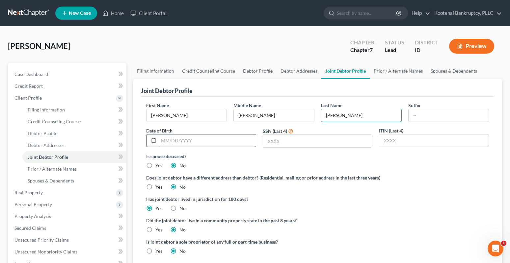
type input "Gibson- Hupalo"
click at [167, 141] on input "text" at bounding box center [207, 141] width 97 height 13
type input "03/28/1994"
drag, startPoint x: 268, startPoint y: 141, endPoint x: 269, endPoint y: 136, distance: 4.3
click at [268, 141] on input "text" at bounding box center [317, 141] width 109 height 13
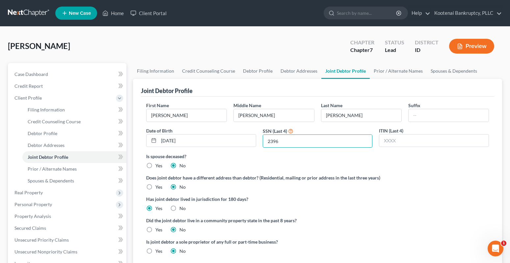
type input "2396"
click at [155, 229] on label "Yes" at bounding box center [158, 230] width 7 height 7
click at [158, 229] on input "Yes" at bounding box center [160, 229] width 4 height 4
radio input "true"
radio input "false"
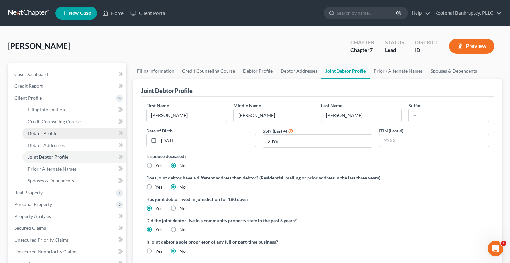
click at [41, 134] on span "Debtor Profile" at bounding box center [43, 134] width 30 height 6
select select "1"
select select "3"
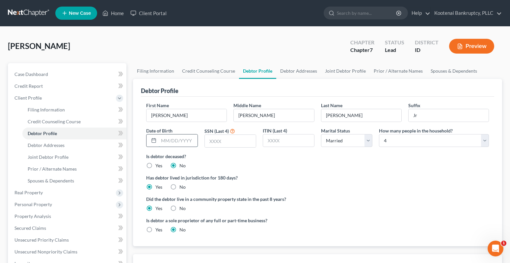
click at [166, 141] on input "text" at bounding box center [178, 141] width 39 height 13
type input "07/08/1991"
click at [230, 141] on input "text" at bounding box center [230, 141] width 51 height 13
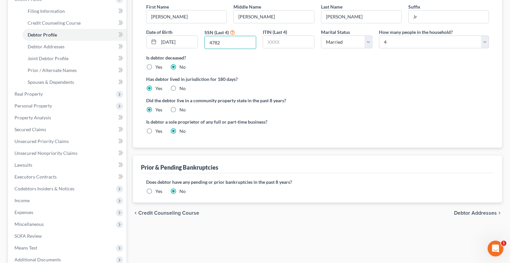
type input "4782"
drag, startPoint x: 490, startPoint y: 215, endPoint x: 145, endPoint y: 127, distance: 356.4
click at [490, 214] on span "Debtor Addresses" at bounding box center [475, 213] width 43 height 5
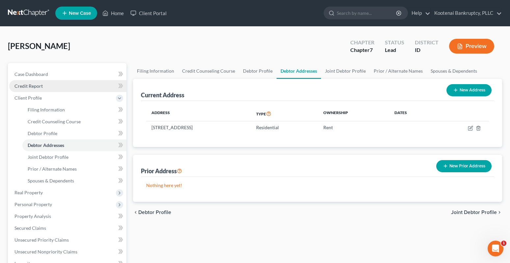
click at [26, 88] on span "Credit Report" at bounding box center [28, 86] width 28 height 6
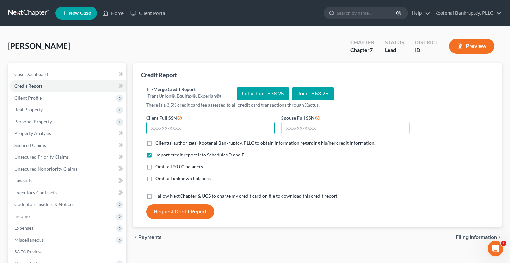
click at [169, 128] on input "text" at bounding box center [210, 128] width 128 height 13
type input "340-86-4782"
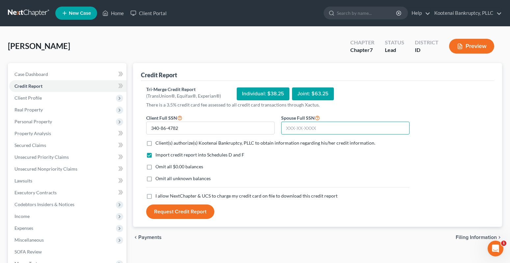
click at [291, 128] on input "text" at bounding box center [345, 128] width 128 height 13
type input "531-31-2396"
drag, startPoint x: 150, startPoint y: 143, endPoint x: 146, endPoint y: 194, distance: 50.9
click at [155, 144] on label "Client(s) authorize(s) Kootenai Bankruptcy, PLLC to obtain information regardin…" at bounding box center [265, 143] width 220 height 7
click at [158, 144] on input "Client(s) authorize(s) Kootenai Bankruptcy, PLLC to obtain information regardin…" at bounding box center [160, 142] width 4 height 4
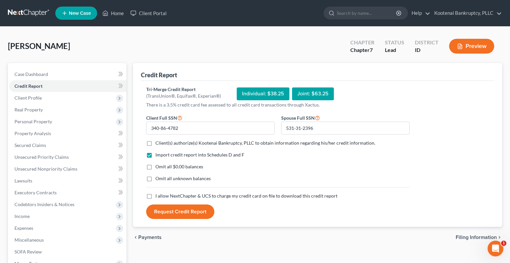
checkbox input "true"
drag, startPoint x: 148, startPoint y: 196, endPoint x: 201, endPoint y: 215, distance: 56.4
click at [155, 196] on label "I allow NextChapter & UCS to charge my credit card on file to download this cre…" at bounding box center [246, 196] width 182 height 7
click at [158, 196] on input "I allow NextChapter & UCS to charge my credit card on file to download this cre…" at bounding box center [160, 195] width 4 height 4
checkbox input "true"
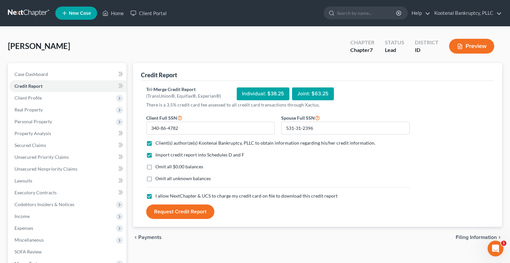
click at [192, 213] on button "Request Credit Report" at bounding box center [180, 212] width 68 height 14
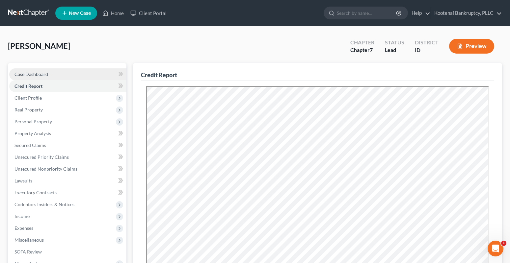
click at [22, 74] on span "Case Dashboard" at bounding box center [31, 74] width 34 height 6
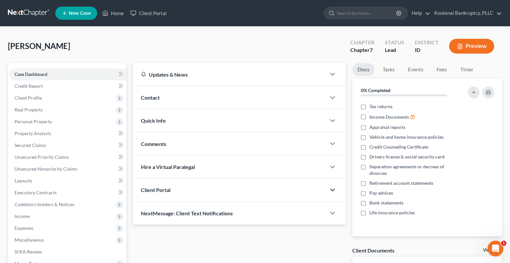
click at [329, 192] on icon "button" at bounding box center [333, 190] width 8 height 8
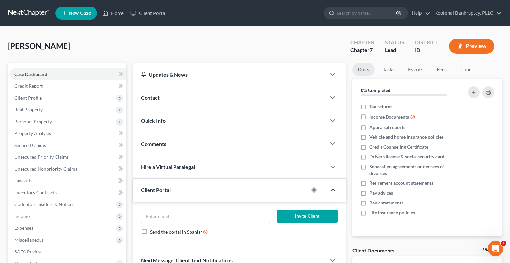
click at [331, 190] on icon "button" at bounding box center [333, 190] width 8 height 8
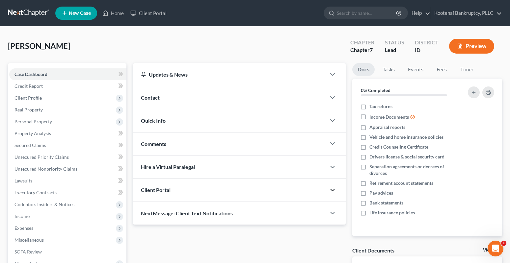
drag, startPoint x: 334, startPoint y: 189, endPoint x: 273, endPoint y: 206, distance: 63.7
click at [334, 189] on icon "button" at bounding box center [333, 190] width 8 height 8
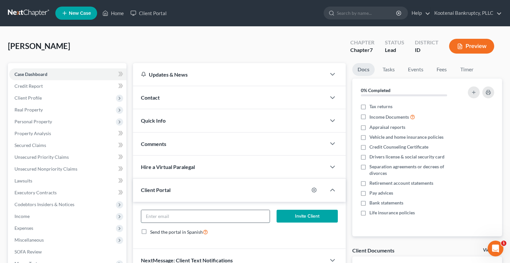
paste input "Steven.Hupalo@outlook.com"
type input "Steven.Hupalo@outlook.com"
click at [307, 214] on button "Invite Client" at bounding box center [307, 216] width 61 height 13
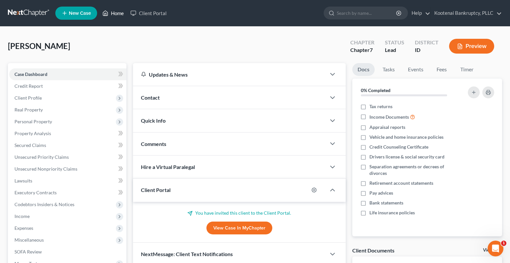
drag, startPoint x: 122, startPoint y: 14, endPoint x: 9, endPoint y: 64, distance: 123.7
click at [122, 14] on link "Home" at bounding box center [113, 13] width 28 height 12
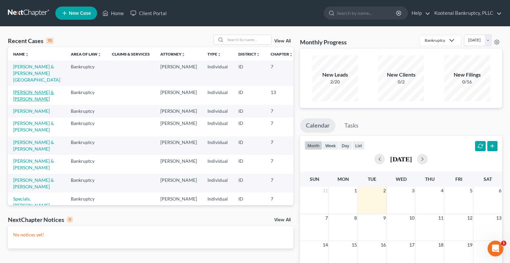
click at [18, 102] on link "[PERSON_NAME] & [PERSON_NAME]" at bounding box center [33, 96] width 41 height 12
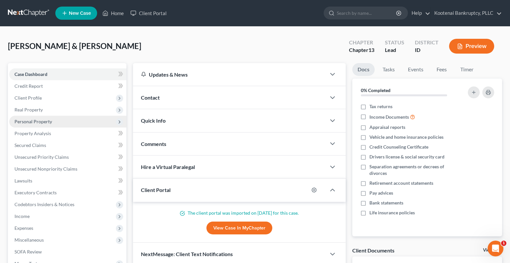
drag, startPoint x: 20, startPoint y: 121, endPoint x: 29, endPoint y: 125, distance: 10.0
click at [20, 122] on span "Personal Property" at bounding box center [33, 122] width 38 height 6
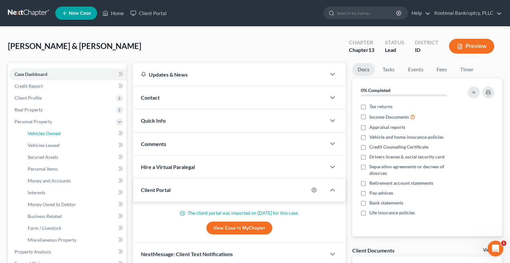
drag, startPoint x: 35, startPoint y: 131, endPoint x: 237, endPoint y: 100, distance: 204.1
click at [35, 131] on span "Vehicles Owned" at bounding box center [44, 134] width 33 height 6
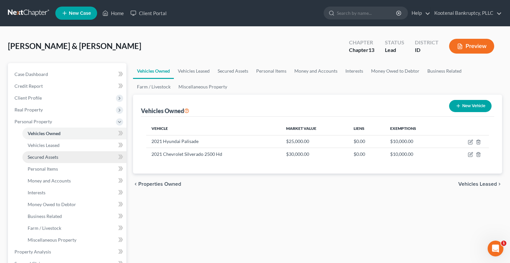
click at [43, 157] on span "Secured Assets" at bounding box center [43, 157] width 31 height 6
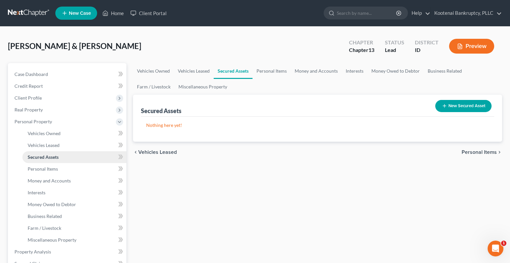
scroll to position [99, 0]
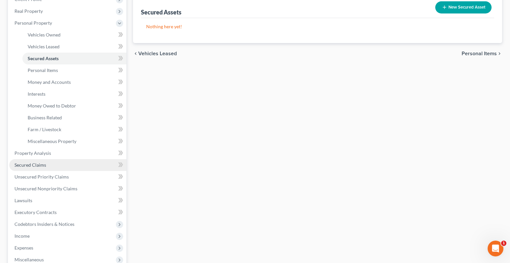
click at [31, 167] on span "Secured Claims" at bounding box center [30, 165] width 32 height 6
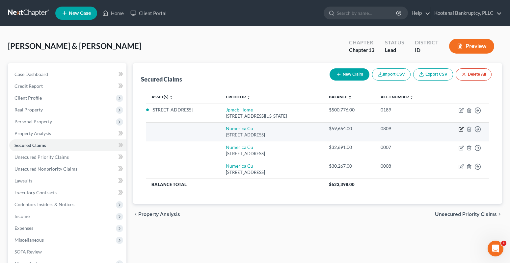
click at [462, 129] on icon "button" at bounding box center [461, 128] width 3 height 3
select select "50"
select select "0"
select select "1"
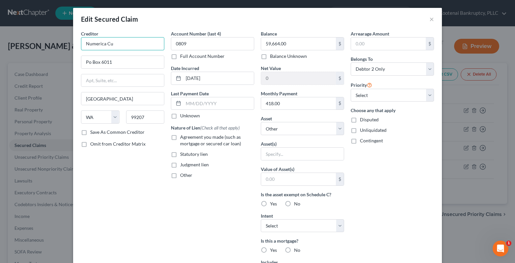
drag, startPoint x: 119, startPoint y: 45, endPoint x: 70, endPoint y: 48, distance: 48.5
click at [75, 49] on div "Creditor * Numerica Cu Po Box 6011 Spokane State AL AK AR AZ CA CO CT DE DC FL …" at bounding box center [257, 183] width 369 height 306
click at [111, 56] on div "Numerica Credit Union" at bounding box center [120, 55] width 68 height 7
type input "Numerica Credit Union"
type input "Po Box 4000"
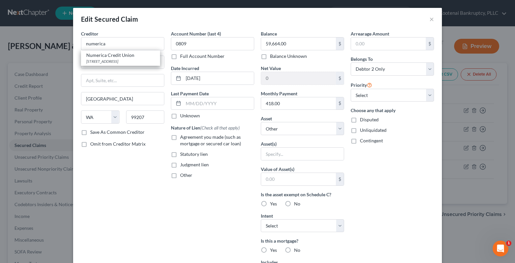
type input "[GEOGRAPHIC_DATA]"
type input "99037"
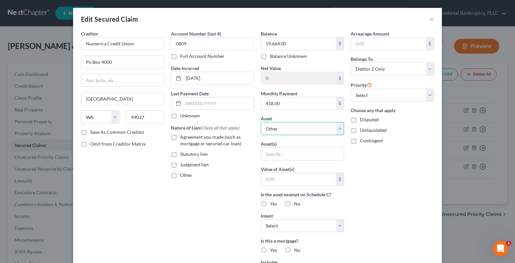
drag, startPoint x: 274, startPoint y: 130, endPoint x: 276, endPoint y: 123, distance: 7.7
click at [274, 130] on select "Select Other Multiple Assets [STREET_ADDRESS] - $631146.0 Numerica Credit Union…" at bounding box center [302, 128] width 83 height 13
select select "2"
click at [261, 122] on select "Select Other Multiple Assets [STREET_ADDRESS] - $631146.0 Numerica Credit Union…" at bounding box center [302, 128] width 83 height 13
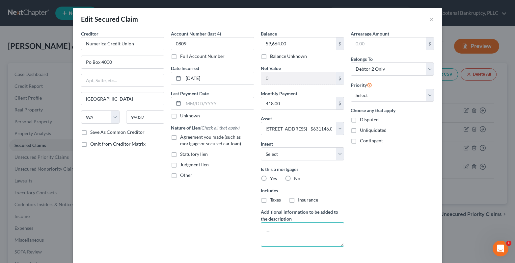
click at [268, 231] on textarea at bounding box center [302, 235] width 83 height 24
type textarea "Heloc"
click at [294, 179] on label "No" at bounding box center [297, 179] width 6 height 7
click at [297, 179] on input "No" at bounding box center [299, 178] width 4 height 4
radio input "true"
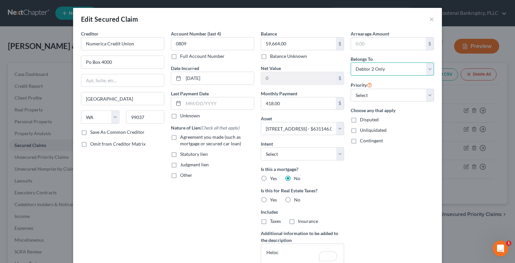
drag, startPoint x: 383, startPoint y: 69, endPoint x: 383, endPoint y: 75, distance: 5.6
click at [383, 69] on select "Select Debtor 1 Only Debtor 2 Only Debtor 1 And Debtor 2 Only At Least One Of T…" at bounding box center [392, 69] width 83 height 13
select select "4"
click at [351, 63] on select "Select Debtor 1 Only Debtor 2 Only Debtor 1 And Debtor 2 Only At Least One Of T…" at bounding box center [392, 69] width 83 height 13
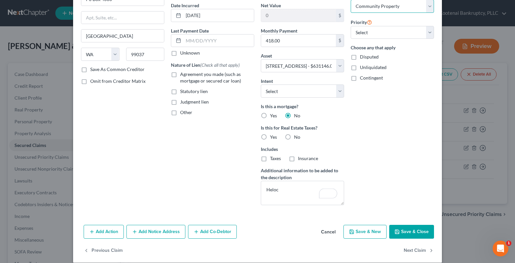
scroll to position [70, 0]
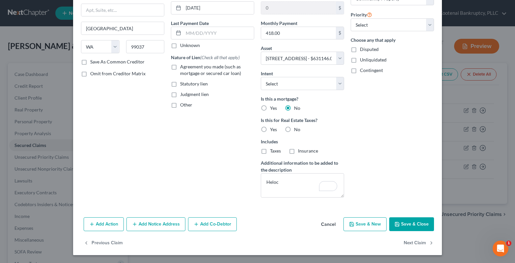
click at [405, 225] on button "Save & Close" at bounding box center [411, 225] width 45 height 14
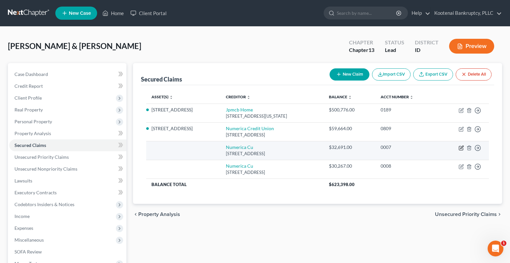
click at [461, 147] on icon "button" at bounding box center [461, 149] width 4 height 4
select select "50"
select select "0"
select select "1"
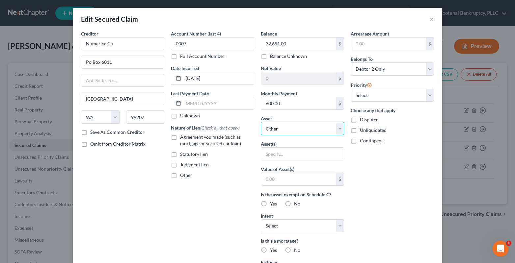
click at [266, 130] on select "Select Other Multiple Assets [STREET_ADDRESS] - $631146.0 Numerica Credit Union…" at bounding box center [302, 128] width 83 height 13
select select "50"
select select "0"
select select "1"
select select "7"
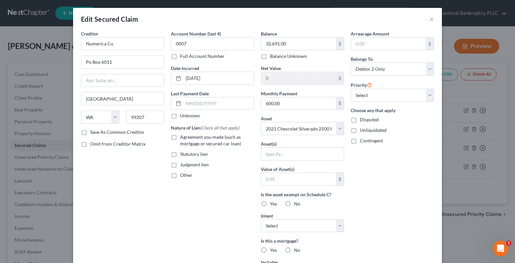
click at [261, 122] on select "Select Other Multiple Assets [STREET_ADDRESS] - $631146.0 Numerica Credit Union…" at bounding box center [302, 128] width 83 height 13
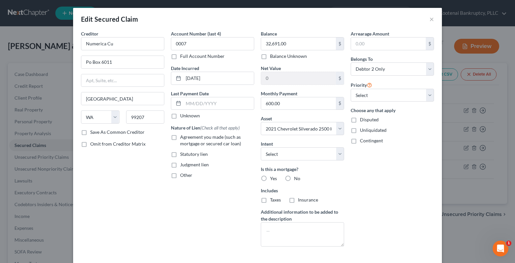
click at [180, 137] on label "Agreement you made (such as mortgage or secured car loan)" at bounding box center [217, 140] width 74 height 13
click at [183, 137] on input "Agreement you made (such as mortgage or secured car loan)" at bounding box center [185, 136] width 4 height 4
checkbox input "true"
click at [294, 178] on label "No" at bounding box center [297, 179] width 6 height 7
click at [297, 178] on input "No" at bounding box center [299, 178] width 4 height 4
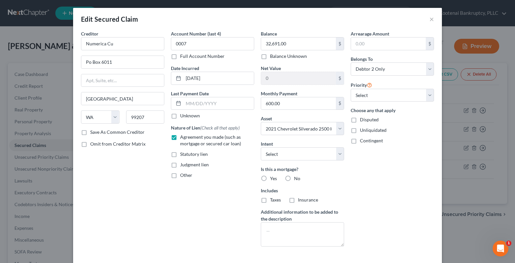
radio input "true"
click at [294, 198] on label "No" at bounding box center [297, 200] width 6 height 7
click at [297, 198] on input "No" at bounding box center [299, 199] width 4 height 4
radio input "true"
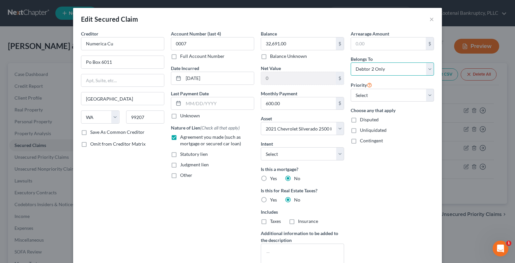
drag, startPoint x: 362, startPoint y: 69, endPoint x: 380, endPoint y: 143, distance: 75.6
click at [362, 69] on select "Select Debtor 1 Only Debtor 2 Only Debtor 1 And Debtor 2 Only At Least One Of T…" at bounding box center [392, 69] width 83 height 13
select select "4"
click at [351, 63] on select "Select Debtor 1 Only Debtor 2 Only Debtor 1 And Debtor 2 Only At Least One Of T…" at bounding box center [392, 69] width 83 height 13
drag, startPoint x: 116, startPoint y: 47, endPoint x: 65, endPoint y: 50, distance: 51.4
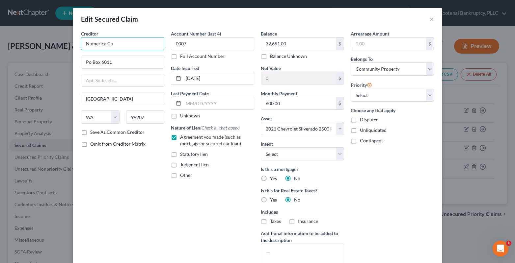
click at [73, 51] on div "Creditor * Numerica [GEOGRAPHIC_DATA][US_STATE] [GEOGRAPHIC_DATA] [GEOGRAPHIC_D…" at bounding box center [257, 157] width 369 height 255
drag, startPoint x: 111, startPoint y: 62, endPoint x: 412, endPoint y: 202, distance: 332.2
click at [111, 62] on div "[STREET_ADDRESS]" at bounding box center [120, 62] width 68 height 6
type input "Numerica Credit Union"
type input "Po Box 4000"
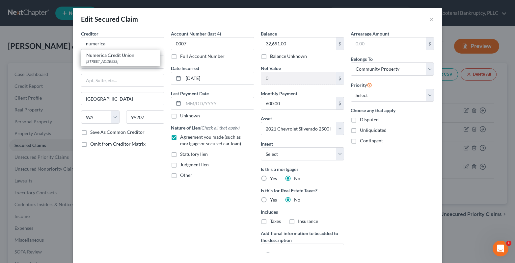
type input "[GEOGRAPHIC_DATA]"
type input "99037"
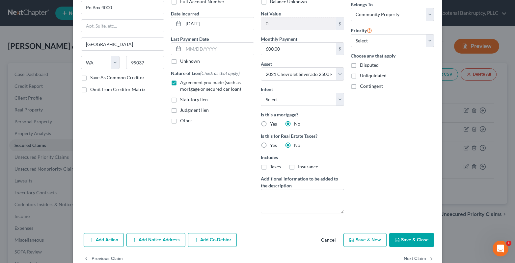
scroll to position [70, 0]
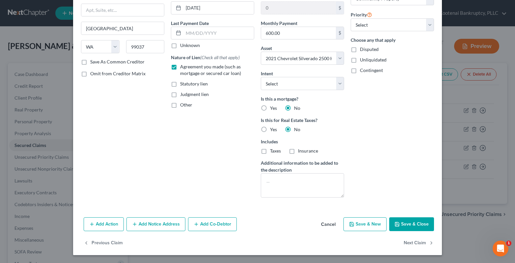
click at [405, 226] on button "Save & Close" at bounding box center [411, 225] width 45 height 14
select select
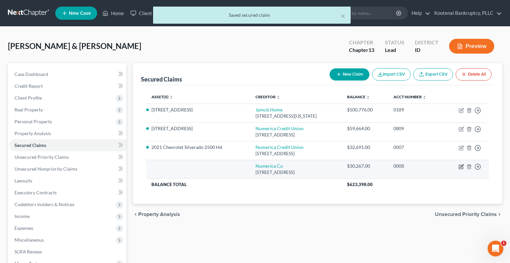
click at [462, 167] on icon "button" at bounding box center [461, 166] width 3 height 3
select select "50"
select select "1"
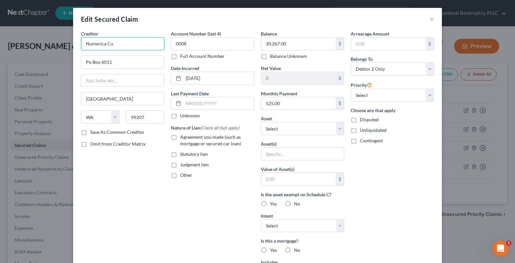
drag, startPoint x: 125, startPoint y: 47, endPoint x: 64, endPoint y: 48, distance: 61.6
click at [64, 48] on div "Edit Secured Claim × Creditor * Numerica [GEOGRAPHIC_DATA] [US_STATE][GEOGRAPHI…" at bounding box center [257, 131] width 515 height 263
drag, startPoint x: 94, startPoint y: 60, endPoint x: 146, endPoint y: 127, distance: 84.3
click at [94, 62] on div "[STREET_ADDRESS]" at bounding box center [120, 62] width 68 height 6
type input "Numerica Credit Union"
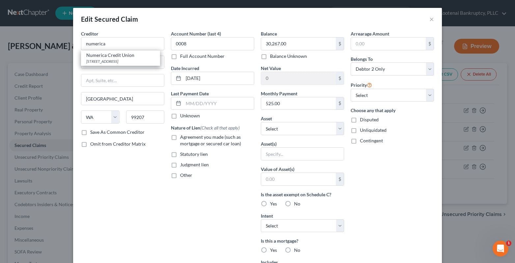
type input "Po Box 4000"
type input "[GEOGRAPHIC_DATA]"
type input "99037"
click at [180, 135] on label "Agreement you made (such as mortgage or secured car loan)" at bounding box center [217, 140] width 74 height 13
click at [183, 135] on input "Agreement you made (such as mortgage or secured car loan)" at bounding box center [185, 136] width 4 height 4
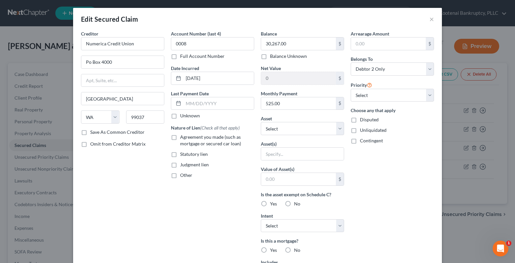
checkbox input "true"
drag, startPoint x: 378, startPoint y: 71, endPoint x: 378, endPoint y: 75, distance: 4.0
click at [378, 71] on select "Select Debtor 1 Only Debtor 2 Only Debtor 1 And Debtor 2 Only At Least One Of T…" at bounding box center [392, 69] width 83 height 13
select select "4"
click at [351, 63] on select "Select Debtor 1 Only Debtor 2 Only Debtor 1 And Debtor 2 Only At Least One Of T…" at bounding box center [392, 69] width 83 height 13
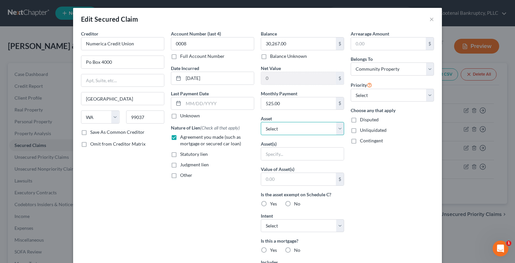
click at [266, 131] on select "Select Other Multiple Assets [STREET_ADDRESS] - $631146.0 Numerica Credit Union…" at bounding box center [302, 128] width 83 height 13
select select "6"
click at [261, 122] on select "Select Other Multiple Assets [STREET_ADDRESS] - $631146.0 Numerica Credit Union…" at bounding box center [302, 128] width 83 height 13
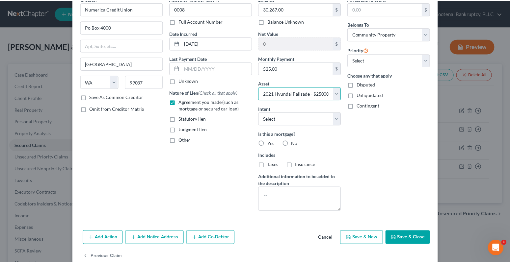
scroll to position [49, 0]
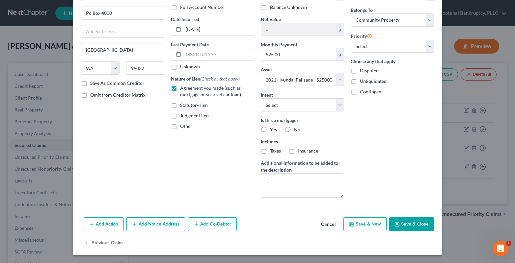
click at [294, 127] on label "No" at bounding box center [297, 129] width 6 height 7
click at [297, 127] on input "No" at bounding box center [299, 128] width 4 height 4
radio input "true"
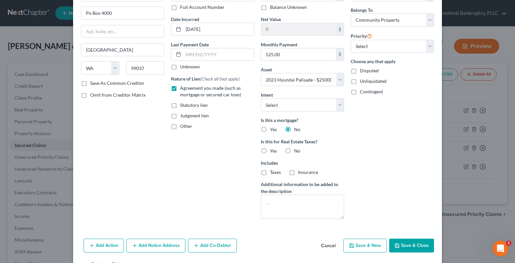
click at [294, 152] on label "No" at bounding box center [297, 151] width 6 height 7
click at [297, 152] on input "No" at bounding box center [299, 150] width 4 height 4
radio input "true"
click at [402, 248] on button "Save & Close" at bounding box center [411, 246] width 45 height 14
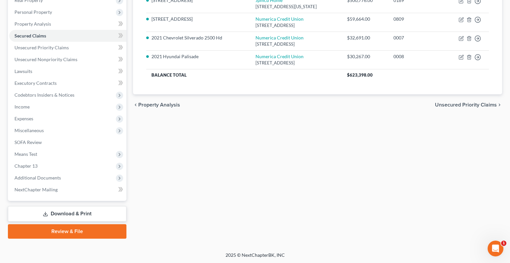
scroll to position [110, 0]
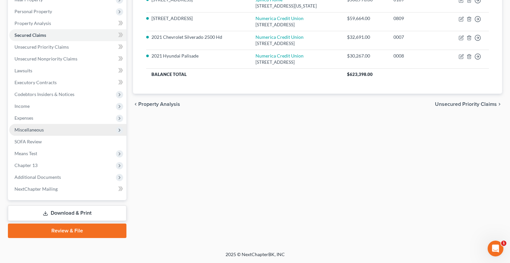
click at [25, 128] on span "Miscellaneous" at bounding box center [28, 130] width 29 height 6
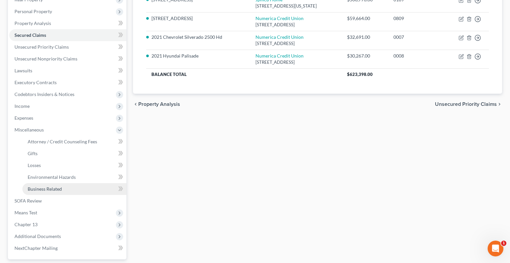
click at [46, 189] on span "Business Related" at bounding box center [45, 189] width 34 height 6
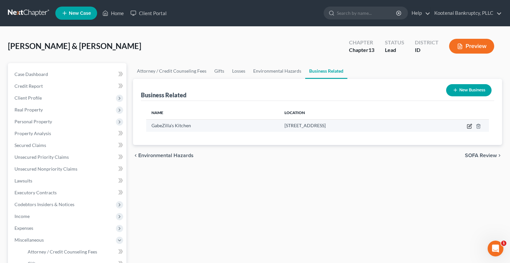
click at [469, 127] on icon "button" at bounding box center [469, 126] width 5 height 5
select select "member"
select select "13"
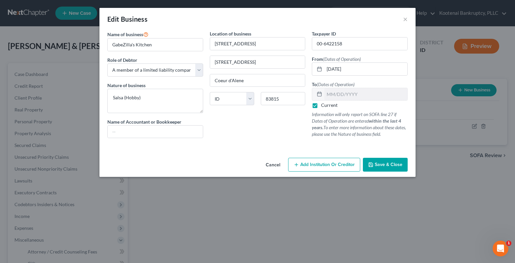
click at [393, 162] on span "Save & Close" at bounding box center [389, 165] width 28 height 6
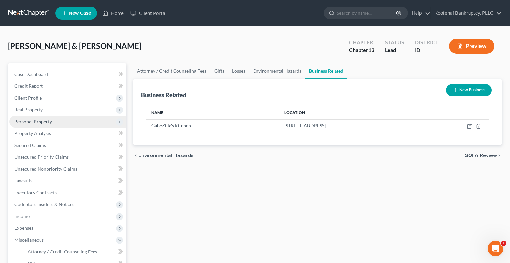
click at [20, 120] on span "Personal Property" at bounding box center [33, 122] width 38 height 6
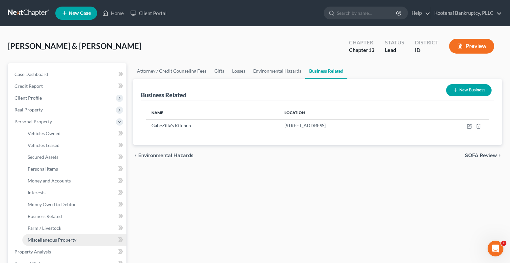
click at [47, 242] on span "Miscellaneous Property" at bounding box center [52, 240] width 49 height 6
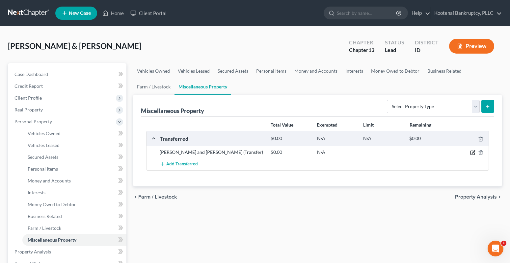
click at [473, 152] on icon "button" at bounding box center [473, 152] width 3 height 3
select select "Ordinary ([DATE])"
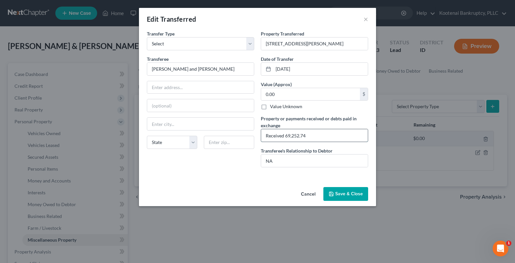
click at [309, 134] on input "Received 69,252.74" at bounding box center [314, 135] width 107 height 13
type input "Received 69,252.74, used to purchase current home"
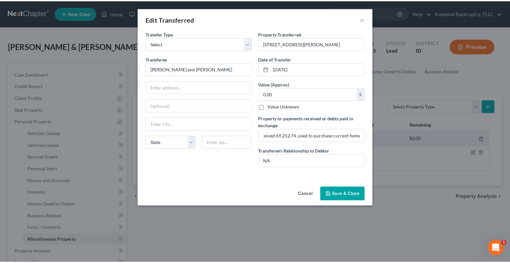
scroll to position [0, 0]
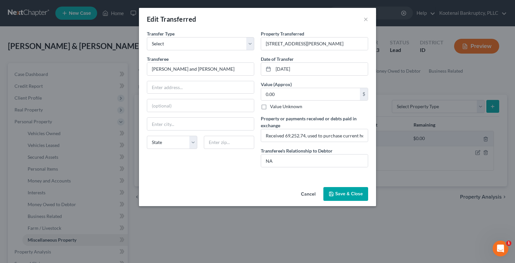
click at [332, 197] on button "Save & Close" at bounding box center [345, 194] width 45 height 14
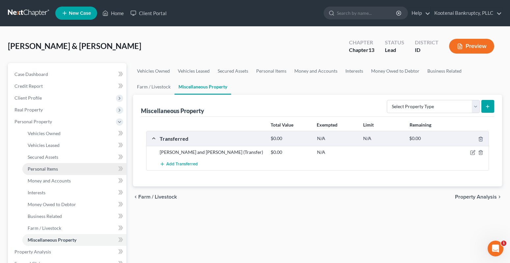
click at [32, 170] on span "Personal Items" at bounding box center [43, 169] width 30 height 6
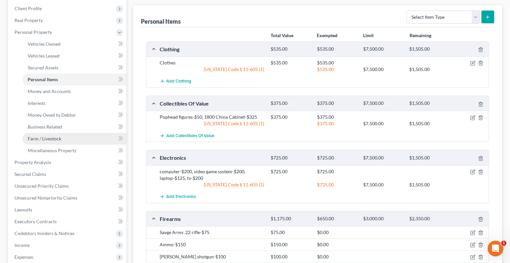
scroll to position [99, 0]
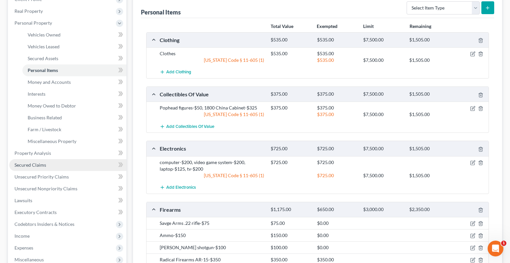
click at [28, 162] on span "Secured Claims" at bounding box center [30, 165] width 32 height 6
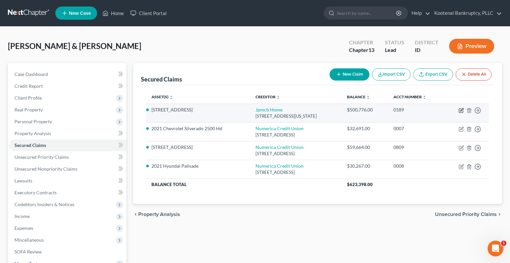
click at [460, 111] on icon "button" at bounding box center [461, 110] width 5 height 5
select select "19"
select select "2"
select select "4"
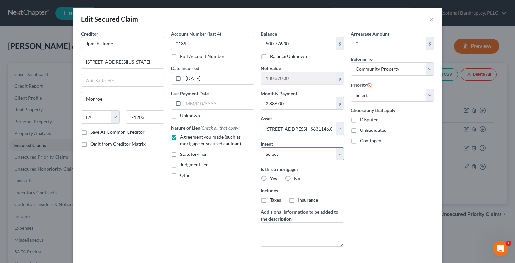
drag, startPoint x: 267, startPoint y: 156, endPoint x: 268, endPoint y: 160, distance: 4.1
click at [267, 156] on select "Select Surrender Redeem Reaffirm Avoid Other" at bounding box center [302, 154] width 83 height 13
select select "4"
click at [261, 148] on select "Select Surrender Redeem Reaffirm Avoid Other" at bounding box center [302, 154] width 83 height 13
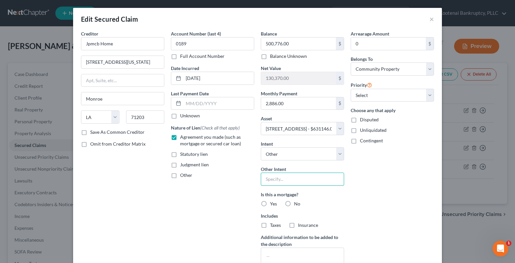
click at [266, 179] on input "text" at bounding box center [302, 179] width 83 height 13
type input "continue making regular payments"
click at [270, 204] on label "Yes" at bounding box center [273, 204] width 7 height 7
click at [273, 204] on input "Yes" at bounding box center [275, 203] width 4 height 4
radio input "true"
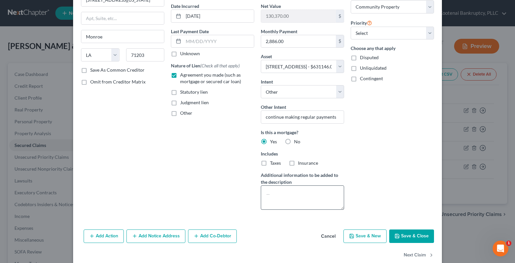
scroll to position [74, 0]
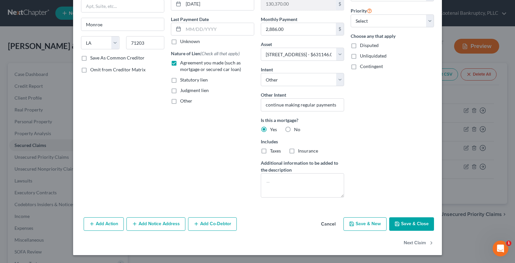
click at [270, 150] on label "Taxes" at bounding box center [275, 151] width 11 height 7
click at [273, 150] on input "Taxes" at bounding box center [275, 150] width 4 height 4
checkbox input "true"
click at [298, 148] on label "Insurance" at bounding box center [308, 151] width 20 height 7
click at [301, 148] on input "Insurance" at bounding box center [303, 150] width 4 height 4
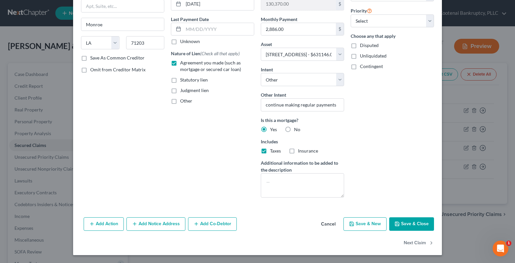
checkbox input "true"
click at [408, 223] on button "Save & Close" at bounding box center [411, 225] width 45 height 14
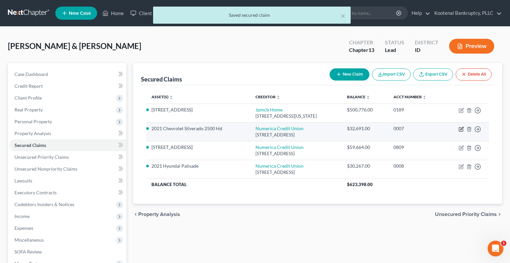
click at [460, 128] on icon "button" at bounding box center [461, 129] width 5 height 5
select select "50"
select select "7"
select select "4"
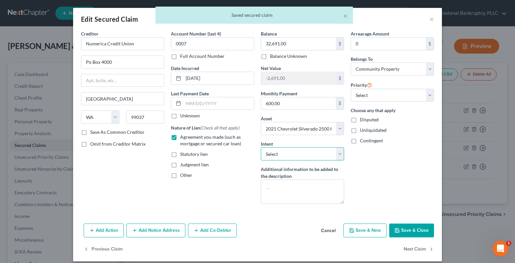
drag, startPoint x: 269, startPoint y: 156, endPoint x: 276, endPoint y: 160, distance: 8.3
click at [269, 156] on select "Select Surrender Redeem Reaffirm Avoid Other" at bounding box center [302, 154] width 83 height 13
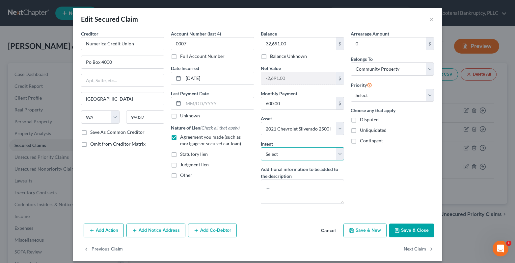
select select "4"
click at [261, 148] on select "Select Surrender Redeem Reaffirm Avoid Other" at bounding box center [302, 154] width 83 height 13
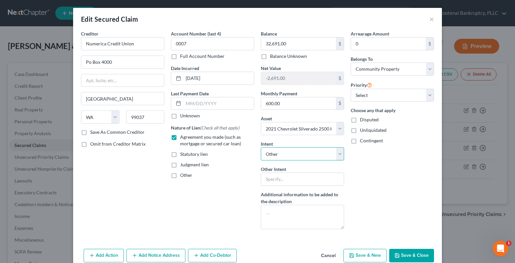
click at [271, 156] on select "Select Surrender Redeem Reaffirm Avoid Other" at bounding box center [302, 154] width 83 height 13
click at [261, 148] on select "Select Surrender Redeem Reaffirm Avoid Other" at bounding box center [302, 154] width 83 height 13
drag, startPoint x: 271, startPoint y: 182, endPoint x: 294, endPoint y: 186, distance: 23.8
click at [271, 182] on input "text" at bounding box center [302, 179] width 83 height 13
type input "continue making regular payments"
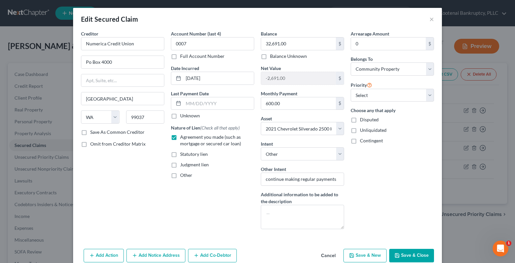
click at [409, 256] on button "Save & Close" at bounding box center [411, 256] width 45 height 14
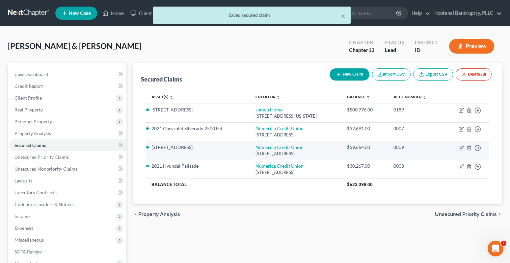
click at [461, 151] on td "Move to E Move to F Move to G Move to Notice Only" at bounding box center [466, 150] width 45 height 19
click at [459, 147] on icon "button" at bounding box center [461, 149] width 4 height 4
select select "50"
select select "2"
select select "4"
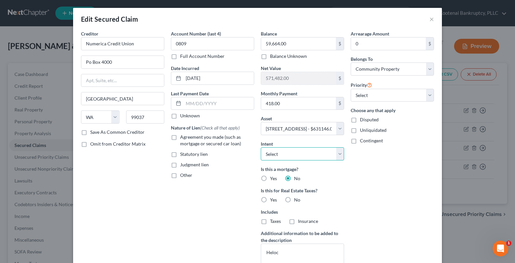
drag, startPoint x: 263, startPoint y: 154, endPoint x: 269, endPoint y: 160, distance: 8.4
click at [263, 154] on select "Select Surrender Redeem Reaffirm Avoid Other" at bounding box center [302, 154] width 83 height 13
select select "4"
click at [261, 148] on select "Select Surrender Redeem Reaffirm Avoid Other" at bounding box center [302, 154] width 83 height 13
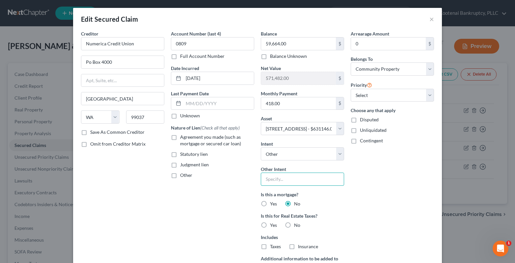
click at [271, 179] on input "text" at bounding box center [302, 179] width 83 height 13
type input "continue making regular payments"
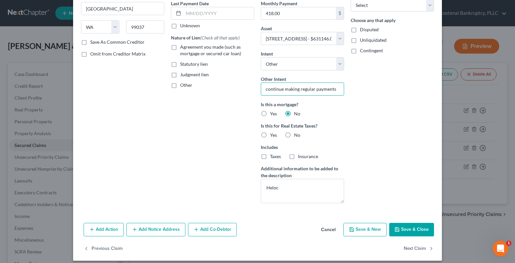
scroll to position [96, 0]
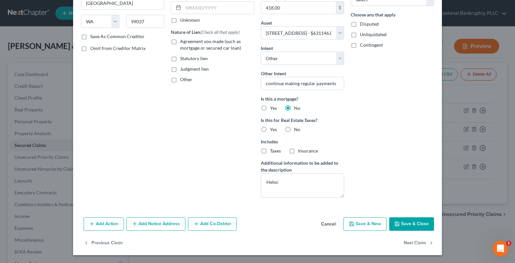
click at [294, 130] on label "No" at bounding box center [297, 129] width 6 height 7
click at [297, 130] on input "No" at bounding box center [299, 128] width 4 height 4
radio input "true"
click at [294, 129] on label "No" at bounding box center [297, 129] width 6 height 7
click at [297, 129] on input "No" at bounding box center [299, 128] width 4 height 4
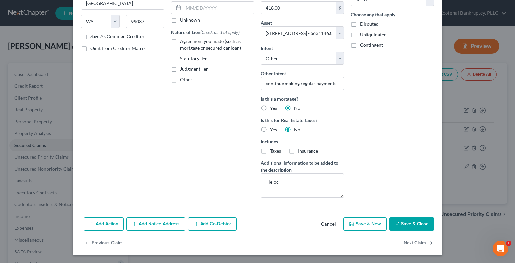
click at [401, 225] on button "Save & Close" at bounding box center [411, 225] width 45 height 14
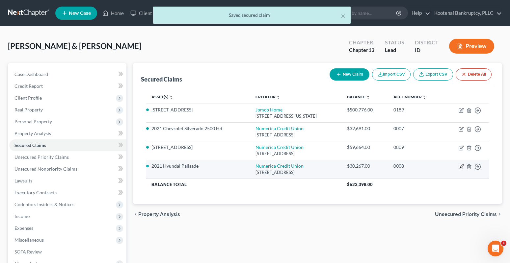
click at [459, 166] on icon "button" at bounding box center [461, 167] width 4 height 4
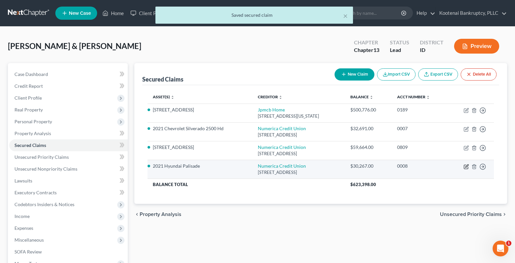
select select "50"
select select "6"
select select "4"
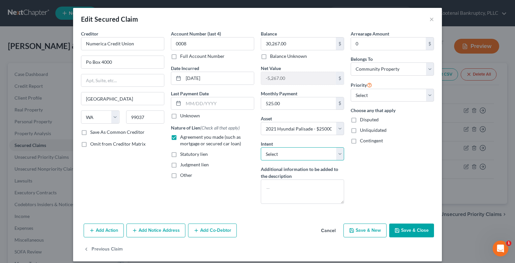
drag, startPoint x: 272, startPoint y: 156, endPoint x: 273, endPoint y: 160, distance: 4.7
click at [272, 157] on select "Select Surrender Redeem Reaffirm Avoid Other" at bounding box center [302, 154] width 83 height 13
select select "4"
click at [261, 148] on select "Select Surrender Redeem Reaffirm Avoid Other" at bounding box center [302, 154] width 83 height 13
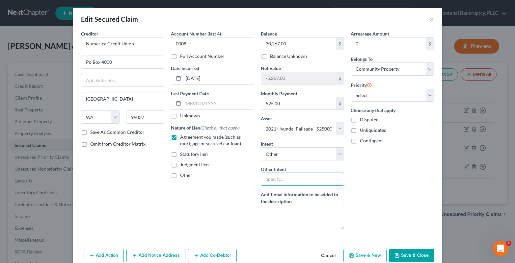
drag, startPoint x: 270, startPoint y: 182, endPoint x: 289, endPoint y: 187, distance: 19.4
click at [270, 182] on input "text" at bounding box center [302, 179] width 83 height 13
type input "continue making regular payments"
click at [402, 257] on button "Save & Close" at bounding box center [411, 256] width 45 height 14
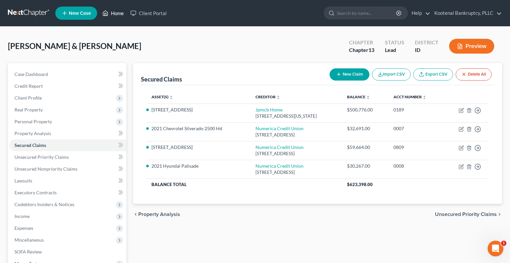
drag, startPoint x: 121, startPoint y: 14, endPoint x: 115, endPoint y: 15, distance: 5.6
click at [121, 14] on link "Home" at bounding box center [113, 13] width 28 height 12
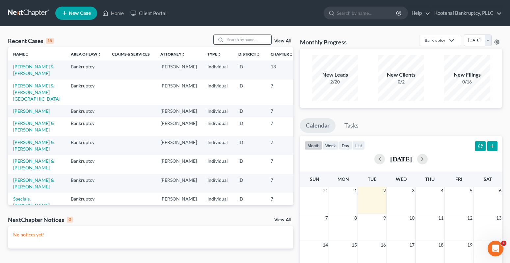
click at [241, 38] on input "search" at bounding box center [248, 40] width 46 height 10
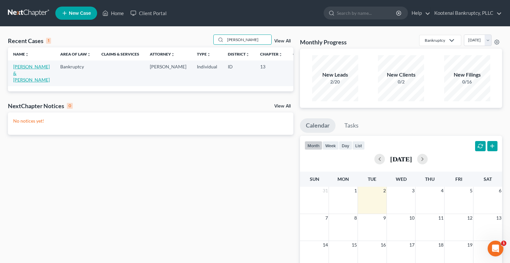
type input "[PERSON_NAME]"
click at [17, 67] on link "[PERSON_NAME] & [PERSON_NAME]" at bounding box center [31, 73] width 37 height 19
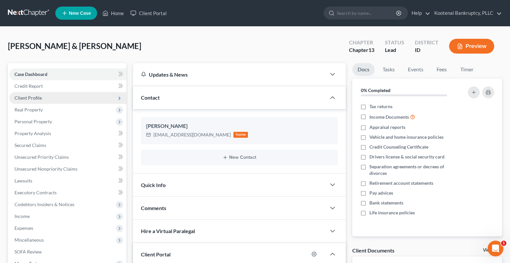
click at [24, 97] on span "Client Profile" at bounding box center [27, 98] width 27 height 6
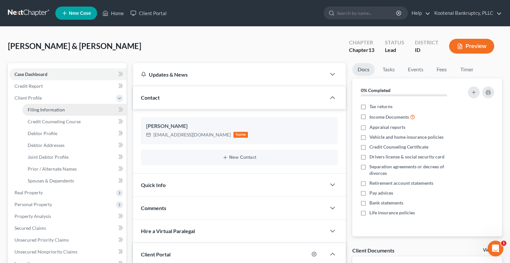
click at [30, 111] on span "Filing Information" at bounding box center [46, 110] width 37 height 6
select select "1"
select select "3"
select select "23"
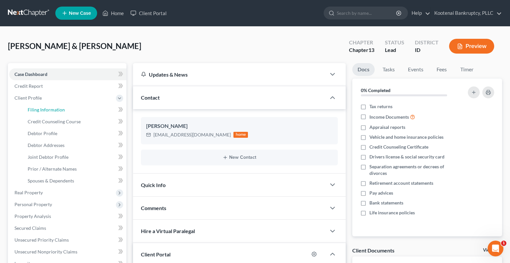
select select "0"
select select "13"
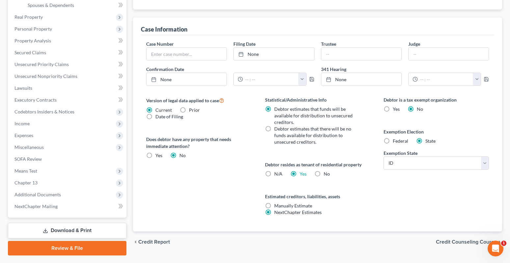
scroll to position [193, 0]
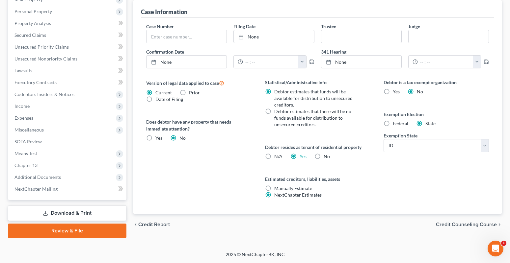
click at [471, 227] on span "Credit Counseling Course" at bounding box center [466, 224] width 61 height 5
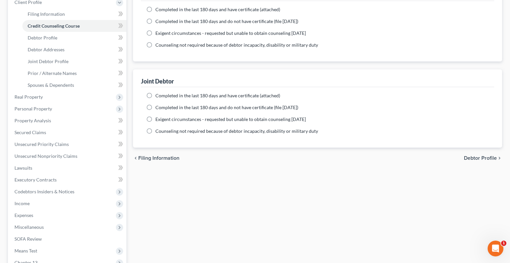
scroll to position [193, 0]
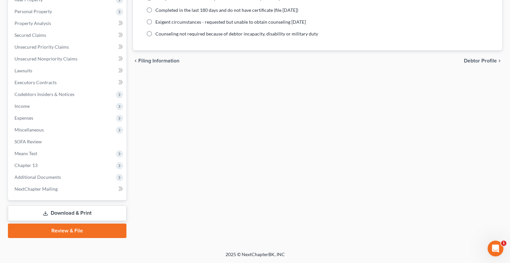
drag, startPoint x: 480, startPoint y: 58, endPoint x: 249, endPoint y: 132, distance: 241.9
click at [479, 60] on span "Debtor Profile" at bounding box center [480, 60] width 33 height 5
select select "1"
select select "4"
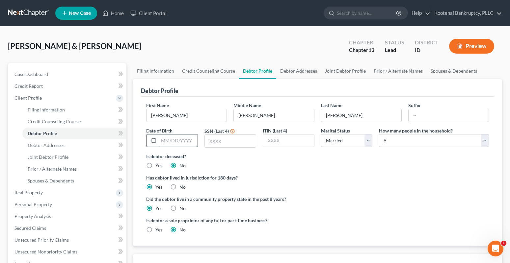
drag, startPoint x: 165, startPoint y: 143, endPoint x: 168, endPoint y: 138, distance: 5.6
click at [164, 140] on input "text" at bounding box center [178, 141] width 39 height 13
type input "[DATE]"
click at [213, 142] on input "text" at bounding box center [230, 141] width 51 height 13
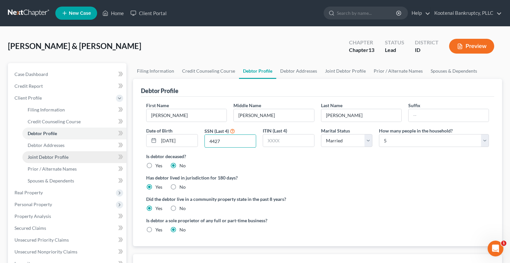
type input "4427"
click at [33, 157] on span "Joint Debtor Profile" at bounding box center [48, 157] width 41 height 6
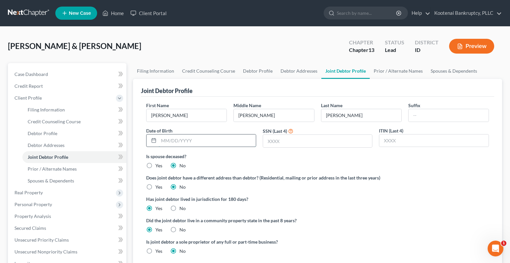
click at [183, 142] on input "text" at bounding box center [207, 141] width 97 height 13
type input "[DATE]"
drag, startPoint x: 273, startPoint y: 140, endPoint x: 266, endPoint y: 137, distance: 6.9
click at [273, 140] on input "text" at bounding box center [317, 141] width 109 height 13
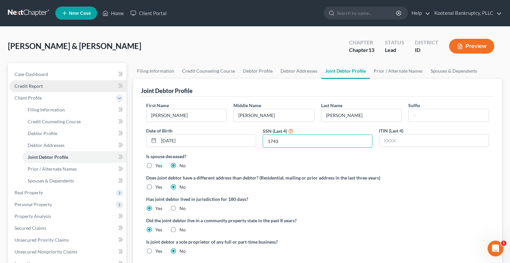
type input "1743"
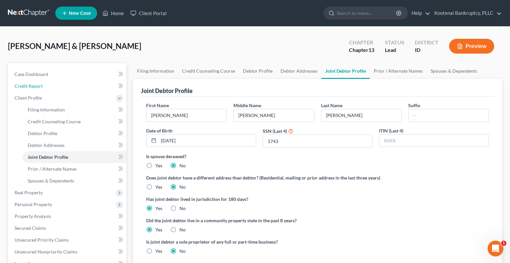
drag, startPoint x: 22, startPoint y: 85, endPoint x: 4, endPoint y: 68, distance: 24.2
click at [22, 85] on span "Credit Report" at bounding box center [28, 86] width 28 height 6
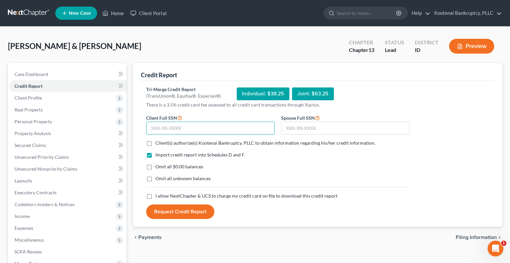
click at [171, 126] on input "text" at bounding box center [210, 128] width 128 height 13
type input "518-92-4427"
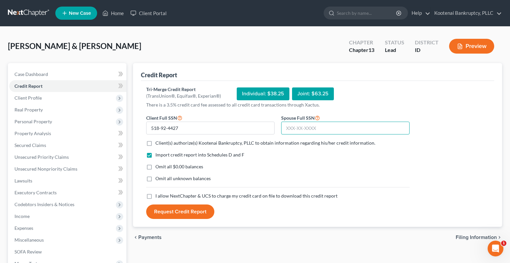
drag, startPoint x: 310, startPoint y: 129, endPoint x: 296, endPoint y: 125, distance: 14.3
click at [305, 129] on input "text" at bounding box center [345, 128] width 128 height 13
type input "516-86-1743"
click at [155, 146] on label "Client(s) authorize(s) Kootenai Bankruptcy, PLLC to obtain information regardin…" at bounding box center [265, 143] width 220 height 7
click at [158, 144] on input "Client(s) authorize(s) Kootenai Bankruptcy, PLLC to obtain information regardin…" at bounding box center [160, 142] width 4 height 4
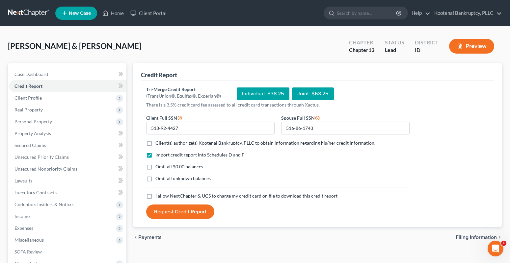
checkbox input "true"
click at [155, 198] on label "I allow NextChapter & UCS to charge my credit card on file to download this cre…" at bounding box center [246, 196] width 182 height 7
click at [158, 197] on input "I allow NextChapter & UCS to charge my credit card on file to download this cre…" at bounding box center [160, 195] width 4 height 4
checkbox input "true"
click at [172, 212] on button "Request Credit Report" at bounding box center [180, 212] width 68 height 14
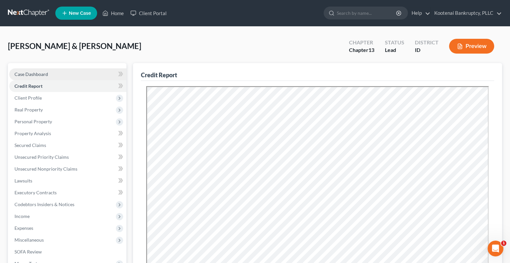
click at [31, 72] on span "Case Dashboard" at bounding box center [31, 74] width 34 height 6
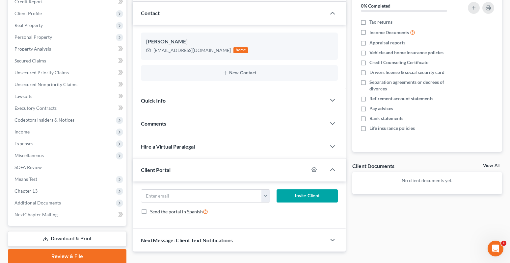
scroll to position [110, 0]
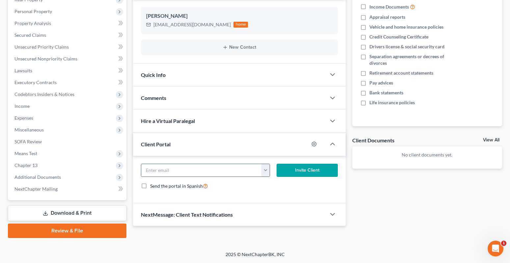
click at [267, 170] on button "button" at bounding box center [265, 170] width 8 height 13
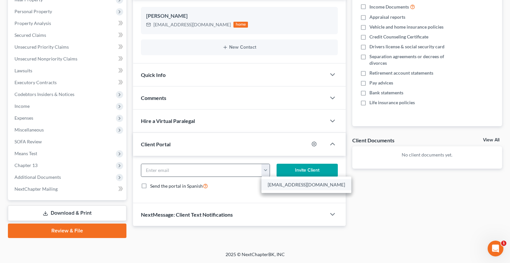
click at [271, 184] on link "[EMAIL_ADDRESS][DOMAIN_NAME]" at bounding box center [306, 184] width 90 height 11
type input "[EMAIL_ADDRESS][DOMAIN_NAME]"
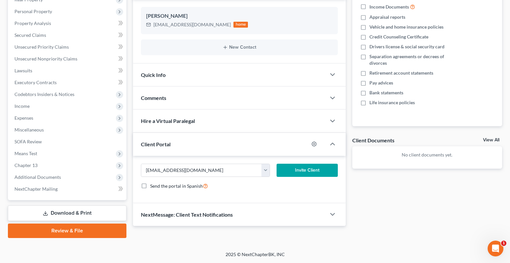
click at [296, 184] on div "Send the portal in Spanish" at bounding box center [239, 186] width 197 height 8
click at [300, 169] on button "Invite Client" at bounding box center [307, 170] width 61 height 13
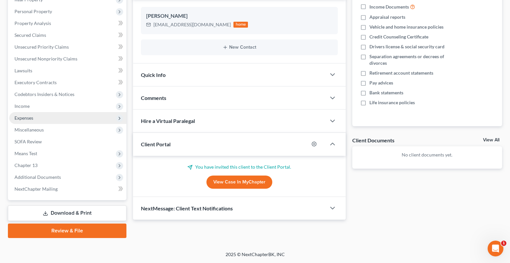
drag, startPoint x: 14, startPoint y: 108, endPoint x: 19, endPoint y: 113, distance: 6.8
click at [14, 108] on span "Income" at bounding box center [21, 106] width 15 height 6
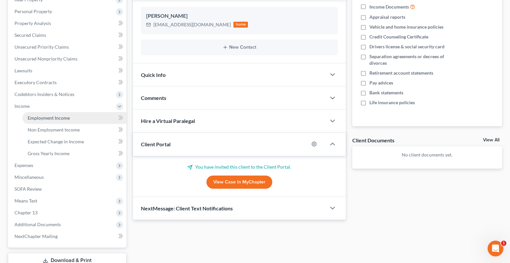
click at [38, 120] on span "Employment Income" at bounding box center [49, 118] width 42 height 6
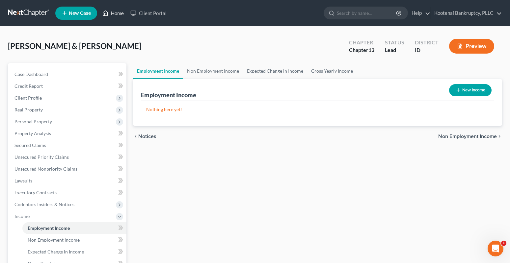
click at [121, 13] on link "Home" at bounding box center [113, 13] width 28 height 12
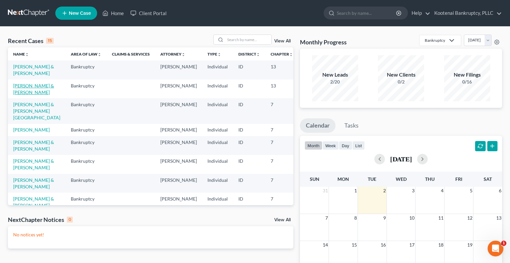
click at [20, 94] on link "[PERSON_NAME] & [PERSON_NAME]" at bounding box center [33, 89] width 41 height 12
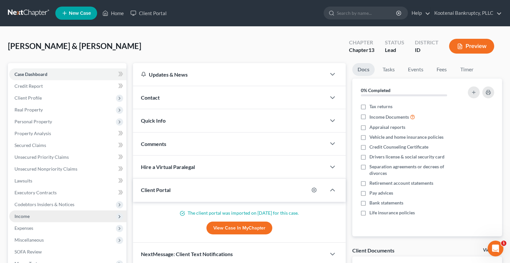
drag, startPoint x: 27, startPoint y: 215, endPoint x: 33, endPoint y: 219, distance: 7.2
click at [27, 215] on span "Income" at bounding box center [21, 217] width 15 height 6
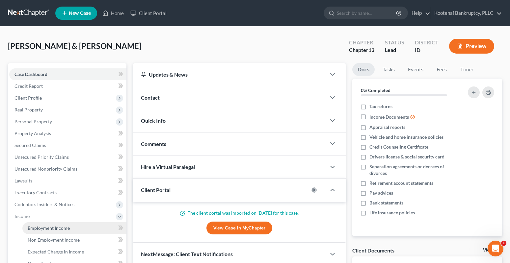
click at [39, 229] on span "Employment Income" at bounding box center [49, 229] width 42 height 6
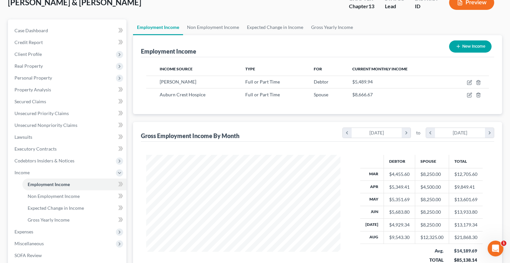
scroll to position [99, 0]
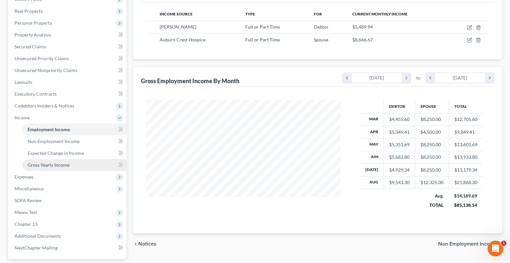
click at [58, 168] on span "Gross Yearly Income" at bounding box center [49, 165] width 42 height 6
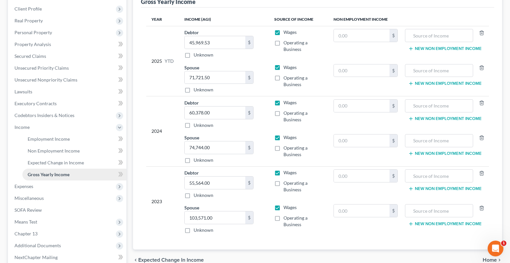
scroll to position [99, 0]
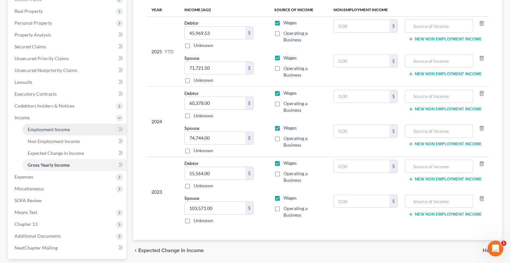
drag, startPoint x: 37, startPoint y: 131, endPoint x: 35, endPoint y: 134, distance: 4.0
click at [37, 131] on span "Employment Income" at bounding box center [49, 130] width 42 height 6
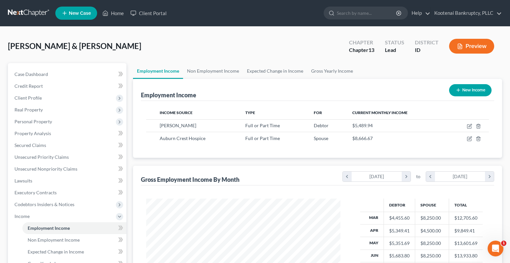
click at [468, 90] on button "New Income" at bounding box center [470, 90] width 42 height 12
select select "0"
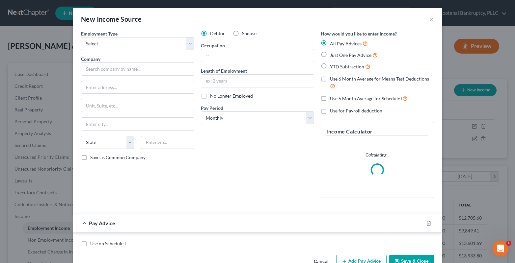
scroll to position [118, 210]
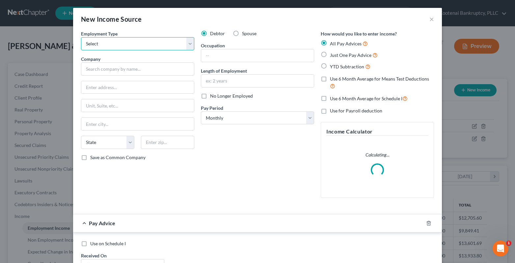
click at [90, 45] on select "Select Full or [DEMOGRAPHIC_DATA] Employment Self Employment" at bounding box center [137, 43] width 113 height 13
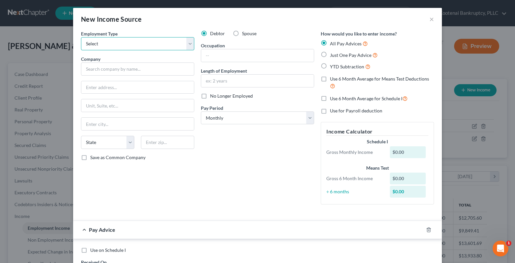
select select "1"
click at [81, 37] on select "Select Full or [DEMOGRAPHIC_DATA] Employment Self Employment" at bounding box center [137, 43] width 113 height 13
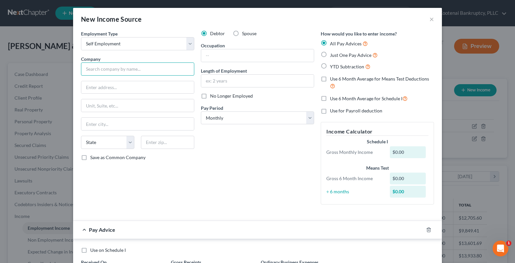
drag, startPoint x: 88, startPoint y: 70, endPoint x: 0, endPoint y: 92, distance: 89.8
click at [88, 70] on input "text" at bounding box center [137, 69] width 113 height 13
drag, startPoint x: 97, startPoint y: 70, endPoint x: 89, endPoint y: 72, distance: 7.8
click at [96, 70] on input "text" at bounding box center [137, 69] width 113 height 13
type input "GabeZillas Kitchen"
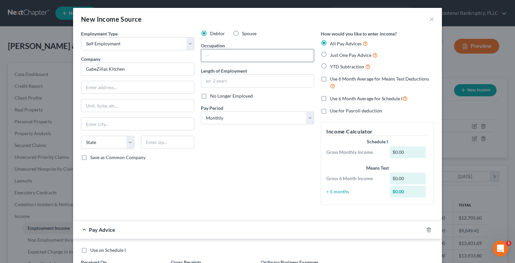
click at [207, 54] on input "text" at bounding box center [257, 55] width 113 height 13
type input "Salsa maker"
click at [205, 81] on input "text" at bounding box center [257, 81] width 113 height 13
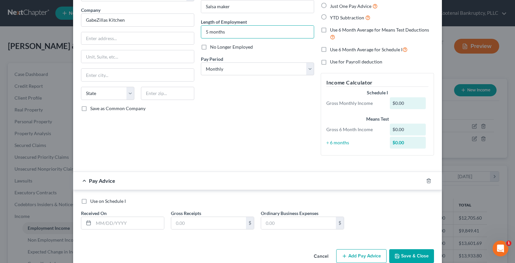
scroll to position [62, 0]
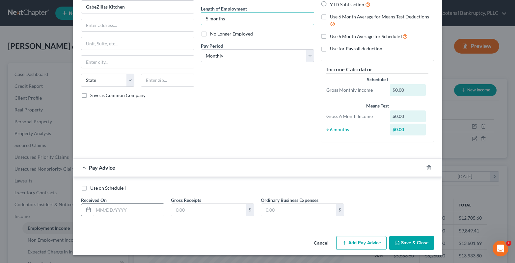
type input "5 months"
click at [114, 215] on input "text" at bounding box center [129, 210] width 70 height 13
type input "[DATE]"
drag, startPoint x: 185, startPoint y: 212, endPoint x: 178, endPoint y: 214, distance: 7.5
click at [178, 214] on input "text" at bounding box center [208, 210] width 75 height 13
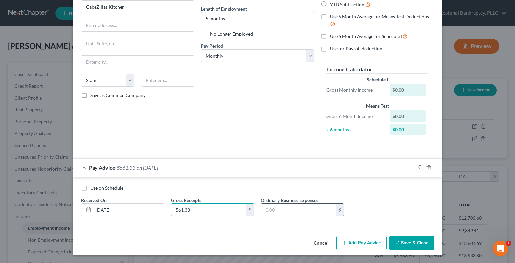
type input "561.33"
click at [268, 212] on input "text" at bounding box center [298, 210] width 75 height 13
type input "998.53"
drag, startPoint x: 355, startPoint y: 243, endPoint x: 128, endPoint y: 213, distance: 229.5
click at [355, 243] on button "Add Pay Advice" at bounding box center [361, 243] width 50 height 14
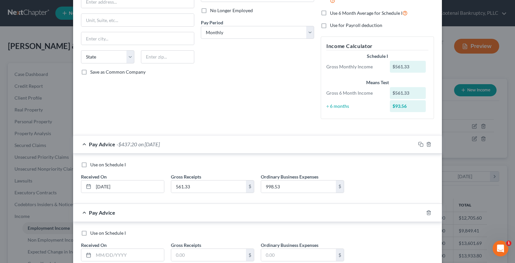
scroll to position [131, 0]
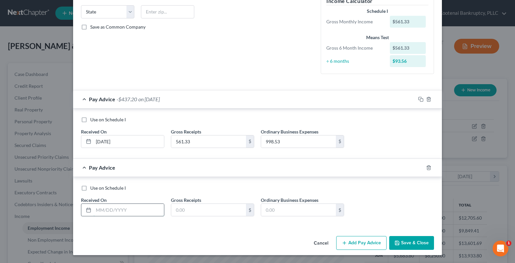
click at [101, 210] on input "text" at bounding box center [129, 210] width 70 height 13
type input "[DATE]"
drag, startPoint x: 173, startPoint y: 205, endPoint x: 154, endPoint y: 191, distance: 22.6
click at [171, 207] on input "text" at bounding box center [208, 210] width 75 height 13
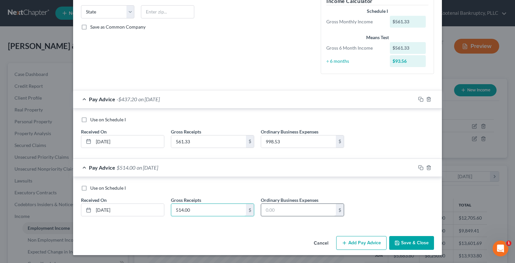
type input "514.00"
click at [280, 215] on input "text" at bounding box center [298, 210] width 75 height 13
type input "449.75"
click at [359, 241] on button "Add Pay Advice" at bounding box center [361, 243] width 50 height 14
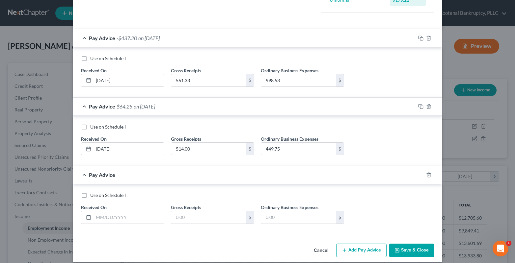
scroll to position [199, 0]
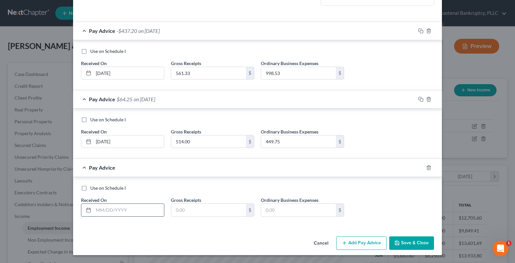
click at [94, 210] on input "text" at bounding box center [129, 210] width 70 height 13
type input "[DATE]"
click at [174, 210] on input "text" at bounding box center [208, 210] width 75 height 13
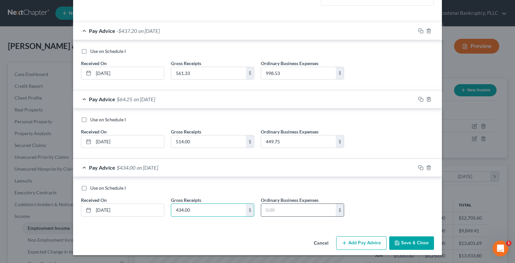
type input "434.00"
click at [273, 209] on input "text" at bounding box center [298, 210] width 75 height 13
type input "379.75"
click at [368, 241] on button "Add Pay Advice" at bounding box center [361, 244] width 50 height 14
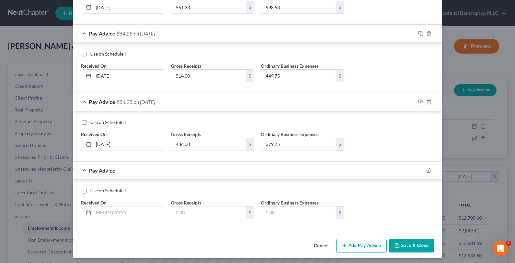
scroll to position [268, 0]
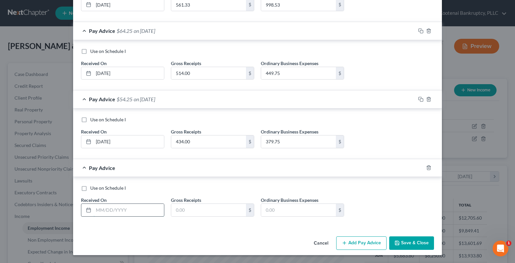
click at [99, 209] on input "text" at bounding box center [129, 210] width 70 height 13
type input "[DATE]"
click at [178, 211] on input "text" at bounding box center [208, 210] width 75 height 13
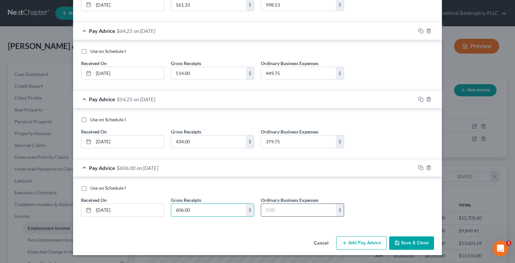
type input "606.00"
click at [274, 209] on input "text" at bounding box center [298, 210] width 75 height 13
type input "520.54"
click at [366, 242] on button "Add Pay Advice" at bounding box center [361, 244] width 50 height 14
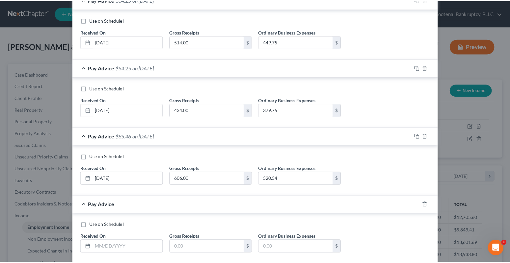
scroll to position [336, 0]
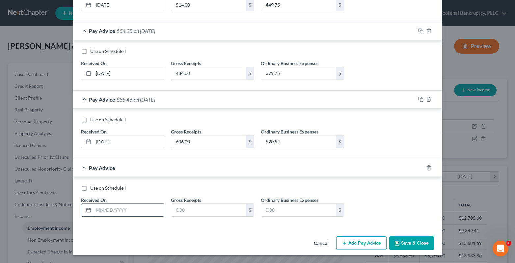
drag, startPoint x: 99, startPoint y: 211, endPoint x: 93, endPoint y: 207, distance: 7.1
click at [99, 210] on input "text" at bounding box center [129, 210] width 70 height 13
type input "[DATE]"
click at [178, 211] on input "text" at bounding box center [208, 210] width 75 height 13
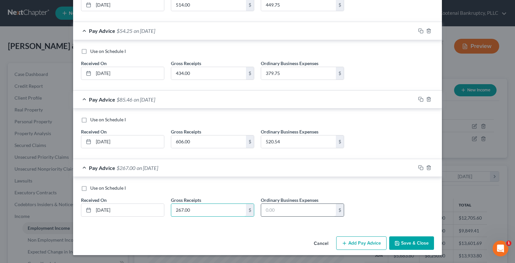
type input "267.00"
click at [274, 214] on input "text" at bounding box center [298, 210] width 75 height 13
type input "759.28"
click at [418, 239] on button "Save & Close" at bounding box center [411, 244] width 45 height 14
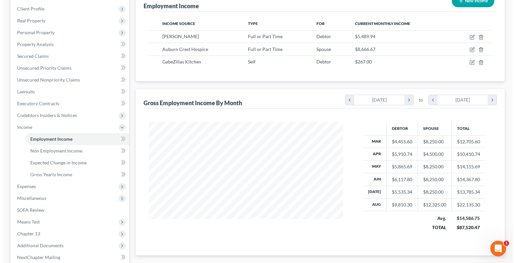
scroll to position [99, 0]
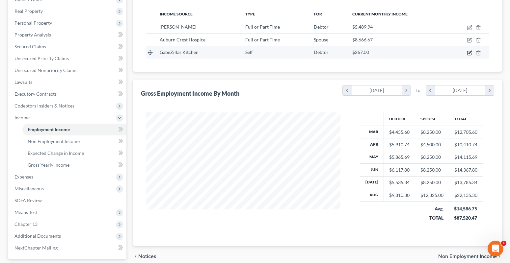
click at [468, 54] on icon "button" at bounding box center [469, 52] width 5 height 5
select select "1"
select select "0"
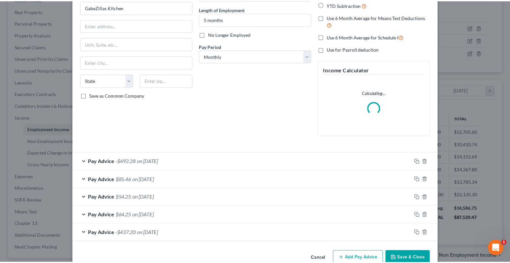
scroll to position [77, 0]
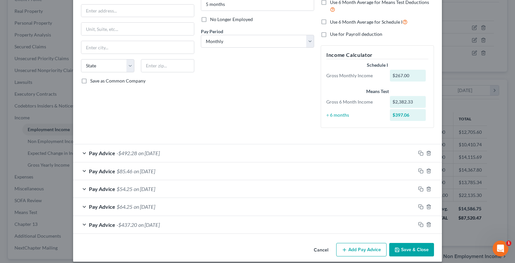
drag, startPoint x: 402, startPoint y: 251, endPoint x: 202, endPoint y: 113, distance: 243.4
click at [402, 251] on button "Save & Close" at bounding box center [411, 250] width 45 height 14
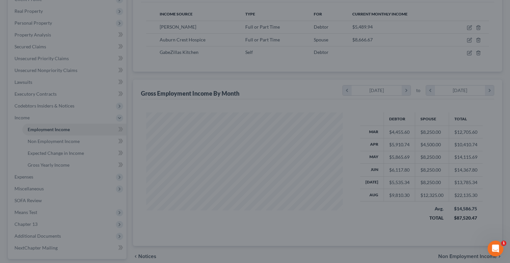
scroll to position [329203, 329113]
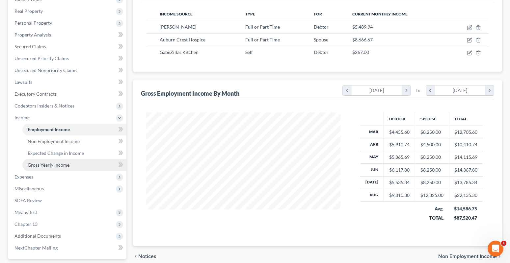
click at [40, 166] on span "Gross Yearly Income" at bounding box center [49, 165] width 42 height 6
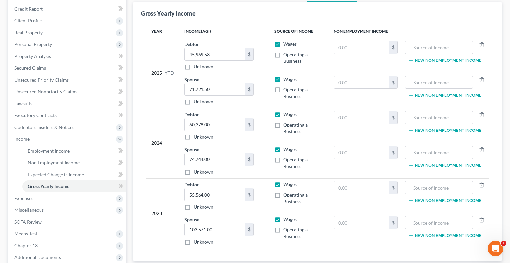
scroll to position [99, 0]
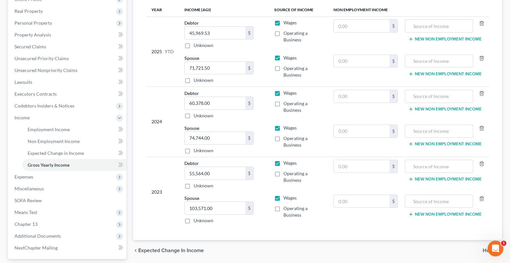
drag, startPoint x: 278, startPoint y: 32, endPoint x: 289, endPoint y: 45, distance: 16.9
click at [284, 32] on label "Operating a Business" at bounding box center [304, 36] width 40 height 13
click at [286, 32] on input "Operating a Business" at bounding box center [288, 32] width 4 height 4
checkbox input "true"
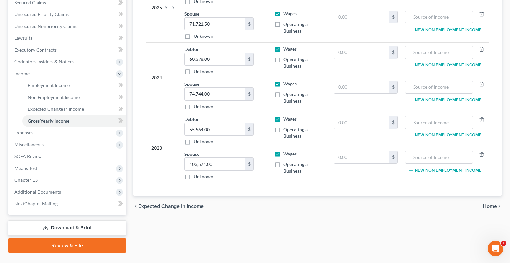
scroll to position [158, 0]
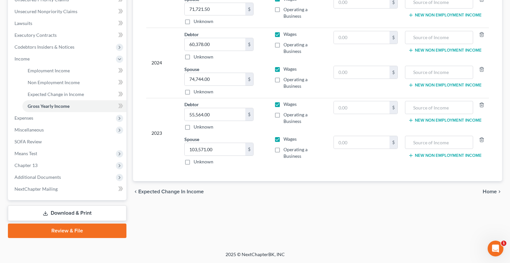
click at [489, 191] on span "Home" at bounding box center [490, 191] width 14 height 5
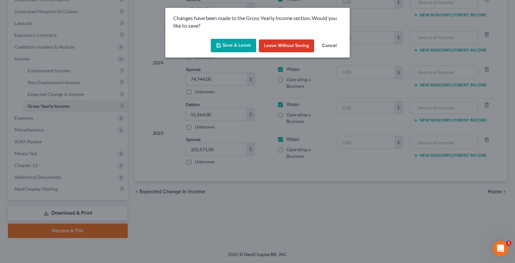
click at [231, 48] on button "Save & Leave" at bounding box center [233, 46] width 45 height 14
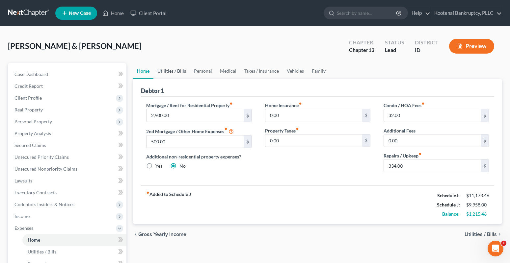
click at [170, 69] on link "Utilities / Bills" at bounding box center [171, 71] width 37 height 16
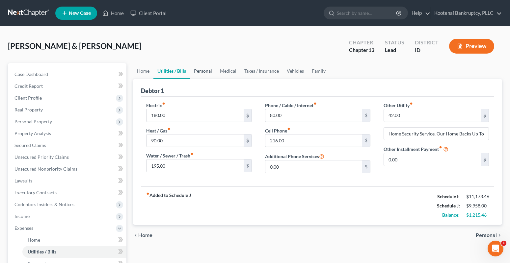
click at [200, 71] on link "Personal" at bounding box center [203, 71] width 26 height 16
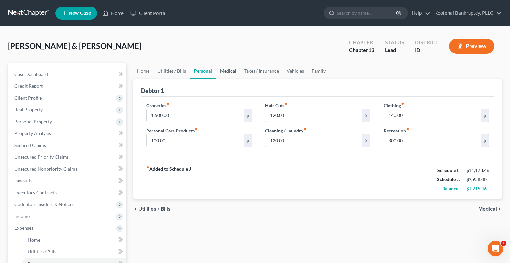
click at [232, 71] on link "Medical" at bounding box center [228, 71] width 24 height 16
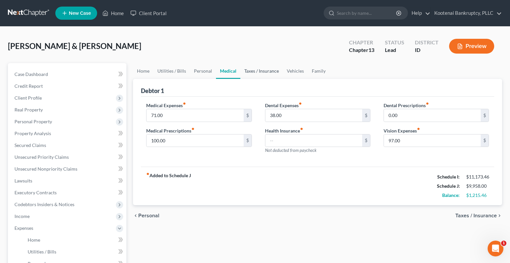
click at [260, 72] on link "Taxes / Insurance" at bounding box center [261, 71] width 42 height 16
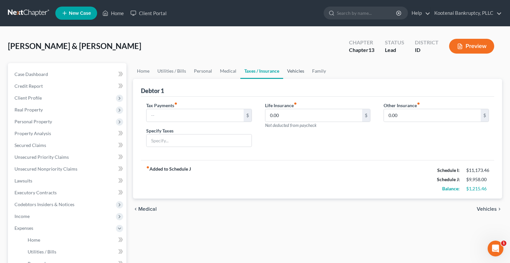
click at [290, 68] on link "Vehicles" at bounding box center [295, 71] width 25 height 16
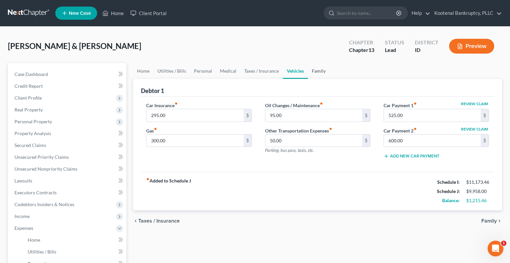
click at [322, 74] on link "Family" at bounding box center [319, 71] width 22 height 16
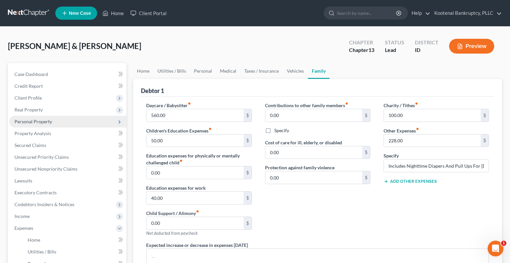
click at [18, 123] on span "Personal Property" at bounding box center [33, 122] width 38 height 6
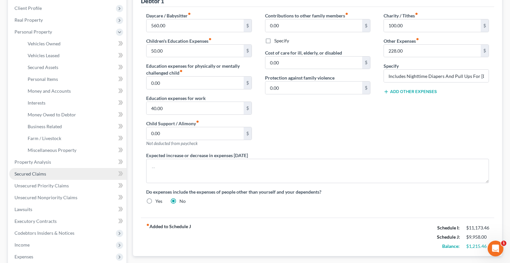
scroll to position [99, 0]
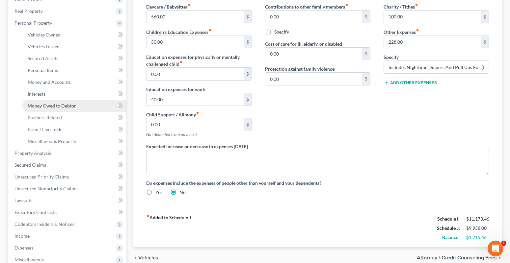
click at [37, 108] on span "Money Owed to Debtor" at bounding box center [52, 106] width 48 height 6
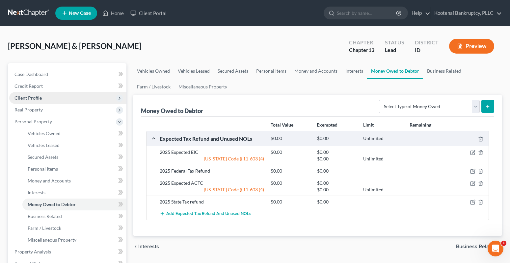
click at [18, 97] on span "Client Profile" at bounding box center [27, 98] width 27 height 6
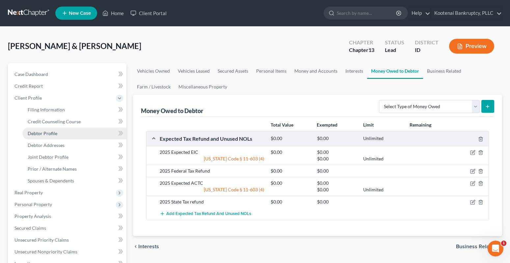
click at [39, 132] on span "Debtor Profile" at bounding box center [43, 134] width 30 height 6
select select "1"
select select "4"
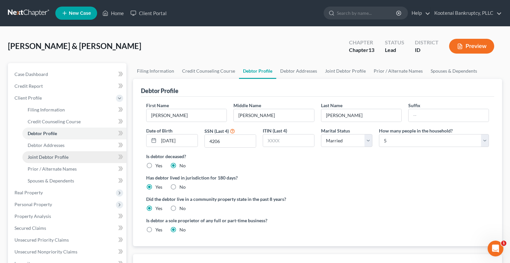
click at [39, 157] on span "Joint Debtor Profile" at bounding box center [48, 157] width 41 height 6
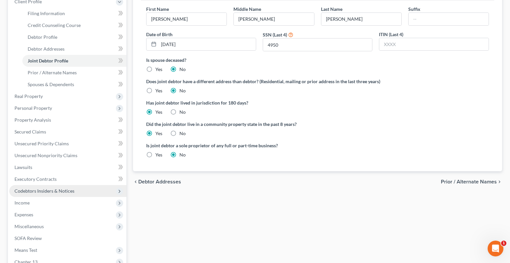
scroll to position [99, 0]
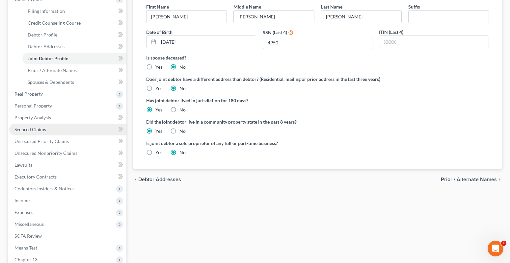
click at [27, 132] on span "Secured Claims" at bounding box center [30, 130] width 32 height 6
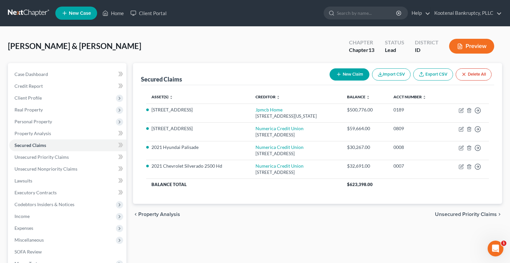
click at [484, 214] on span "Unsecured Priority Claims" at bounding box center [466, 214] width 62 height 5
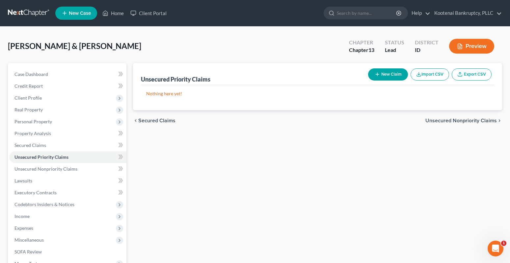
click at [452, 121] on span "Unsecured Nonpriority Claims" at bounding box center [460, 120] width 71 height 5
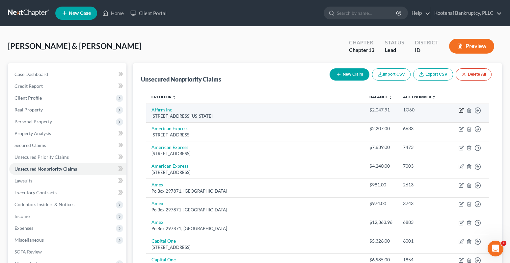
click at [459, 110] on icon "button" at bounding box center [461, 111] width 4 height 4
select select "4"
select select "2"
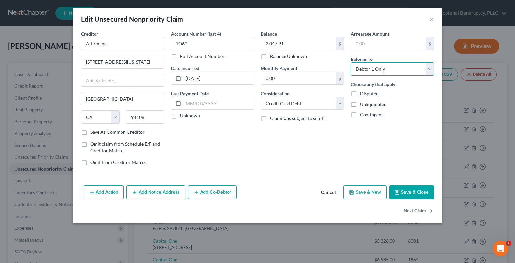
drag, startPoint x: 376, startPoint y: 70, endPoint x: 381, endPoint y: 75, distance: 7.3
click at [376, 70] on select "Select Debtor 1 Only Debtor 2 Only Debtor 1 And Debtor 2 Only At Least One Of T…" at bounding box center [392, 69] width 83 height 13
select select "4"
click at [351, 63] on select "Select Debtor 1 Only Debtor 2 Only Debtor 1 And Debtor 2 Only At Least One Of T…" at bounding box center [392, 69] width 83 height 13
click at [180, 118] on label "Unknown" at bounding box center [190, 116] width 20 height 7
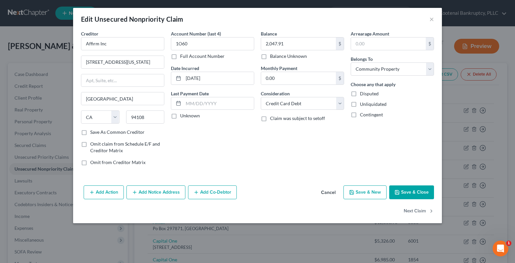
click at [183, 117] on input "Unknown" at bounding box center [185, 115] width 4 height 4
checkbox input "true"
click at [413, 194] on button "Save & Close" at bounding box center [411, 193] width 45 height 14
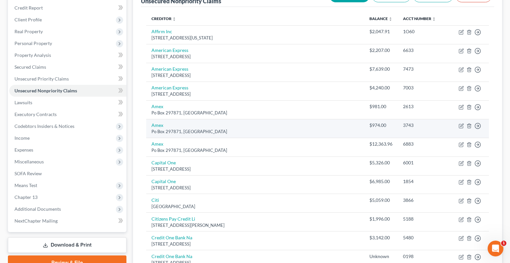
scroll to position [99, 0]
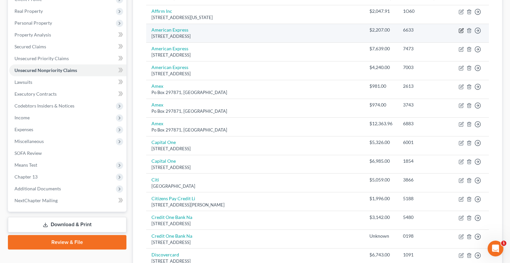
click at [461, 33] on icon "button" at bounding box center [461, 30] width 5 height 5
select select "9"
select select "2"
select select "1"
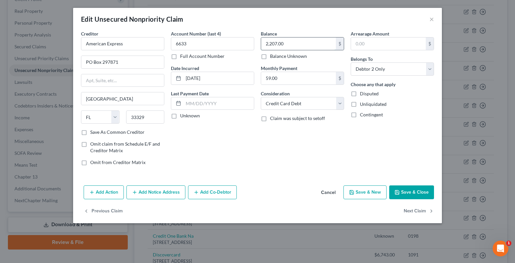
click at [294, 43] on input "2,207.00" at bounding box center [298, 44] width 75 height 13
type input "28,134.96"
drag, startPoint x: 361, startPoint y: 65, endPoint x: 359, endPoint y: 75, distance: 9.8
click at [360, 67] on select "Select Debtor 1 Only Debtor 2 Only Debtor 1 And Debtor 2 Only At Least One Of T…" at bounding box center [392, 69] width 83 height 13
select select "4"
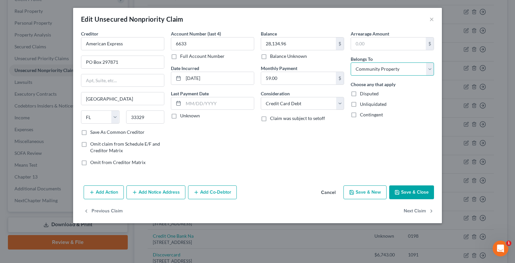
click at [351, 63] on select "Select Debtor 1 Only Debtor 2 Only Debtor 1 And Debtor 2 Only At Least One Of T…" at bounding box center [392, 69] width 83 height 13
click at [189, 45] on input "6633" at bounding box center [212, 43] width 83 height 13
click at [180, 58] on label "Full Account Number" at bounding box center [202, 56] width 44 height 7
click at [183, 57] on input "Full Account Number" at bounding box center [185, 55] width 4 height 4
click at [187, 44] on input "6633" at bounding box center [212, 43] width 83 height 13
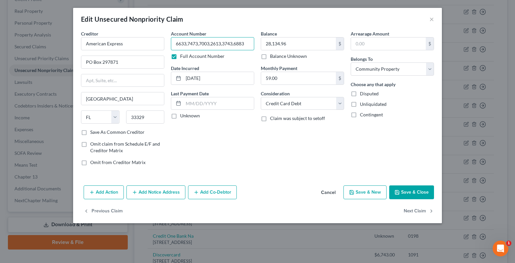
type input "6633,7473,7003,2613,3743,6883"
click at [412, 195] on button "Save & Close" at bounding box center [411, 193] width 45 height 14
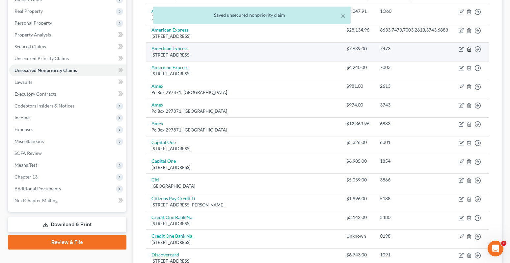
click at [470, 48] on icon "button" at bounding box center [469, 49] width 5 height 5
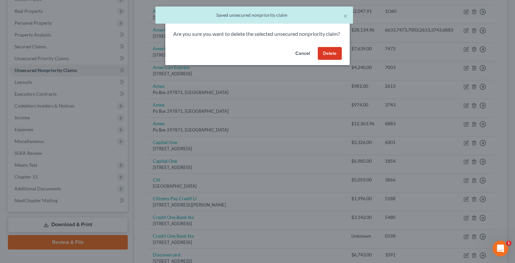
click at [336, 60] on button "Delete" at bounding box center [330, 53] width 24 height 13
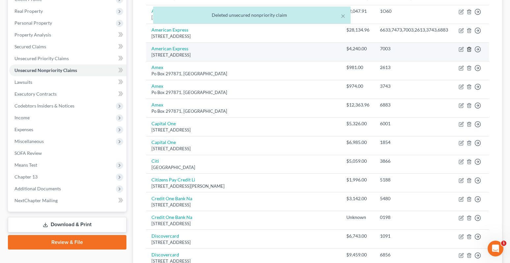
click at [470, 50] on line "button" at bounding box center [470, 49] width 0 height 1
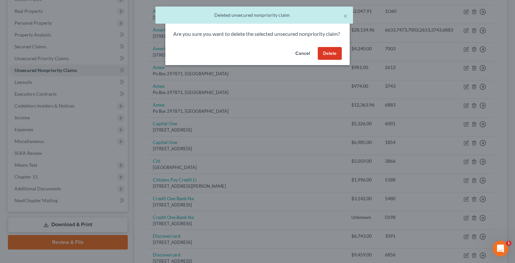
click at [333, 60] on button "Delete" at bounding box center [330, 53] width 24 height 13
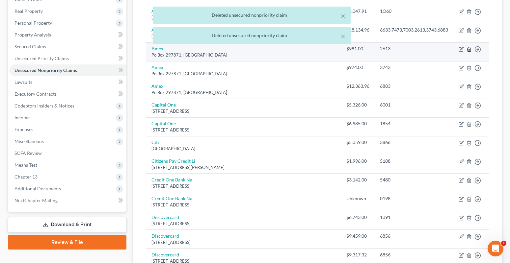
click at [469, 50] on line "button" at bounding box center [469, 49] width 0 height 1
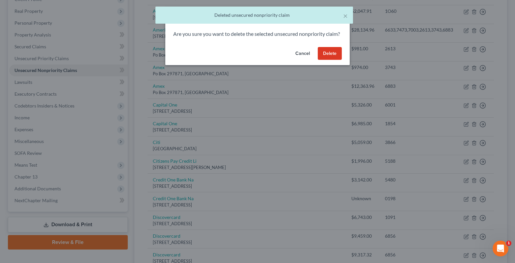
click at [335, 60] on button "Delete" at bounding box center [330, 53] width 24 height 13
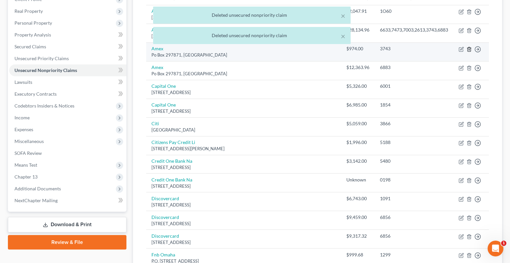
click at [470, 49] on icon "button" at bounding box center [469, 49] width 5 height 5
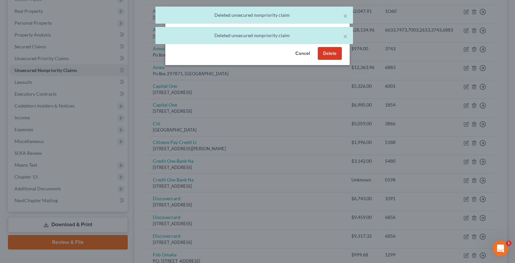
click at [326, 58] on button "Delete" at bounding box center [330, 53] width 24 height 13
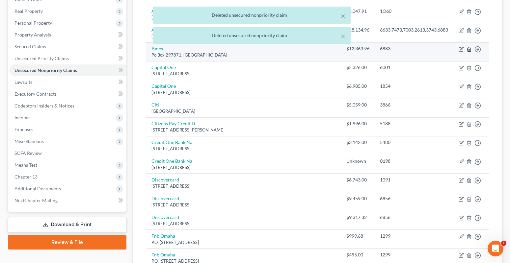
click at [471, 49] on icon "button" at bounding box center [469, 49] width 3 height 4
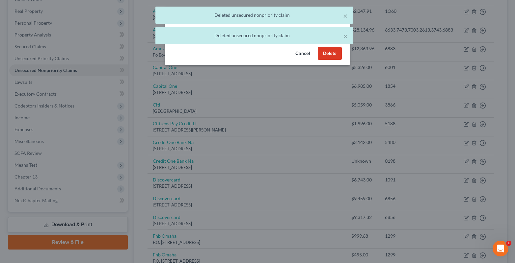
click at [325, 60] on button "Delete" at bounding box center [330, 53] width 24 height 13
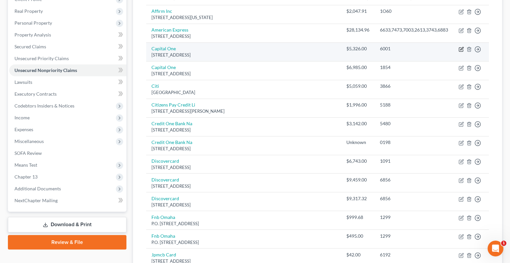
click at [460, 50] on icon "button" at bounding box center [461, 49] width 5 height 5
select select "46"
select select "2"
select select "1"
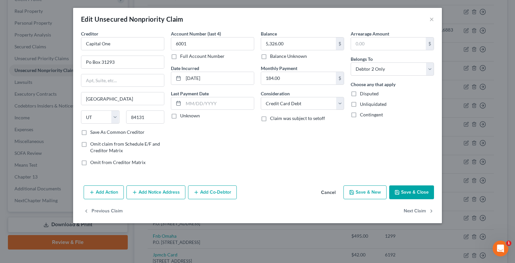
click at [180, 57] on label "Full Account Number" at bounding box center [202, 56] width 44 height 7
click at [183, 57] on input "Full Account Number" at bounding box center [185, 55] width 4 height 4
click at [188, 43] on input "6001" at bounding box center [212, 43] width 83 height 13
type input "6001,1854"
click at [283, 41] on input "5,326.00" at bounding box center [298, 44] width 75 height 13
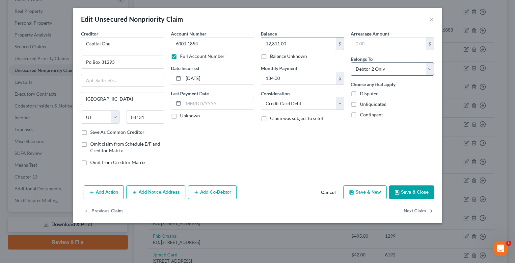
type input "12,311.00"
click at [352, 73] on select "Select Debtor 1 Only Debtor 2 Only Debtor 1 And Debtor 2 Only At Least One Of T…" at bounding box center [392, 69] width 83 height 13
select select "4"
click at [351, 63] on select "Select Debtor 1 Only Debtor 2 Only Debtor 1 And Debtor 2 Only At Least One Of T…" at bounding box center [392, 69] width 83 height 13
drag, startPoint x: 122, startPoint y: 44, endPoint x: 50, endPoint y: 46, distance: 72.5
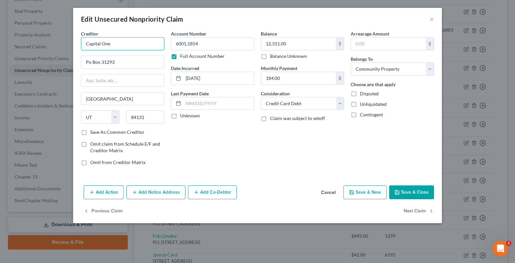
click at [54, 46] on div "Edit Unsecured Nonpriority Claim × Creditor * Capital One Po Box 31293 [GEOGRAP…" at bounding box center [257, 131] width 515 height 263
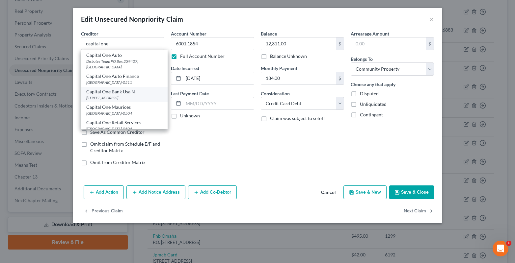
click at [108, 101] on div "[STREET_ADDRESS]" at bounding box center [124, 98] width 76 height 6
type input "Capital One Bank Usa N"
type input "PO Box 30285"
type input "84130-0285"
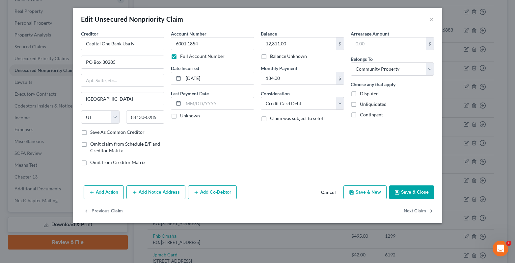
click at [417, 188] on button "Save & Close" at bounding box center [411, 193] width 45 height 14
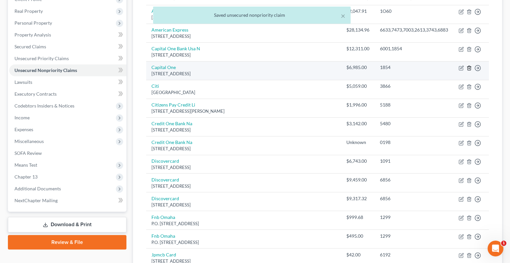
click at [470, 66] on icon "button" at bounding box center [469, 68] width 3 height 4
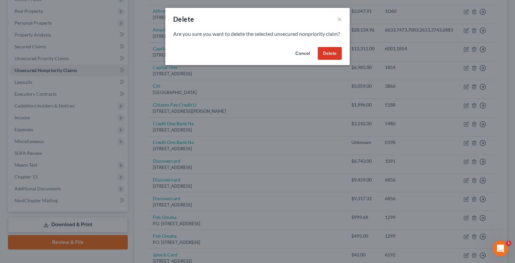
click at [321, 60] on button "Delete" at bounding box center [330, 53] width 24 height 13
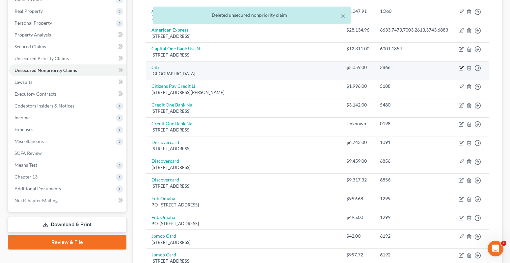
click at [462, 68] on icon "button" at bounding box center [461, 67] width 3 height 3
select select "43"
select select "1"
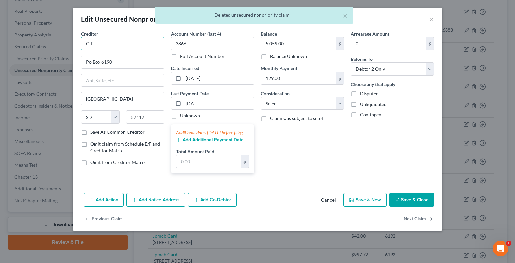
drag, startPoint x: 101, startPoint y: 45, endPoint x: 50, endPoint y: 45, distance: 51.4
click at [71, 47] on div "Edit Unsecured Nonpriority Claim × Creditor * Citi Po Box 6190 [GEOGRAPHIC_DATA…" at bounding box center [257, 131] width 515 height 263
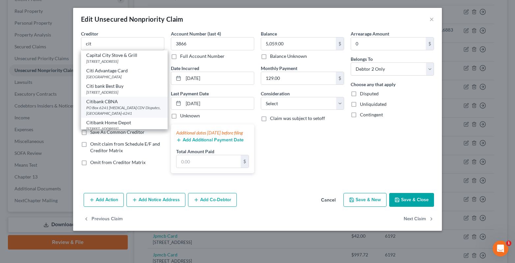
click at [100, 116] on div "PO Box 6241 [MEDICAL_DATA] CDV Disputes, [GEOGRAPHIC_DATA]-6241" at bounding box center [124, 110] width 76 height 11
type input "Citibank CBNA"
type input "PO Box 6241"
type input "[MEDICAL_DATA] CDV Disputes"
type input "57117-6241"
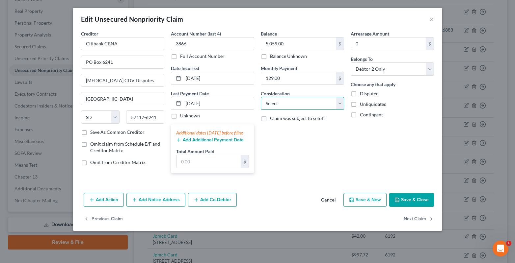
drag, startPoint x: 269, startPoint y: 106, endPoint x: 273, endPoint y: 109, distance: 5.1
click at [269, 107] on select "Select Cable / Satellite Services Collection Agency Credit Card Debt Debt Couns…" at bounding box center [302, 103] width 83 height 13
select select "2"
click at [261, 97] on select "Select Cable / Satellite Services Collection Agency Credit Card Debt Debt Couns…" at bounding box center [302, 103] width 83 height 13
click at [357, 71] on select "Select Debtor 1 Only Debtor 2 Only Debtor 1 And Debtor 2 Only At Least One Of T…" at bounding box center [392, 69] width 83 height 13
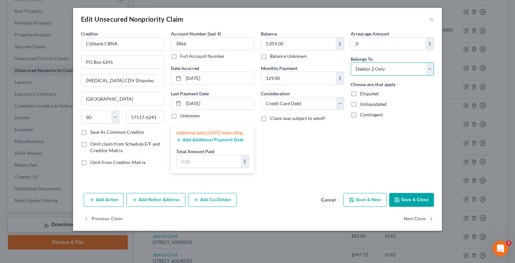
select select "4"
click at [351, 63] on select "Select Debtor 1 Only Debtor 2 Only Debtor 1 And Debtor 2 Only At Least One Of T…" at bounding box center [392, 69] width 83 height 13
click at [414, 207] on button "Save & Close" at bounding box center [411, 200] width 45 height 14
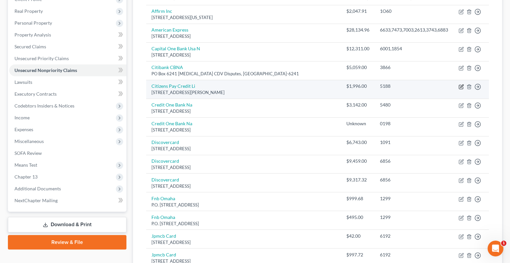
click at [460, 87] on icon "button" at bounding box center [461, 86] width 5 height 5
select select "41"
select select "2"
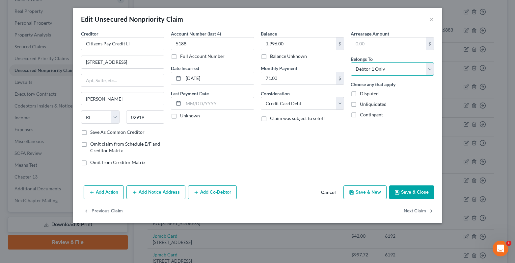
click at [364, 69] on select "Select Debtor 1 Only Debtor 2 Only Debtor 1 And Debtor 2 Only At Least One Of T…" at bounding box center [392, 69] width 83 height 13
select select "4"
click at [351, 63] on select "Select Debtor 1 Only Debtor 2 Only Debtor 1 And Debtor 2 Only At Least One Of T…" at bounding box center [392, 69] width 83 height 13
click at [421, 194] on button "Save & Close" at bounding box center [411, 193] width 45 height 14
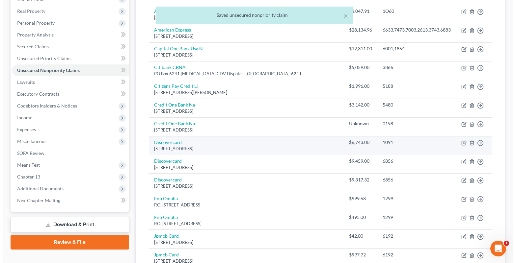
scroll to position [198, 0]
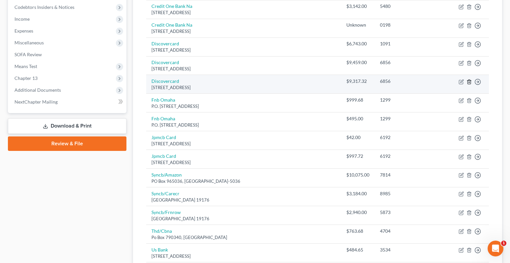
click at [471, 82] on icon "button" at bounding box center [469, 82] width 3 height 4
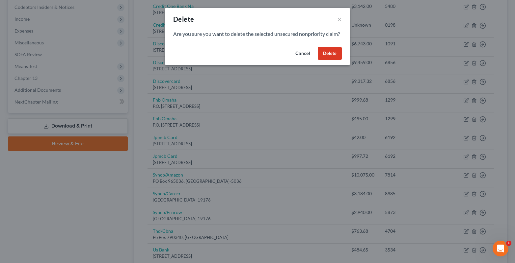
drag, startPoint x: 335, startPoint y: 60, endPoint x: 320, endPoint y: 47, distance: 19.6
click at [335, 60] on button "Delete" at bounding box center [330, 53] width 24 height 13
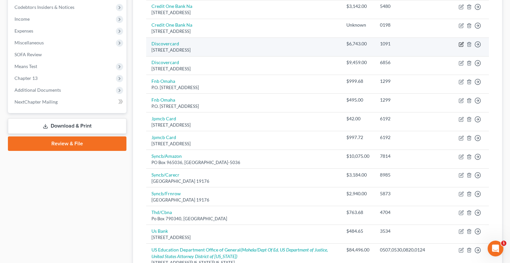
click at [460, 46] on icon "button" at bounding box center [461, 44] width 5 height 5
select select "46"
select select "2"
select select "1"
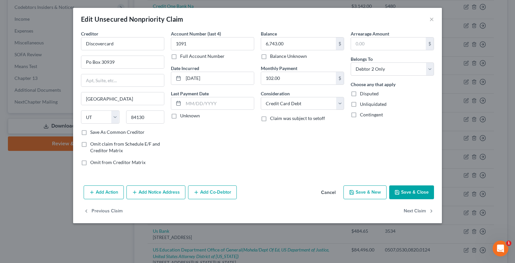
click at [180, 54] on label "Full Account Number" at bounding box center [202, 56] width 44 height 7
click at [183, 54] on input "Full Account Number" at bounding box center [185, 55] width 4 height 4
click at [188, 43] on input "1091" at bounding box center [212, 43] width 83 height 13
type input "1091,6856"
click at [285, 45] on input "6,743.00" at bounding box center [298, 44] width 75 height 13
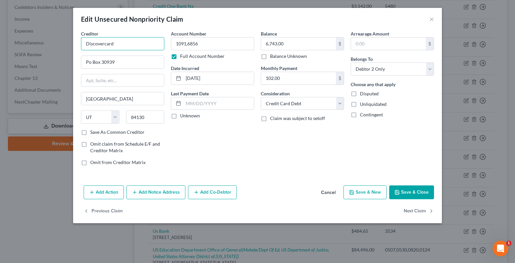
click at [114, 41] on input "Discovercard" at bounding box center [122, 43] width 83 height 13
type input "D"
click at [105, 62] on div "[STREET_ADDRESS]" at bounding box center [120, 62] width 68 height 6
type input "Discover Fin Svcs Llc"
type input "Po Box 15316"
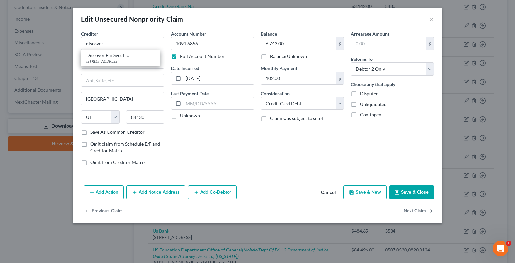
type input "Wilmington"
select select "7"
type input "19850"
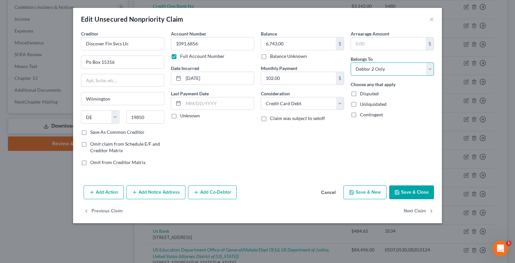
drag, startPoint x: 390, startPoint y: 71, endPoint x: 390, endPoint y: 75, distance: 4.0
click at [390, 71] on select "Select Debtor 1 Only Debtor 2 Only Debtor 1 And Debtor 2 Only At Least One Of T…" at bounding box center [392, 69] width 83 height 13
select select "4"
click at [351, 63] on select "Select Debtor 1 Only Debtor 2 Only Debtor 1 And Debtor 2 Only At Least One Of T…" at bounding box center [392, 69] width 83 height 13
click at [412, 190] on button "Save & Close" at bounding box center [411, 193] width 45 height 14
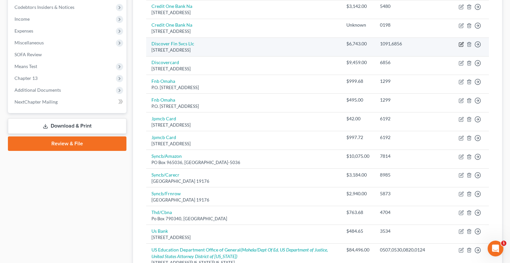
click at [461, 43] on icon "button" at bounding box center [461, 44] width 5 height 5
select select "7"
select select "2"
select select "4"
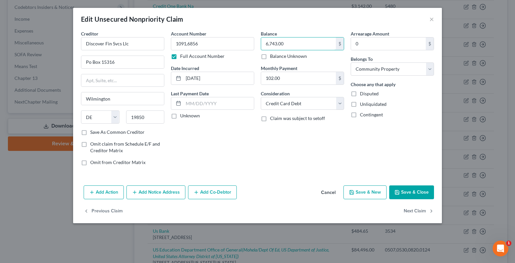
drag, startPoint x: 286, startPoint y: 45, endPoint x: 273, endPoint y: 32, distance: 17.5
click at [286, 44] on input "6,743.00" at bounding box center [298, 44] width 75 height 13
type input "16,202.00"
click at [416, 193] on button "Save & Close" at bounding box center [411, 193] width 45 height 14
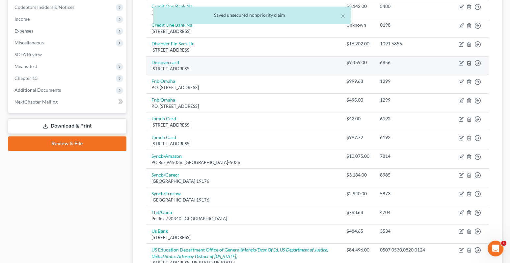
click at [472, 63] on icon "button" at bounding box center [469, 63] width 5 height 5
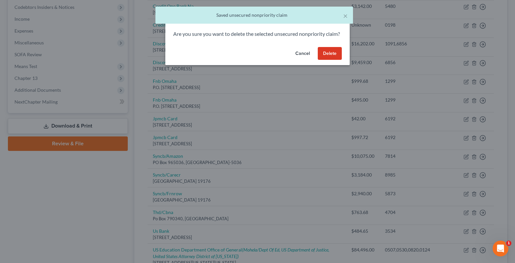
click at [336, 60] on button "Delete" at bounding box center [330, 53] width 24 height 13
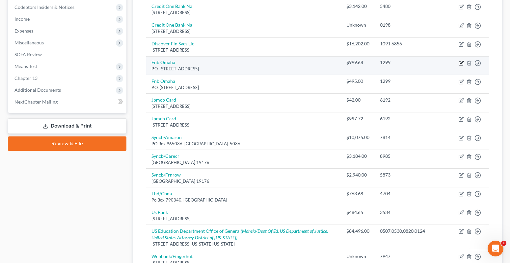
click at [460, 63] on icon "button" at bounding box center [461, 63] width 5 height 5
select select "30"
select select "2"
select select "1"
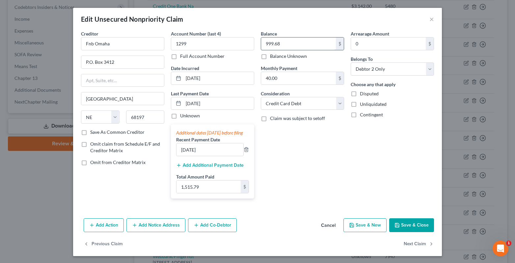
click at [282, 41] on input "999.68" at bounding box center [298, 44] width 75 height 13
type input "1,494.68"
drag, startPoint x: 366, startPoint y: 67, endPoint x: 367, endPoint y: 75, distance: 8.2
click at [366, 67] on select "Select Debtor 1 Only Debtor 2 Only Debtor 1 And Debtor 2 Only At Least One Of T…" at bounding box center [392, 69] width 83 height 13
select select "4"
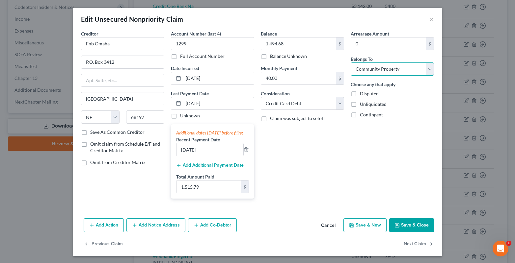
click at [351, 63] on select "Select Debtor 1 Only Debtor 2 Only Debtor 1 And Debtor 2 Only At Least One Of T…" at bounding box center [392, 69] width 83 height 13
drag, startPoint x: 98, startPoint y: 44, endPoint x: 56, endPoint y: 46, distance: 42.2
click at [60, 46] on div "Edit Unsecured Nonpriority Claim × Creditor * Fnb Omaha P.O. [GEOGRAPHIC_DATA] …" at bounding box center [257, 131] width 515 height 263
drag, startPoint x: 93, startPoint y: 47, endPoint x: 75, endPoint y: 48, distance: 17.8
click at [75, 48] on div "Creditor * fnb P.O. [GEOGRAPHIC_DATA] [US_STATE] AK AR AZ CA CO CT DE DC [GEOGR…" at bounding box center [257, 123] width 369 height 186
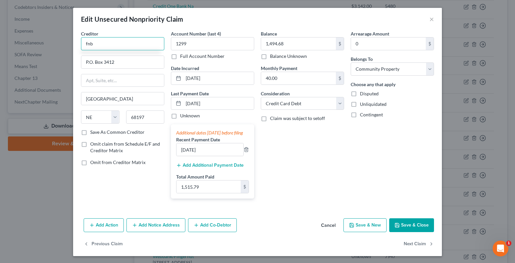
type input "p"
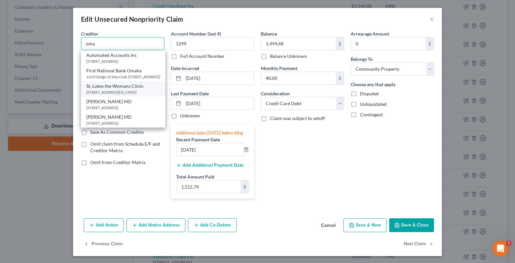
scroll to position [0, 0]
click at [115, 76] on div "1620 Dodge St Stop Code [STREET_ADDRESS]" at bounding box center [123, 77] width 74 height 6
type input "First National Bank Omaha"
type input "1620 Dodge St Stop Code 3113"
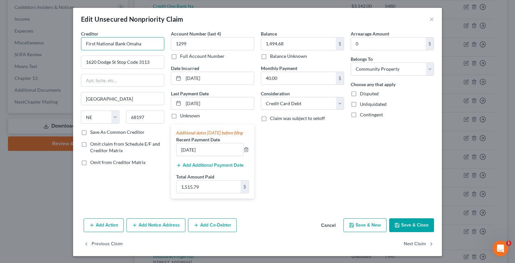
drag, startPoint x: 139, startPoint y: 45, endPoint x: 74, endPoint y: 51, distance: 65.8
click at [74, 51] on div "Creditor * First National Bank Omaha 1620 Dodge St Stop Code 3113 [GEOGRAPHIC_D…" at bounding box center [257, 123] width 369 height 186
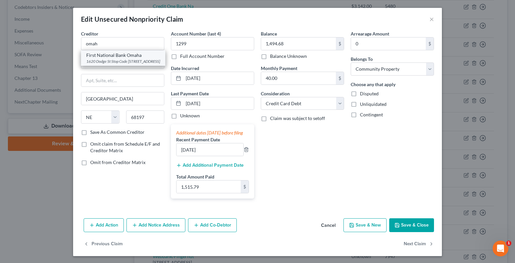
click at [112, 55] on div "First National Bank Omaha" at bounding box center [123, 55] width 74 height 7
type input "First National Bank Omaha"
drag, startPoint x: 115, startPoint y: 61, endPoint x: 148, endPoint y: 62, distance: 32.9
click at [148, 62] on input "1620 Dodge St Stop Code 3113" at bounding box center [122, 62] width 83 height 13
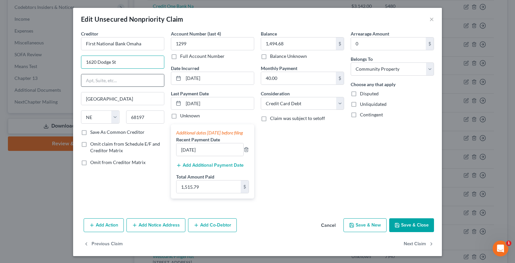
type input "1620 Dodge St"
click at [84, 81] on input "text" at bounding box center [122, 80] width 83 height 13
drag, startPoint x: 84, startPoint y: 81, endPoint x: 93, endPoint y: 107, distance: 27.7
paste input "Stop Code 3113"
type input "Stop Code 3113"
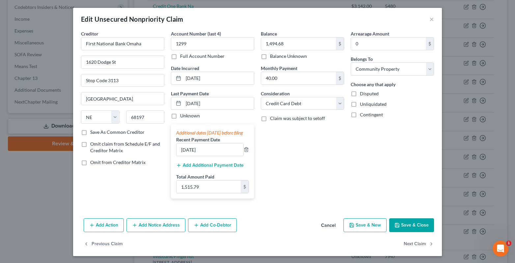
click at [407, 233] on button "Save & Close" at bounding box center [411, 226] width 45 height 14
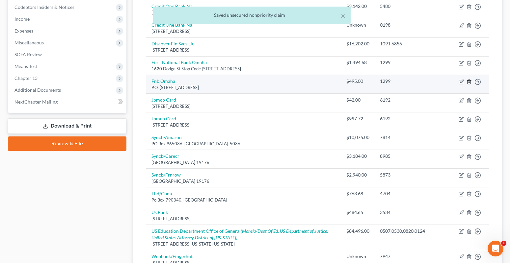
click at [470, 81] on polyline "button" at bounding box center [469, 81] width 4 height 0
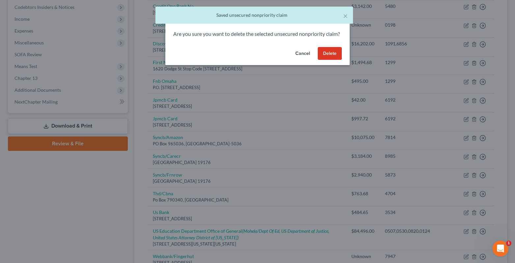
click at [330, 60] on button "Delete" at bounding box center [330, 53] width 24 height 13
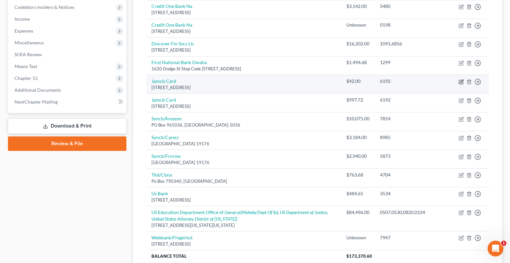
click at [460, 81] on icon "button" at bounding box center [461, 81] width 5 height 5
select select "7"
select select "1"
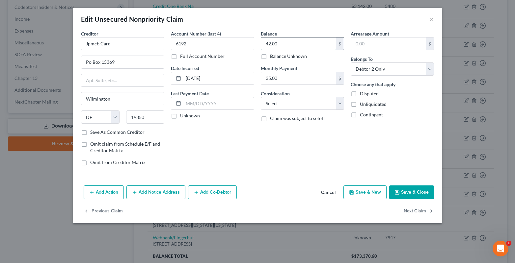
click at [289, 47] on input "42.00" at bounding box center [298, 44] width 75 height 13
type input "1,039.72"
click at [380, 73] on select "Select Debtor 1 Only Debtor 2 Only Debtor 1 And Debtor 2 Only At Least One Of T…" at bounding box center [392, 69] width 83 height 13
select select "4"
click at [351, 63] on select "Select Debtor 1 Only Debtor 2 Only Debtor 1 And Debtor 2 Only At Least One Of T…" at bounding box center [392, 69] width 83 height 13
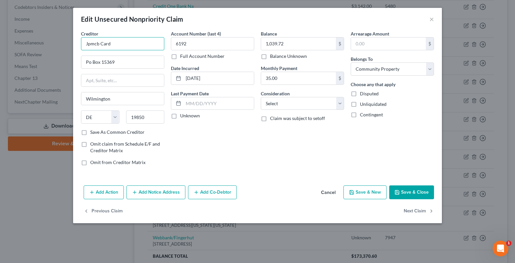
drag, startPoint x: 114, startPoint y: 43, endPoint x: 56, endPoint y: 41, distance: 58.3
click at [58, 50] on div "Edit Unsecured Nonpriority Claim × Creditor * Jpmcb Card Po Box [GEOGRAPHIC_DAT…" at bounding box center [257, 131] width 515 height 263
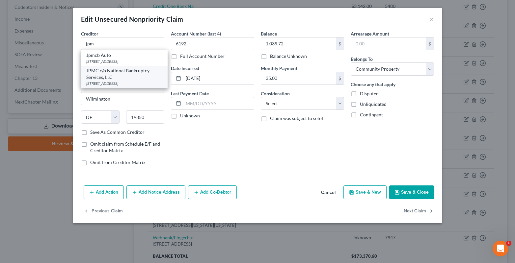
click at [112, 76] on div "JPMC c/o National Bankruptcy Services, LLC" at bounding box center [124, 74] width 76 height 13
type input "JPMC c/o National Bankruptcy Services, LLC"
type input "PO Box 9013"
type input "[PERSON_NAME]"
select select "45"
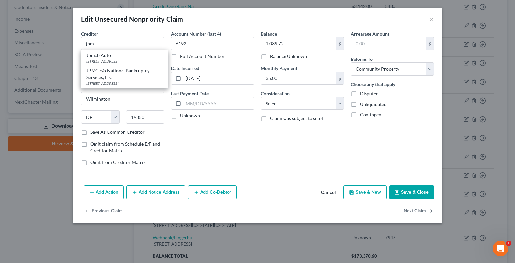
type input "75001"
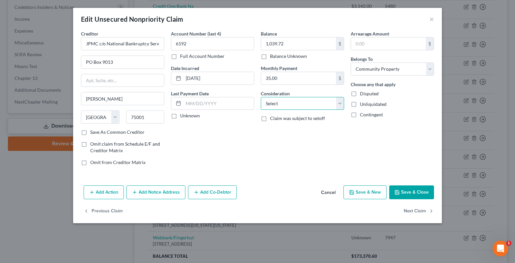
drag, startPoint x: 281, startPoint y: 104, endPoint x: 280, endPoint y: 109, distance: 5.0
click at [281, 105] on select "Select Cable / Satellite Services Collection Agency Credit Card Debt Debt Couns…" at bounding box center [302, 103] width 83 height 13
select select "2"
click at [261, 97] on select "Select Cable / Satellite Services Collection Agency Credit Card Debt Debt Couns…" at bounding box center [302, 103] width 83 height 13
click at [408, 189] on button "Save & Close" at bounding box center [411, 193] width 45 height 14
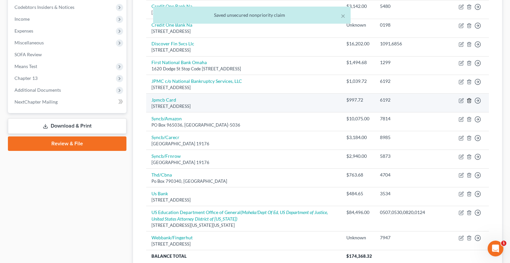
click at [470, 101] on line "button" at bounding box center [470, 100] width 0 height 1
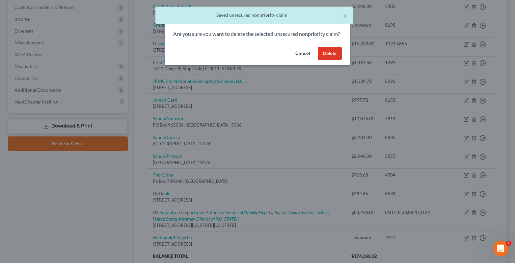
click at [332, 58] on button "Delete" at bounding box center [330, 53] width 24 height 13
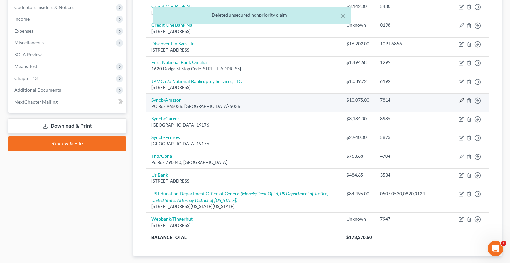
click at [461, 100] on icon "button" at bounding box center [461, 100] width 5 height 5
select select "9"
select select "2"
select select "0"
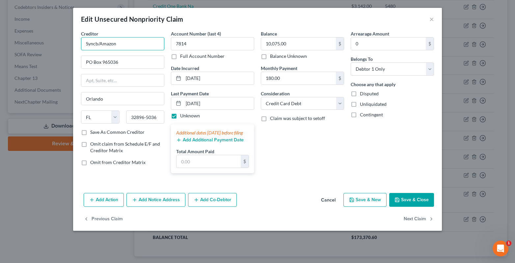
drag, startPoint x: 125, startPoint y: 44, endPoint x: 75, endPoint y: 45, distance: 49.7
click at [78, 45] on div "Creditor * Syncb/Amazon PO Box 965036 [GEOGRAPHIC_DATA] [US_STATE] AK AR AZ CA …" at bounding box center [123, 104] width 90 height 149
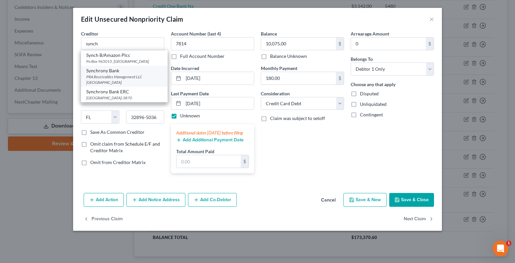
click at [103, 79] on div "PRA Receivables Management LLC [GEOGRAPHIC_DATA]" at bounding box center [124, 79] width 76 height 11
type input "Synchrony Bank"
type input "PRA Receivables Management LLC"
type input "PO Box 41021"
type input "[GEOGRAPHIC_DATA]"
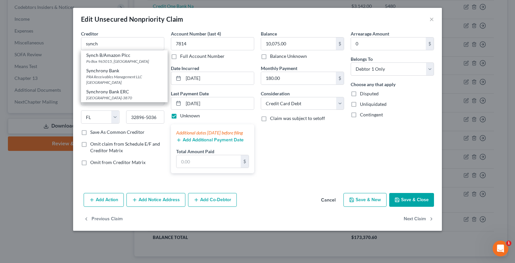
select select "48"
type input "23541"
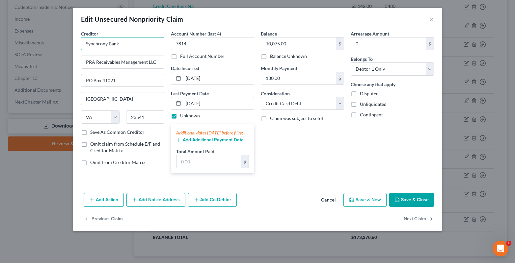
click at [127, 42] on input "Synchrony Bank" at bounding box center [122, 43] width 83 height 13
click at [120, 43] on input "Synchrony Bank amazon" at bounding box center [122, 43] width 83 height 13
type input "Synchrony Bank Amazon"
drag, startPoint x: 386, startPoint y: 70, endPoint x: 386, endPoint y: 75, distance: 4.3
click at [386, 70] on select "Select Debtor 1 Only Debtor 2 Only Debtor 1 And Debtor 2 Only At Least One Of T…" at bounding box center [392, 69] width 83 height 13
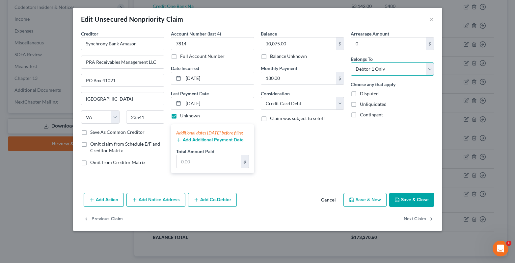
select select "4"
click at [351, 63] on select "Select Debtor 1 Only Debtor 2 Only Debtor 1 And Debtor 2 Only At Least One Of T…" at bounding box center [392, 69] width 83 height 13
click at [405, 207] on button "Save & Close" at bounding box center [411, 200] width 45 height 14
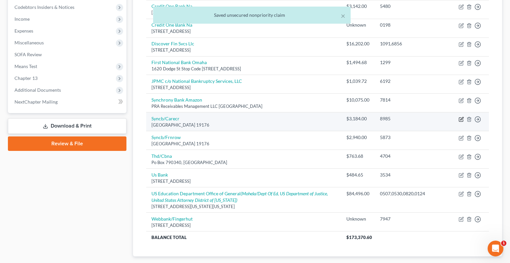
click at [464, 120] on icon "button" at bounding box center [461, 119] width 5 height 5
select select "39"
select select "2"
select select "1"
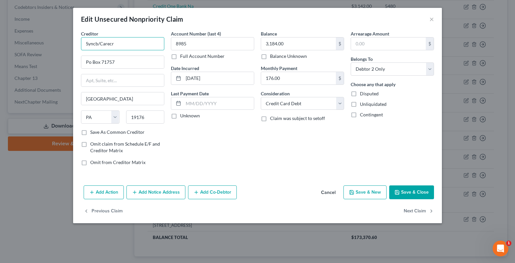
drag, startPoint x: 131, startPoint y: 48, endPoint x: 57, endPoint y: 46, distance: 74.5
click at [57, 46] on div "Edit Unsecured Nonpriority Claim × Creditor * Syncb/Carecr Po Box 71757 [GEOGRA…" at bounding box center [257, 131] width 515 height 263
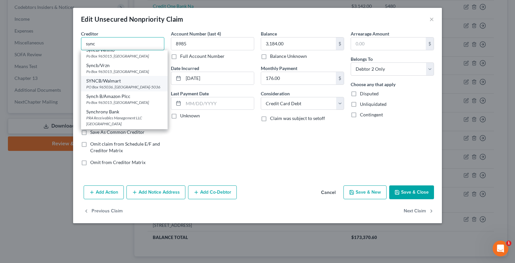
scroll to position [150, 0]
drag, startPoint x: 106, startPoint y: 98, endPoint x: 113, endPoint y: 52, distance: 46.4
click at [106, 101] on div "PRA Receivables Management LLC [GEOGRAPHIC_DATA]" at bounding box center [124, 106] width 76 height 11
type input "Synchrony Bank"
type input "PRA Receivables Management LLC"
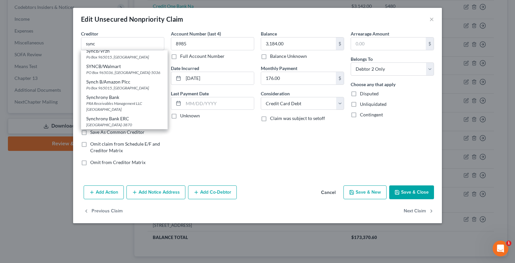
type input "PO Box 41021"
type input "[GEOGRAPHIC_DATA]"
select select "48"
type input "23541"
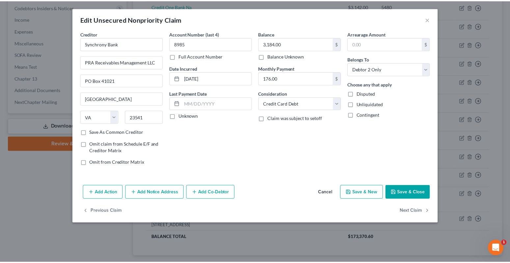
scroll to position [0, 0]
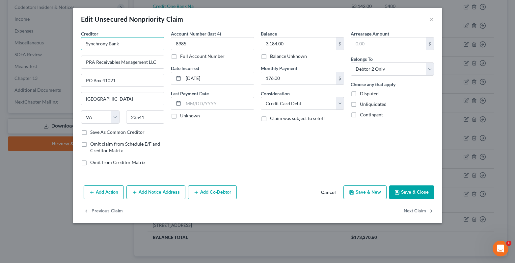
click at [128, 42] on input "Synchrony Bank" at bounding box center [122, 43] width 83 height 13
type input "Synchrony Bank Care Credit"
click at [180, 115] on label "Unknown" at bounding box center [190, 116] width 20 height 7
click at [183, 115] on input "Unknown" at bounding box center [185, 115] width 4 height 4
checkbox input "true"
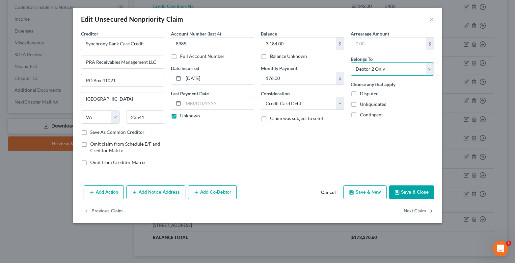
drag, startPoint x: 368, startPoint y: 70, endPoint x: 369, endPoint y: 75, distance: 4.7
click at [368, 71] on select "Select Debtor 1 Only Debtor 2 Only Debtor 1 And Debtor 2 Only At Least One Of T…" at bounding box center [392, 69] width 83 height 13
select select "4"
click at [351, 63] on select "Select Debtor 1 Only Debtor 2 Only Debtor 1 And Debtor 2 Only At Least One Of T…" at bounding box center [392, 69] width 83 height 13
click at [424, 192] on button "Save & Close" at bounding box center [411, 193] width 45 height 14
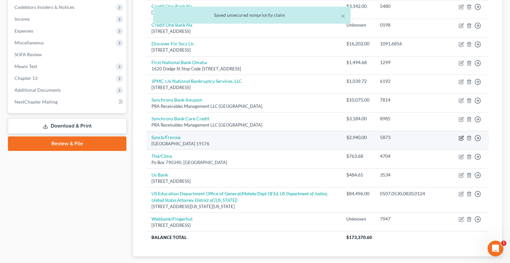
click at [459, 138] on icon "button" at bounding box center [461, 138] width 4 height 4
select select "39"
select select "2"
select select "1"
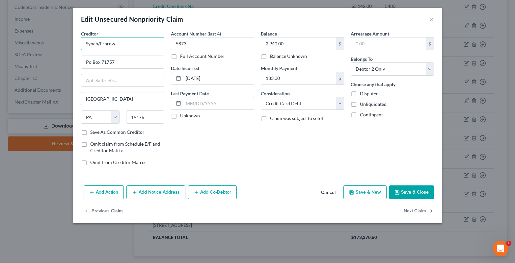
drag, startPoint x: 99, startPoint y: 42, endPoint x: 117, endPoint y: 45, distance: 17.7
click at [117, 45] on input "Syncb/Frnrow" at bounding box center [122, 43] width 83 height 13
drag, startPoint x: 87, startPoint y: 42, endPoint x: 126, endPoint y: 43, distance: 39.2
click at [125, 43] on input "Syncb/Frnrow" at bounding box center [122, 43] width 83 height 13
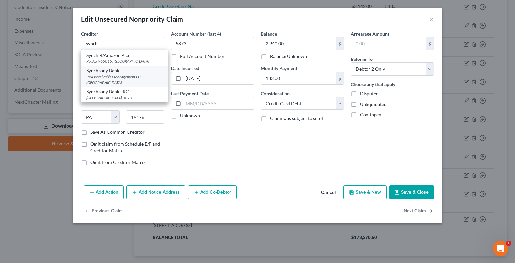
click at [101, 79] on div "PRA Receivables Management LLC [GEOGRAPHIC_DATA]" at bounding box center [124, 79] width 76 height 11
type input "Synchrony Bank"
type input "PRA Receivables Management LLC"
type input "PO Box 41021"
type input "[GEOGRAPHIC_DATA]"
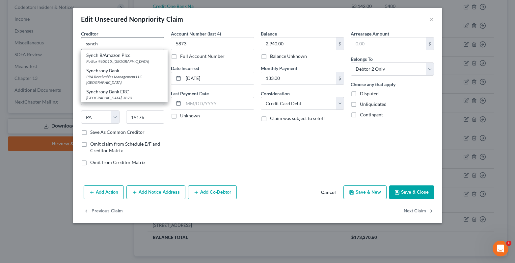
select select "48"
type input "23541"
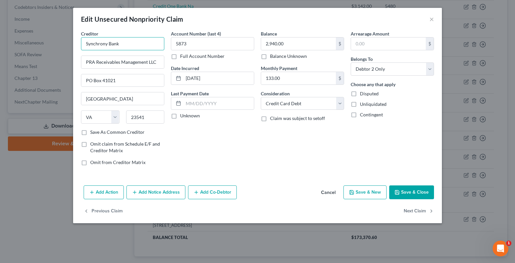
click at [127, 44] on input "Synchrony Bank" at bounding box center [122, 43] width 83 height 13
paste input "Frnrow"
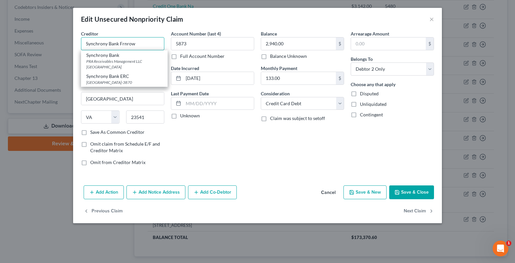
type input "Synchrony Bank Frnrow"
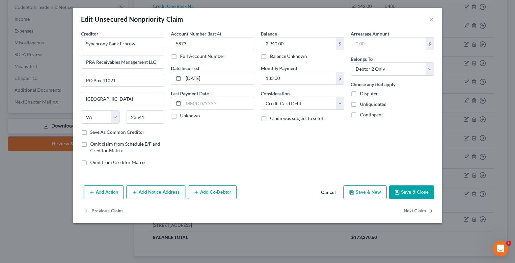
click at [180, 114] on label "Unknown" at bounding box center [190, 116] width 20 height 7
click at [183, 114] on input "Unknown" at bounding box center [185, 115] width 4 height 4
checkbox input "true"
drag, startPoint x: 378, startPoint y: 70, endPoint x: 378, endPoint y: 75, distance: 5.6
click at [378, 70] on select "Select Debtor 1 Only Debtor 2 Only Debtor 1 And Debtor 2 Only At Least One Of T…" at bounding box center [392, 69] width 83 height 13
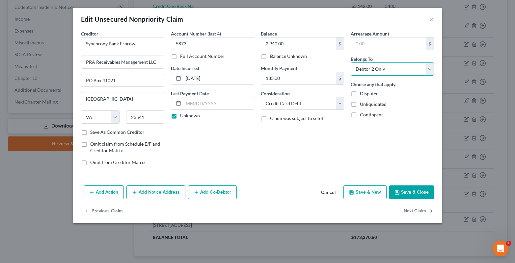
select select "4"
click at [351, 63] on select "Select Debtor 1 Only Debtor 2 Only Debtor 1 And Debtor 2 Only At Least One Of T…" at bounding box center [392, 69] width 83 height 13
click at [398, 193] on polyline "button" at bounding box center [397, 194] width 2 height 2
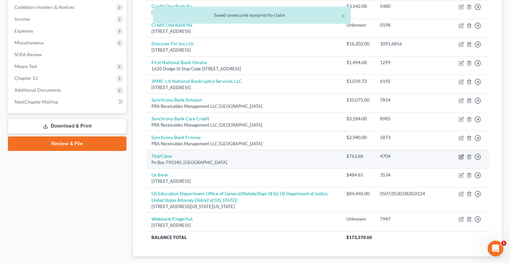
click at [462, 157] on icon "button" at bounding box center [461, 156] width 3 height 3
select select "26"
select select "2"
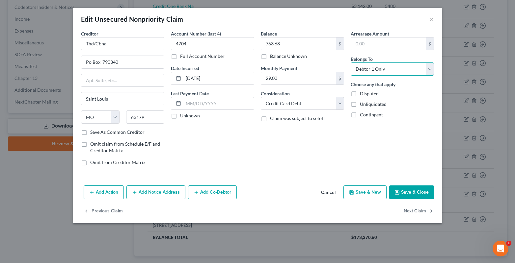
drag, startPoint x: 374, startPoint y: 67, endPoint x: 374, endPoint y: 75, distance: 8.9
click at [374, 67] on select "Select Debtor 1 Only Debtor 2 Only Debtor 1 And Debtor 2 Only At Least One Of T…" at bounding box center [392, 69] width 83 height 13
select select "4"
click at [351, 63] on select "Select Debtor 1 Only Debtor 2 Only Debtor 1 And Debtor 2 Only At Least One Of T…" at bounding box center [392, 69] width 83 height 13
click at [405, 195] on button "Save & Close" at bounding box center [411, 193] width 45 height 14
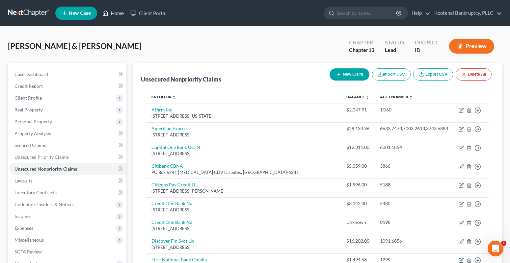
click at [118, 13] on link "Home" at bounding box center [113, 13] width 28 height 12
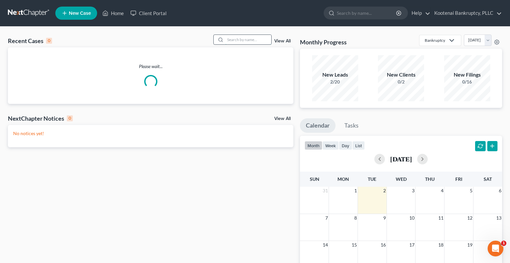
click at [241, 41] on input "search" at bounding box center [248, 40] width 46 height 10
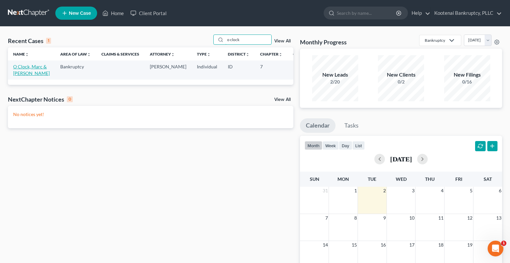
type input "o clock"
click at [21, 68] on link "O Clock, Marc & [PERSON_NAME]" at bounding box center [31, 70] width 37 height 12
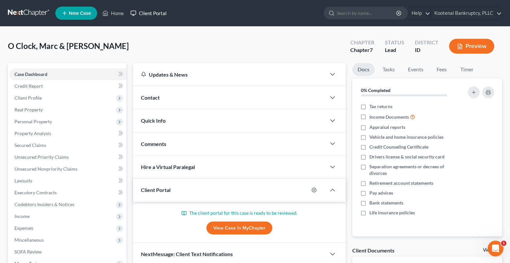
click at [163, 13] on link "Client Portal" at bounding box center [148, 13] width 43 height 12
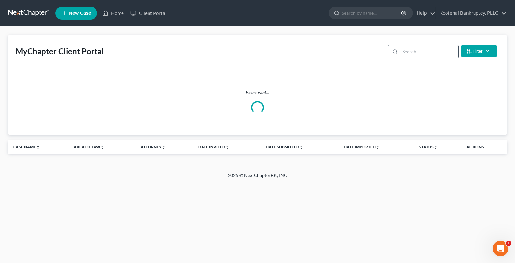
click at [408, 51] on input "search" at bounding box center [429, 51] width 58 height 13
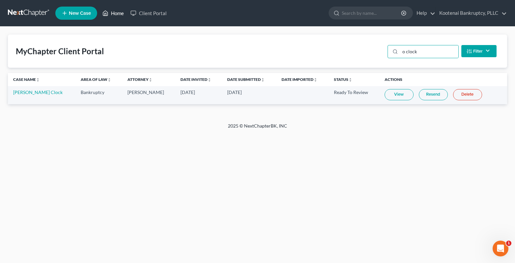
click at [121, 14] on link "Home" at bounding box center [113, 13] width 28 height 12
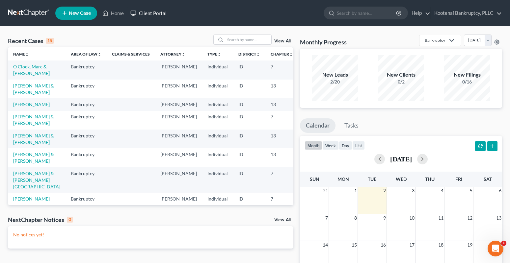
click at [149, 14] on link "Client Portal" at bounding box center [148, 13] width 43 height 12
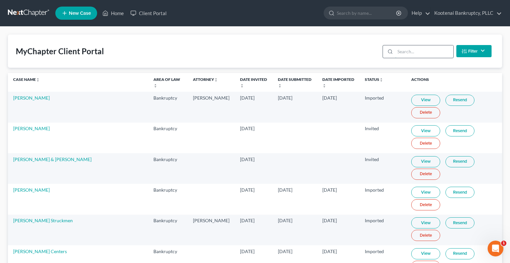
click at [410, 52] on input "search" at bounding box center [424, 51] width 58 height 13
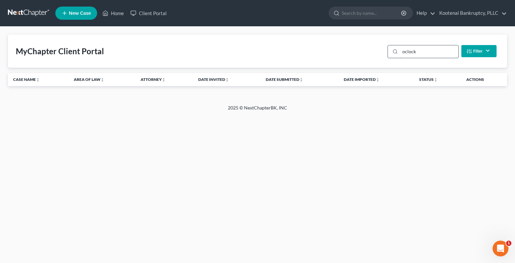
click at [406, 53] on input "oclock" at bounding box center [429, 51] width 58 height 13
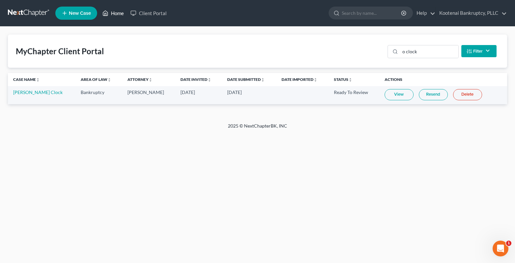
click at [118, 14] on link "Home" at bounding box center [113, 13] width 28 height 12
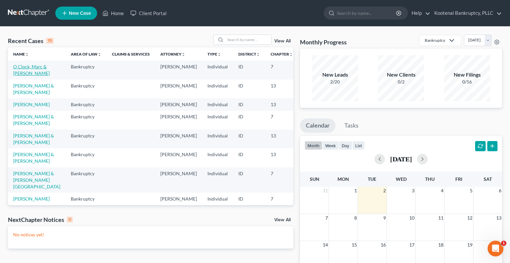
click at [20, 68] on link "O Clock, Marc & [PERSON_NAME]" at bounding box center [31, 70] width 37 height 12
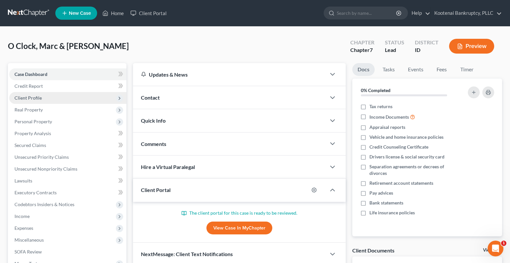
click at [26, 99] on span "Client Profile" at bounding box center [27, 98] width 27 height 6
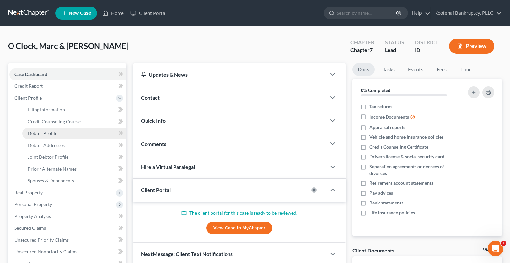
click at [38, 135] on span "Debtor Profile" at bounding box center [43, 134] width 30 height 6
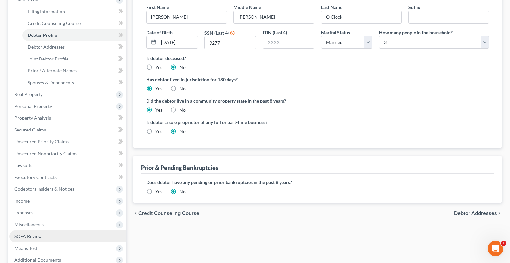
scroll to position [181, 0]
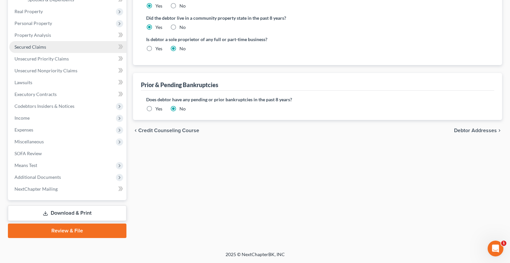
drag, startPoint x: 22, startPoint y: 24, endPoint x: 28, endPoint y: 41, distance: 17.8
click at [22, 24] on span "Personal Property" at bounding box center [33, 23] width 38 height 6
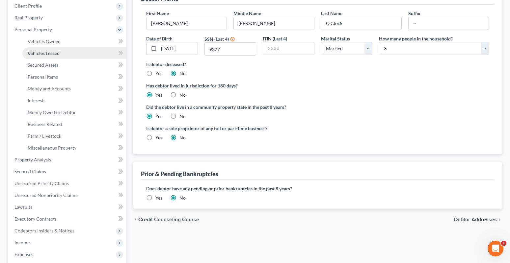
scroll to position [83, 0]
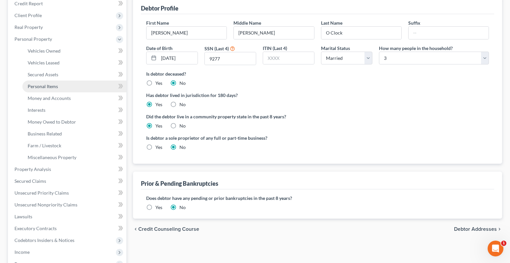
drag, startPoint x: 43, startPoint y: 84, endPoint x: 8, endPoint y: 85, distance: 35.6
click at [43, 85] on span "Personal Items" at bounding box center [43, 87] width 30 height 6
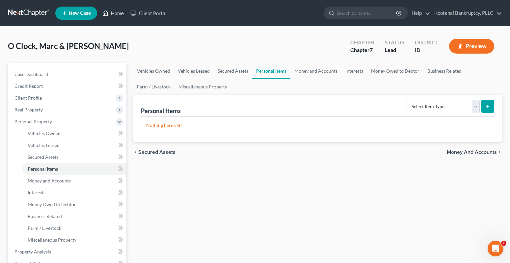
drag, startPoint x: 117, startPoint y: 12, endPoint x: 102, endPoint y: 19, distance: 15.9
click at [116, 12] on link "Home" at bounding box center [113, 13] width 28 height 12
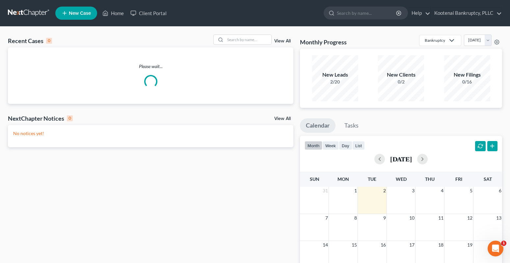
click at [281, 41] on link "View All" at bounding box center [282, 41] width 16 height 5
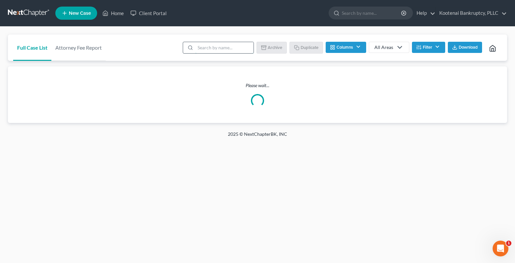
click at [202, 47] on input "search" at bounding box center [224, 47] width 58 height 11
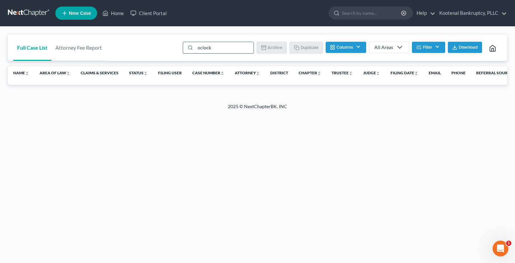
click at [201, 48] on input "oclock" at bounding box center [224, 47] width 58 height 11
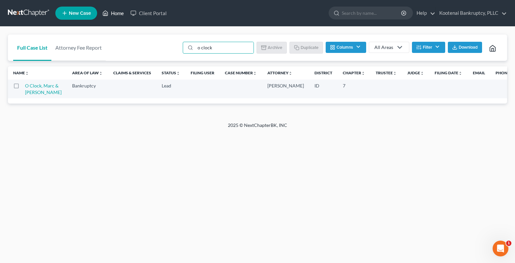
click at [121, 14] on link "Home" at bounding box center [113, 13] width 28 height 12
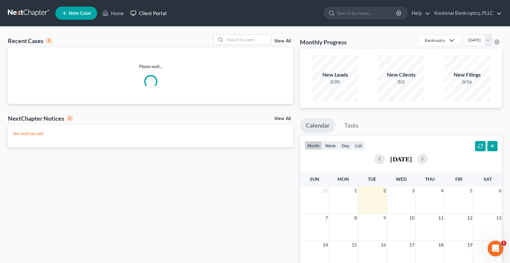
click at [147, 11] on link "Client Portal" at bounding box center [148, 13] width 43 height 12
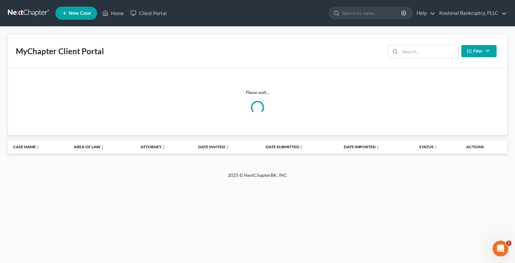
click at [484, 52] on button "Filter" at bounding box center [478, 51] width 35 height 12
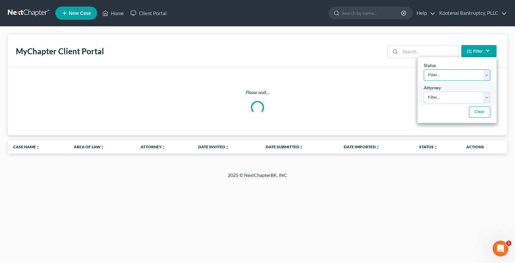
click at [430, 75] on select "Filter... Invited In Progress Ready To Review Reviewed Imported Sent Back To De…" at bounding box center [457, 75] width 67 height 12
click at [438, 77] on select "Filter... Invited In Progress Ready To Review Reviewed Imported Sent Back To De…" at bounding box center [457, 75] width 67 height 12
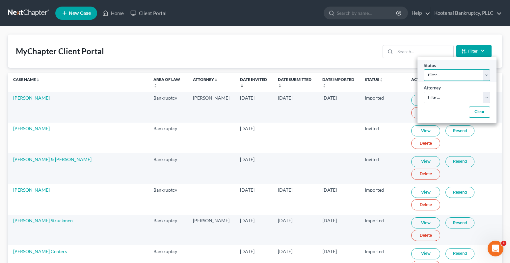
click at [431, 75] on select "Filter... Invited In Progress Ready To Review Reviewed Imported Sent Back To De…" at bounding box center [457, 75] width 67 height 12
click at [424, 69] on select "Filter... Invited In Progress Ready To Review Reviewed Imported Sent Back To De…" at bounding box center [457, 75] width 67 height 12
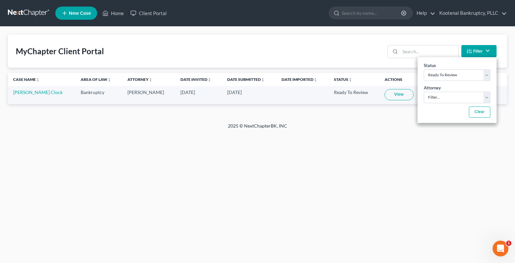
click at [394, 96] on link "View" at bounding box center [399, 94] width 29 height 11
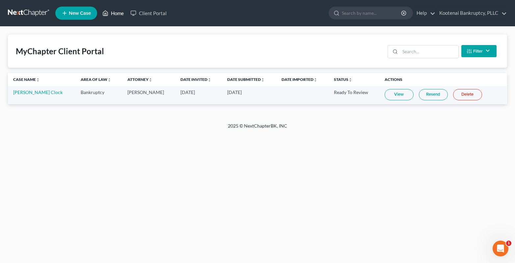
click at [120, 14] on link "Home" at bounding box center [113, 13] width 28 height 12
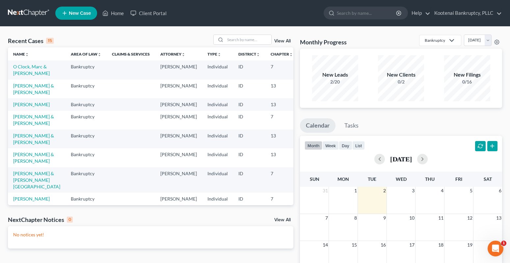
click at [287, 42] on link "View All" at bounding box center [282, 41] width 16 height 5
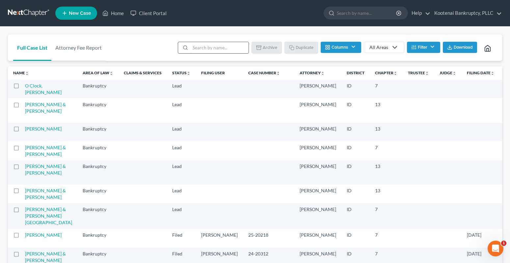
click at [197, 48] on input "search" at bounding box center [219, 47] width 58 height 11
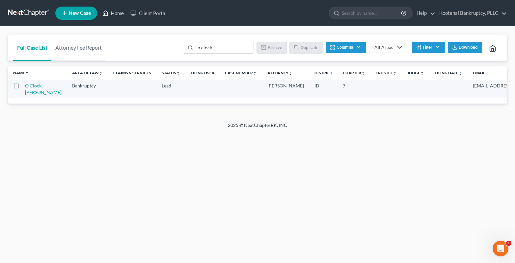
click at [122, 14] on link "Home" at bounding box center [113, 13] width 28 height 12
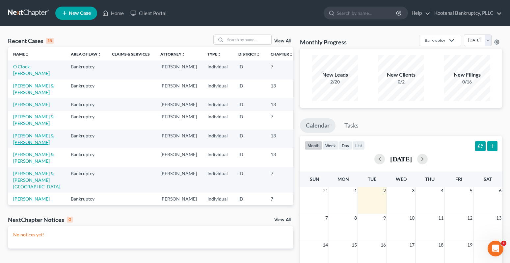
click at [17, 145] on link "[PERSON_NAME] & [PERSON_NAME]" at bounding box center [33, 139] width 41 height 12
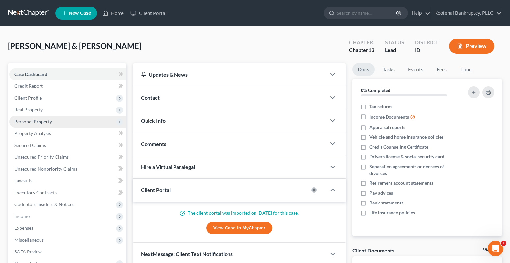
click at [23, 118] on span "Personal Property" at bounding box center [67, 122] width 117 height 12
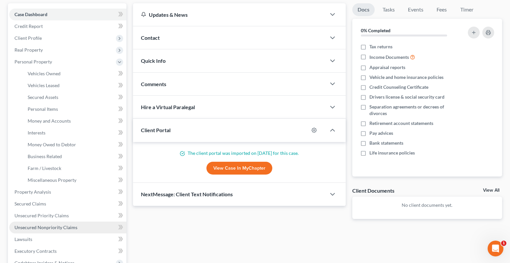
scroll to position [99, 0]
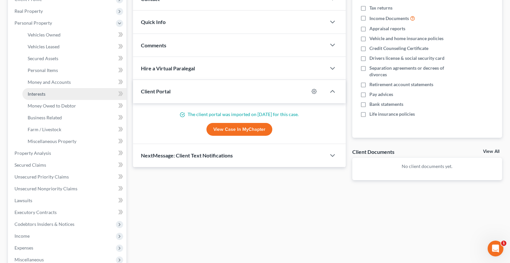
click at [31, 94] on span "Interests" at bounding box center [37, 94] width 18 height 6
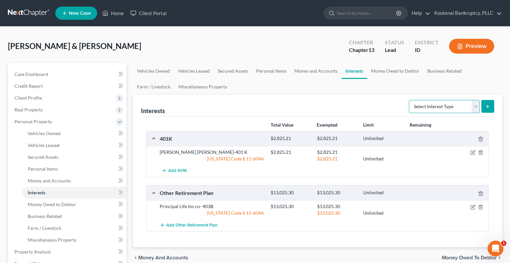
click at [474, 105] on select "Select Interest Type 401K Annuity Bond Education IRA Government Bond Government…" at bounding box center [444, 106] width 71 height 13
click at [410, 100] on select "Select Interest Type 401K Annuity Bond Education IRA Government Bond Government…" at bounding box center [444, 106] width 71 height 13
click at [486, 106] on icon "submit" at bounding box center [487, 106] width 5 height 5
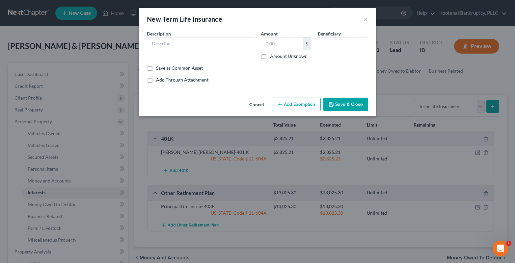
click at [144, 42] on div "Description *" at bounding box center [201, 44] width 114 height 29
click at [151, 44] on input "text" at bounding box center [200, 44] width 107 height 13
click at [278, 44] on input "text" at bounding box center [282, 44] width 42 height 13
drag, startPoint x: 305, startPoint y: 102, endPoint x: 287, endPoint y: 107, distance: 19.5
click at [304, 102] on button "Add Exemption" at bounding box center [296, 105] width 49 height 14
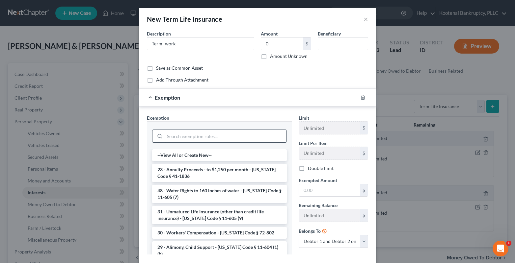
click at [170, 139] on input "search" at bounding box center [226, 136] width 122 height 13
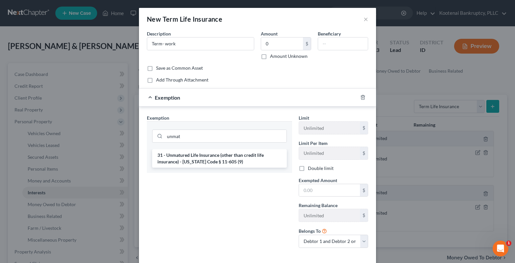
drag, startPoint x: 183, startPoint y: 156, endPoint x: 289, endPoint y: 192, distance: 111.7
click at [186, 160] on li "31 - Unmatured Life Insurance (other than credit life insurance) - [US_STATE] C…" at bounding box center [219, 159] width 135 height 18
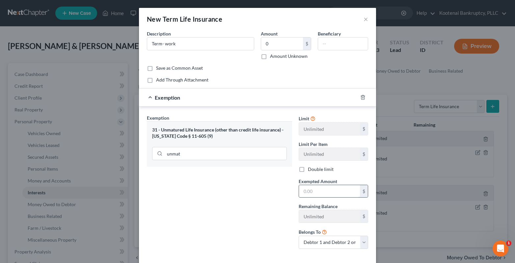
click at [309, 189] on input "text" at bounding box center [329, 191] width 61 height 13
drag, startPoint x: 283, startPoint y: 178, endPoint x: 323, endPoint y: 263, distance: 94.6
click at [282, 180] on div "Exemption Set must be selected for CA. Exemption * 31 - Unmatured Life Insuranc…" at bounding box center [220, 185] width 152 height 140
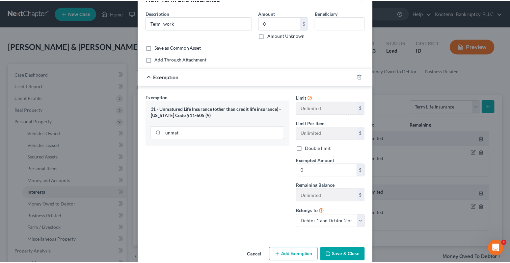
scroll to position [33, 0]
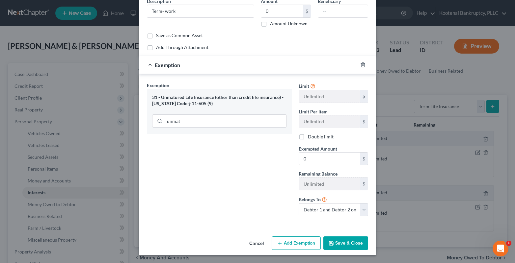
click at [338, 246] on button "Save & Close" at bounding box center [345, 244] width 45 height 14
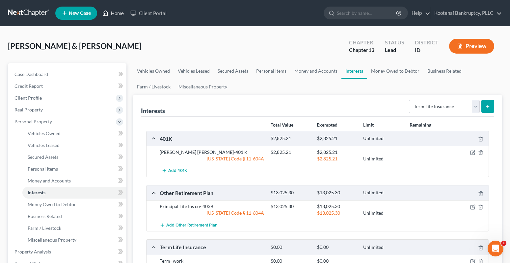
drag, startPoint x: 116, startPoint y: 13, endPoint x: 121, endPoint y: 0, distance: 13.5
click at [116, 13] on link "Home" at bounding box center [113, 13] width 28 height 12
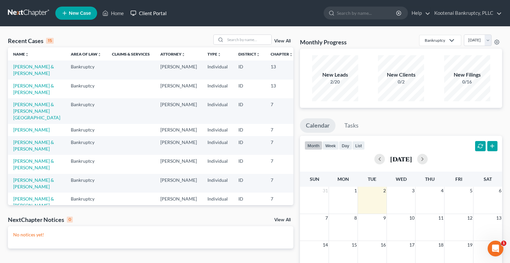
click at [146, 13] on link "Client Portal" at bounding box center [148, 13] width 43 height 12
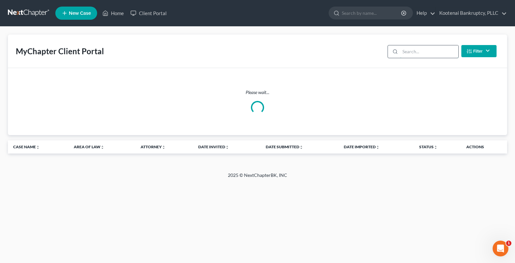
click at [400, 51] on input "search" at bounding box center [429, 51] width 58 height 13
click at [404, 52] on input "search" at bounding box center [429, 51] width 58 height 13
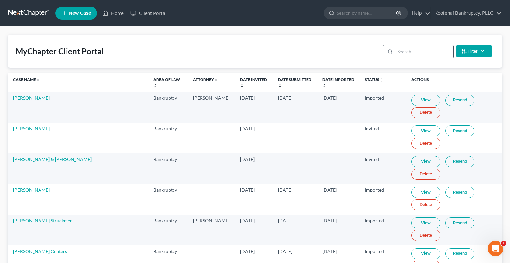
click at [404, 50] on input "search" at bounding box center [424, 51] width 58 height 13
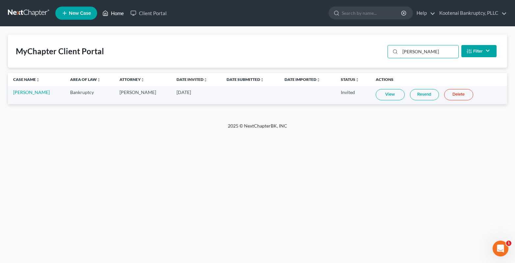
type input "cansino"
click at [118, 13] on link "Home" at bounding box center [113, 13] width 28 height 12
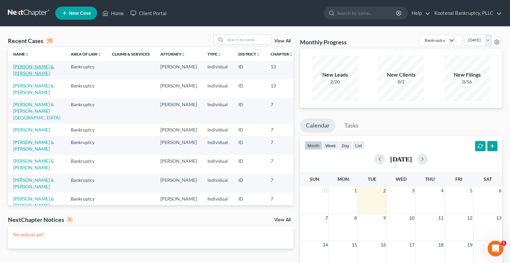
click at [16, 67] on link "[PERSON_NAME] & [PERSON_NAME]" at bounding box center [33, 70] width 41 height 12
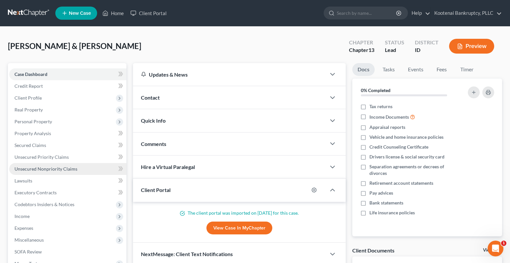
click at [39, 170] on span "Unsecured Nonpriority Claims" at bounding box center [45, 169] width 63 height 6
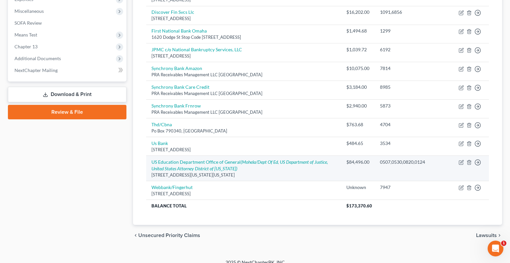
scroll to position [237, 0]
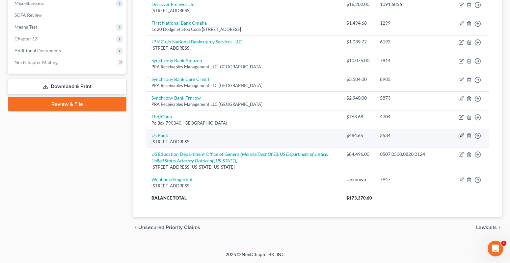
click at [461, 135] on icon "button" at bounding box center [461, 135] width 5 height 5
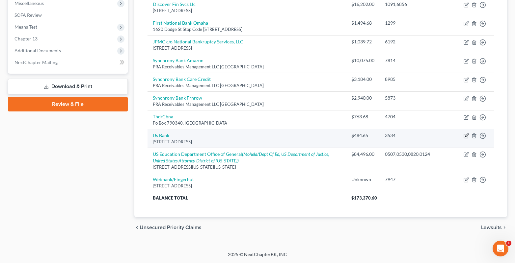
select select "29"
select select "2"
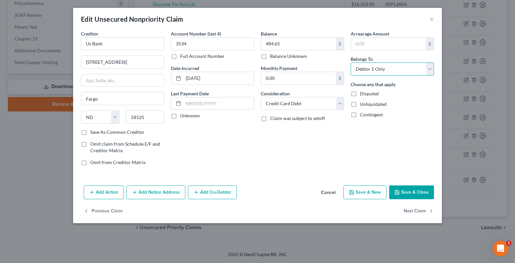
click at [366, 69] on select "Select Debtor 1 Only Debtor 2 Only Debtor 1 And Debtor 2 Only At Least One Of T…" at bounding box center [392, 69] width 83 height 13
select select "4"
click at [351, 63] on select "Select Debtor 1 Only Debtor 2 Only Debtor 1 And Debtor 2 Only At Least One Of T…" at bounding box center [392, 69] width 83 height 13
drag, startPoint x: 106, startPoint y: 45, endPoint x: 69, endPoint y: 48, distance: 37.6
click at [69, 48] on div "Edit Unsecured Nonpriority Claim × Creditor * Us Bank 4325 17th Ave S Fargo Sta…" at bounding box center [257, 131] width 515 height 263
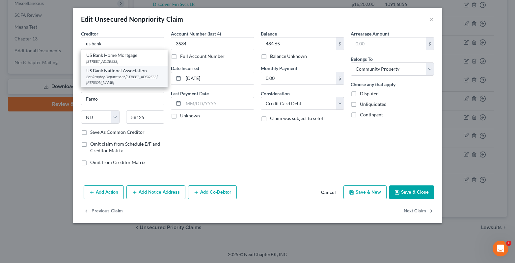
click at [104, 82] on div "Bankruptcy Department PO Box 108, St. Louis, MO 63166-0108" at bounding box center [124, 79] width 76 height 11
type input "US Bank National Association"
type input "Bankruptcy Department"
type input "PO Box 108"
type input "St. Louis"
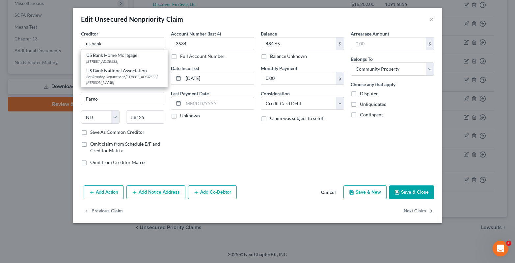
select select "26"
type input "63166-0108"
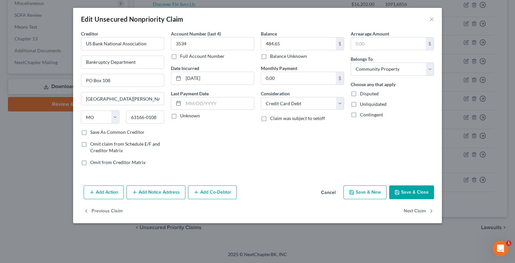
click at [417, 194] on button "Save & Close" at bounding box center [411, 193] width 45 height 14
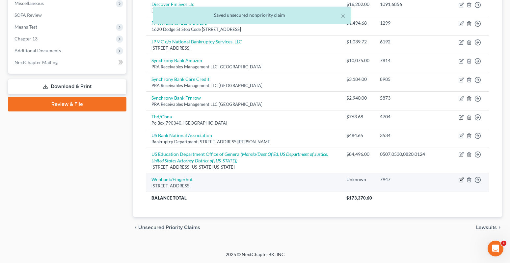
click at [462, 180] on icon "button" at bounding box center [461, 179] width 3 height 3
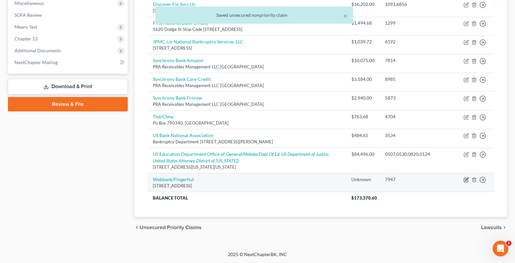
select select "24"
select select "2"
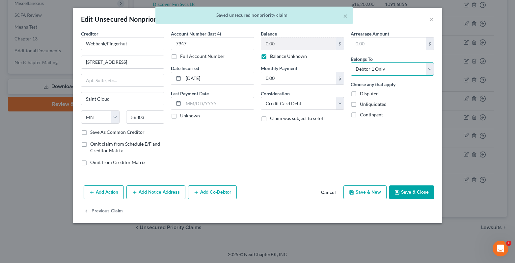
click at [364, 67] on select "Select Debtor 1 Only Debtor 2 Only Debtor 1 And Debtor 2 Only At Least One Of T…" at bounding box center [392, 69] width 83 height 13
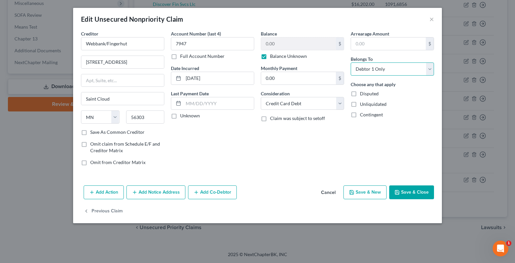
select select "4"
click at [351, 63] on select "Select Debtor 1 Only Debtor 2 Only Debtor 1 And Debtor 2 Only At Least One Of T…" at bounding box center [392, 69] width 83 height 13
click at [401, 194] on button "Save & Close" at bounding box center [411, 193] width 45 height 14
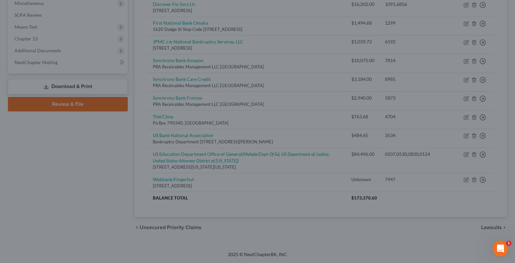
type input "0"
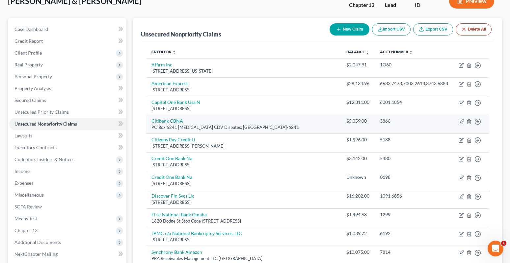
scroll to position [40, 0]
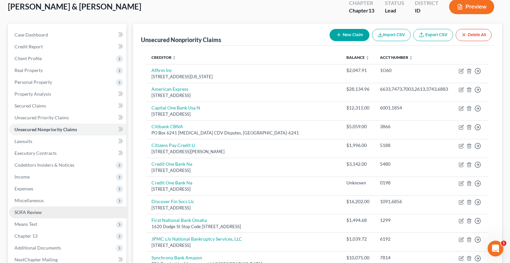
click at [14, 215] on link "SOFA Review" at bounding box center [67, 213] width 117 height 12
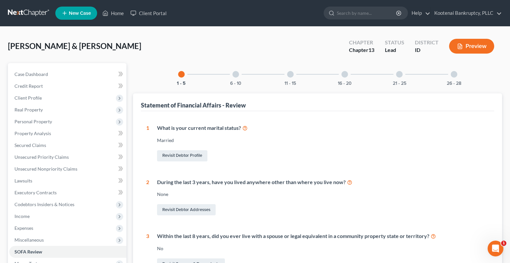
drag, startPoint x: 235, startPoint y: 76, endPoint x: 245, endPoint y: 74, distance: 10.4
click at [236, 76] on div at bounding box center [236, 74] width 7 height 7
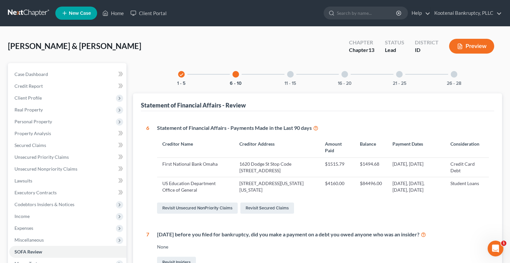
click at [294, 75] on div "11 - 15" at bounding box center [290, 74] width 22 height 22
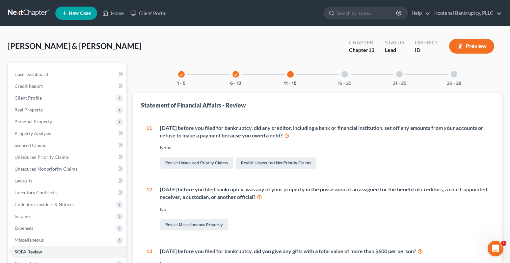
click at [344, 75] on div at bounding box center [345, 74] width 7 height 7
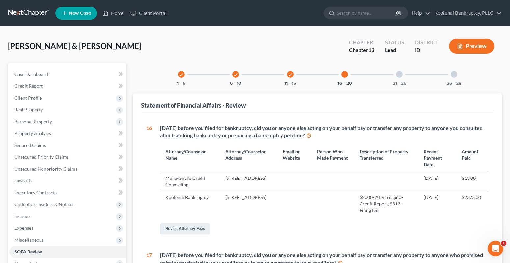
click at [406, 74] on div "21 - 25" at bounding box center [399, 74] width 22 height 22
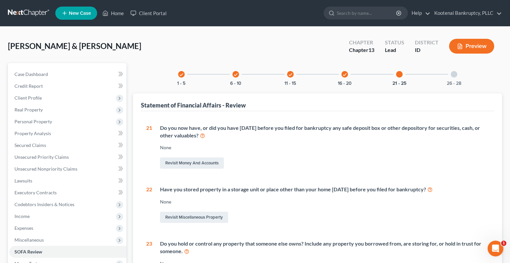
click at [455, 73] on div at bounding box center [454, 74] width 7 height 7
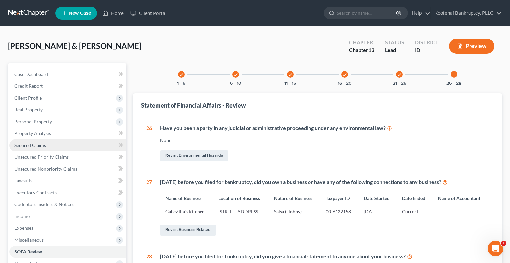
click at [23, 148] on span "Secured Claims" at bounding box center [30, 146] width 32 height 6
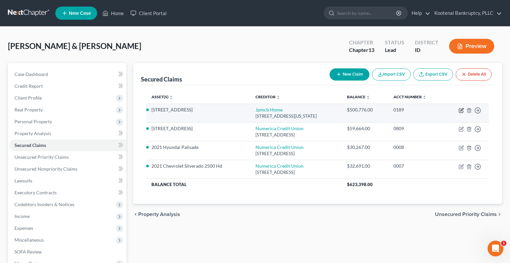
click at [462, 112] on icon "button" at bounding box center [461, 110] width 5 height 5
select select "19"
select select "4"
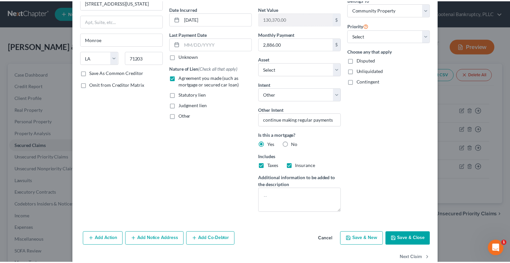
scroll to position [74, 0]
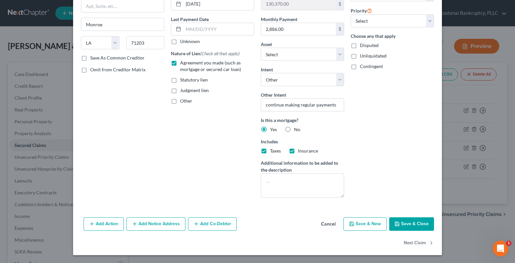
click at [413, 227] on button "Save & Close" at bounding box center [411, 225] width 45 height 14
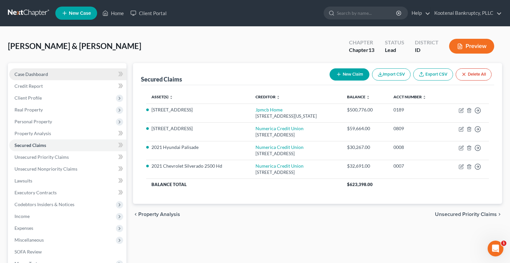
click at [33, 75] on span "Case Dashboard" at bounding box center [31, 74] width 34 height 6
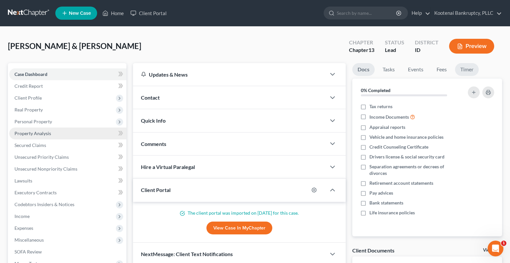
drag, startPoint x: 466, startPoint y: 68, endPoint x: 100, endPoint y: 138, distance: 372.9
click at [466, 68] on link "Timer" at bounding box center [467, 69] width 24 height 13
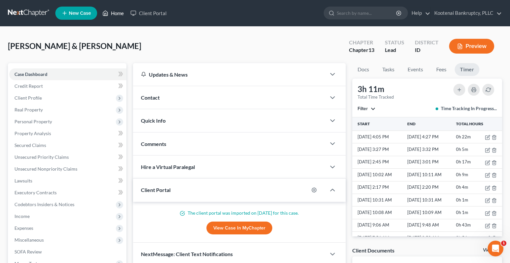
click at [124, 14] on link "Home" at bounding box center [113, 13] width 28 height 12
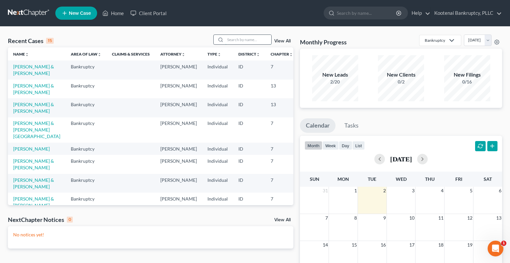
click at [230, 39] on input "search" at bounding box center [248, 40] width 46 height 10
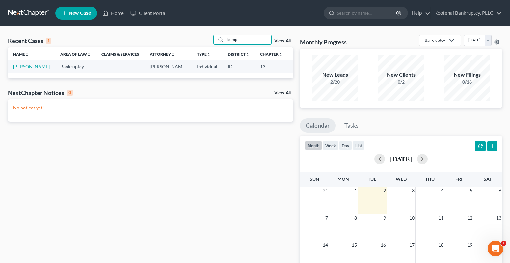
type input "bump"
click at [19, 68] on link "[PERSON_NAME]" at bounding box center [31, 67] width 37 height 6
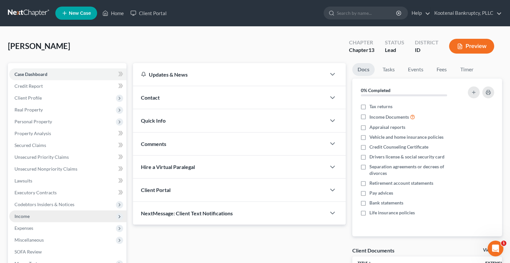
click at [19, 217] on span "Income" at bounding box center [21, 217] width 15 height 6
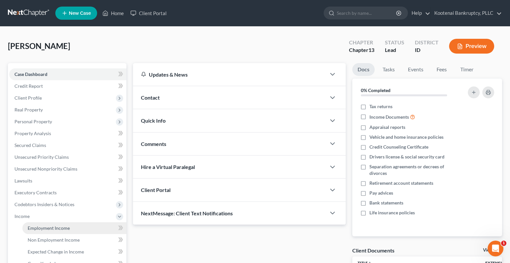
click at [46, 229] on span "Employment Income" at bounding box center [49, 229] width 42 height 6
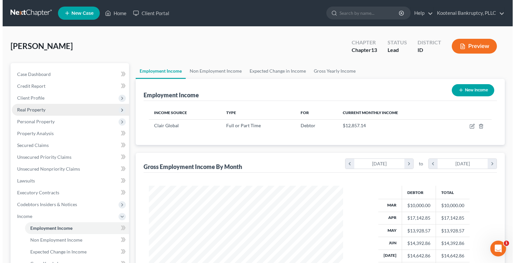
scroll to position [118, 208]
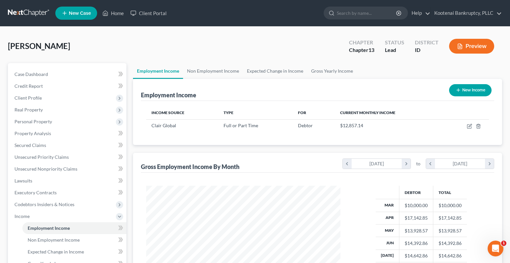
click at [472, 91] on button "New Income" at bounding box center [470, 90] width 42 height 12
select select "0"
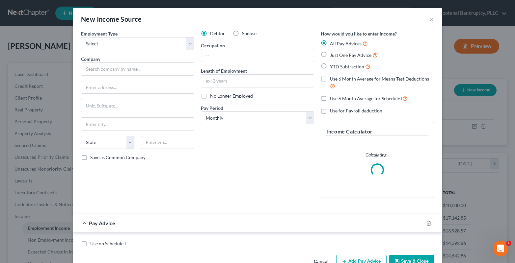
scroll to position [118, 210]
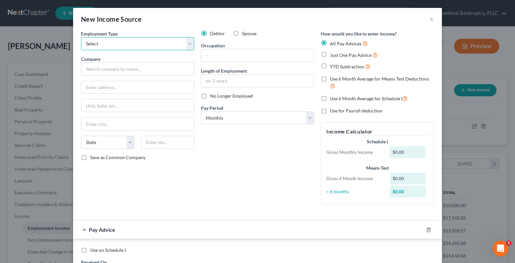
click at [98, 46] on select "Select Full or [DEMOGRAPHIC_DATA] Employment Self Employment" at bounding box center [137, 43] width 113 height 13
select select "1"
click at [81, 37] on select "Select Full or [DEMOGRAPHIC_DATA] Employment Self Employment" at bounding box center [137, 43] width 113 height 13
click at [242, 33] on label "Spouse" at bounding box center [249, 33] width 14 height 7
click at [245, 33] on input "Spouse" at bounding box center [247, 32] width 4 height 4
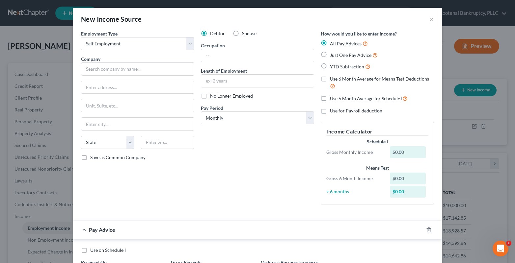
radio input "true"
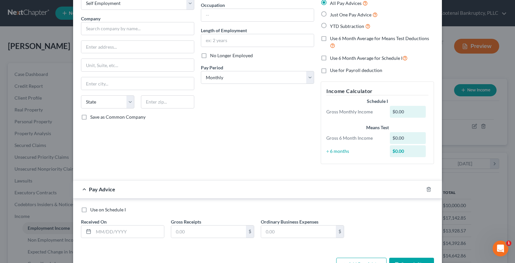
scroll to position [62, 0]
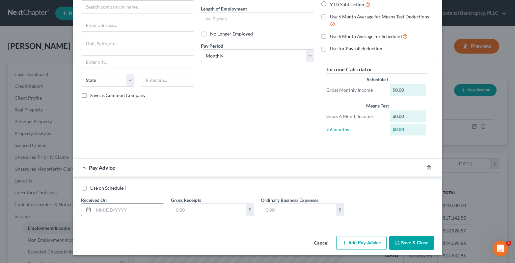
click at [102, 211] on input "text" at bounding box center [129, 210] width 70 height 13
type input "03/01/2025"
click at [200, 216] on input "text" at bounding box center [208, 210] width 75 height 13
type input "1,710.00"
click at [398, 239] on button "Save & Close" at bounding box center [411, 243] width 45 height 14
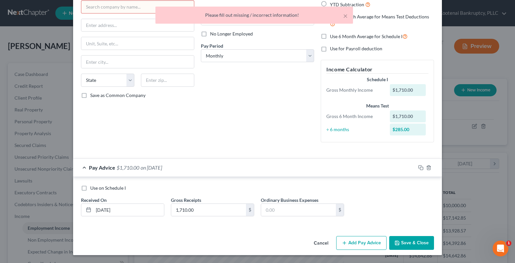
click at [86, 6] on input "text" at bounding box center [137, 6] width 113 height 13
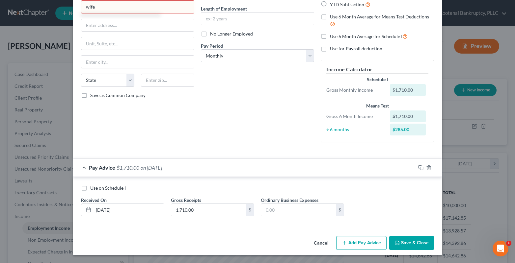
type input "wife"
click at [368, 243] on button "Add Pay Advice" at bounding box center [361, 243] width 50 height 14
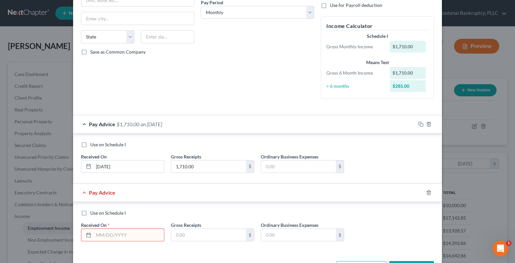
scroll to position [131, 0]
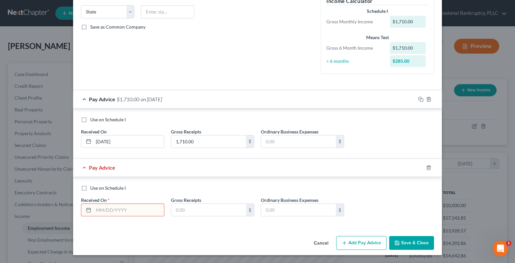
click at [97, 211] on input "text" at bounding box center [129, 210] width 70 height 13
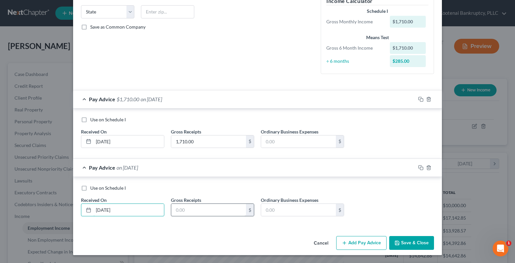
type input "04/01/2025"
click at [171, 212] on input "text" at bounding box center [208, 210] width 75 height 13
type input "1,381.00"
drag, startPoint x: 354, startPoint y: 241, endPoint x: 307, endPoint y: 246, distance: 47.3
click at [352, 242] on button "Add Pay Advice" at bounding box center [361, 243] width 50 height 14
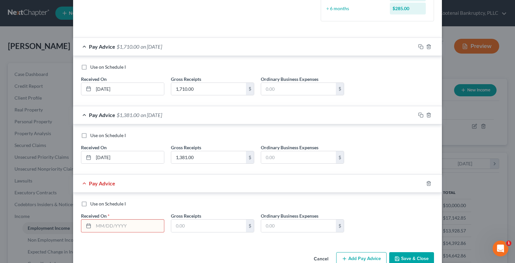
scroll to position [199, 0]
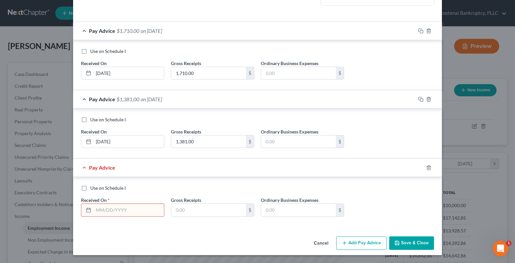
drag, startPoint x: 114, startPoint y: 212, endPoint x: 107, endPoint y: 214, distance: 7.0
click at [109, 213] on input "text" at bounding box center [129, 210] width 70 height 13
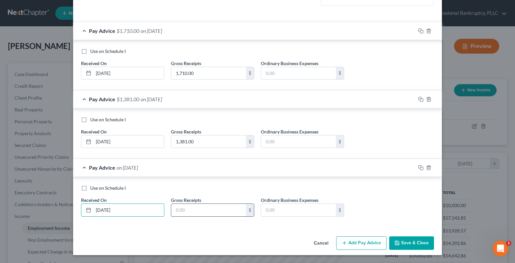
type input "05/01/2025"
click at [187, 213] on input "text" at bounding box center [208, 210] width 75 height 13
type input "2,586.00"
click at [343, 242] on icon "button" at bounding box center [344, 243] width 5 height 5
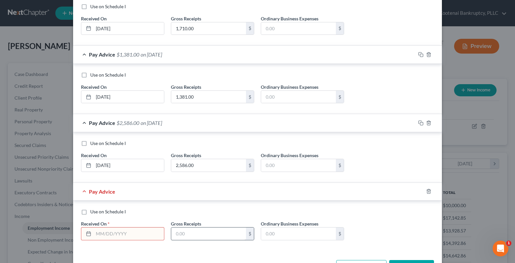
scroll to position [268, 0]
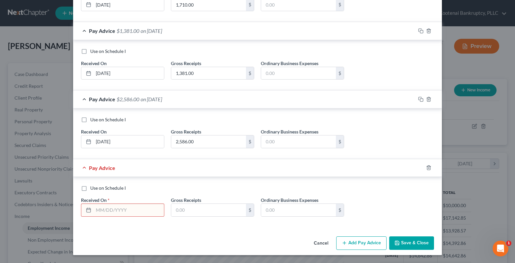
drag, startPoint x: 114, startPoint y: 214, endPoint x: 110, endPoint y: 215, distance: 4.7
click at [110, 215] on input "text" at bounding box center [129, 210] width 70 height 13
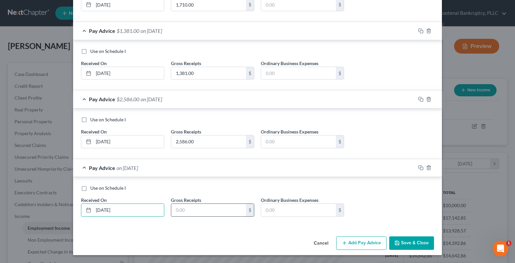
type input "06/01/2025"
click at [182, 213] on input "text" at bounding box center [208, 210] width 75 height 13
type input "2,176"
click at [356, 242] on button "Add Pay Advice" at bounding box center [361, 244] width 50 height 14
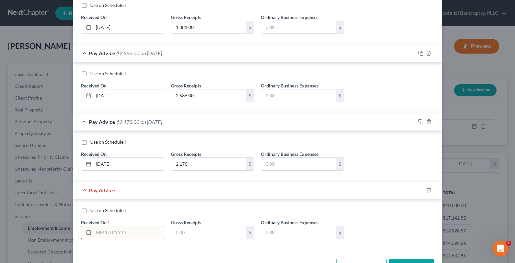
scroll to position [336, 0]
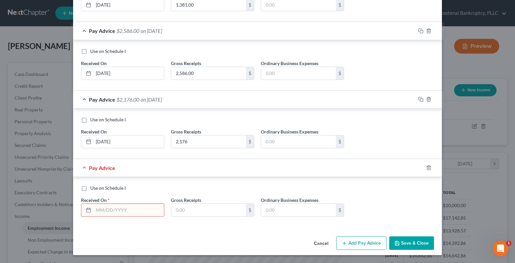
drag, startPoint x: 103, startPoint y: 212, endPoint x: 100, endPoint y: 213, distance: 3.8
click at [102, 212] on input "text" at bounding box center [129, 210] width 70 height 13
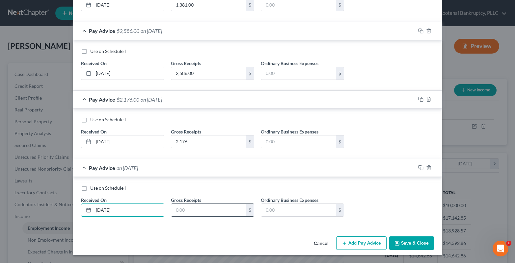
type input "07/01/2025"
click at [174, 210] on input "text" at bounding box center [208, 210] width 75 height 13
type input "2,401.00"
click at [345, 243] on button "Add Pay Advice" at bounding box center [361, 244] width 50 height 14
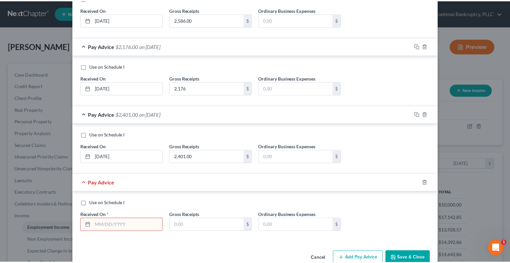
scroll to position [405, 0]
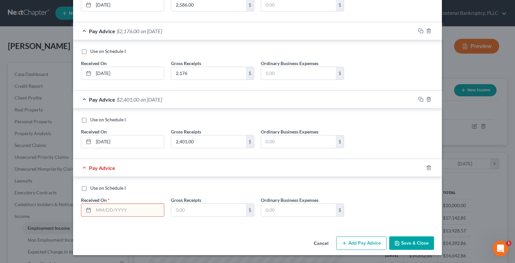
drag, startPoint x: 91, startPoint y: 211, endPoint x: 80, endPoint y: 214, distance: 11.3
click at [82, 214] on div at bounding box center [122, 210] width 83 height 13
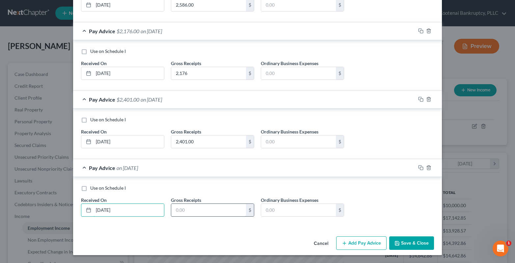
type input "08/01/2025"
click at [200, 212] on input "text" at bounding box center [208, 210] width 75 height 13
type input "2,865.00"
click at [397, 244] on icon "button" at bounding box center [397, 244] width 4 height 4
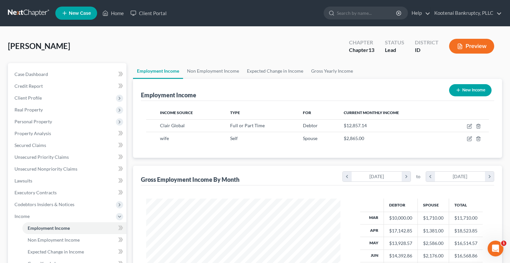
scroll to position [99, 0]
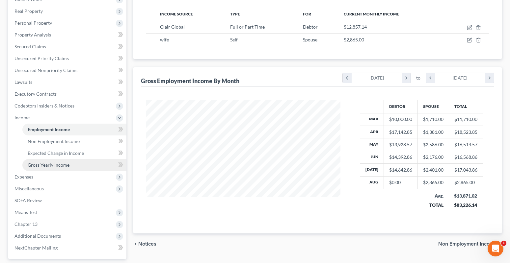
click at [45, 166] on span "Gross Yearly Income" at bounding box center [49, 165] width 42 height 6
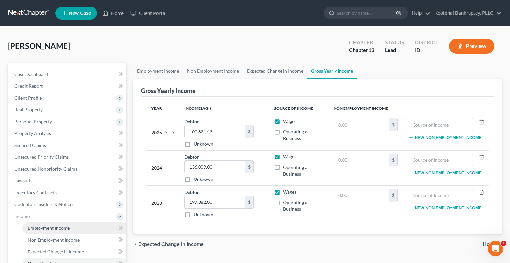
click at [41, 230] on span "Employment Income" at bounding box center [49, 229] width 42 height 6
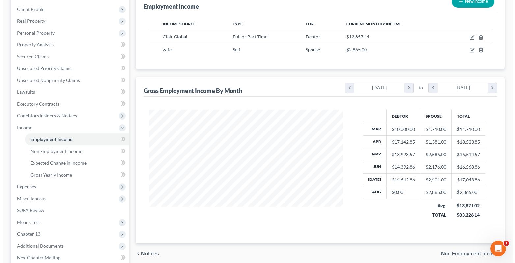
scroll to position [99, 0]
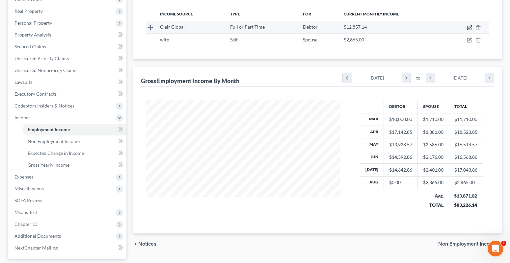
click at [469, 29] on icon "button" at bounding box center [469, 27] width 5 height 5
select select "0"
select select "39"
select select "1"
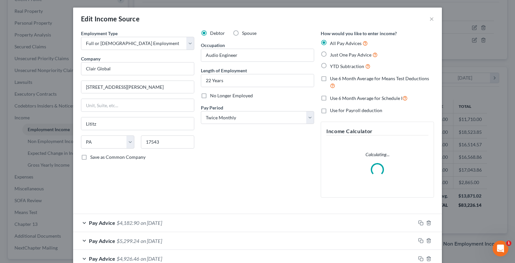
scroll to position [0, 0]
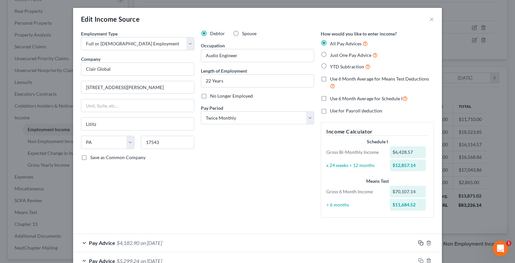
drag, startPoint x: 419, startPoint y: 244, endPoint x: 412, endPoint y: 254, distance: 12.3
click at [417, 246] on div at bounding box center [429, 243] width 26 height 11
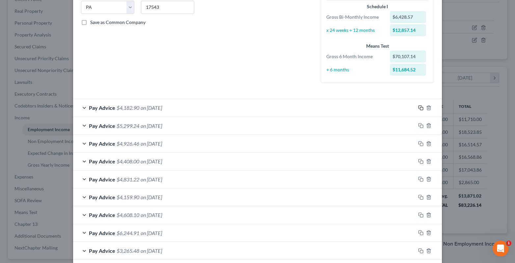
scroll to position [24, 0]
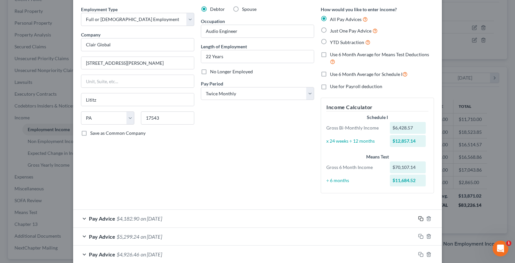
click at [420, 219] on rect "button" at bounding box center [421, 219] width 3 height 3
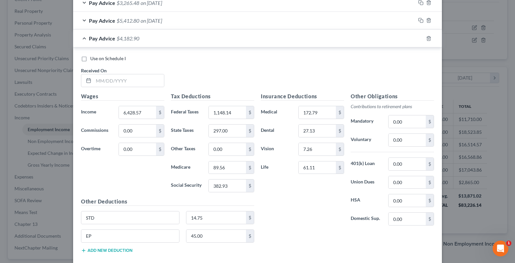
click at [96, 91] on div "Use on Schedule I Received On *" at bounding box center [258, 73] width 360 height 37
click at [94, 84] on input "text" at bounding box center [129, 80] width 70 height 13
type input "08/01/2025"
click at [119, 112] on input "6,428.57" at bounding box center [137, 112] width 37 height 13
type input "7,857.15"
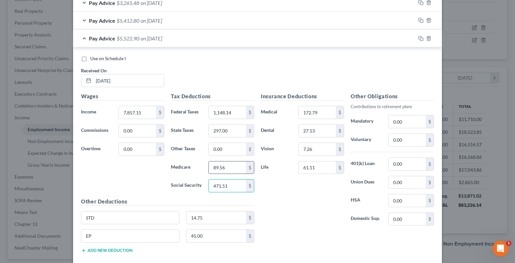
type input "471.51"
click at [215, 167] on input "89.56" at bounding box center [227, 168] width 37 height 13
type input "110.27"
click at [219, 116] on input "1,148.14" at bounding box center [227, 112] width 37 height 13
type input "1,491.00"
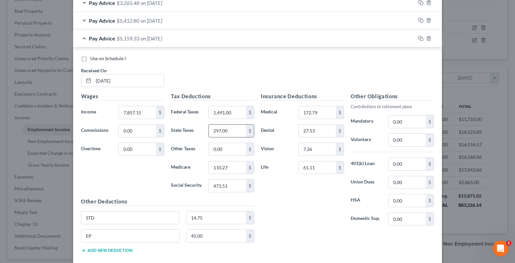
click at [232, 134] on input "297.00" at bounding box center [227, 131] width 37 height 13
type input "372.00"
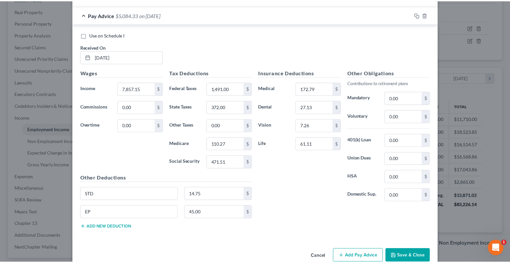
scroll to position [456, 0]
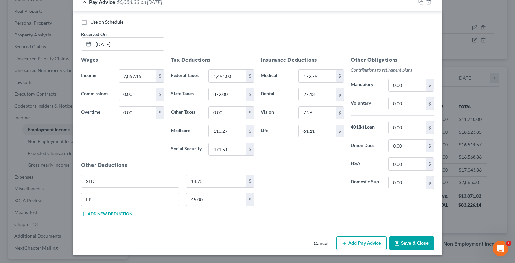
drag, startPoint x: 404, startPoint y: 246, endPoint x: 399, endPoint y: 247, distance: 5.0
click at [404, 246] on button "Save & Close" at bounding box center [411, 244] width 45 height 14
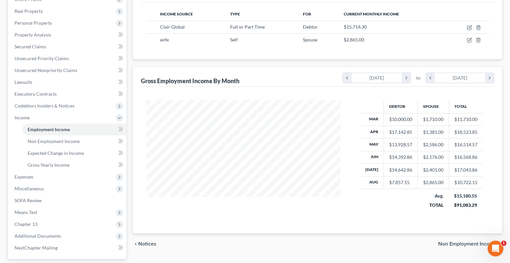
scroll to position [329203, 329113]
click at [22, 56] on span "Unsecured Priority Claims" at bounding box center [41, 59] width 54 height 6
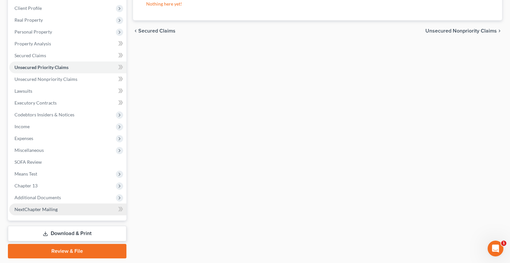
scroll to position [99, 0]
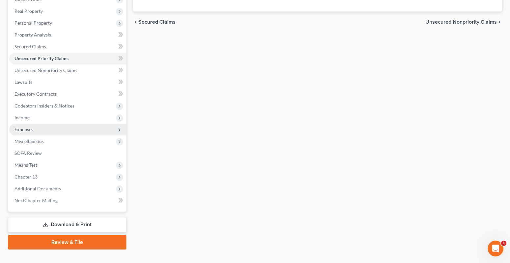
click at [25, 127] on span "Expenses" at bounding box center [23, 130] width 19 height 6
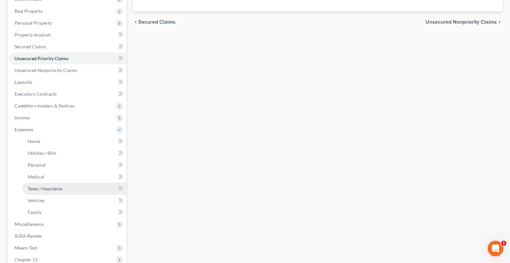
click at [37, 188] on span "Taxes / Insurance" at bounding box center [45, 189] width 35 height 6
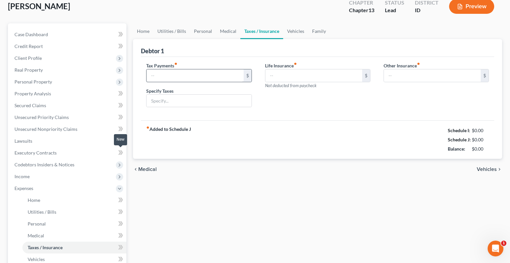
type input "126.00"
type input "Irs monthly payment"
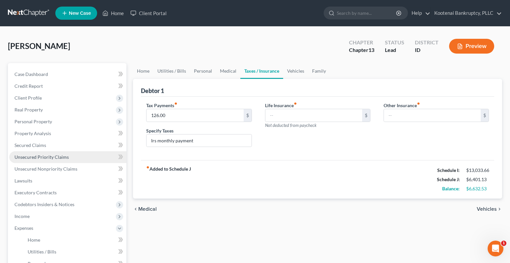
click at [26, 158] on span "Unsecured Priority Claims" at bounding box center [41, 157] width 54 height 6
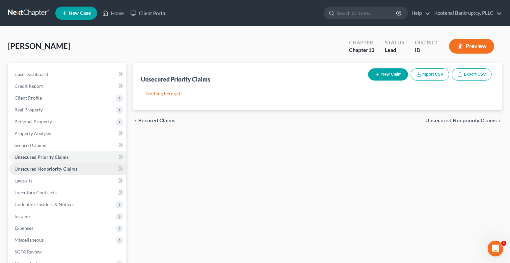
click at [34, 168] on span "Unsecured Nonpriority Claims" at bounding box center [45, 169] width 63 height 6
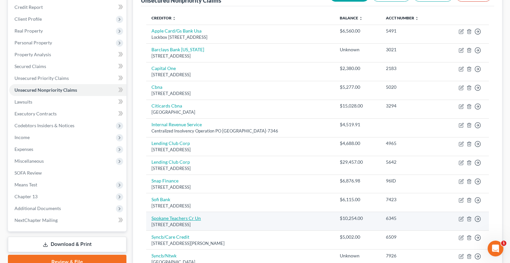
scroll to position [99, 0]
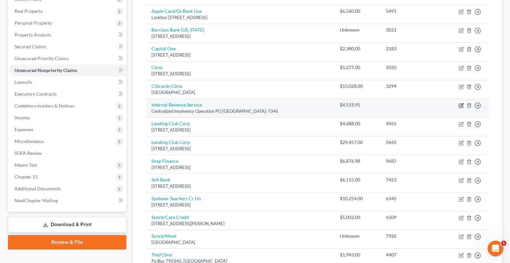
click at [461, 106] on icon "button" at bounding box center [461, 104] width 3 height 3
select select "39"
select select "14"
select select "4"
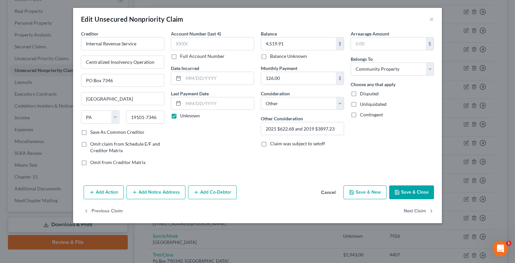
click at [409, 195] on button "Save & Close" at bounding box center [411, 193] width 45 height 14
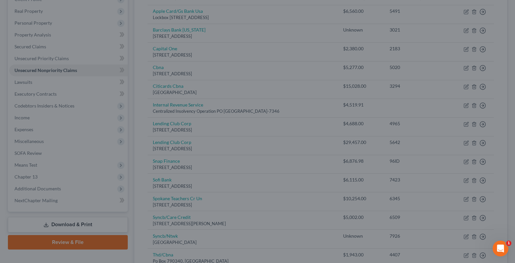
type input "0"
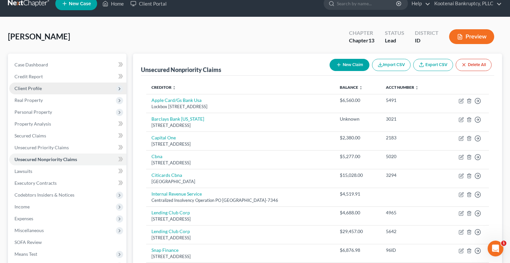
scroll to position [0, 0]
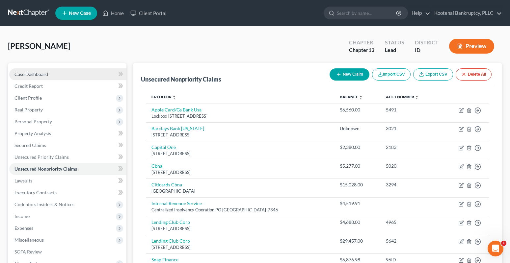
click at [20, 77] on span "Case Dashboard" at bounding box center [31, 74] width 34 height 6
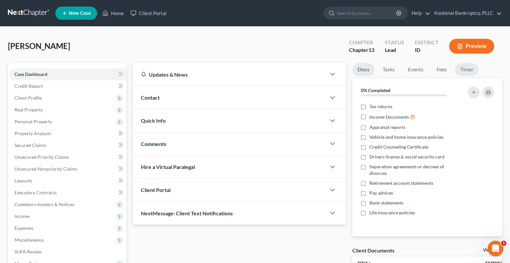
click at [470, 70] on link "Timer" at bounding box center [467, 69] width 24 height 13
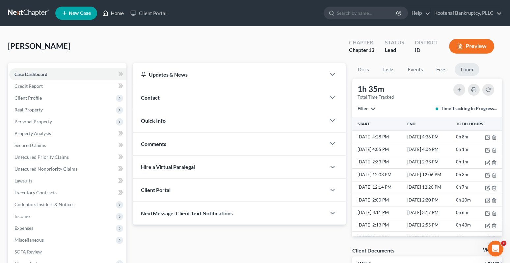
drag, startPoint x: 113, startPoint y: 13, endPoint x: 105, endPoint y: 18, distance: 9.3
click at [113, 14] on link "Home" at bounding box center [113, 13] width 28 height 12
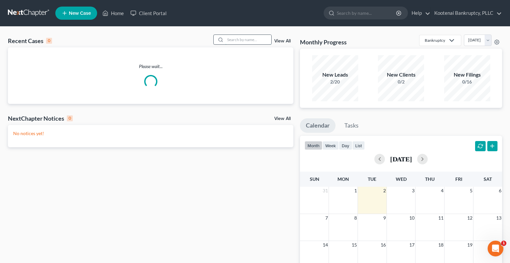
drag, startPoint x: 236, startPoint y: 39, endPoint x: 231, endPoint y: 37, distance: 5.8
click at [235, 40] on input "search" at bounding box center [248, 40] width 46 height 10
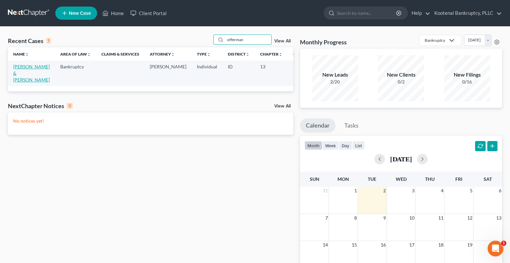
type input "offerman"
click at [21, 66] on link "[PERSON_NAME] & [PERSON_NAME]" at bounding box center [31, 73] width 37 height 19
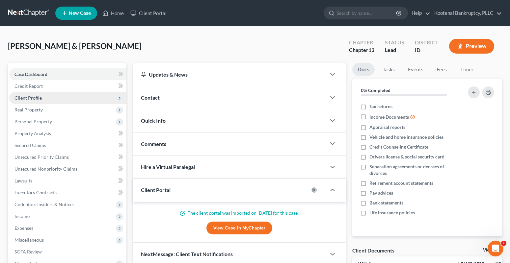
click at [27, 98] on span "Client Profile" at bounding box center [27, 98] width 27 height 6
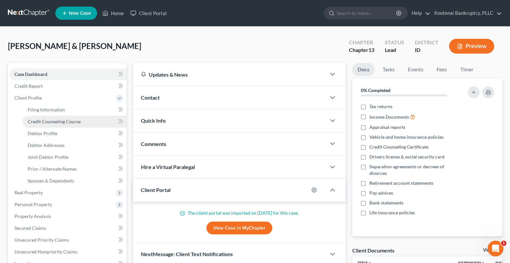
click at [39, 122] on span "Credit Counseling Course" at bounding box center [54, 122] width 53 height 6
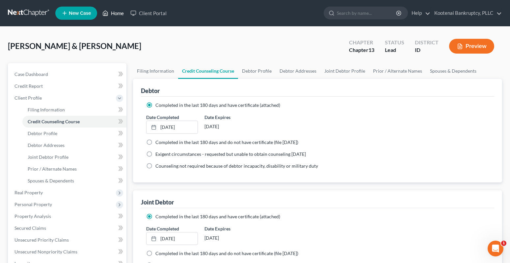
click at [116, 13] on link "Home" at bounding box center [113, 13] width 28 height 12
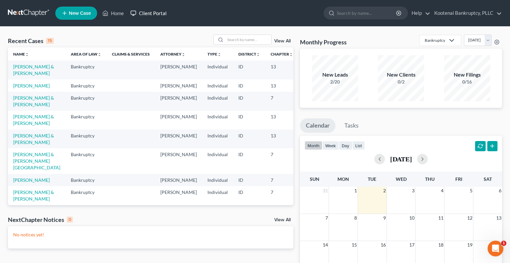
click at [158, 15] on link "Client Portal" at bounding box center [148, 13] width 43 height 12
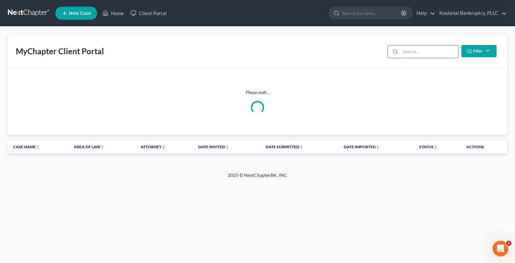
drag, startPoint x: 413, startPoint y: 51, endPoint x: 409, endPoint y: 51, distance: 3.3
click at [409, 51] on input "search" at bounding box center [429, 51] width 58 height 13
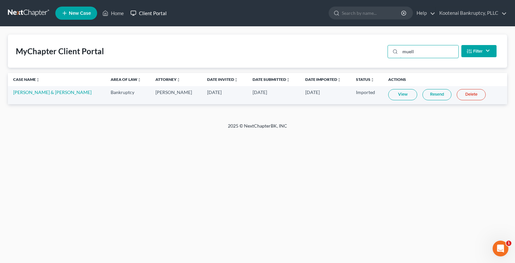
type input "muell"
click at [145, 16] on link "Client Portal" at bounding box center [148, 13] width 43 height 12
drag, startPoint x: 421, startPoint y: 51, endPoint x: 385, endPoint y: 55, distance: 35.9
click at [385, 54] on div "MyChapter Client Portal muell Filter Status Filter... Invited In Progress Ready…" at bounding box center [257, 51] width 499 height 33
click at [479, 49] on button "Filter" at bounding box center [478, 51] width 35 height 12
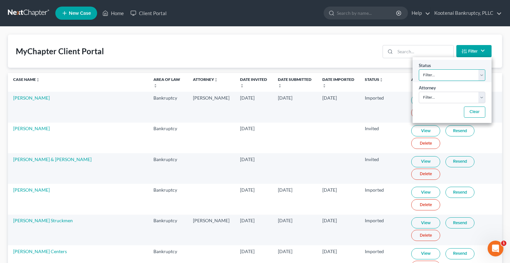
drag, startPoint x: 457, startPoint y: 74, endPoint x: 453, endPoint y: 80, distance: 6.9
click at [456, 75] on select "Filter... Invited In Progress Ready To Review Reviewed Imported Sent Back To De…" at bounding box center [452, 75] width 67 height 12
select select "2"
click at [419, 69] on select "Filter... Invited In Progress Ready To Review Reviewed Imported Sent Back To De…" at bounding box center [452, 75] width 67 height 12
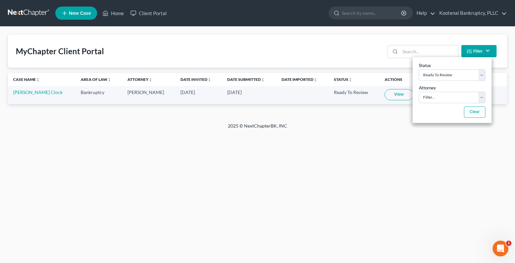
click at [390, 96] on link "View" at bounding box center [399, 94] width 29 height 11
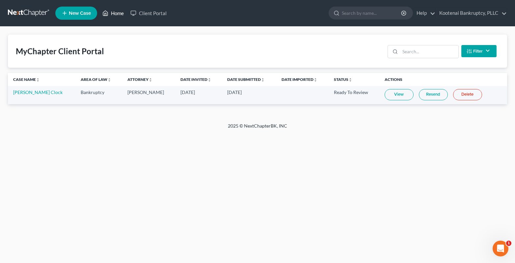
click at [117, 13] on link "Home" at bounding box center [113, 13] width 28 height 12
